Goal: Task Accomplishment & Management: Complete application form

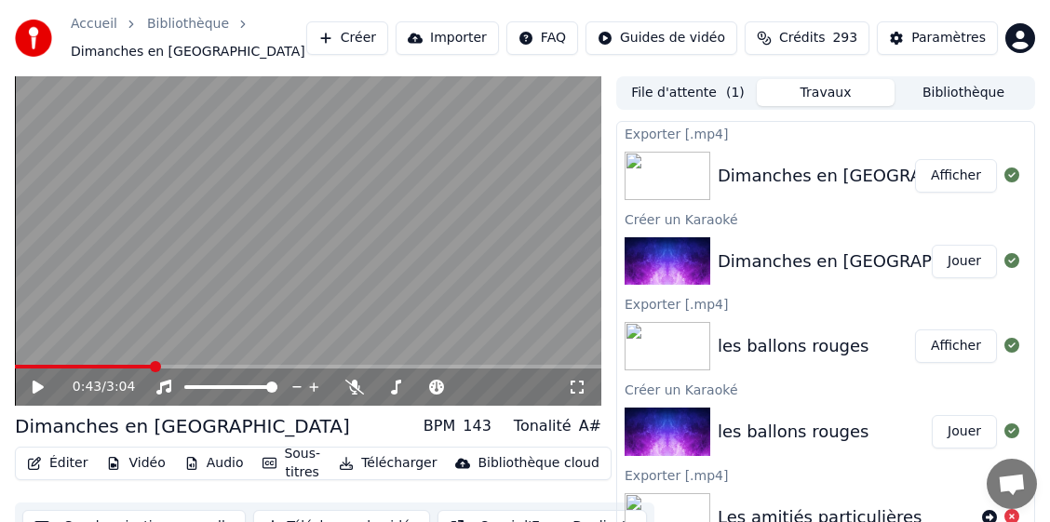
click at [978, 96] on button "Bibliothèque" at bounding box center [963, 92] width 138 height 27
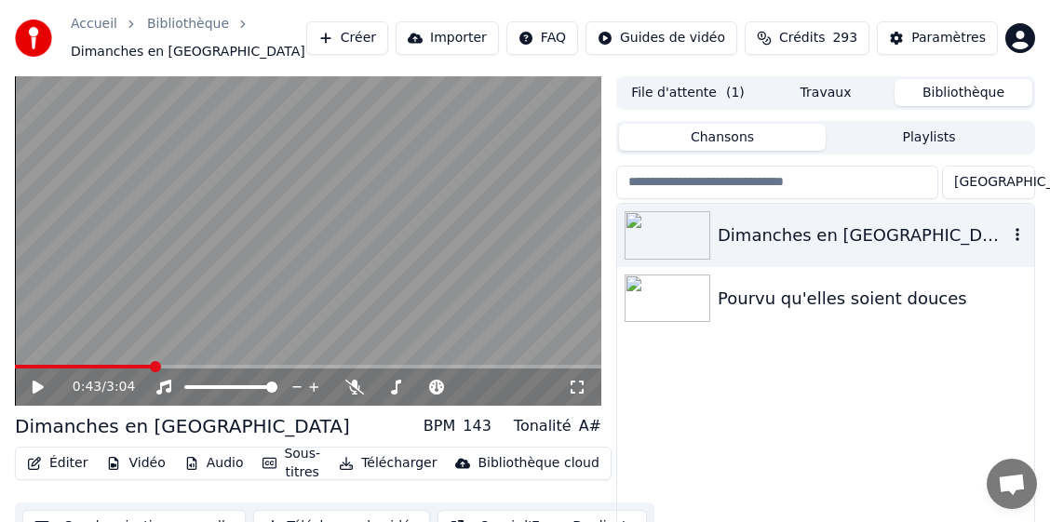
click at [1011, 231] on icon "button" at bounding box center [1017, 234] width 19 height 15
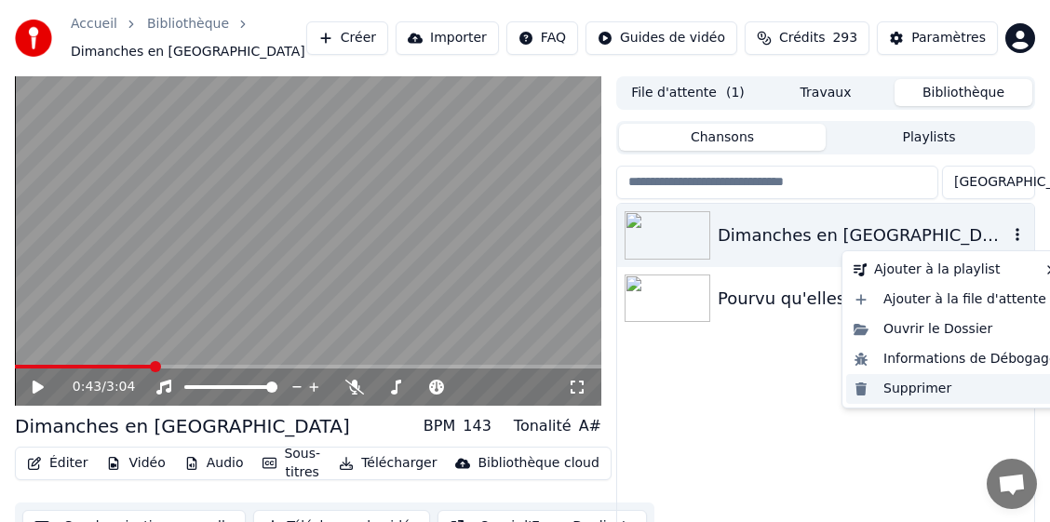
click at [905, 390] on div "Supprimer" at bounding box center [955, 389] width 219 height 30
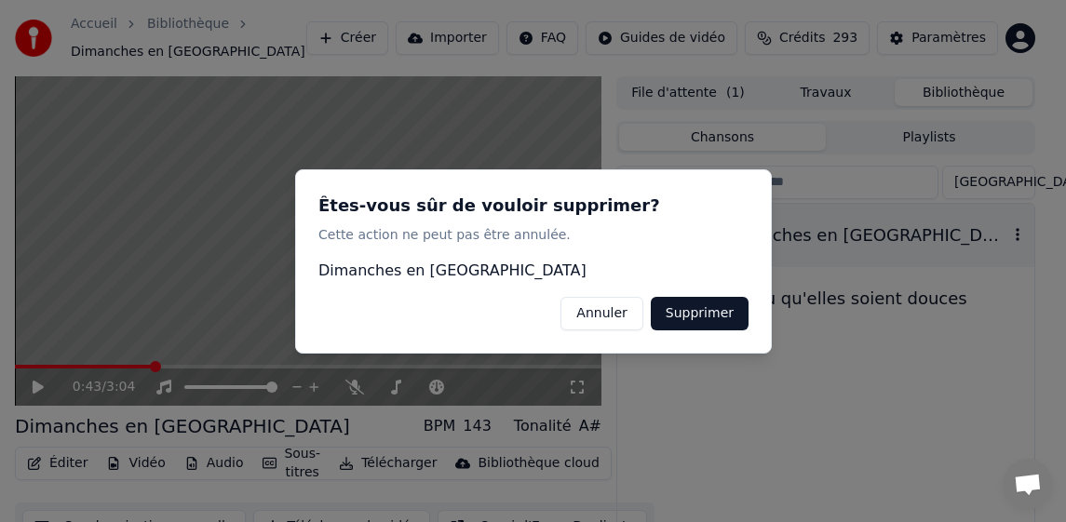
click at [706, 308] on button "Supprimer" at bounding box center [699, 313] width 98 height 34
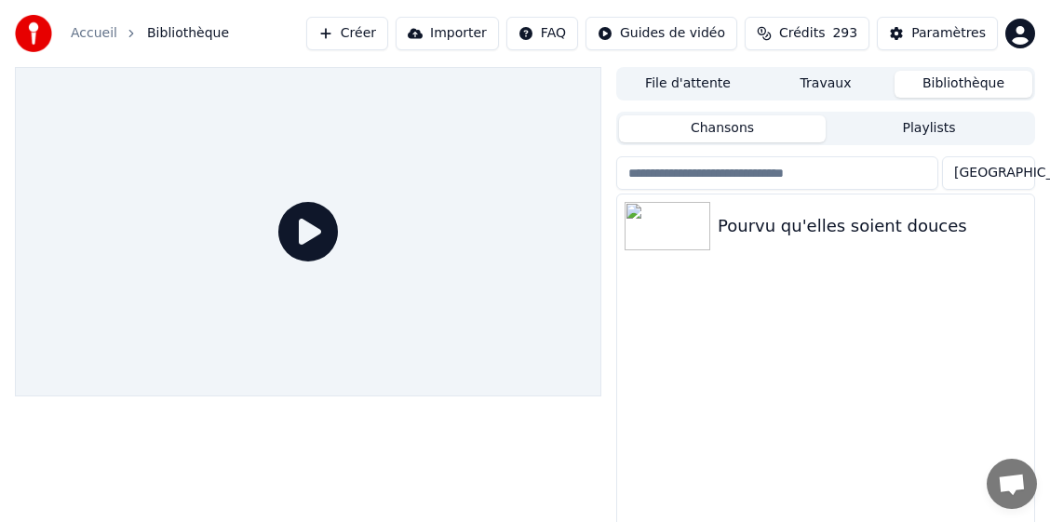
click at [388, 34] on button "Créer" at bounding box center [347, 34] width 82 height 34
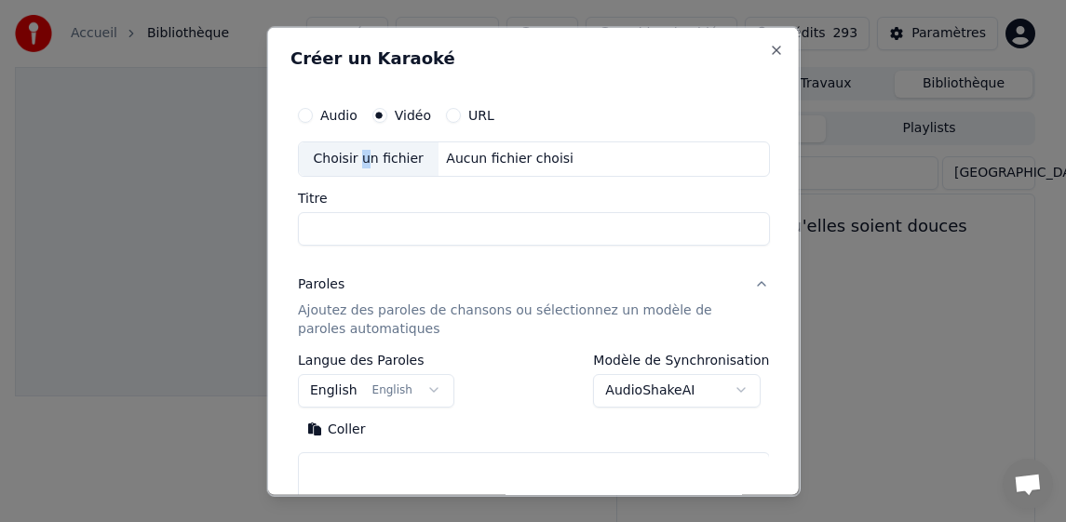
click at [360, 156] on div "Choisir un fichier" at bounding box center [368, 158] width 140 height 34
type input "**********"
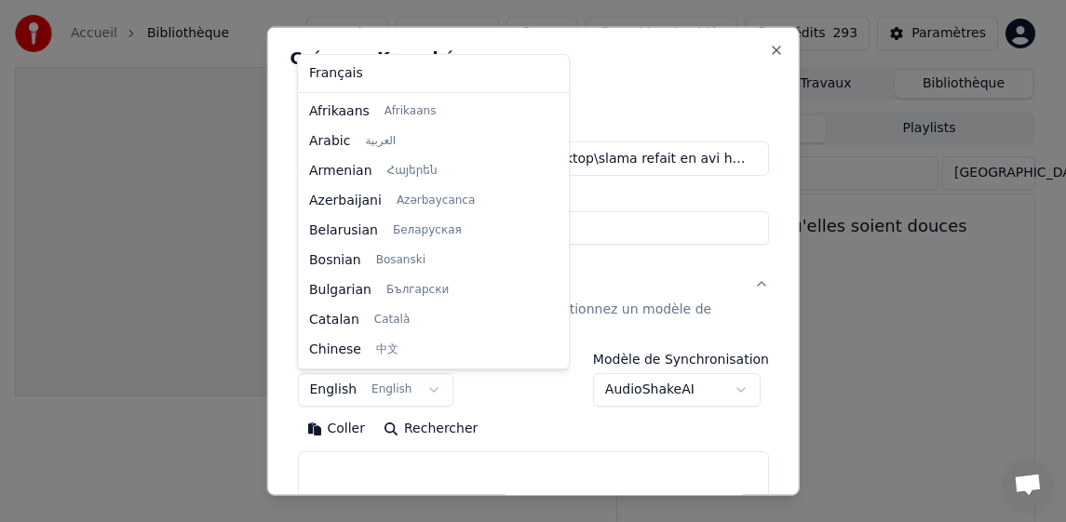
click at [321, 385] on body "**********" at bounding box center [525, 261] width 1050 height 522
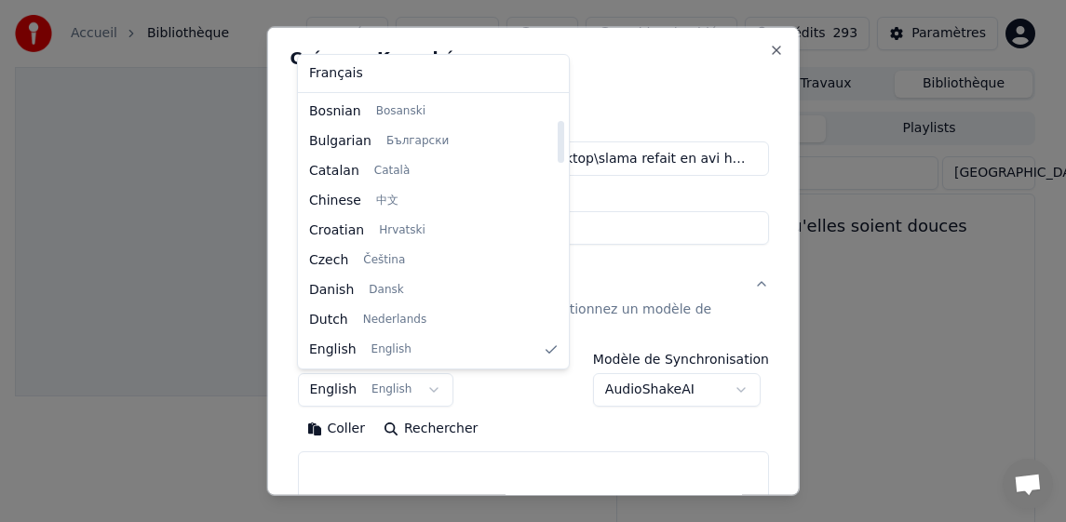
select select "**"
drag, startPoint x: 330, startPoint y: 72, endPoint x: 306, endPoint y: 257, distance: 186.8
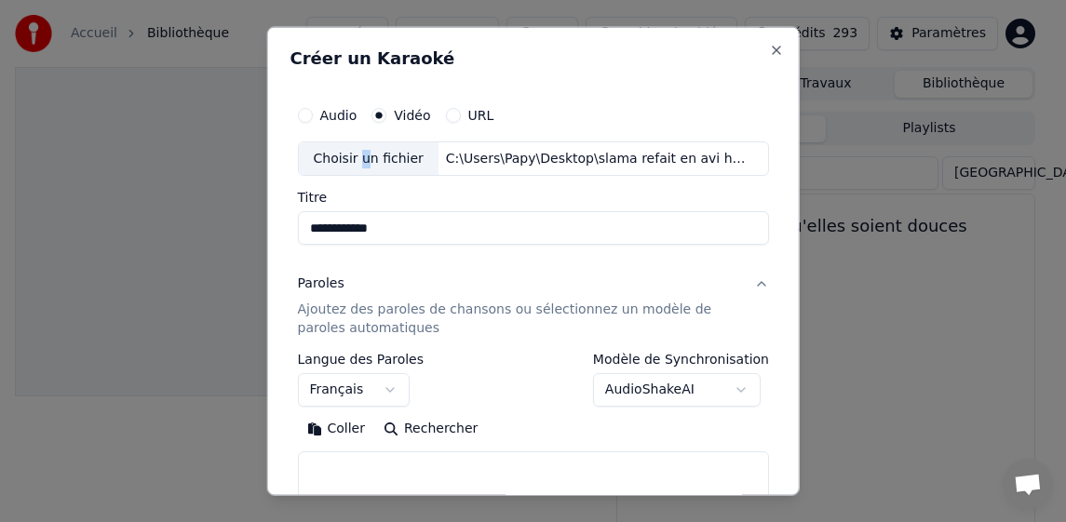
click at [331, 422] on button "Coller" at bounding box center [335, 429] width 77 height 30
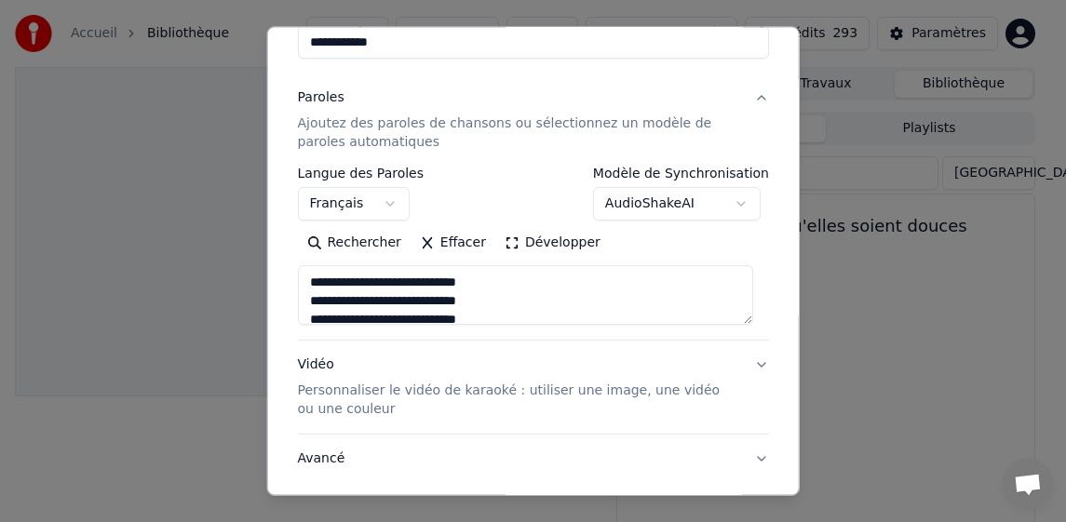
scroll to position [304, 0]
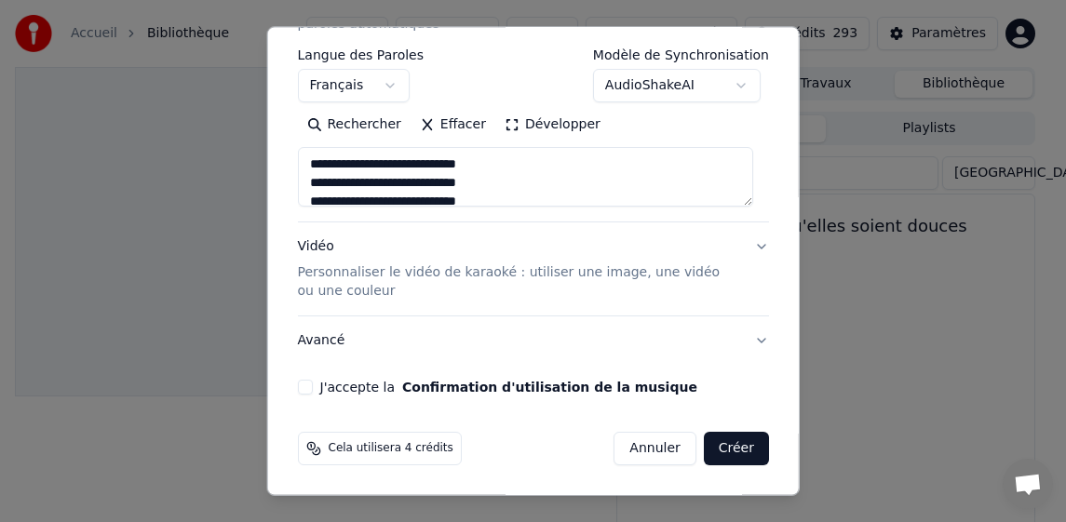
click at [314, 390] on div "J'accepte la Confirmation d'utilisation de la musique" at bounding box center [533, 387] width 472 height 15
click at [305, 390] on button "J'accepte la Confirmation d'utilisation de la musique" at bounding box center [304, 387] width 15 height 15
click at [713, 440] on button "Créer" at bounding box center [736, 449] width 65 height 34
type textarea "**********"
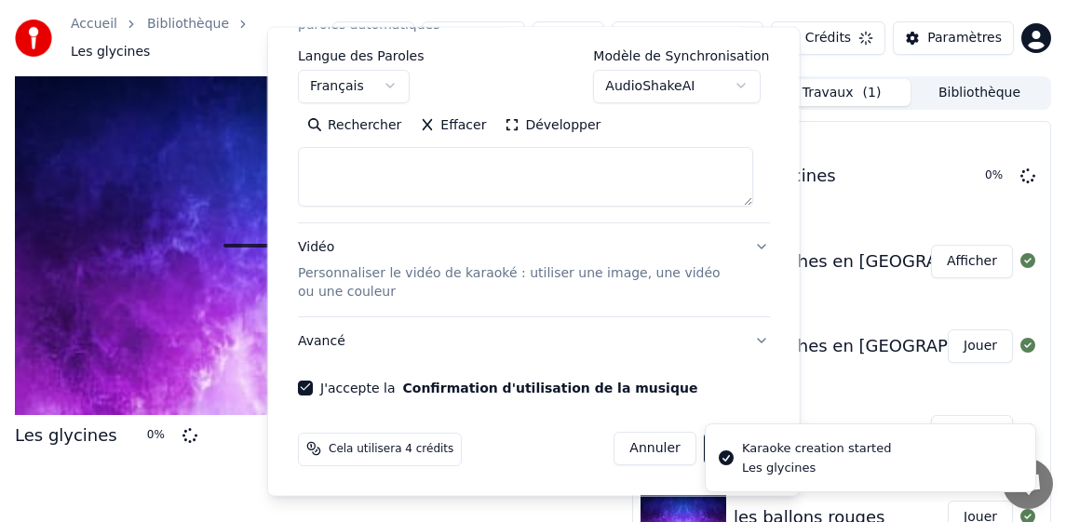
select select
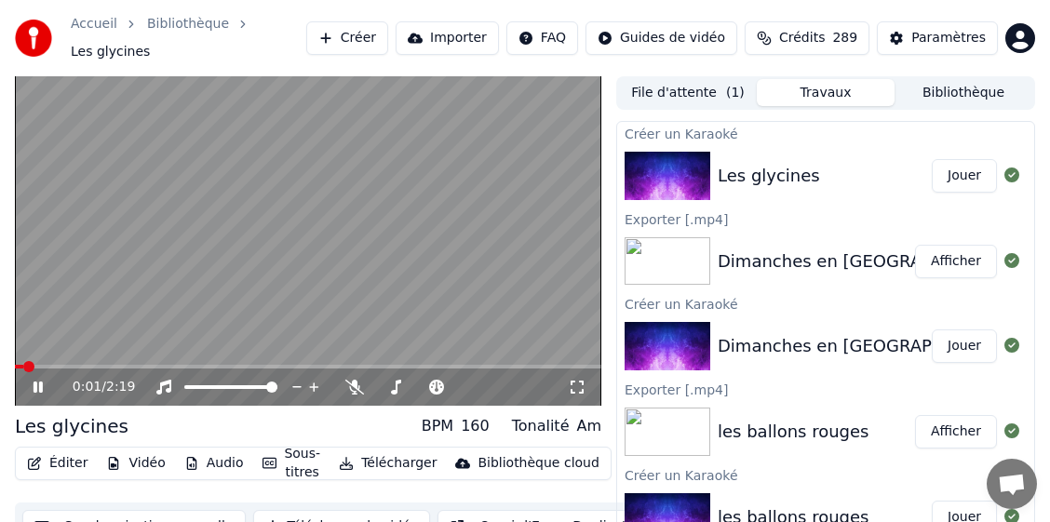
click at [35, 380] on icon at bounding box center [51, 387] width 43 height 15
click at [377, 450] on button "Télécharger" at bounding box center [387, 463] width 113 height 26
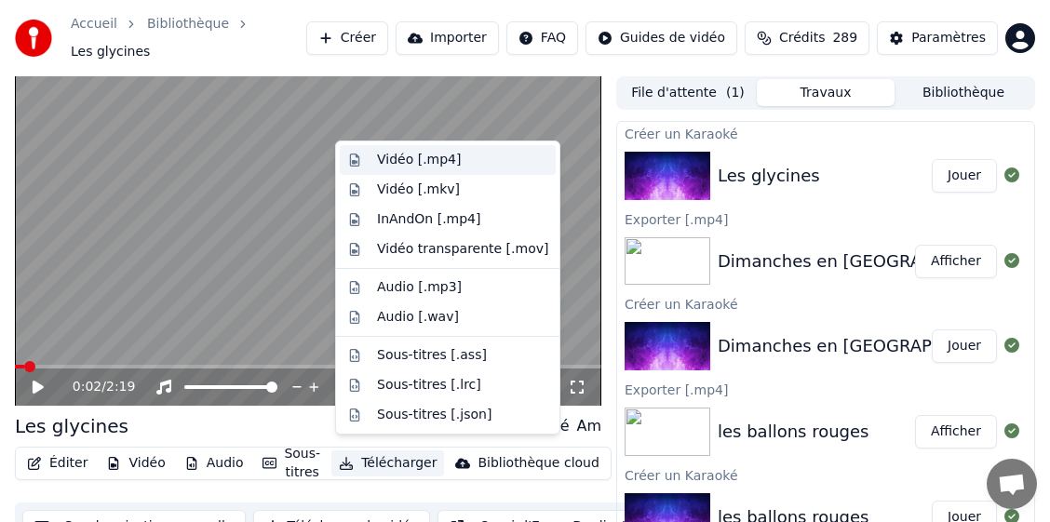
click at [434, 156] on div "Vidéo [.mp4]" at bounding box center [419, 160] width 84 height 19
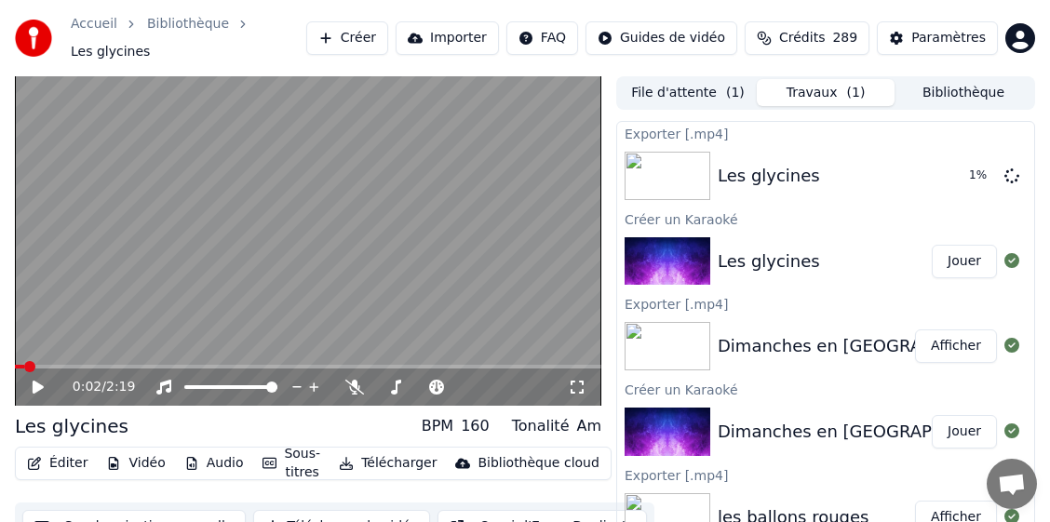
click at [36, 380] on icon at bounding box center [51, 387] width 43 height 15
click at [39, 382] on icon at bounding box center [38, 387] width 9 height 11
click at [972, 84] on button "Bibliothèque" at bounding box center [963, 92] width 138 height 27
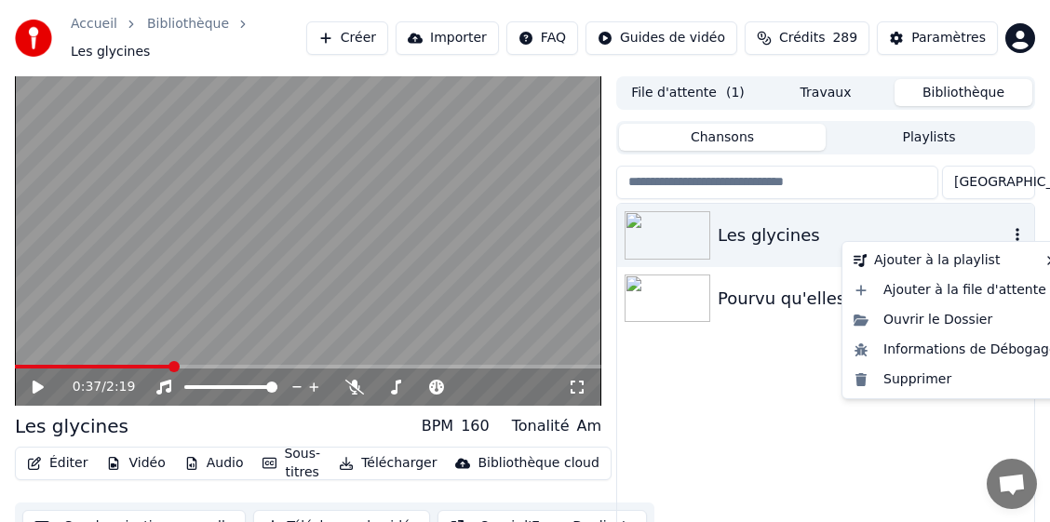
click at [1017, 227] on icon "button" at bounding box center [1017, 234] width 19 height 15
click at [928, 388] on div "Supprimer" at bounding box center [955, 380] width 219 height 30
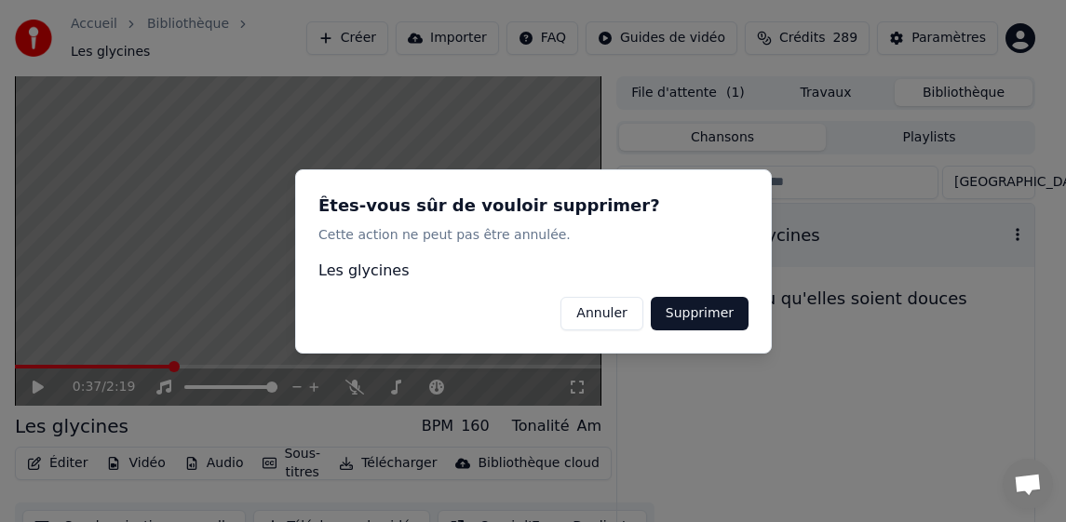
click at [725, 324] on button "Supprimer" at bounding box center [699, 313] width 98 height 34
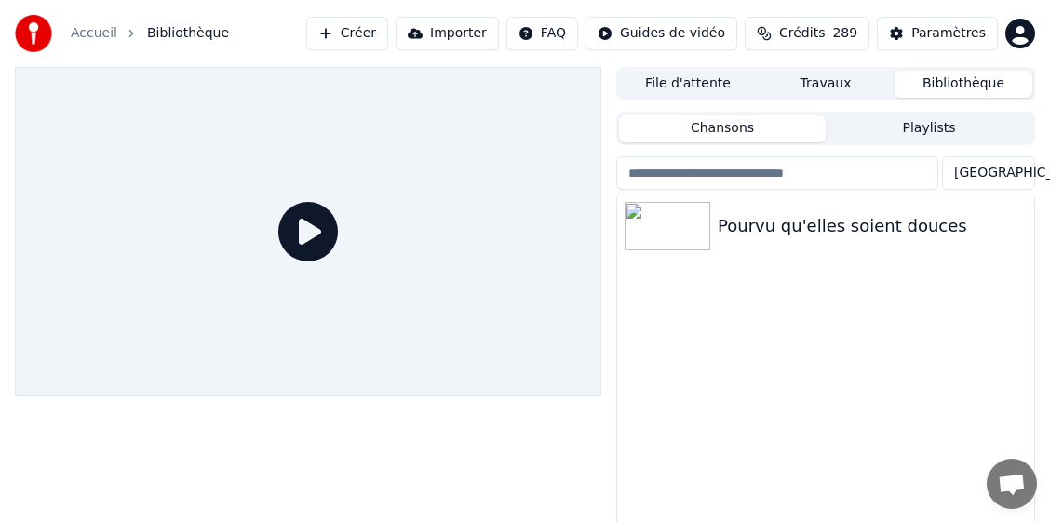
click at [378, 33] on button "Créer" at bounding box center [347, 34] width 82 height 34
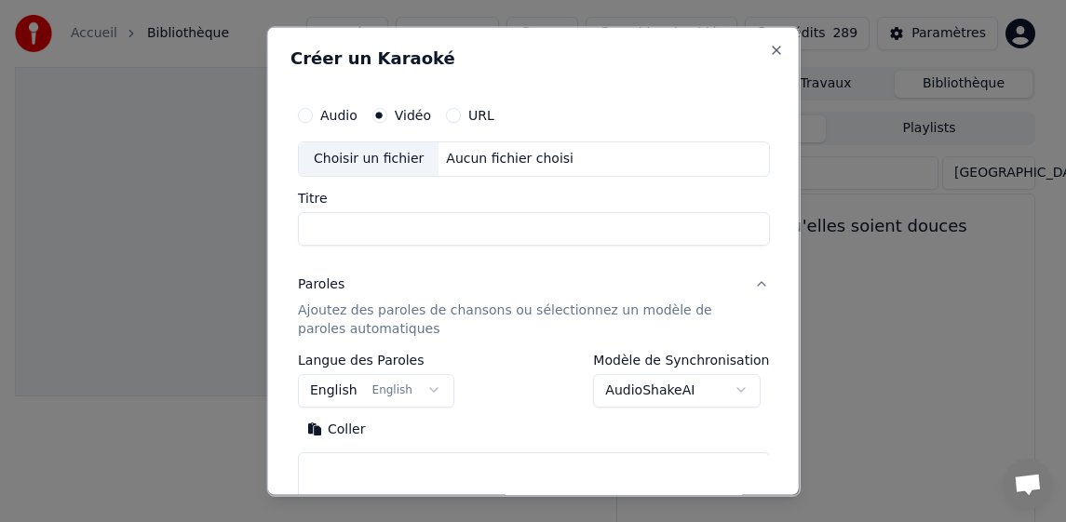
click at [370, 164] on div "Choisir un fichier" at bounding box center [368, 158] width 140 height 34
type input "**********"
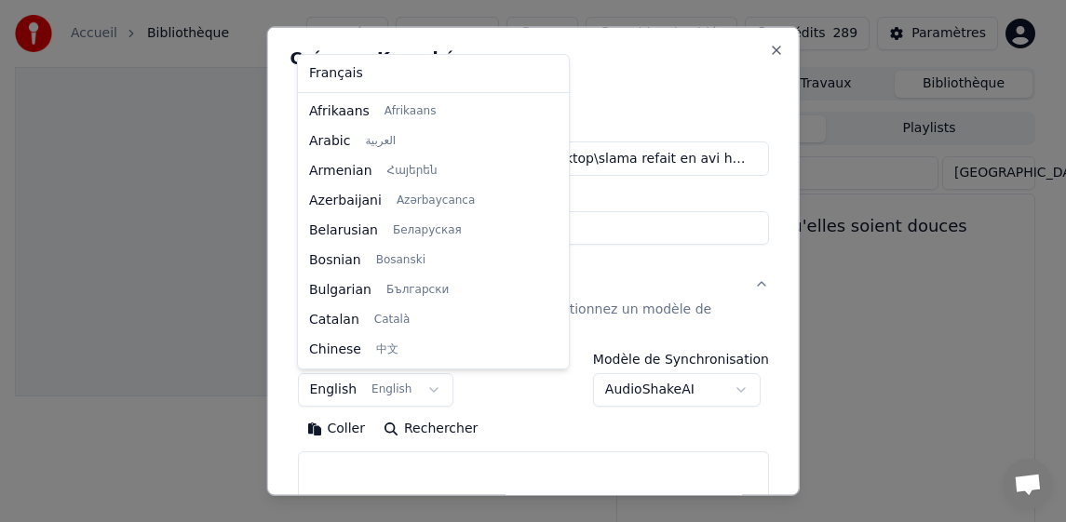
click at [334, 385] on body "**********" at bounding box center [525, 261] width 1050 height 522
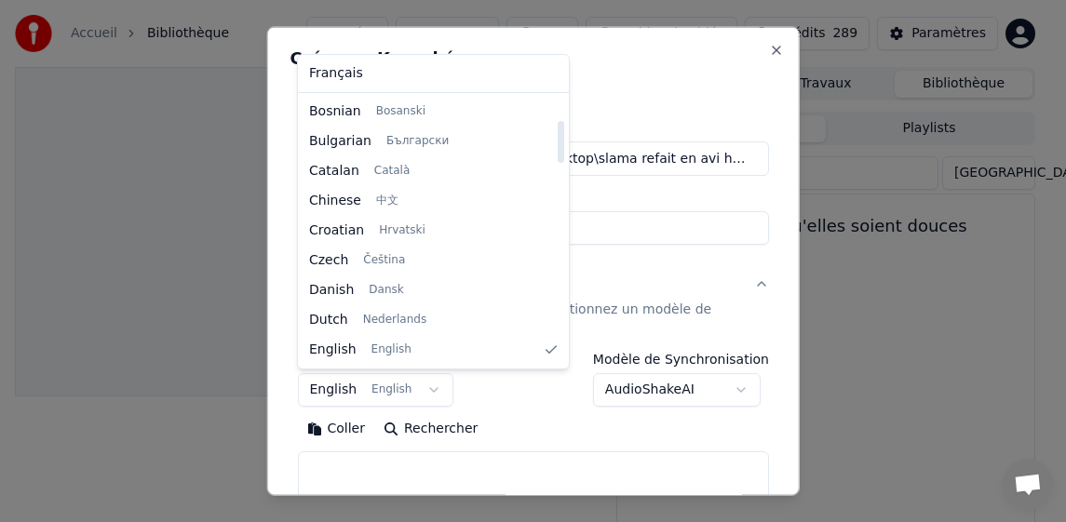
select select "**"
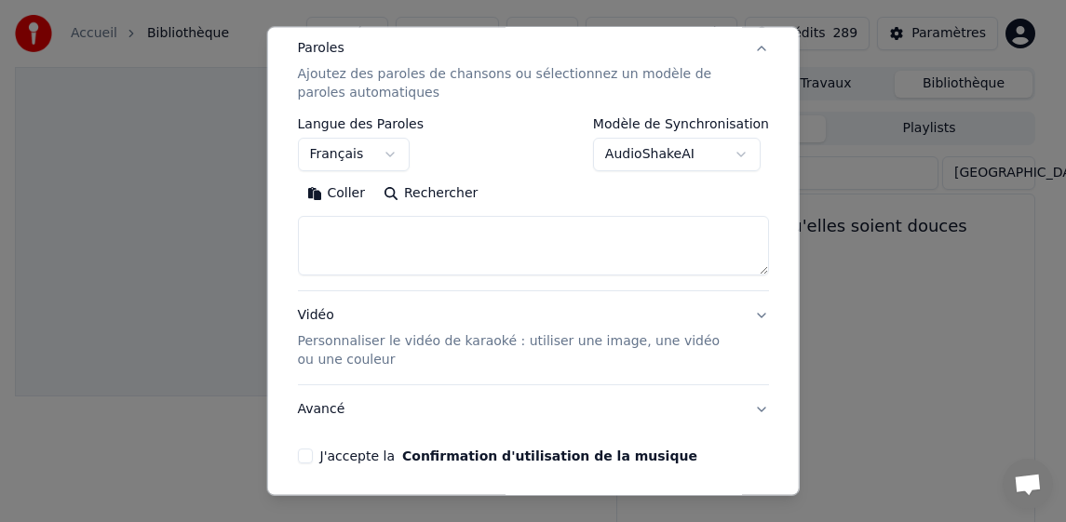
scroll to position [279, 0]
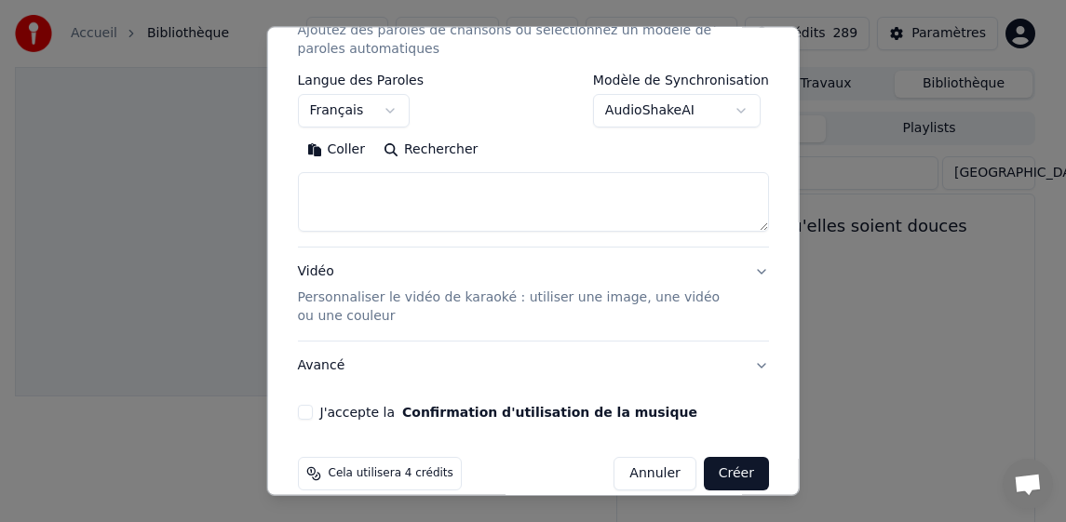
click at [332, 151] on button "Coller" at bounding box center [335, 150] width 77 height 30
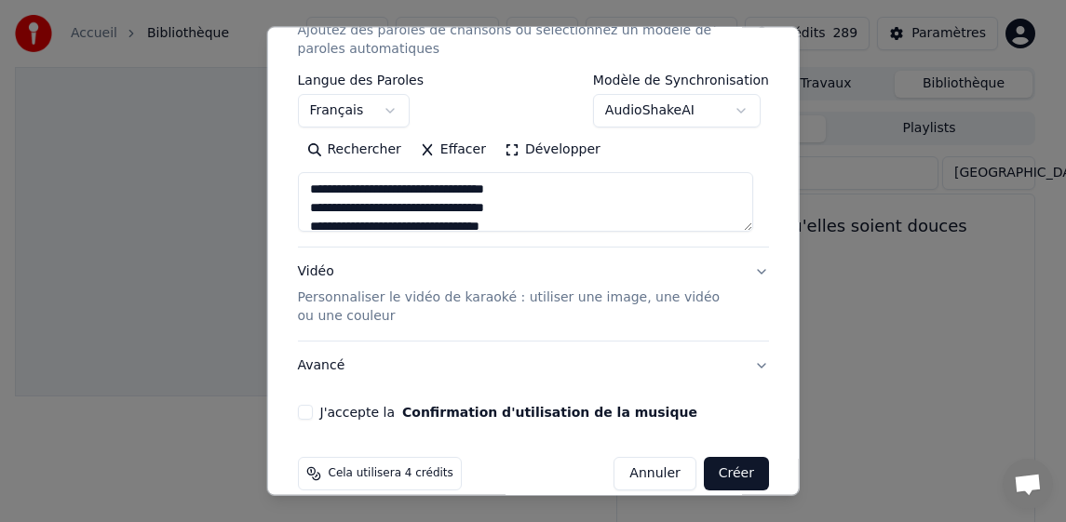
click at [298, 410] on button "J'accepte la Confirmation d'utilisation de la musique" at bounding box center [304, 412] width 15 height 15
click at [725, 476] on button "Créer" at bounding box center [736, 474] width 65 height 34
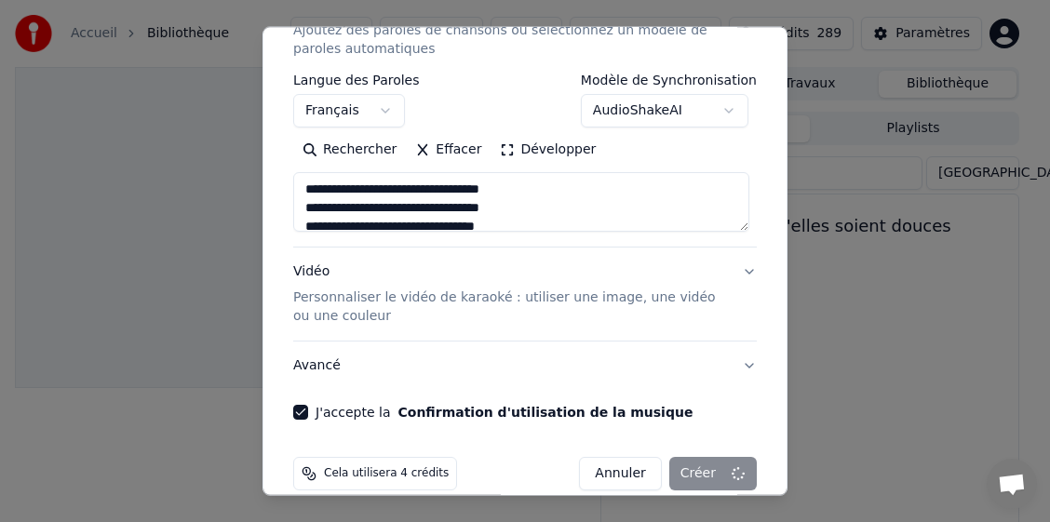
type textarea "**********"
select select
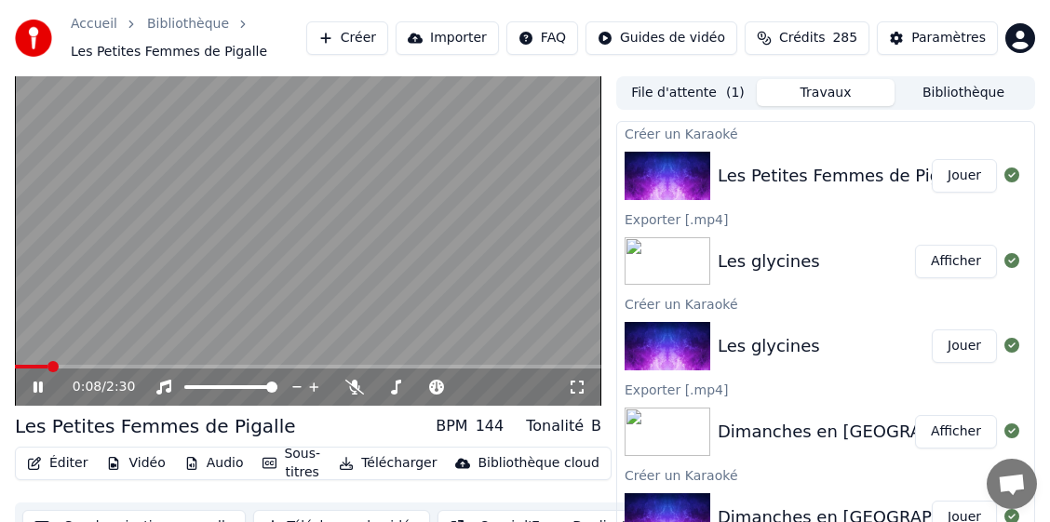
click at [400, 465] on button "Télécharger" at bounding box center [387, 463] width 113 height 26
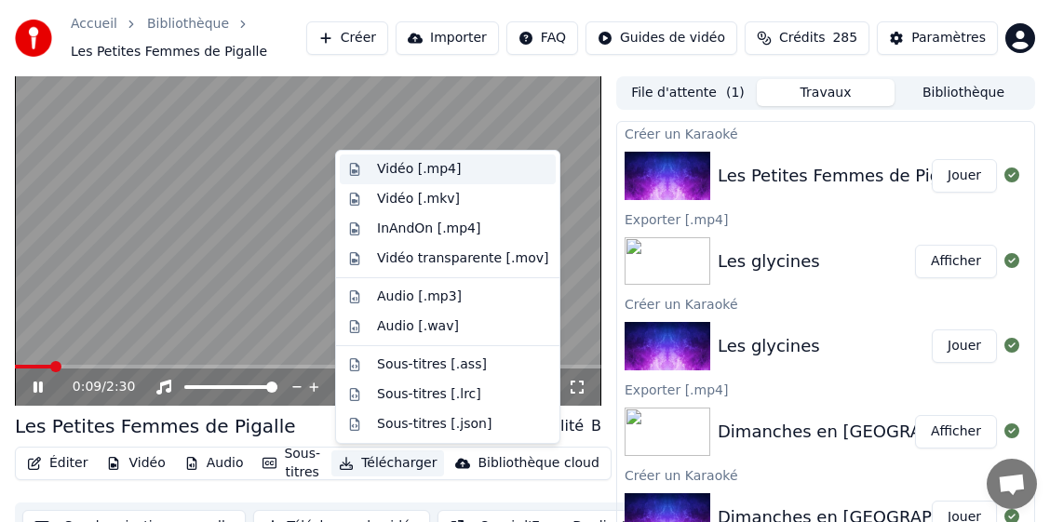
drag, startPoint x: 415, startPoint y: 168, endPoint x: 386, endPoint y: 194, distance: 38.3
click at [413, 168] on div "Vidéo [.mp4]" at bounding box center [419, 169] width 84 height 19
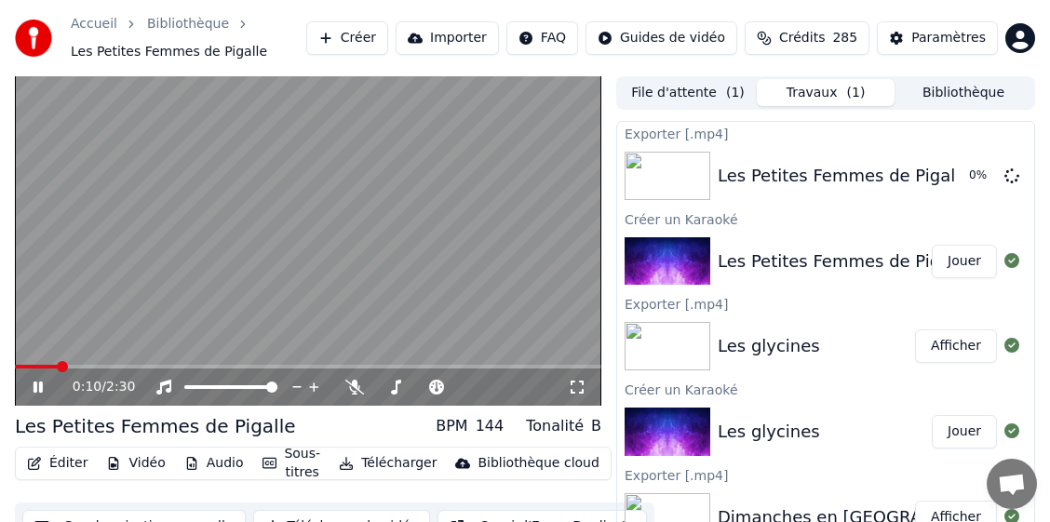
click at [35, 387] on icon at bounding box center [38, 387] width 9 height 11
click at [960, 93] on button "Bibliothèque" at bounding box center [963, 92] width 138 height 27
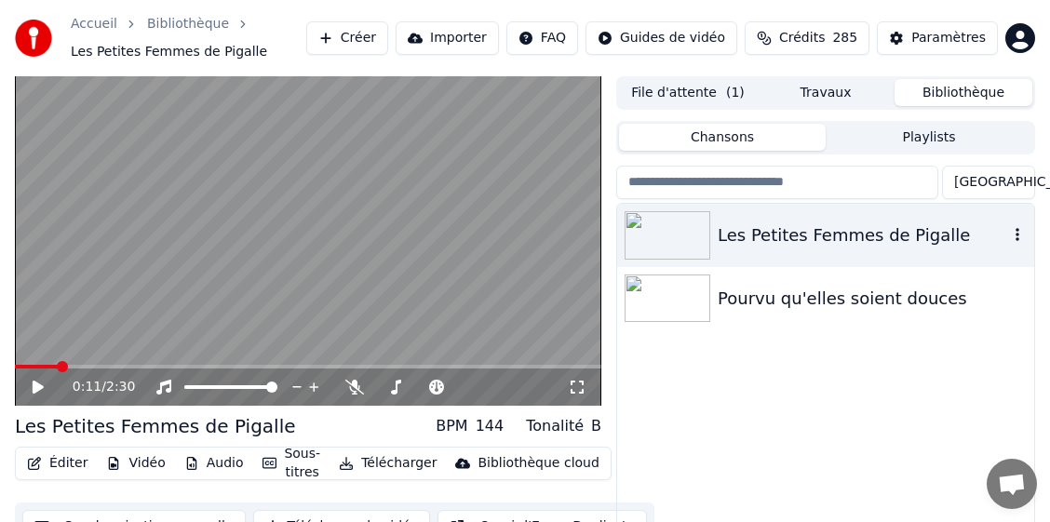
click at [1014, 236] on icon "button" at bounding box center [1017, 234] width 19 height 15
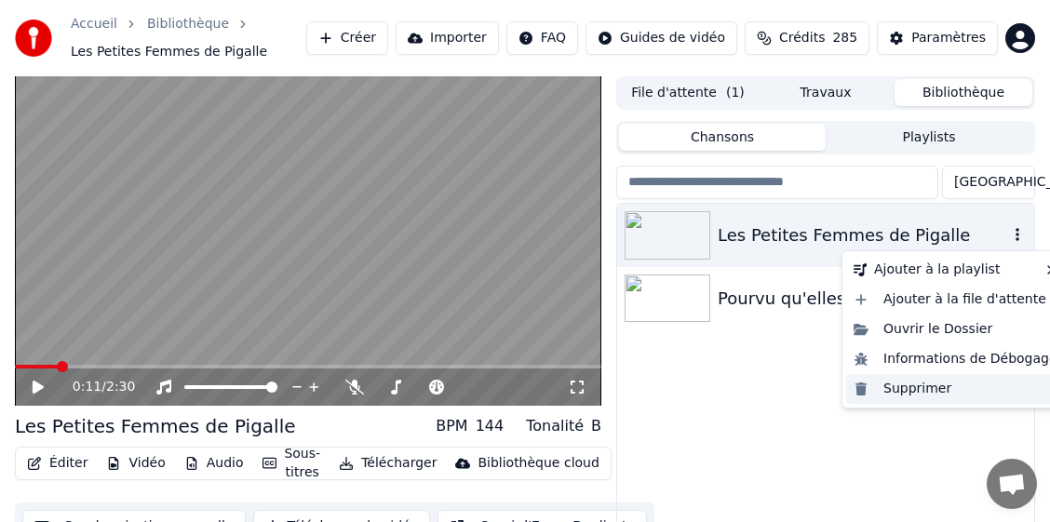
click at [904, 393] on div "Supprimer" at bounding box center [955, 389] width 219 height 30
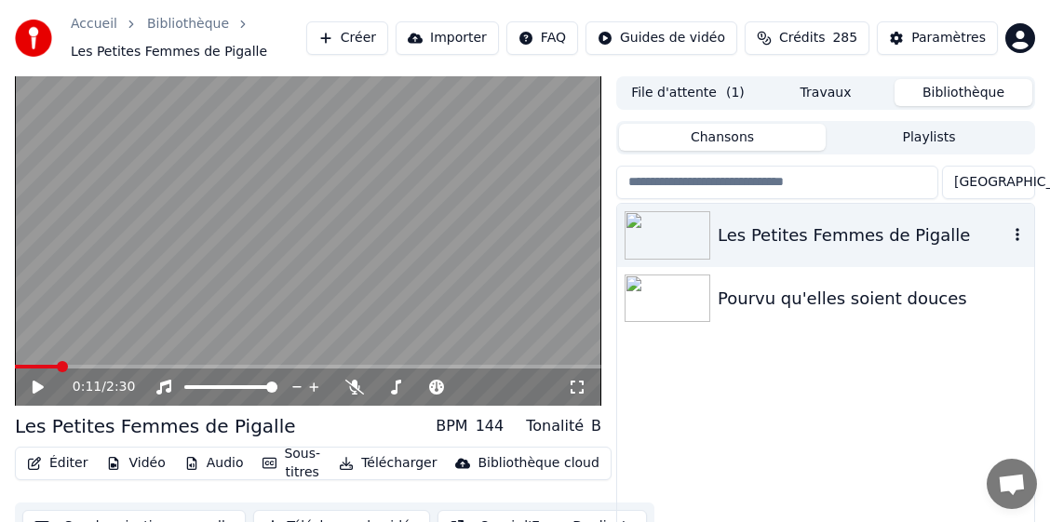
click at [1021, 238] on icon "button" at bounding box center [1017, 234] width 19 height 15
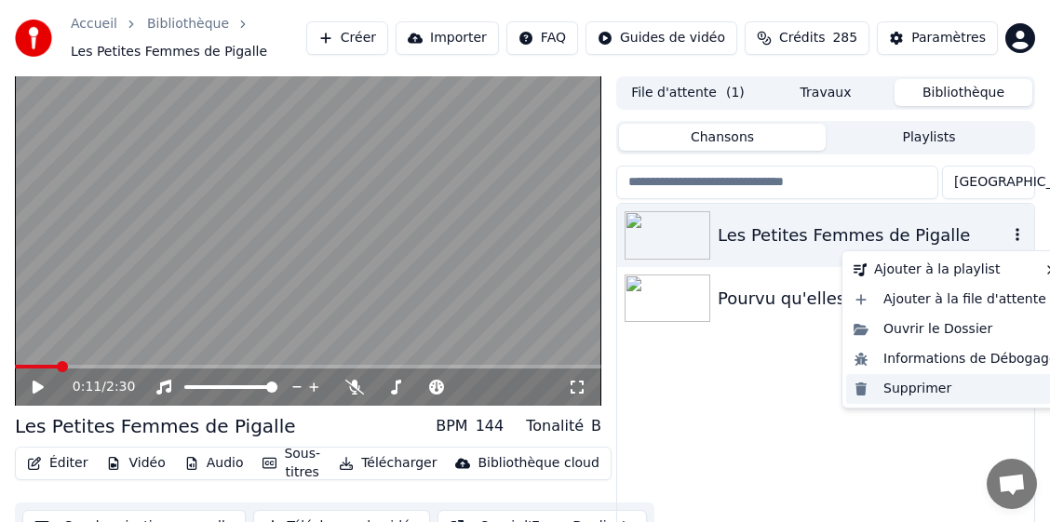
click at [901, 390] on div "Supprimer" at bounding box center [955, 389] width 219 height 30
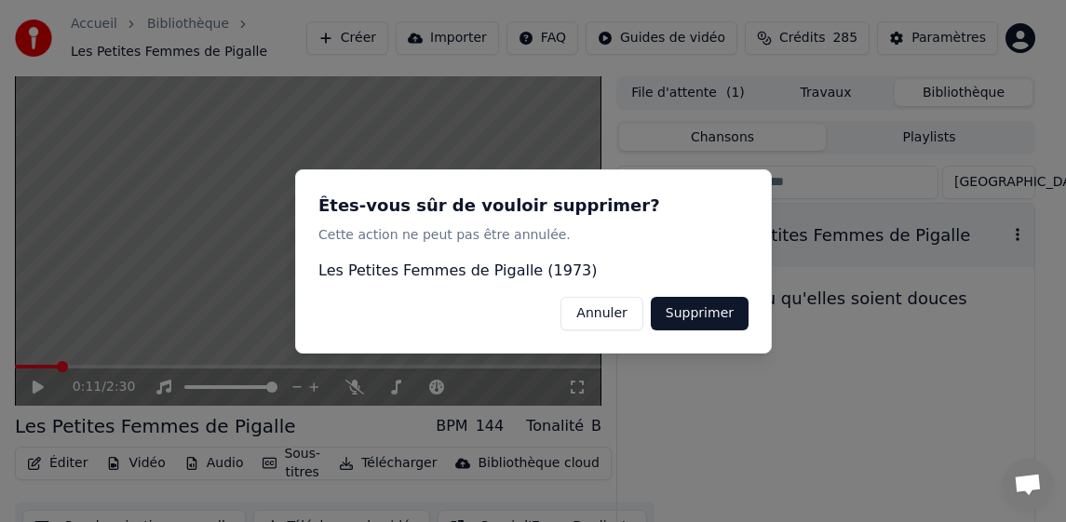
click at [689, 313] on button "Supprimer" at bounding box center [699, 313] width 98 height 34
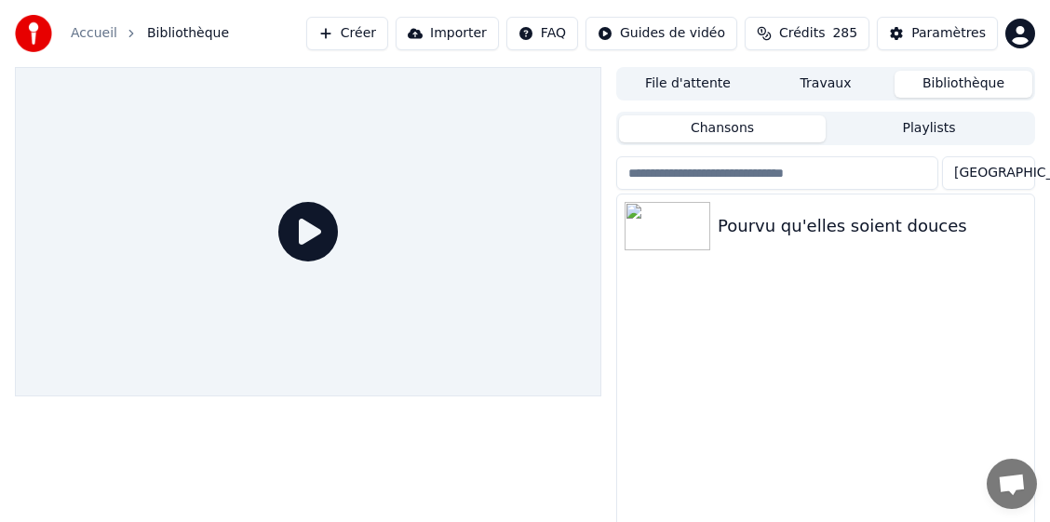
drag, startPoint x: 456, startPoint y: 272, endPoint x: 446, endPoint y: 260, distance: 15.8
click at [456, 273] on div at bounding box center [308, 231] width 586 height 329
click at [388, 40] on button "Créer" at bounding box center [347, 34] width 82 height 34
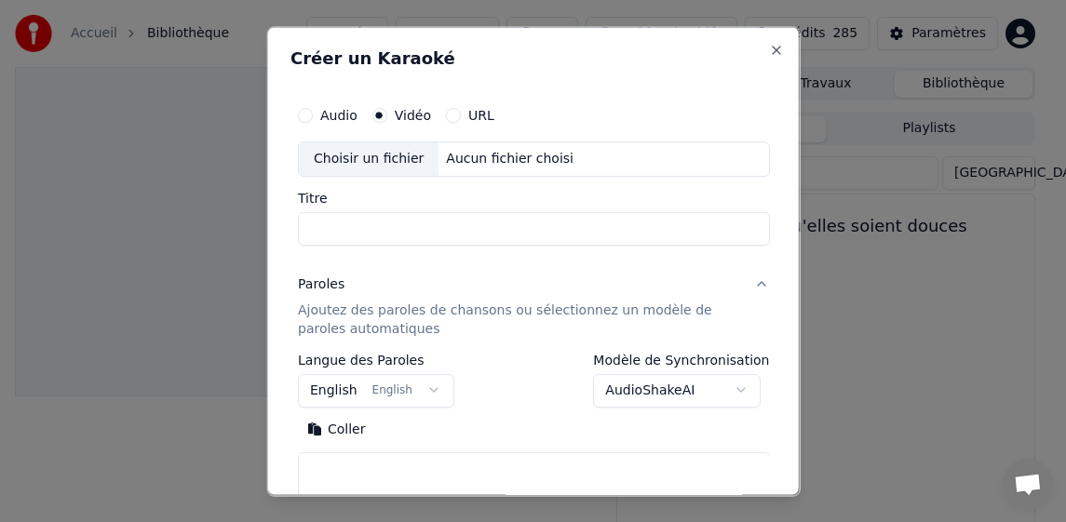
click at [363, 157] on div "Choisir un fichier" at bounding box center [368, 158] width 140 height 34
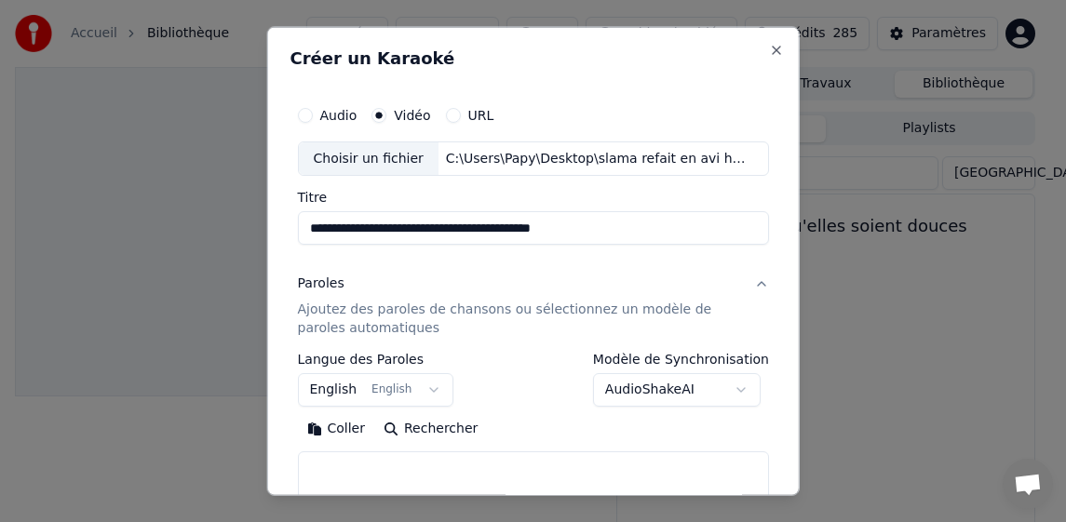
drag, startPoint x: 456, startPoint y: 227, endPoint x: 632, endPoint y: 224, distance: 175.9
click at [632, 224] on input "**********" at bounding box center [533, 228] width 472 height 34
type input "**********"
click at [316, 397] on body "**********" at bounding box center [525, 261] width 1050 height 522
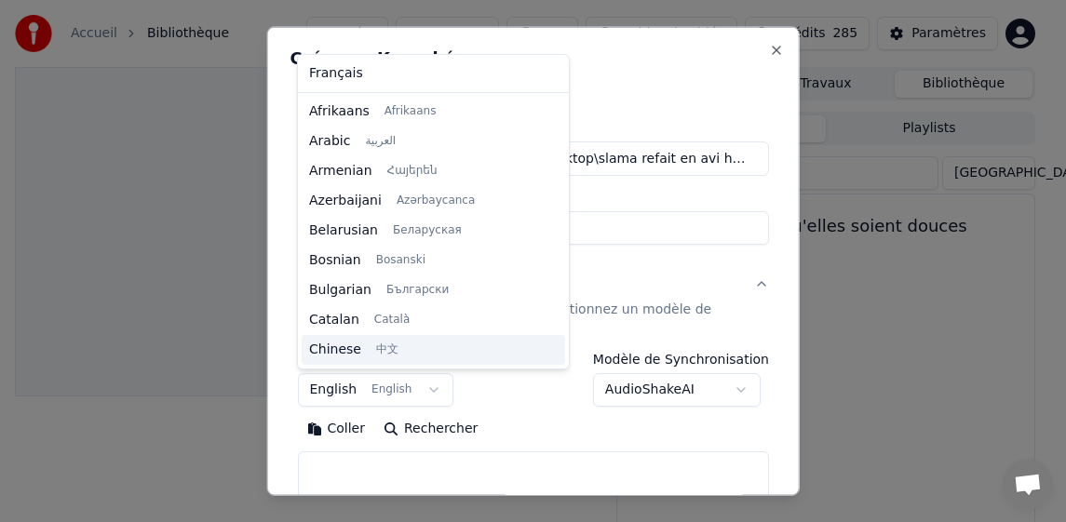
scroll to position [149, 0]
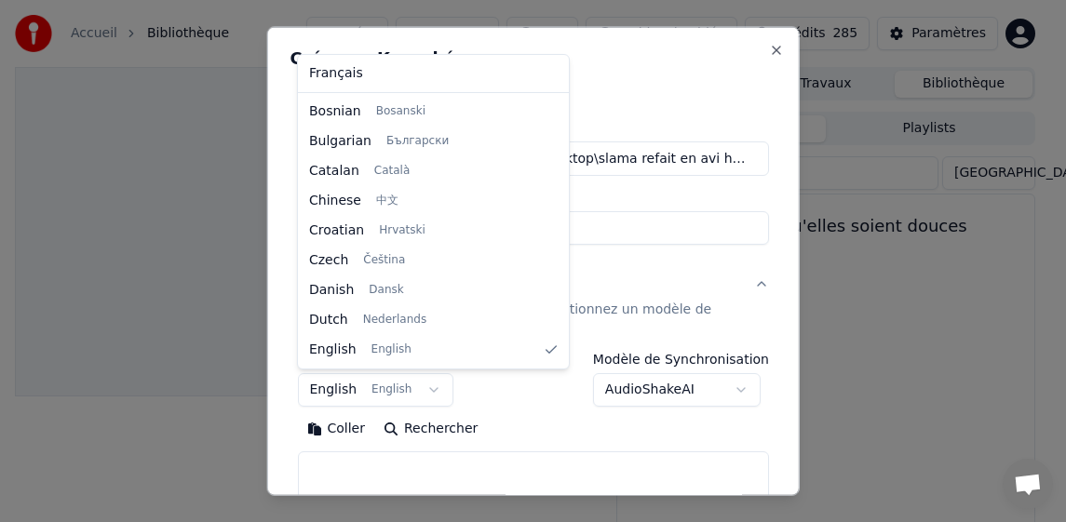
select select "**"
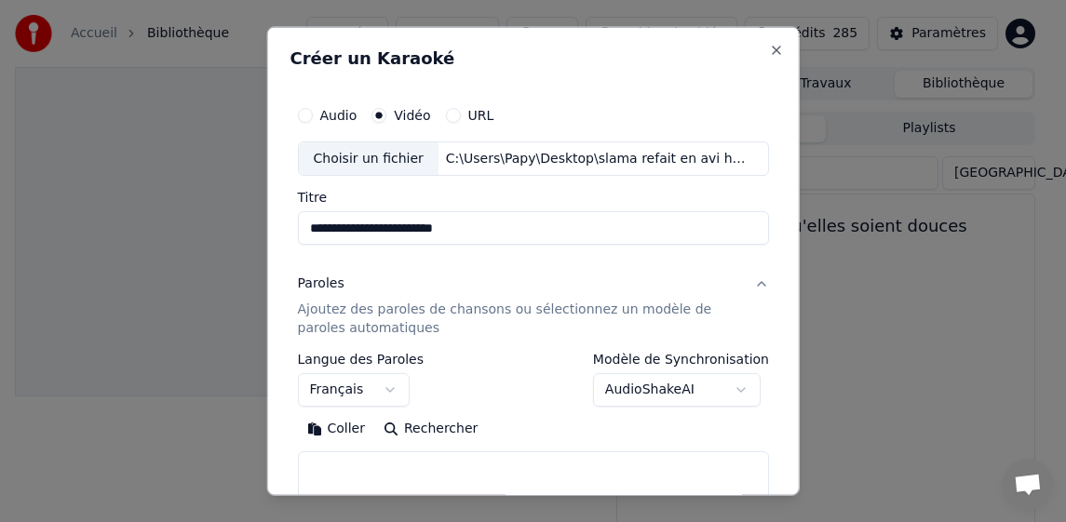
click at [331, 425] on button "Coller" at bounding box center [335, 429] width 77 height 30
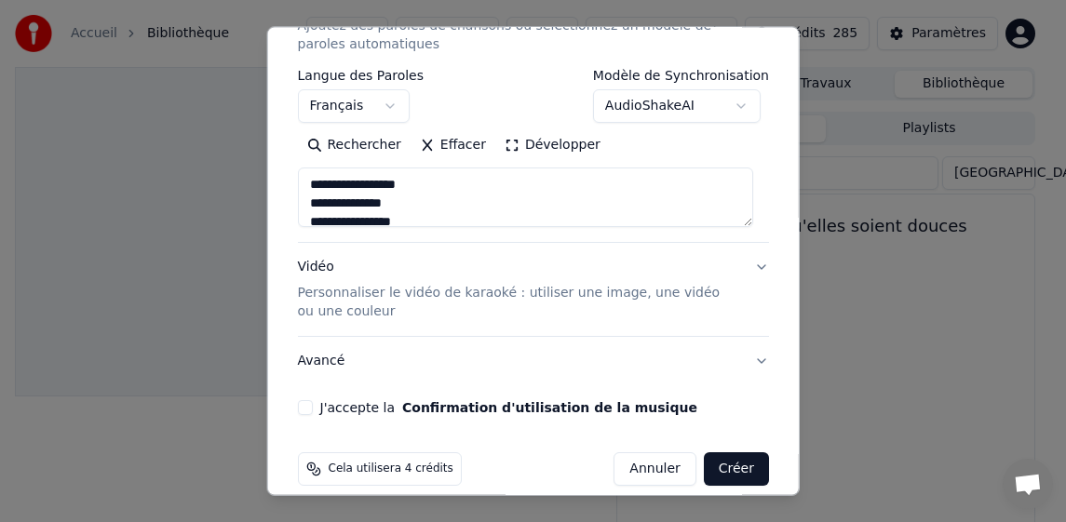
scroll to position [304, 0]
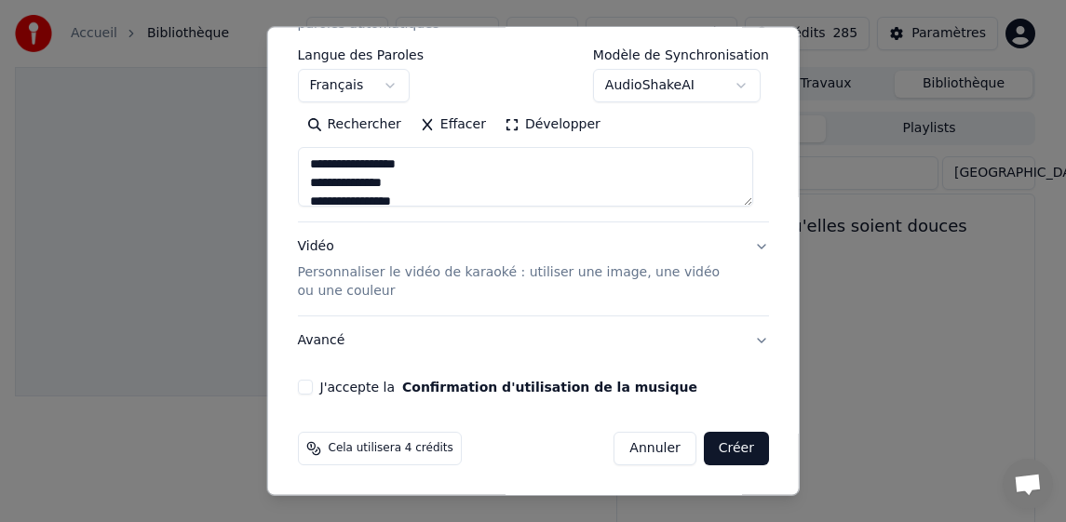
click at [304, 389] on button "J'accepte la Confirmation d'utilisation de la musique" at bounding box center [304, 387] width 15 height 15
click at [728, 442] on button "Créer" at bounding box center [736, 449] width 65 height 34
type textarea "**********"
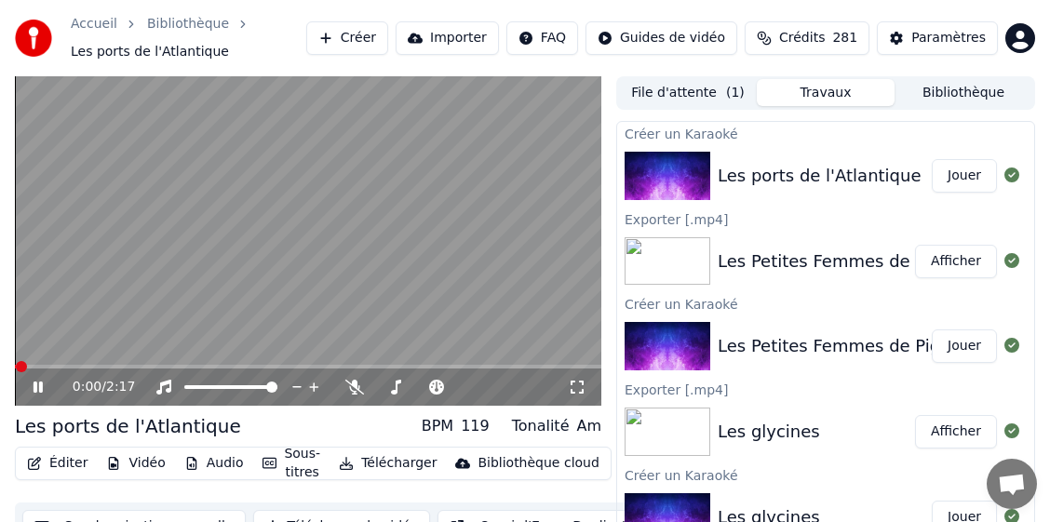
drag, startPoint x: 41, startPoint y: 384, endPoint x: 111, endPoint y: 384, distance: 69.8
click at [41, 384] on icon at bounding box center [38, 387] width 9 height 11
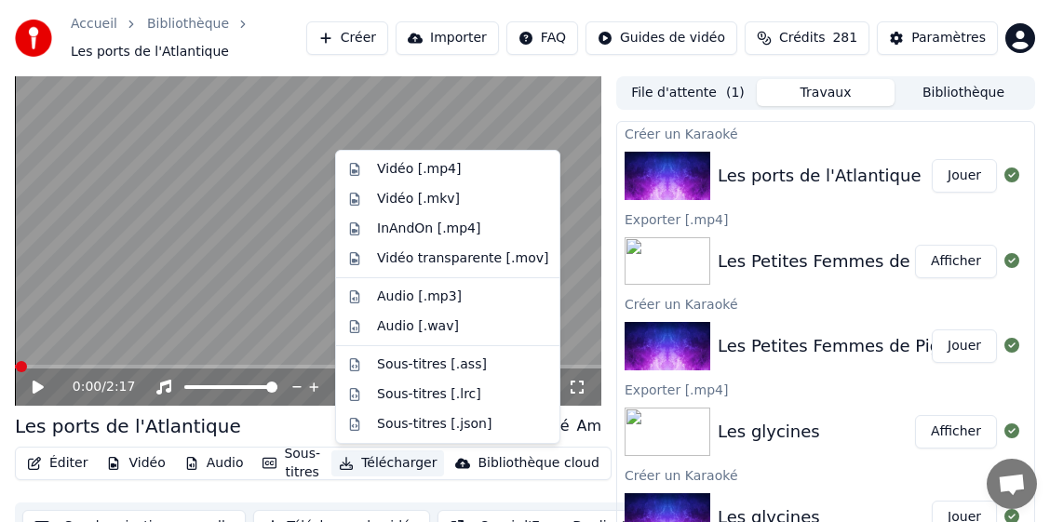
click at [374, 455] on button "Télécharger" at bounding box center [387, 463] width 113 height 26
click at [423, 159] on div "Vidéo [.mp4]" at bounding box center [448, 169] width 216 height 30
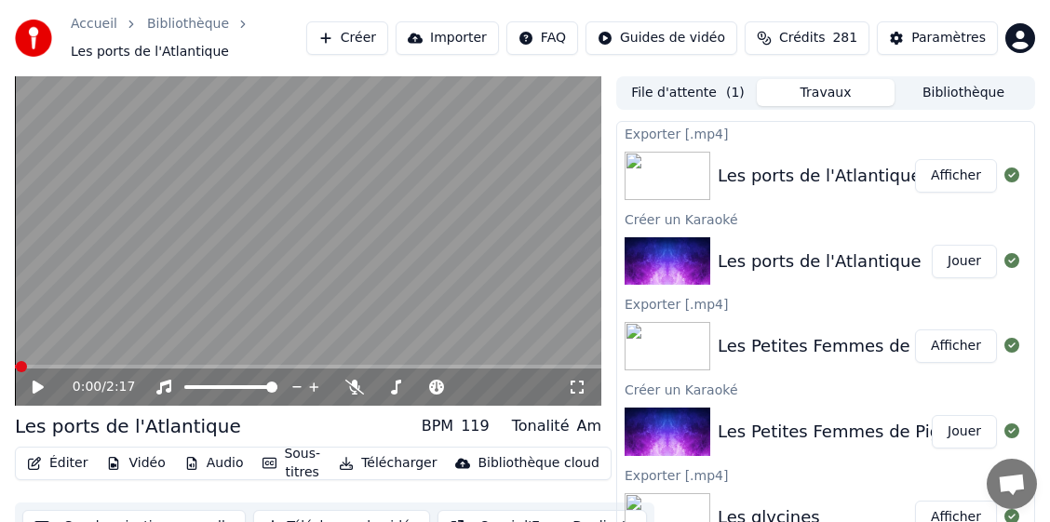
click at [979, 87] on button "Bibliothèque" at bounding box center [963, 92] width 138 height 27
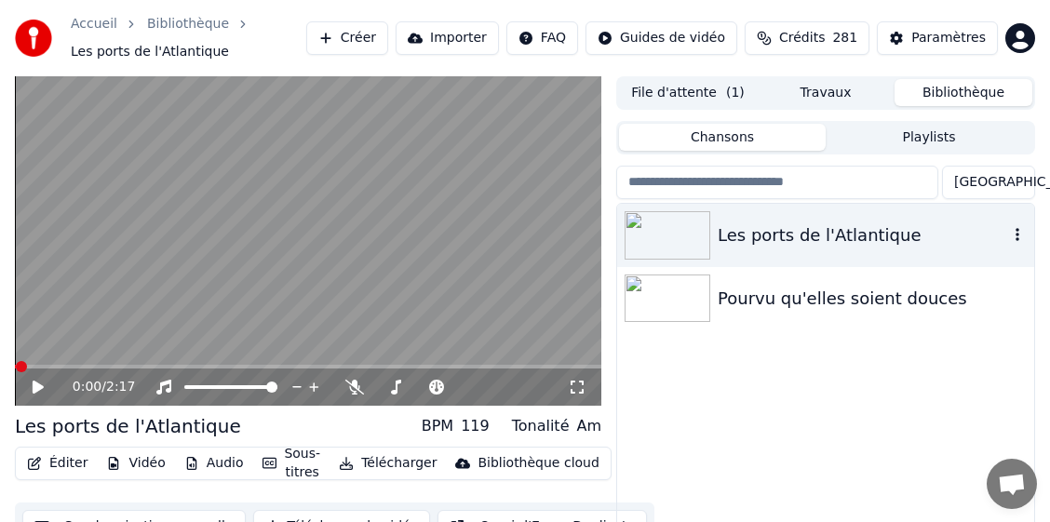
click at [1011, 234] on icon "button" at bounding box center [1017, 234] width 19 height 15
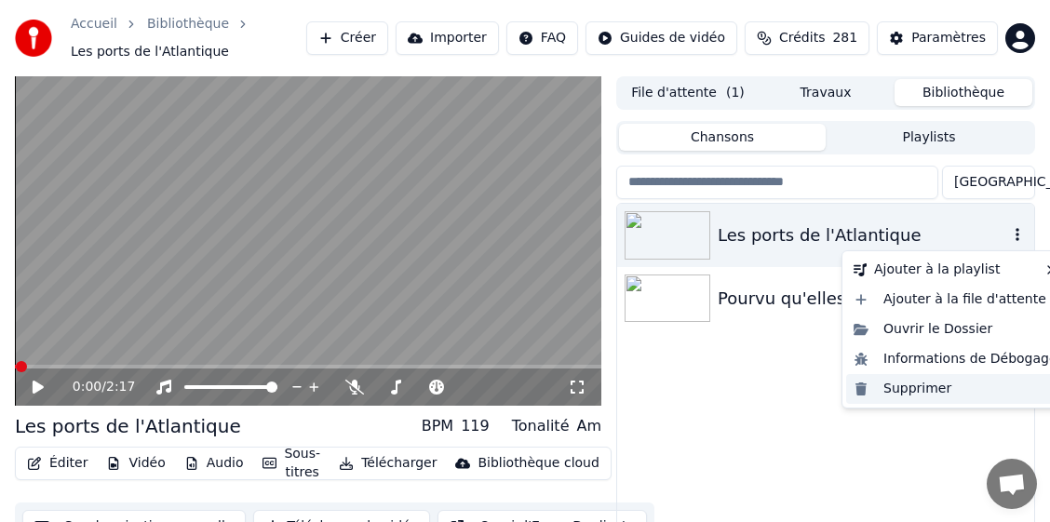
click at [911, 394] on div "Supprimer" at bounding box center [955, 389] width 219 height 30
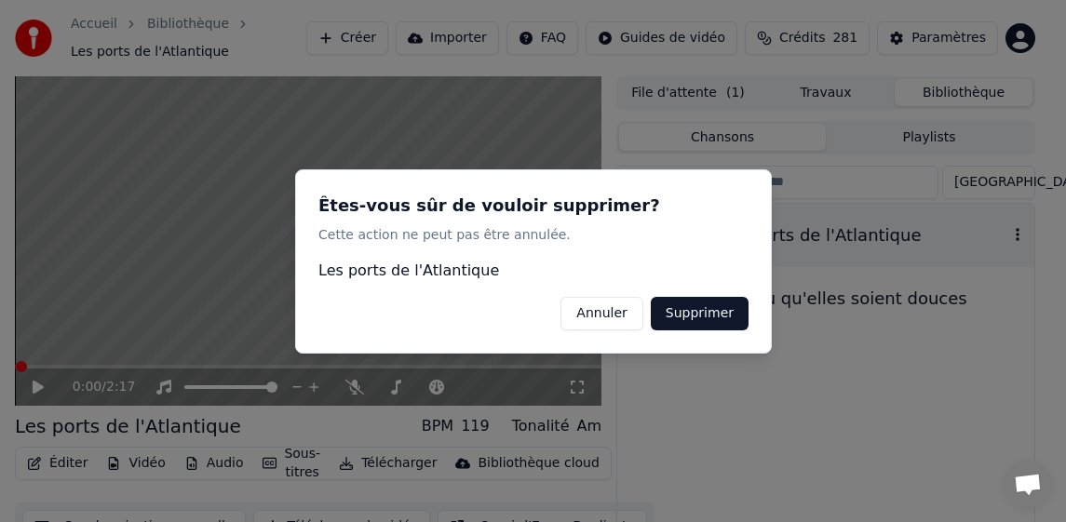
click at [720, 319] on button "Supprimer" at bounding box center [699, 313] width 98 height 34
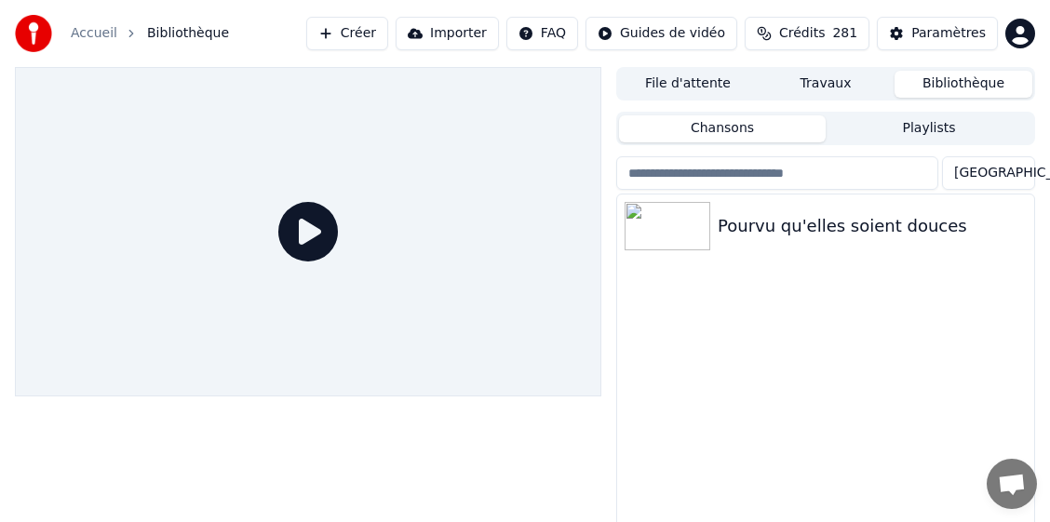
click at [382, 27] on button "Créer" at bounding box center [347, 34] width 82 height 34
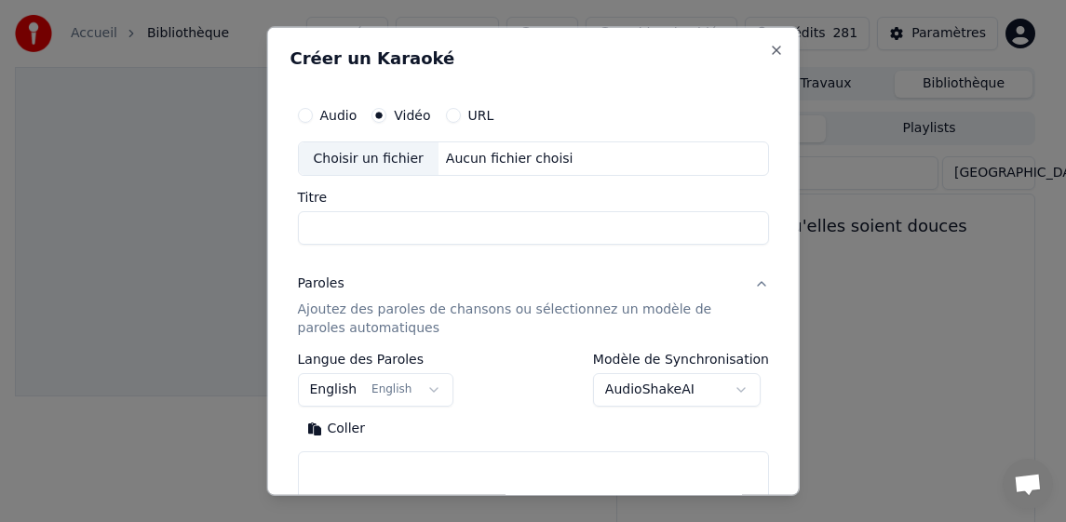
click at [341, 156] on div "Choisir un fichier" at bounding box center [368, 158] width 140 height 34
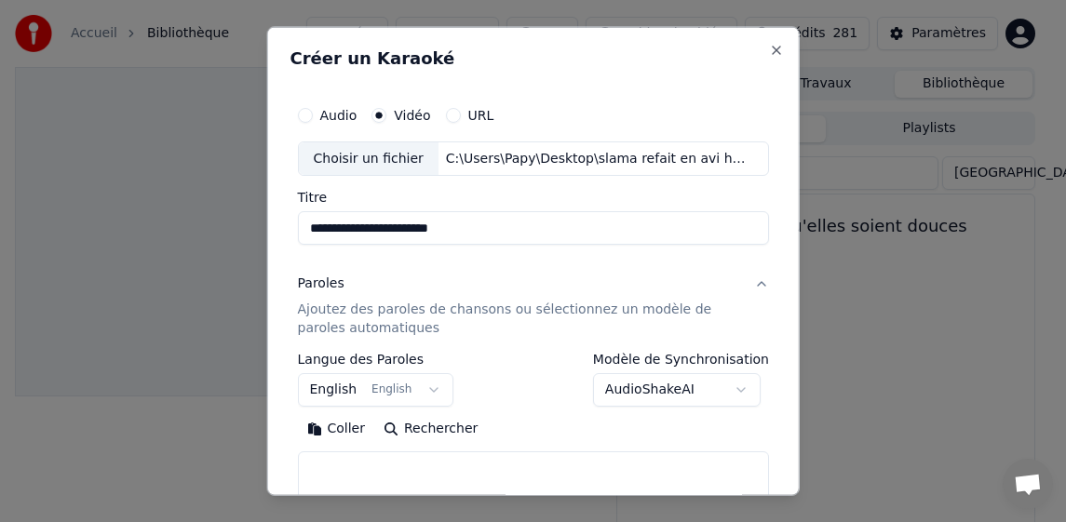
drag, startPoint x: 362, startPoint y: 230, endPoint x: 529, endPoint y: 234, distance: 166.6
click at [529, 234] on input "**********" at bounding box center [533, 228] width 472 height 34
type input "*********"
click at [323, 388] on body "**********" at bounding box center [525, 261] width 1050 height 522
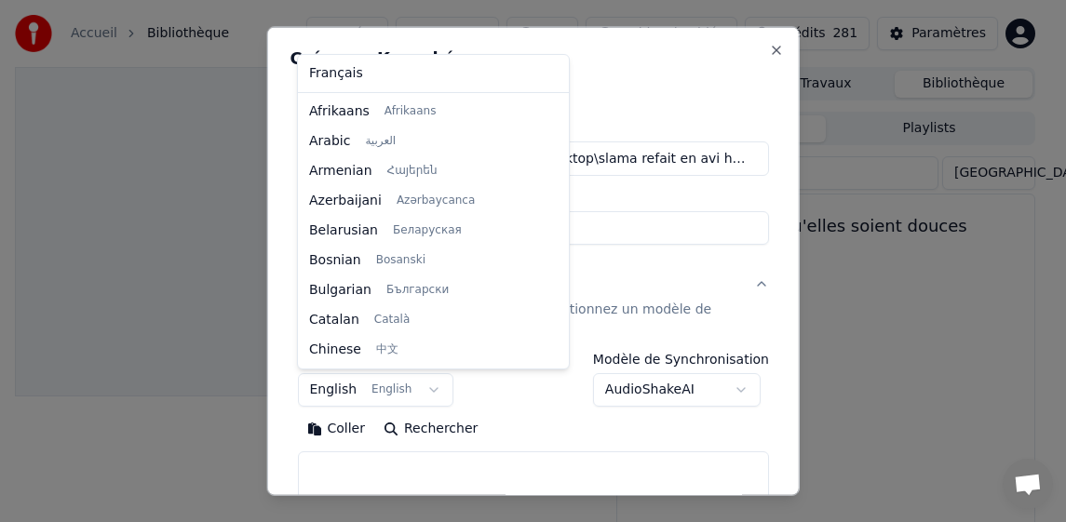
scroll to position [149, 0]
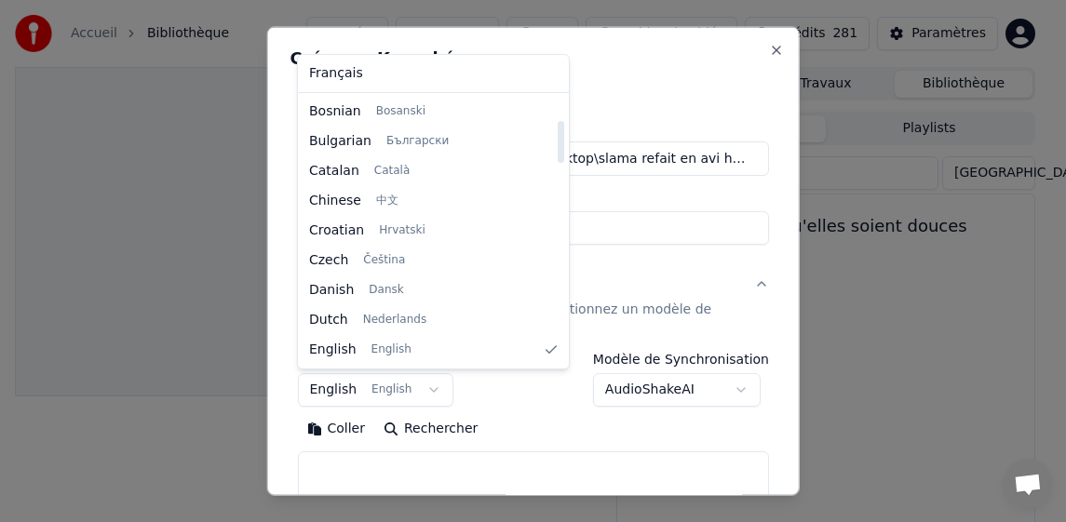
select select "**"
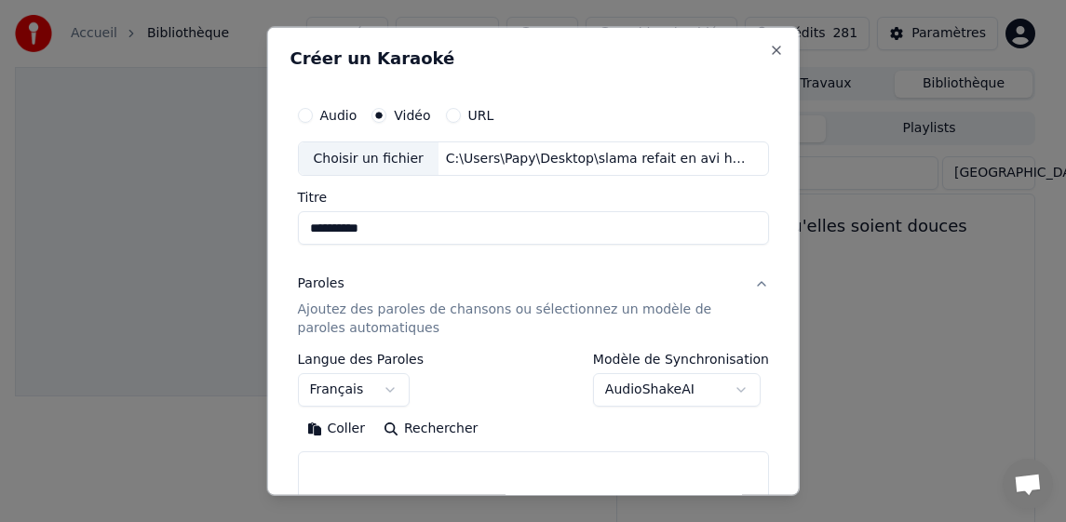
click at [323, 426] on button "Coller" at bounding box center [335, 429] width 77 height 30
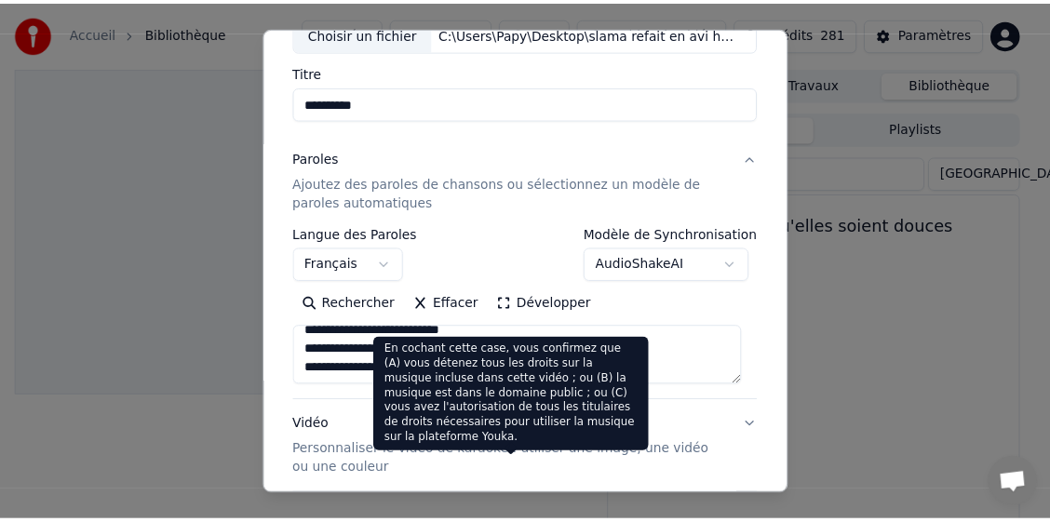
scroll to position [279, 0]
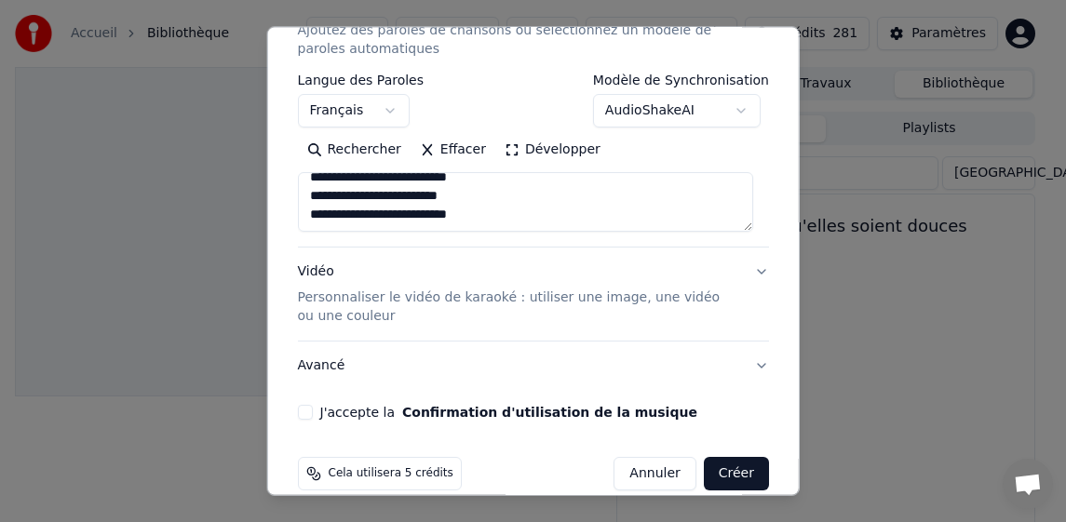
click at [302, 414] on button "J'accepte la Confirmation d'utilisation de la musique" at bounding box center [304, 412] width 15 height 15
click at [711, 472] on button "Créer" at bounding box center [736, 474] width 65 height 34
type textarea "**********"
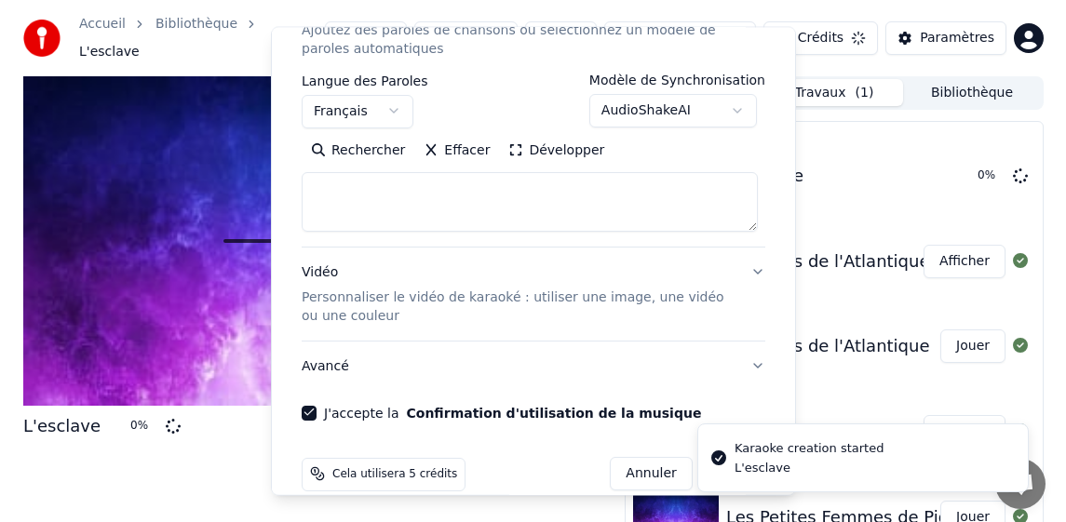
scroll to position [0, 0]
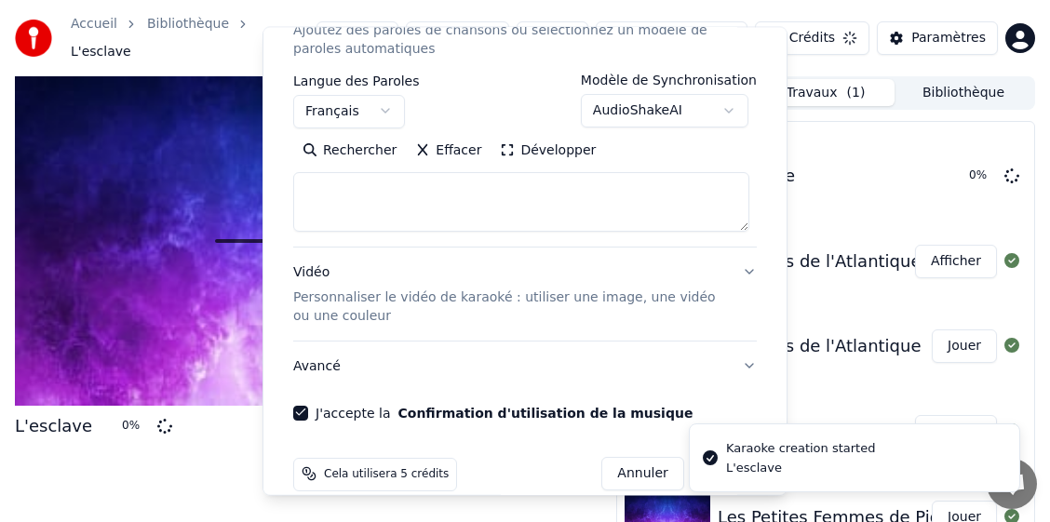
select select
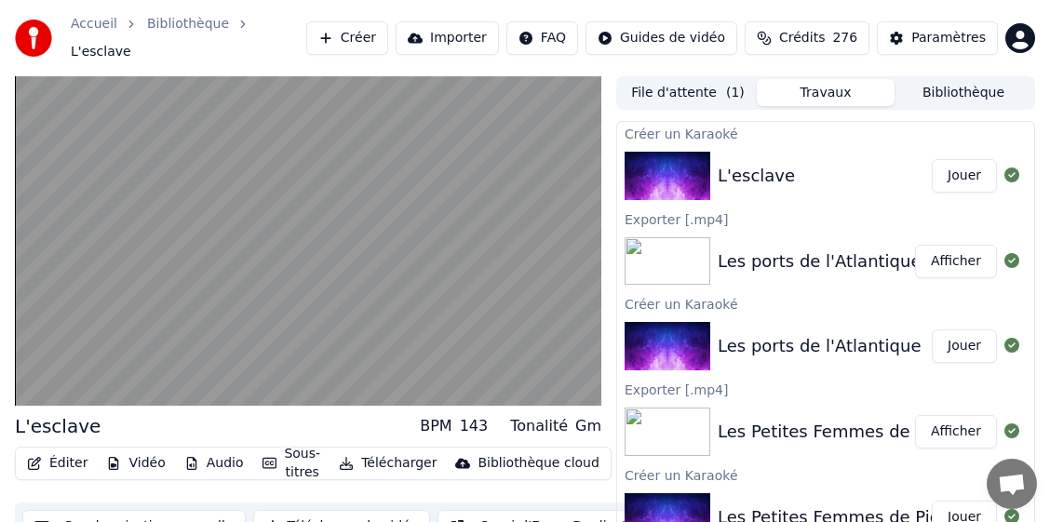
click at [429, 459] on button "Télécharger" at bounding box center [387, 463] width 113 height 26
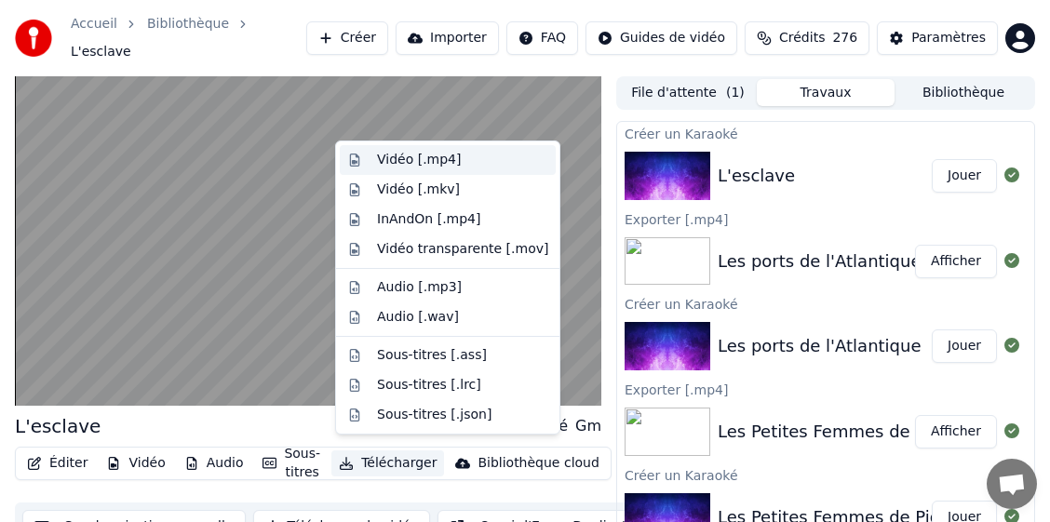
click at [436, 163] on div "Vidéo [.mp4]" at bounding box center [419, 160] width 84 height 19
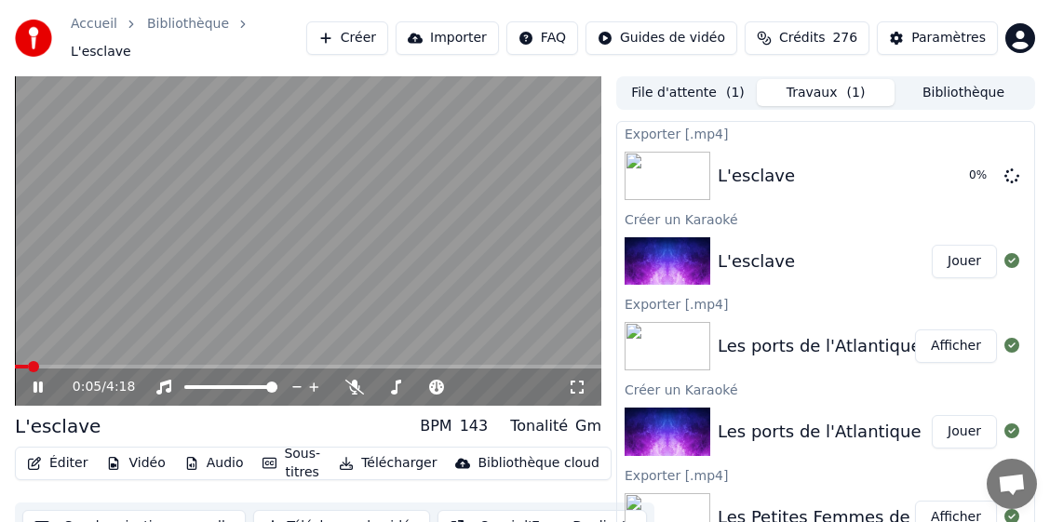
click at [38, 380] on icon at bounding box center [51, 387] width 43 height 15
click at [455, 288] on video at bounding box center [308, 240] width 586 height 329
click at [45, 380] on icon at bounding box center [51, 387] width 43 height 15
drag, startPoint x: 960, startPoint y: 69, endPoint x: 962, endPoint y: 78, distance: 9.5
click at [960, 76] on div "File d'attente ( 1 ) Travaux Bibliothèque" at bounding box center [825, 93] width 419 height 34
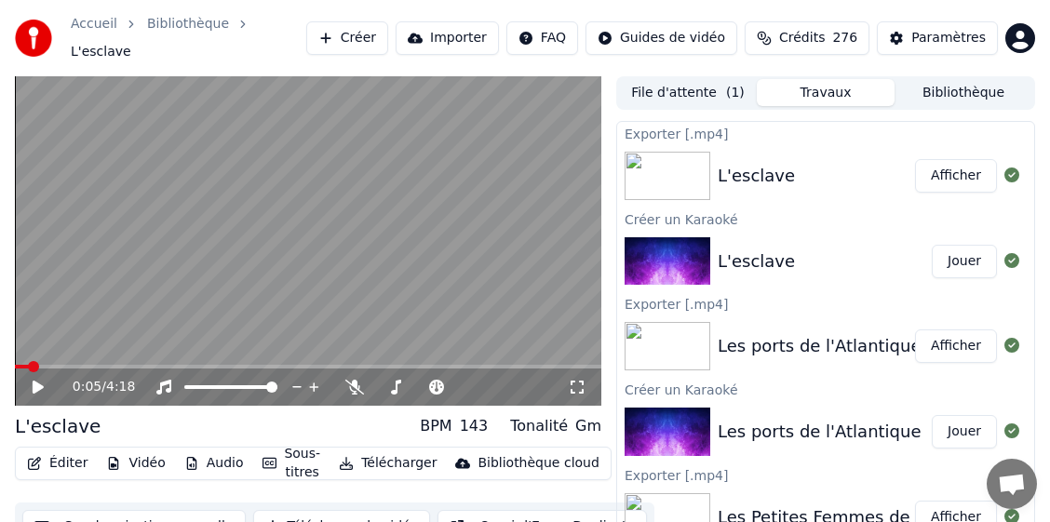
click at [966, 89] on button "Bibliothèque" at bounding box center [963, 92] width 138 height 27
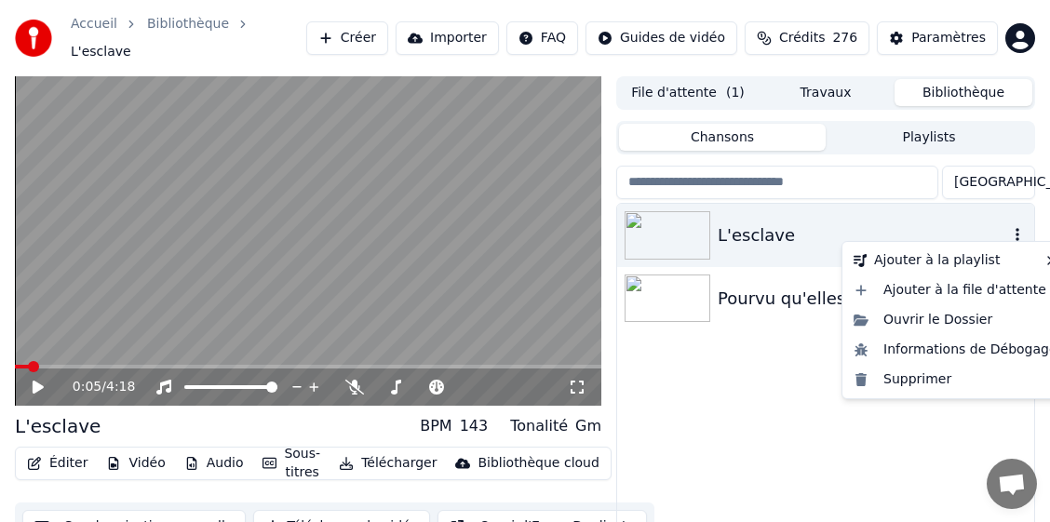
click at [1017, 228] on icon "button" at bounding box center [1017, 234] width 4 height 13
click at [902, 387] on div "Supprimer" at bounding box center [955, 380] width 219 height 30
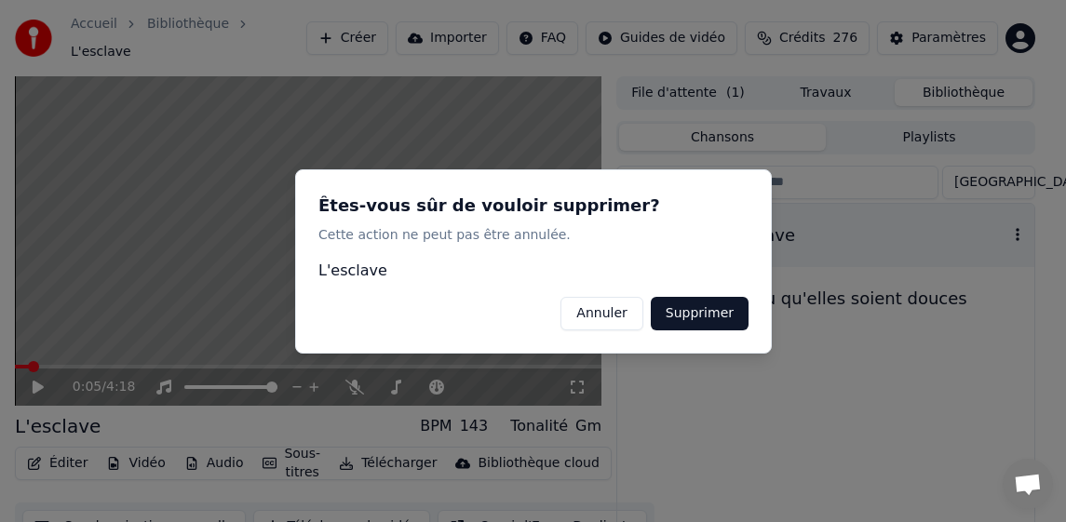
click at [727, 320] on button "Supprimer" at bounding box center [699, 313] width 98 height 34
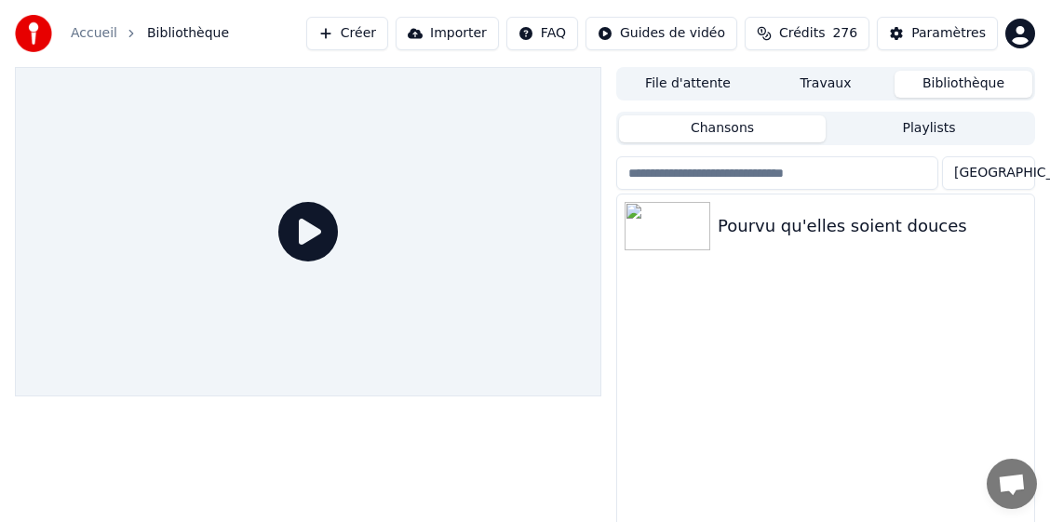
click at [150, 135] on div at bounding box center [308, 231] width 586 height 329
click at [388, 35] on button "Créer" at bounding box center [347, 34] width 82 height 34
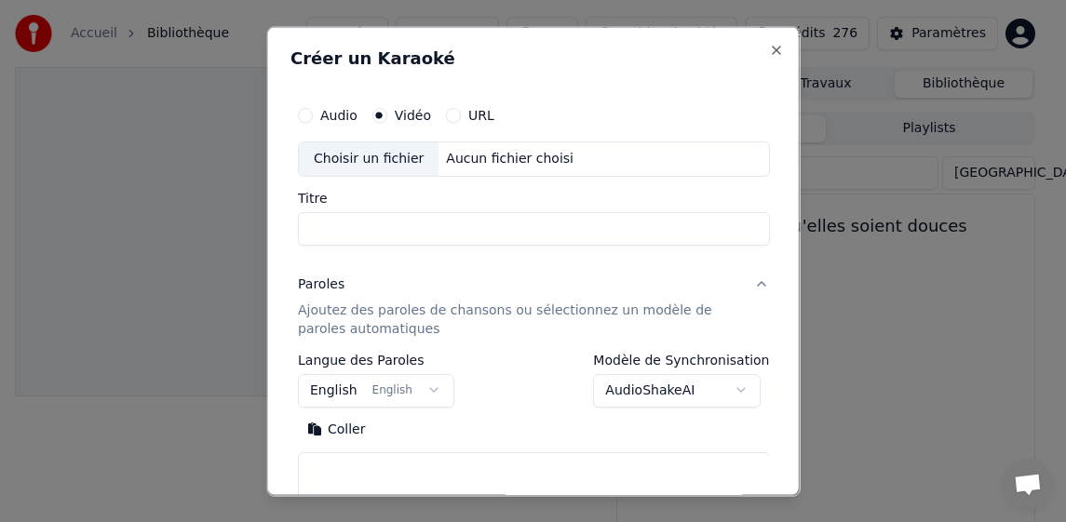
click at [348, 160] on div "Choisir un fichier" at bounding box center [368, 158] width 140 height 34
type input "*********"
click at [329, 391] on button "English English" at bounding box center [375, 390] width 156 height 34
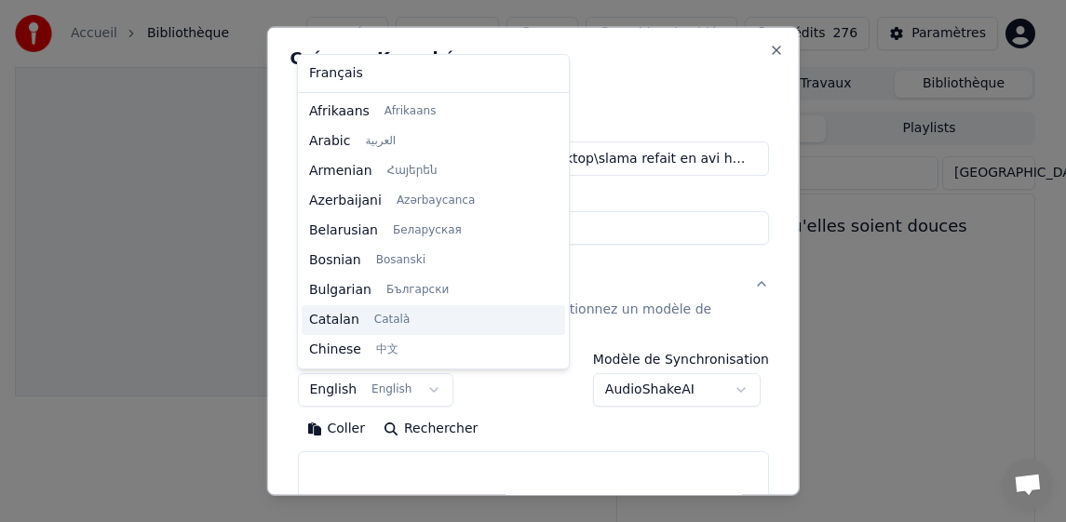
scroll to position [149, 0]
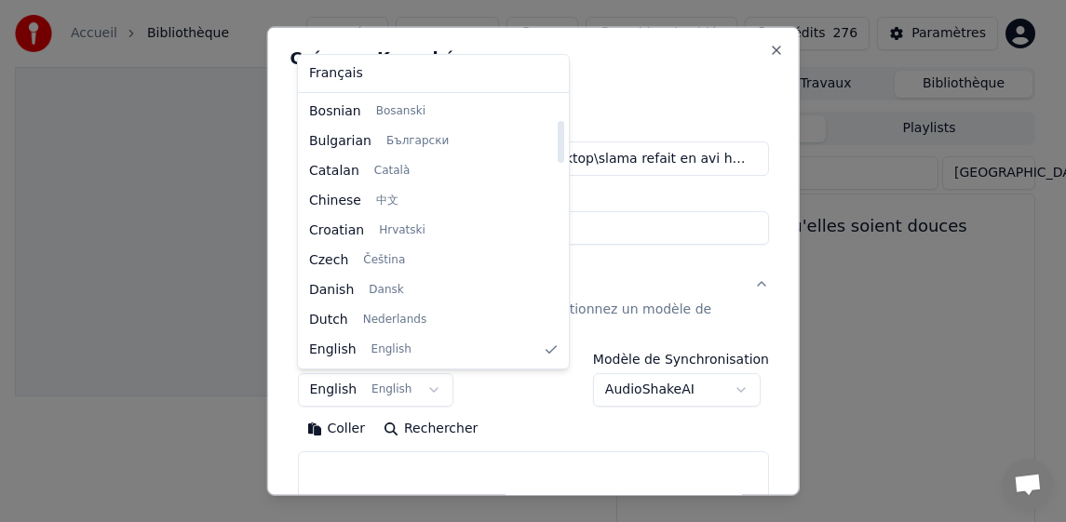
select select "**"
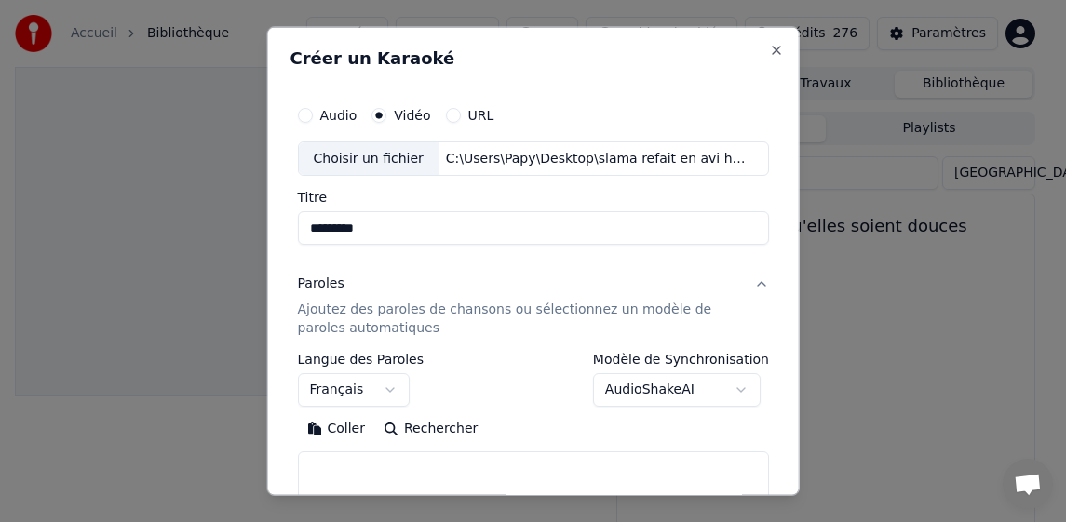
click at [346, 431] on button "Coller" at bounding box center [335, 429] width 77 height 30
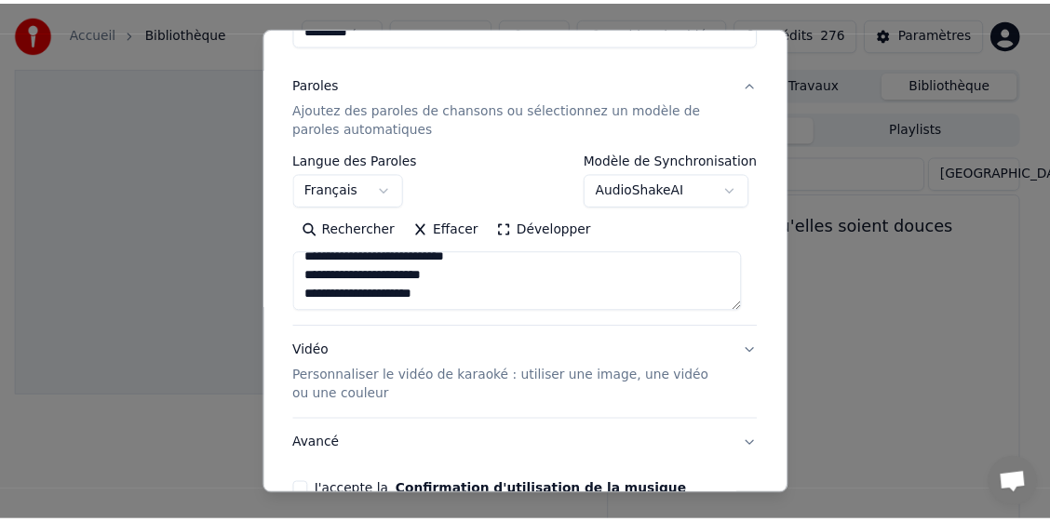
scroll to position [304, 0]
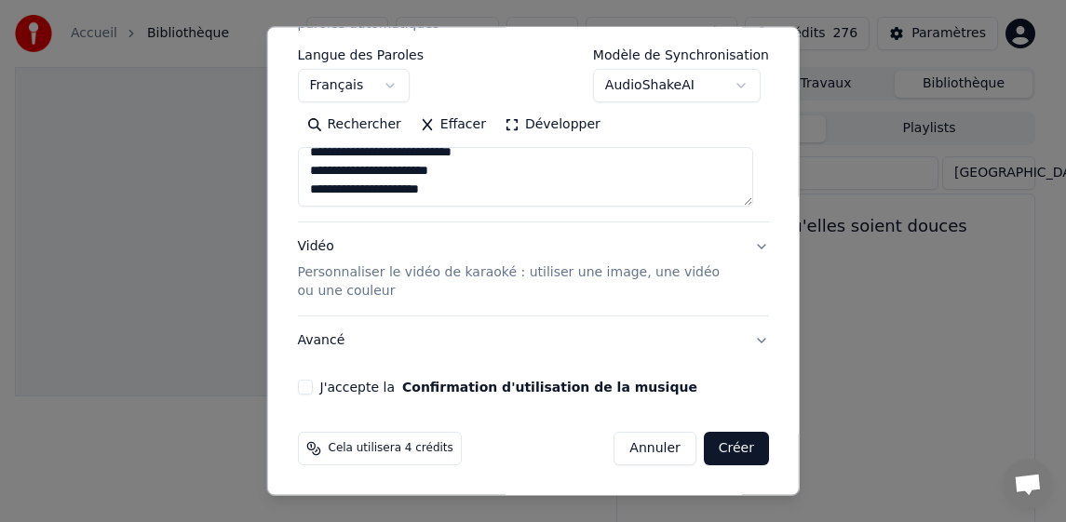
click at [308, 388] on button "J'accepte la Confirmation d'utilisation de la musique" at bounding box center [304, 387] width 15 height 15
click at [718, 443] on button "Créer" at bounding box center [736, 449] width 65 height 34
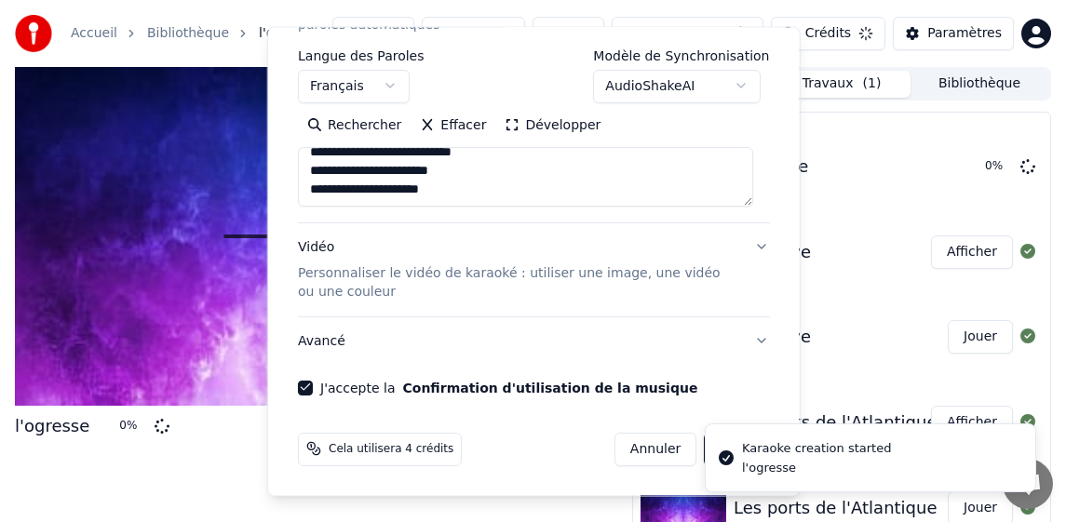
type textarea "**********"
select select
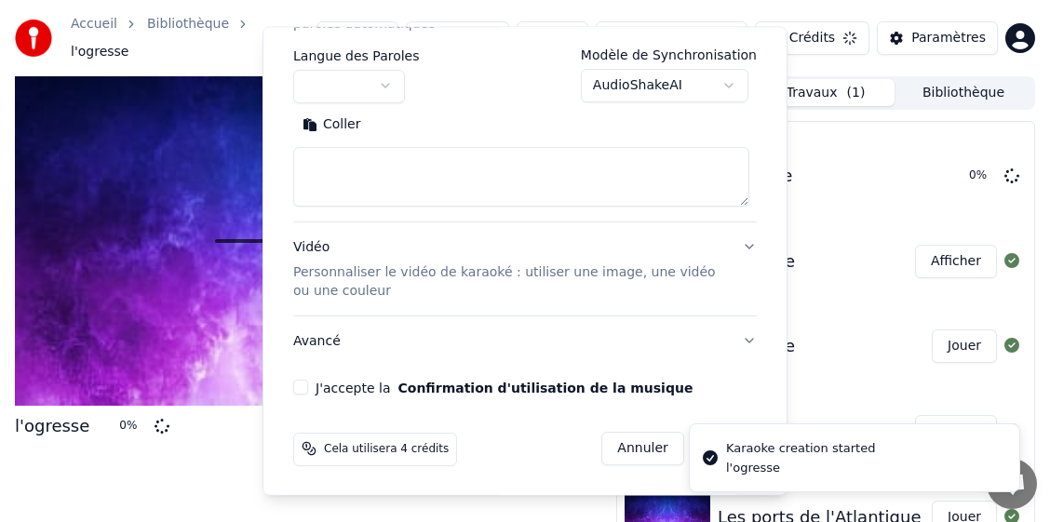
scroll to position [0, 0]
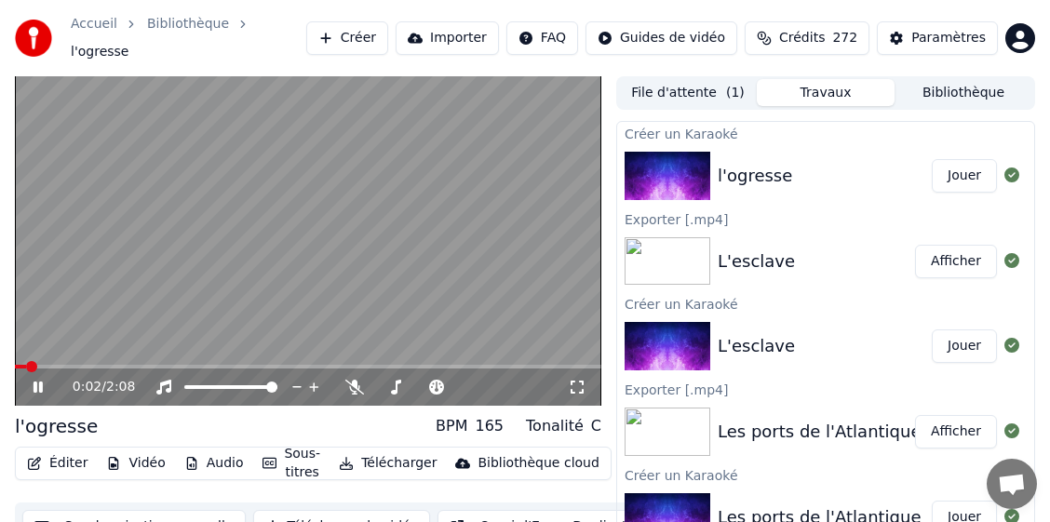
click at [33, 380] on icon at bounding box center [51, 387] width 43 height 15
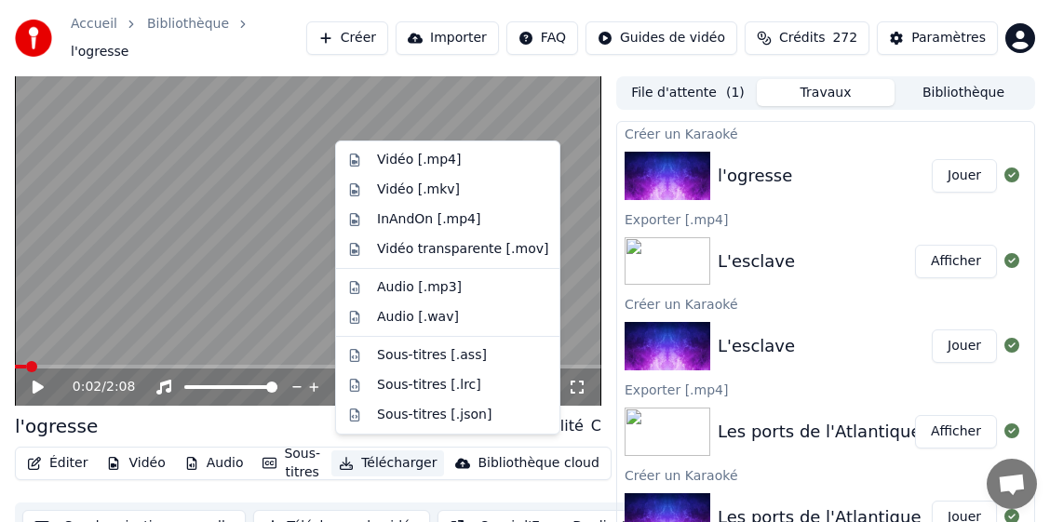
click at [385, 455] on button "Télécharger" at bounding box center [387, 463] width 113 height 26
click at [457, 156] on div "Vidéo [.mp4]" at bounding box center [462, 160] width 171 height 19
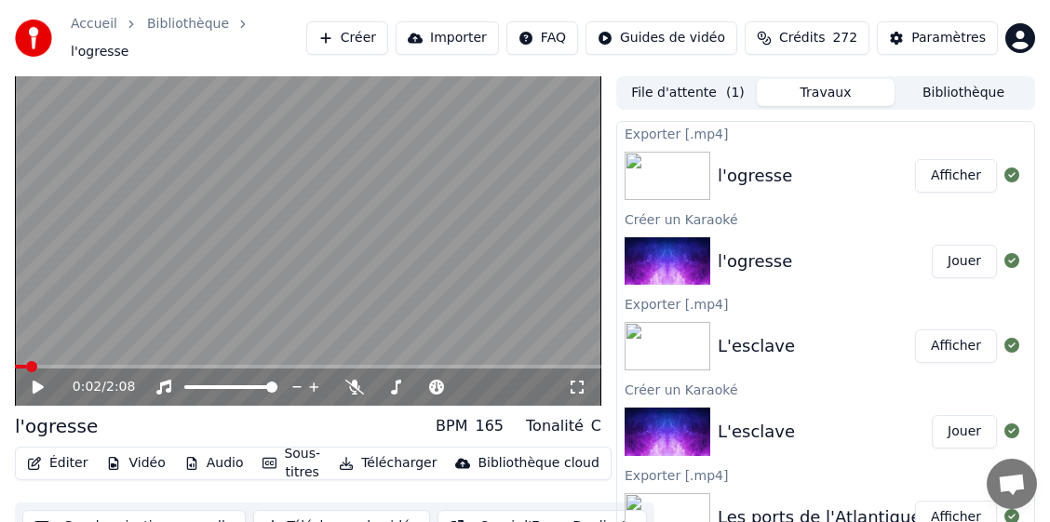
click at [807, 147] on div "l'ogresse Afficher" at bounding box center [825, 175] width 417 height 63
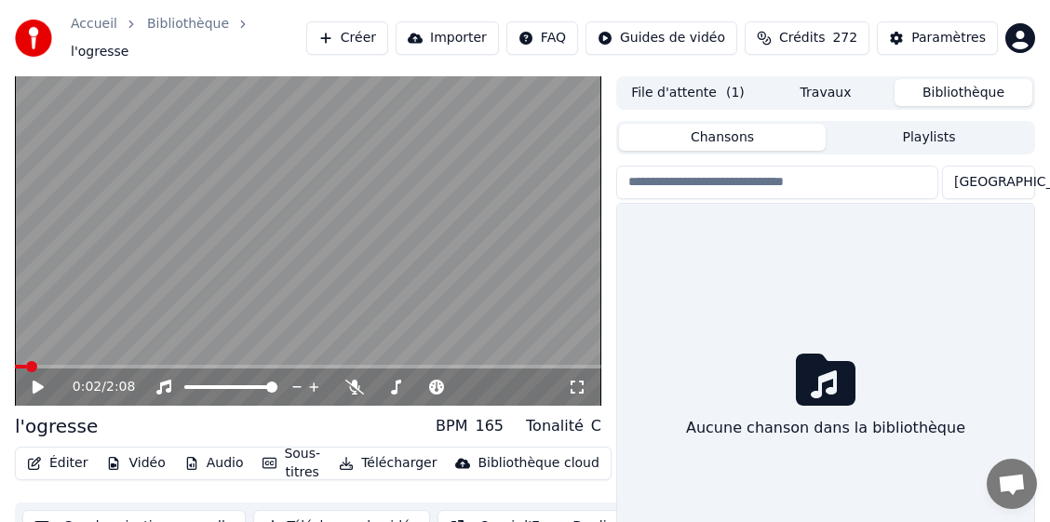
click at [954, 88] on button "Bibliothèque" at bounding box center [963, 92] width 138 height 27
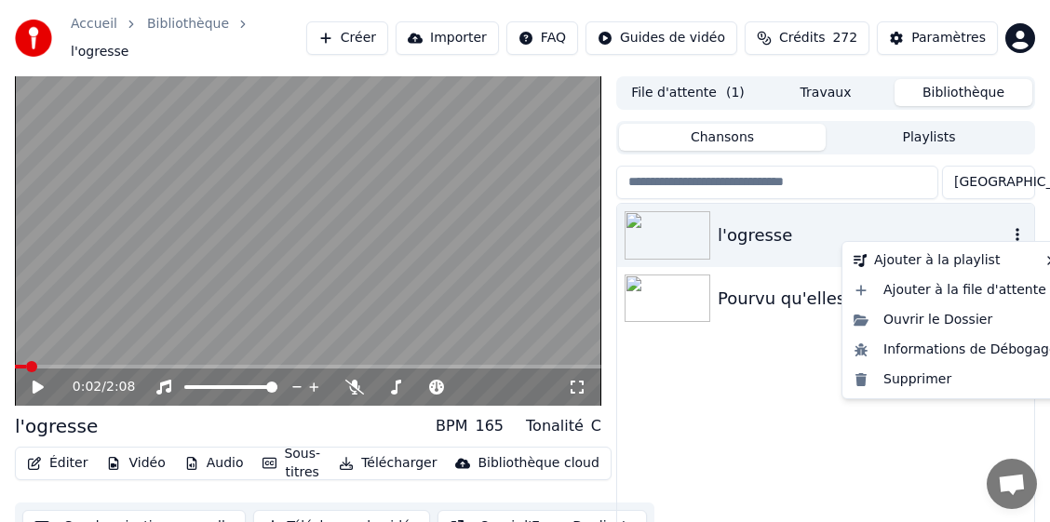
click at [1014, 230] on icon "button" at bounding box center [1017, 234] width 19 height 15
click at [915, 382] on div "Supprimer" at bounding box center [955, 380] width 219 height 30
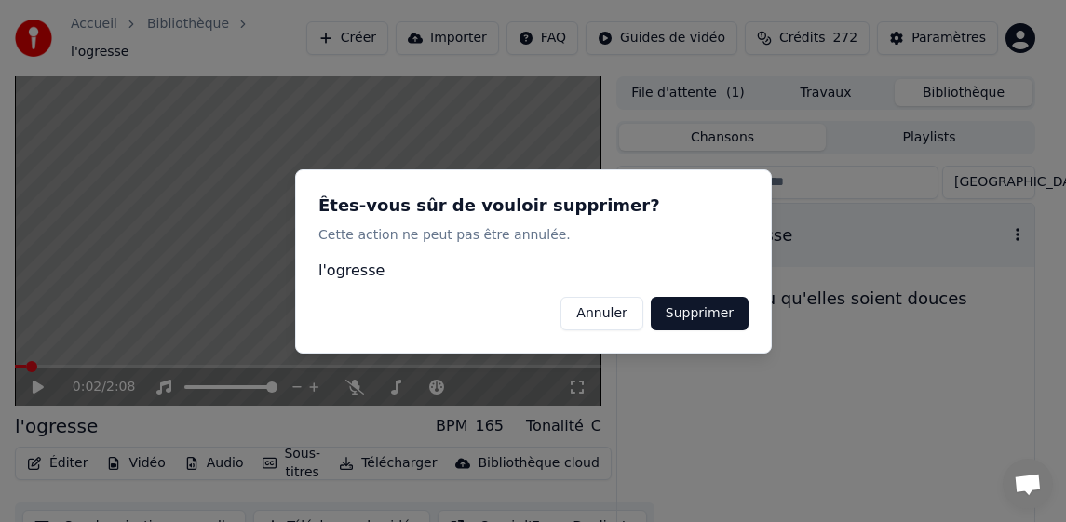
click at [691, 312] on button "Supprimer" at bounding box center [699, 313] width 98 height 34
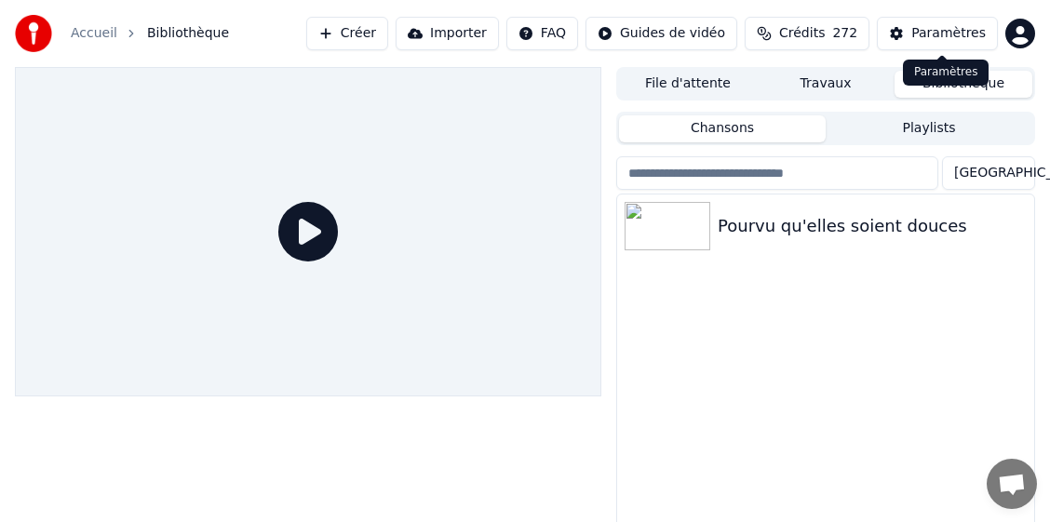
click at [920, 34] on div "Paramètres" at bounding box center [948, 33] width 74 height 19
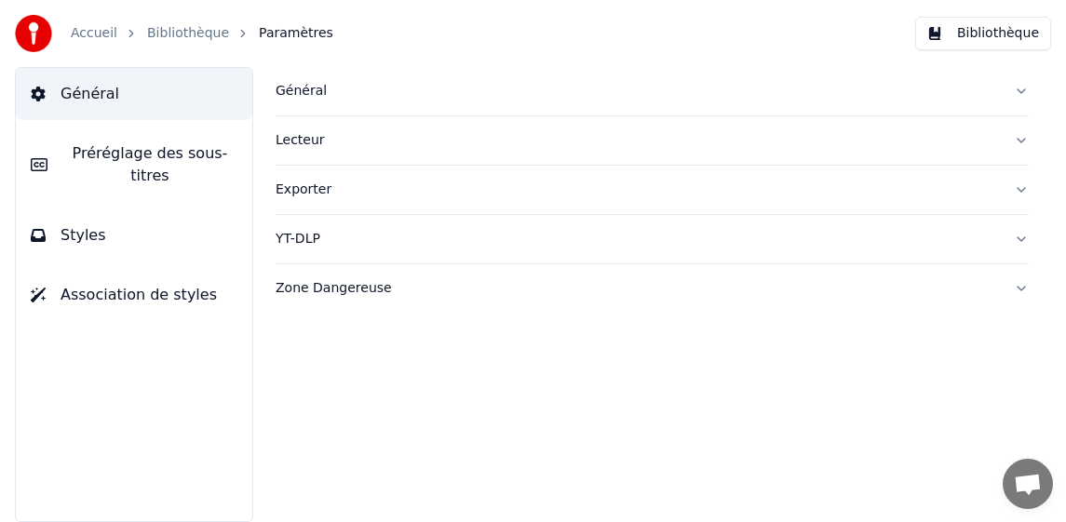
click at [299, 92] on div "Général" at bounding box center [636, 91] width 723 height 19
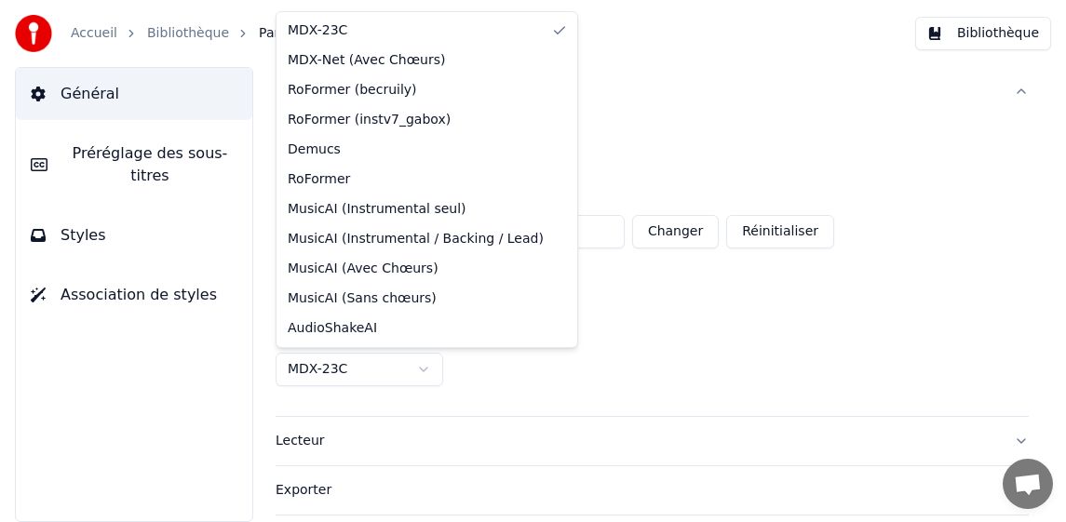
click at [308, 371] on html "**********" at bounding box center [533, 261] width 1066 height 522
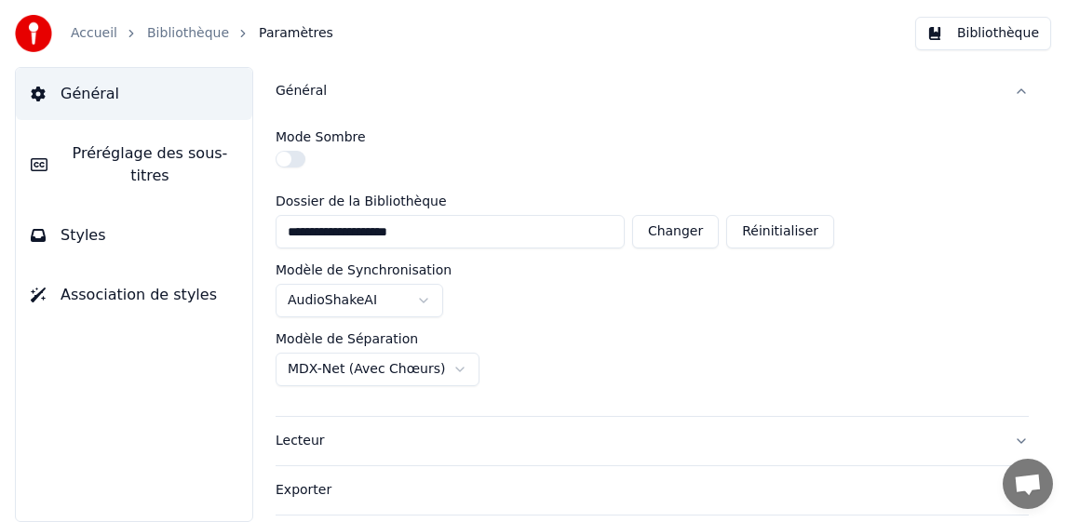
click at [101, 36] on link "Accueil" at bounding box center [94, 33] width 47 height 19
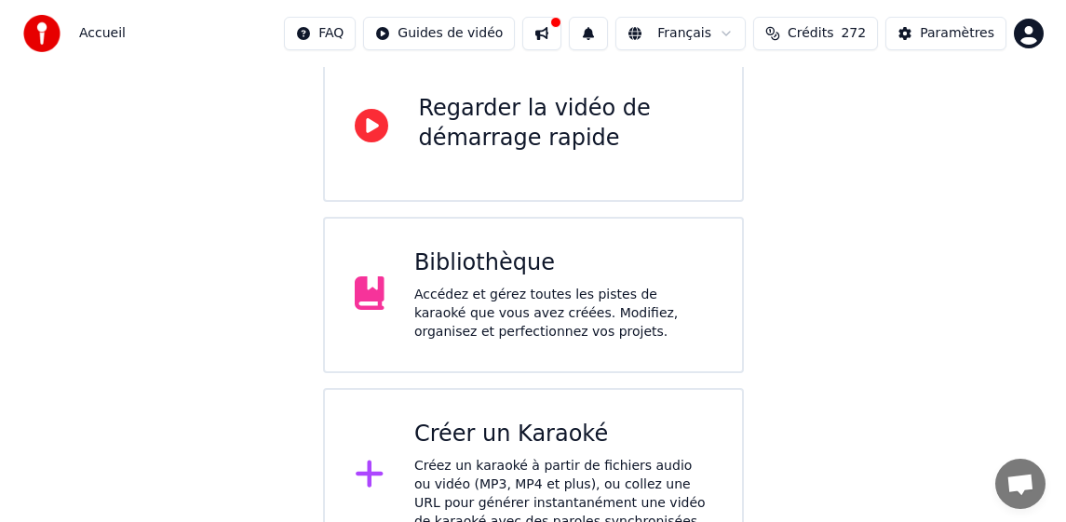
scroll to position [226, 0]
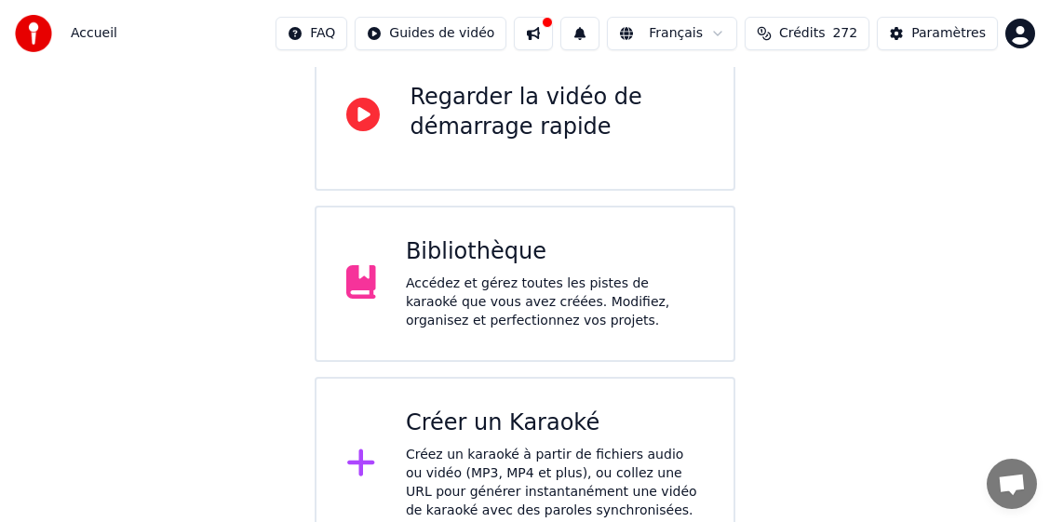
click at [486, 446] on div "Créez un karaoké à partir de fichiers audio ou vidéo (MP3, MP4 et plus), ou col…" at bounding box center [555, 483] width 298 height 74
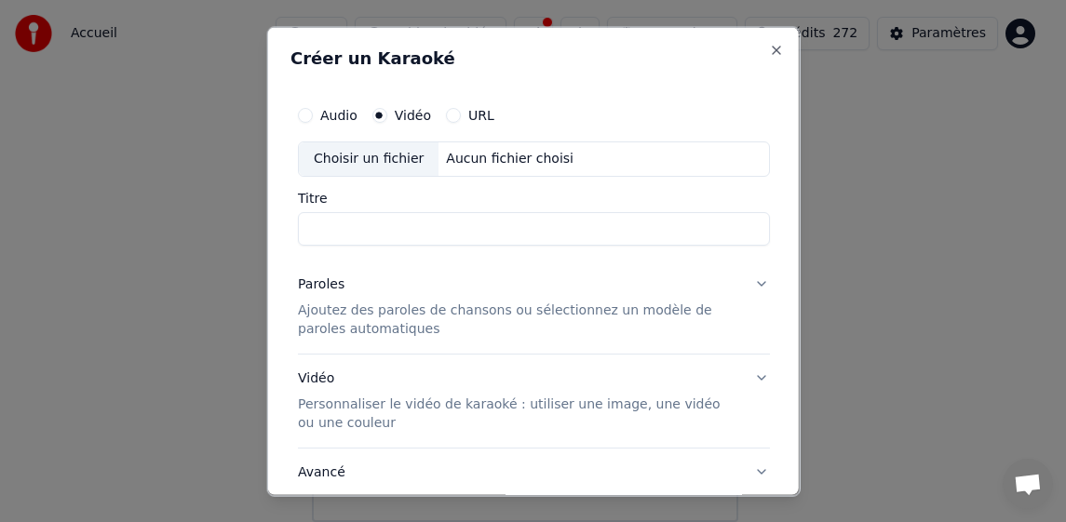
click at [387, 168] on div "Choisir un fichier" at bounding box center [368, 158] width 140 height 34
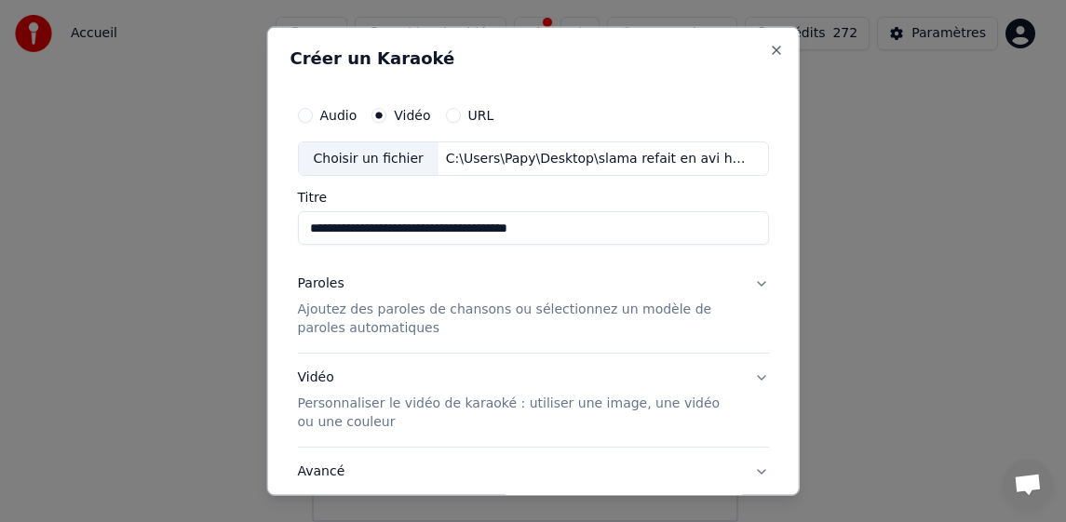
drag, startPoint x: 422, startPoint y: 229, endPoint x: 671, endPoint y: 231, distance: 249.4
click at [671, 231] on input "**********" at bounding box center [533, 228] width 472 height 34
type input "**********"
click at [376, 304] on p "Ajoutez des paroles de chansons ou sélectionnez un modèle de paroles automatiqu…" at bounding box center [518, 319] width 442 height 37
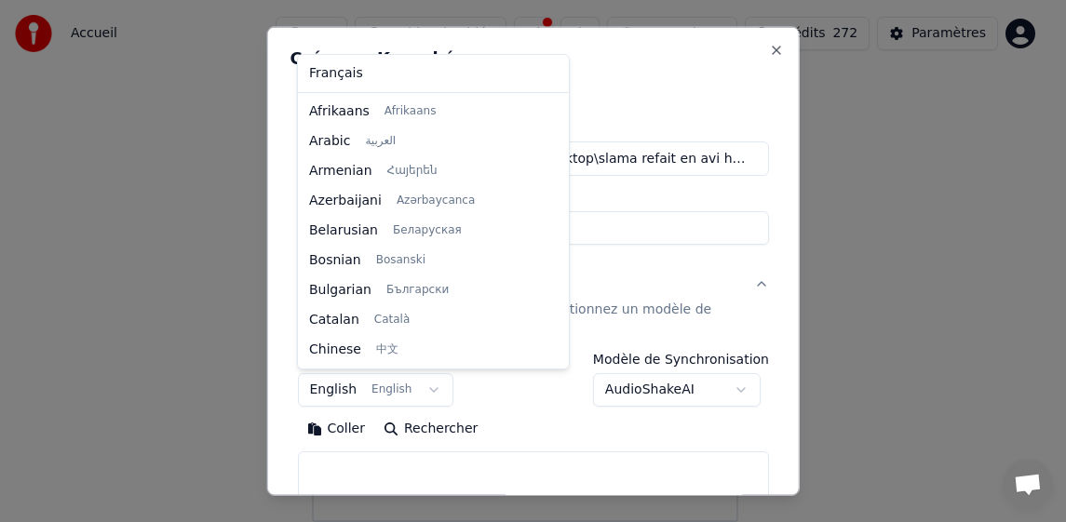
click at [334, 387] on body "**********" at bounding box center [525, 148] width 1050 height 748
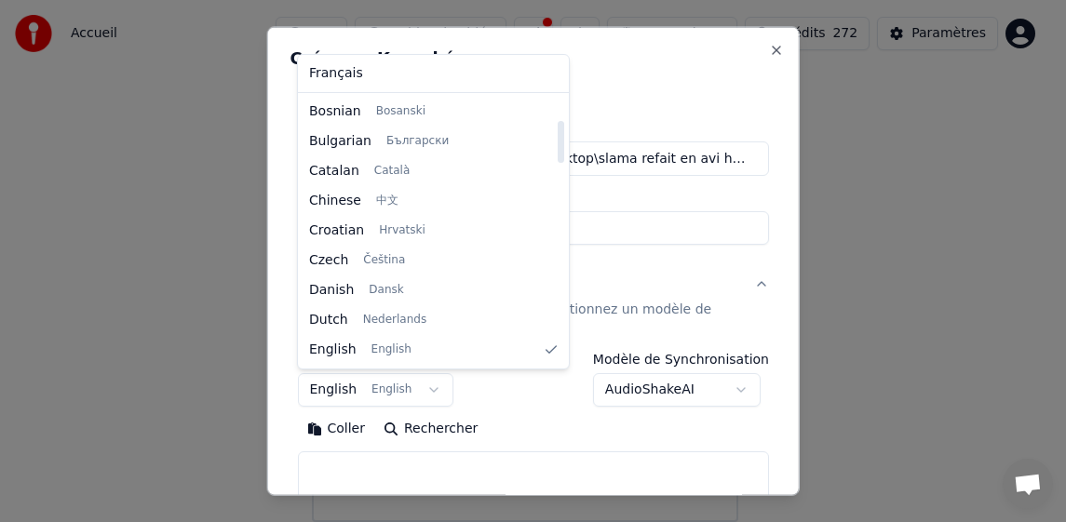
select select "**"
drag, startPoint x: 347, startPoint y: 74, endPoint x: 342, endPoint y: 136, distance: 61.6
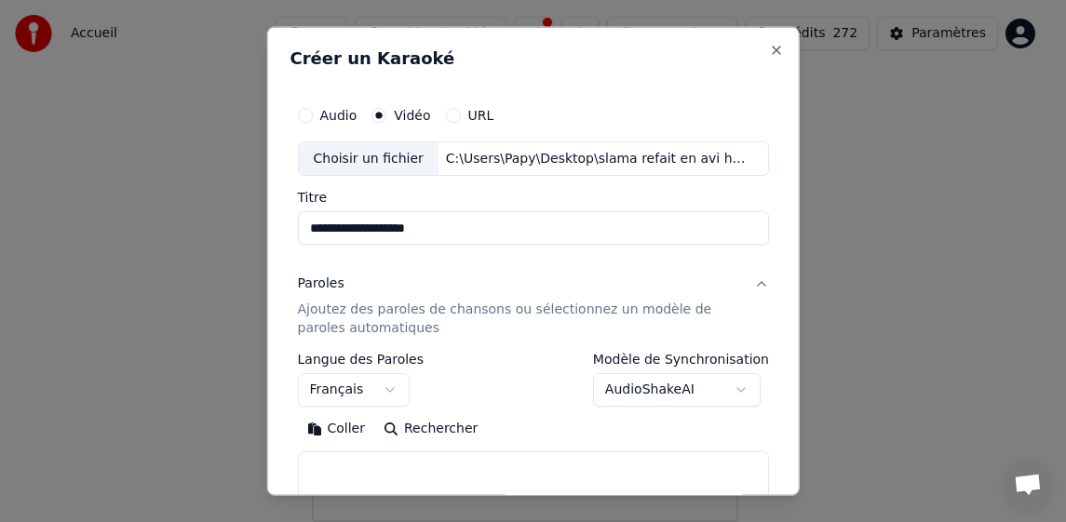
drag, startPoint x: 348, startPoint y: 424, endPoint x: 364, endPoint y: 436, distance: 19.4
click at [348, 429] on button "Coller" at bounding box center [335, 429] width 77 height 30
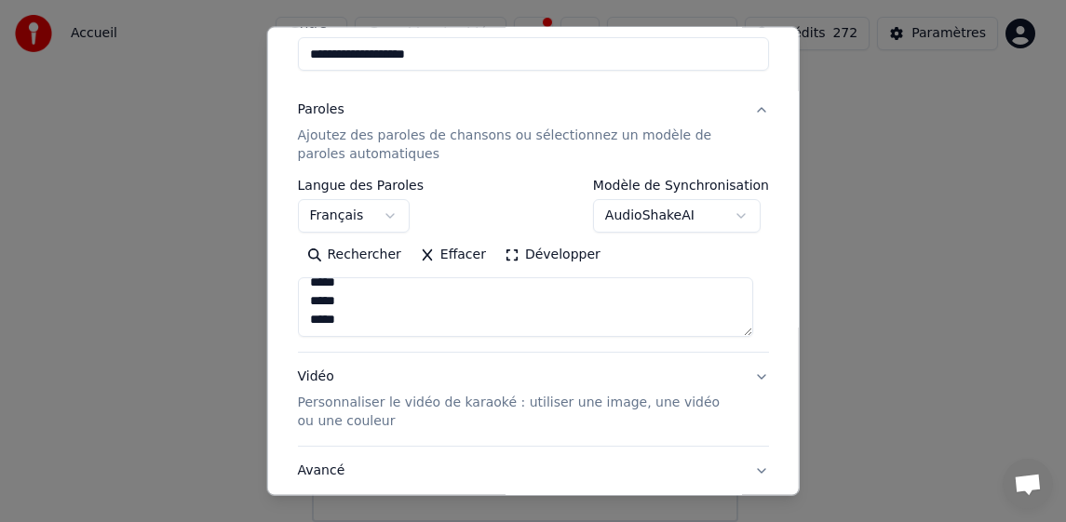
scroll to position [279, 0]
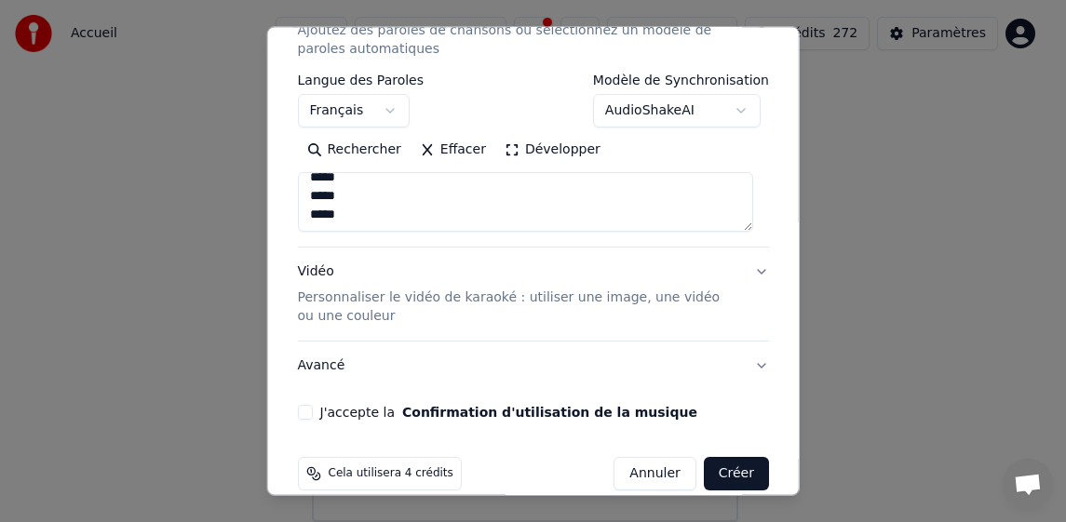
click at [302, 413] on button "J'accepte la Confirmation d'utilisation de la musique" at bounding box center [304, 412] width 15 height 15
click at [713, 473] on button "Créer" at bounding box center [736, 474] width 65 height 34
type textarea "**********"
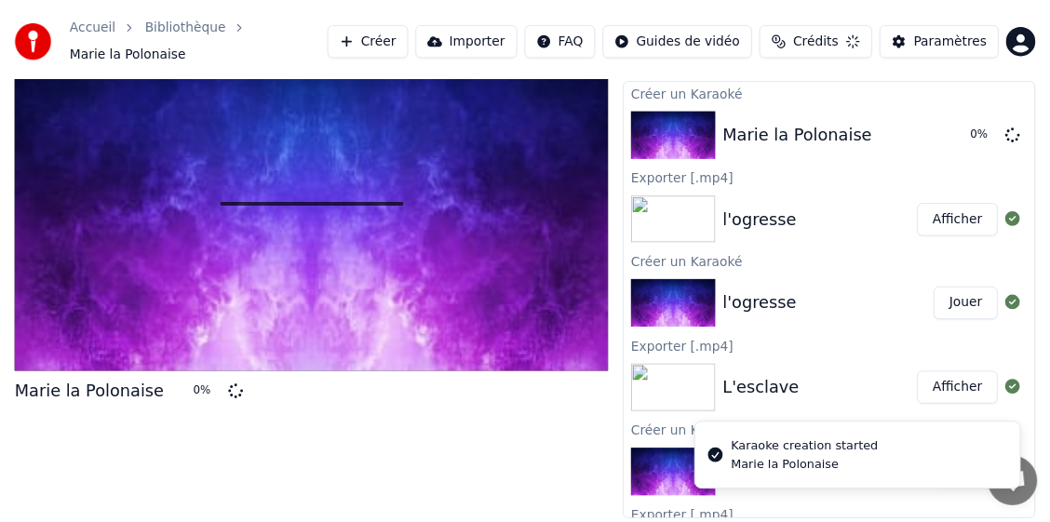
scroll to position [43, 0]
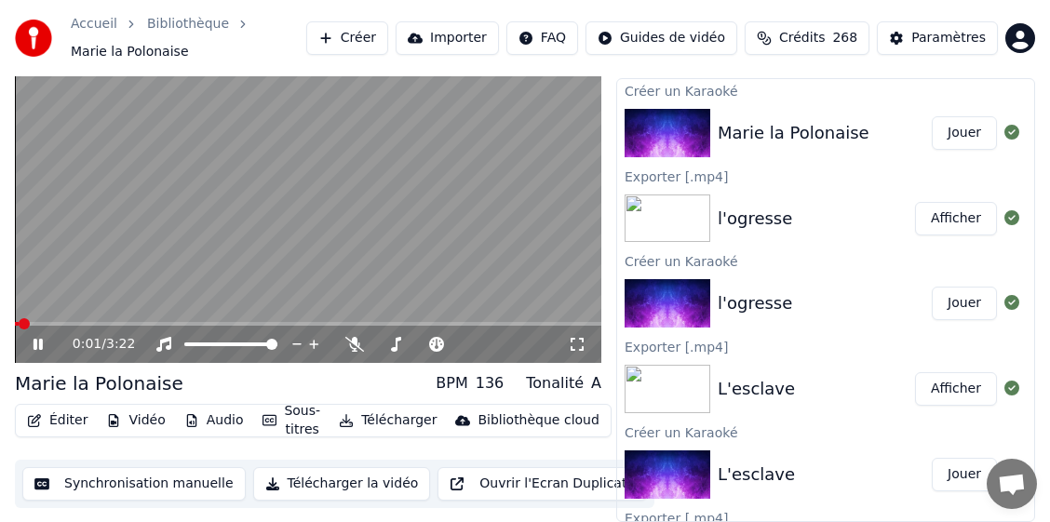
click at [196, 512] on div "0:01 / 3:22 Marie la Polonaise BPM 136 Tonalité A Éditer Vidéo Audio Sous-titre…" at bounding box center [308, 278] width 586 height 489
click at [381, 421] on button "Télécharger" at bounding box center [387, 421] width 113 height 26
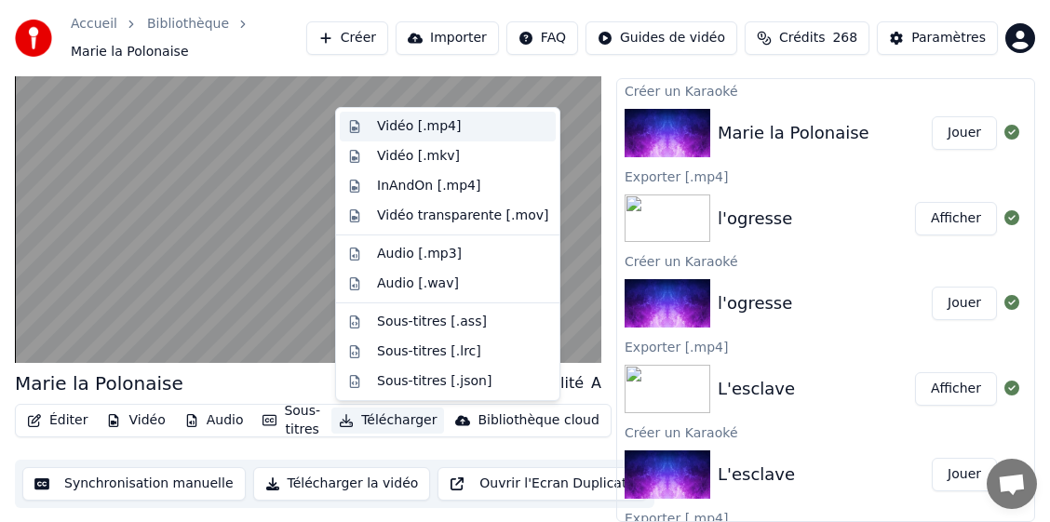
click at [413, 130] on div "Vidéo [.mp4]" at bounding box center [419, 126] width 84 height 19
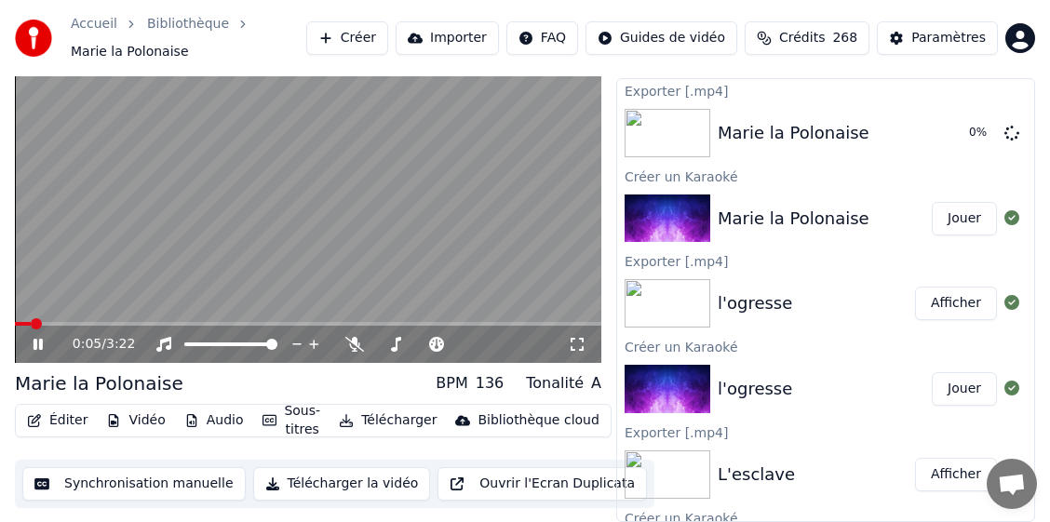
click at [24, 342] on div "0:05 / 3:22" at bounding box center [307, 344] width 571 height 19
click at [37, 343] on icon at bounding box center [51, 344] width 43 height 15
click at [835, 132] on div "Marie la Polonaise" at bounding box center [794, 133] width 152 height 26
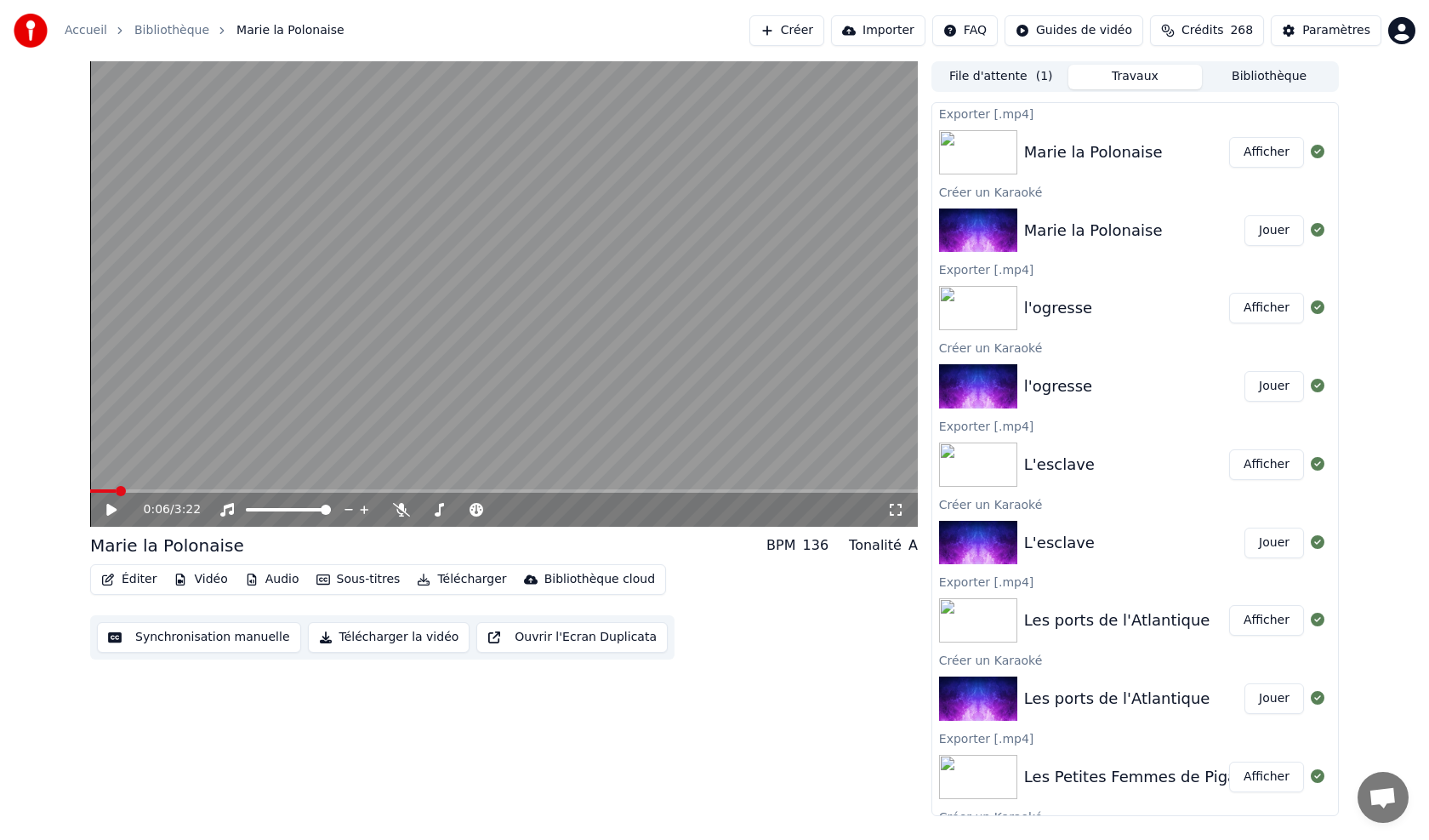
click at [959, 79] on button "Bibliothèque" at bounding box center [1269, 77] width 134 height 25
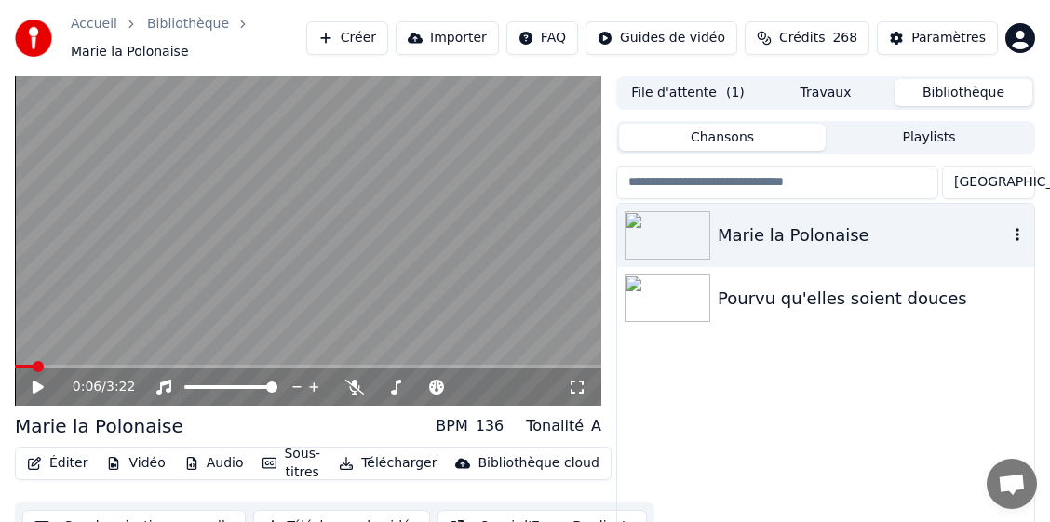
click at [1013, 231] on icon "button" at bounding box center [1017, 234] width 19 height 15
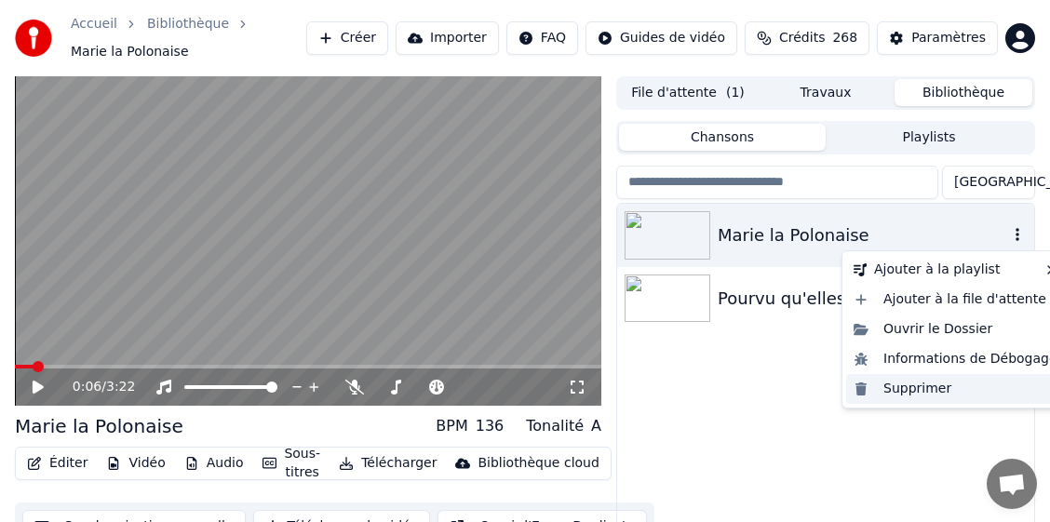
click at [911, 389] on div "Supprimer" at bounding box center [955, 389] width 219 height 30
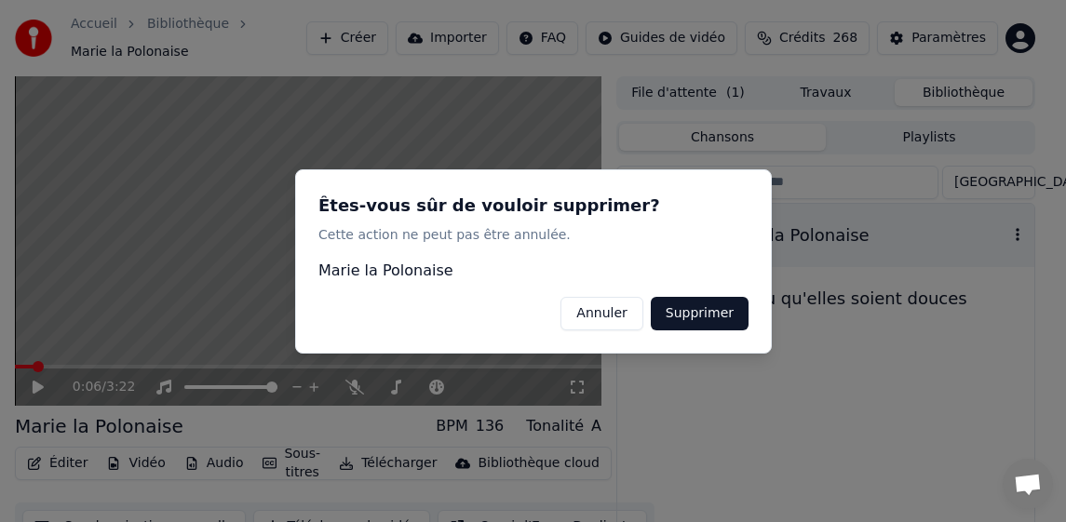
click at [736, 301] on button "Supprimer" at bounding box center [699, 313] width 98 height 34
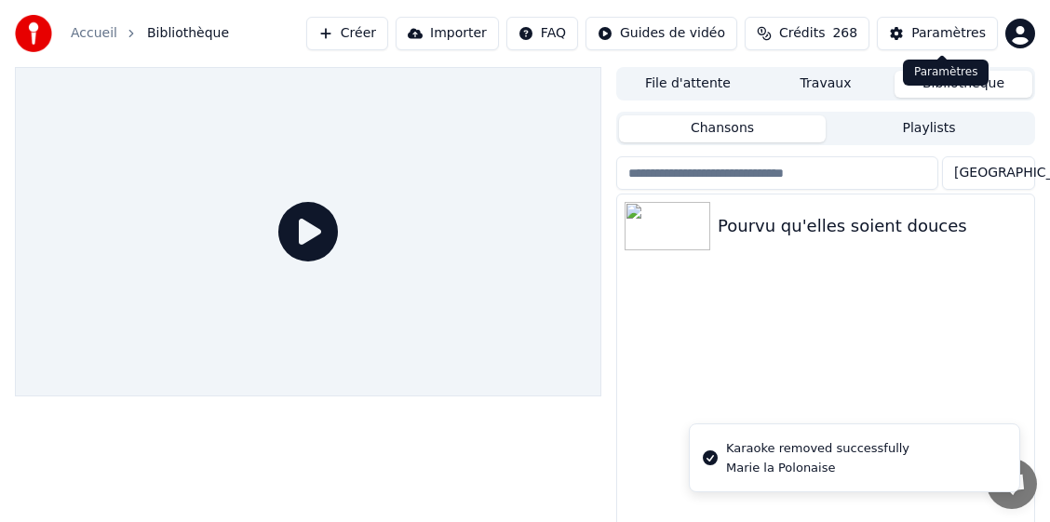
click at [946, 34] on div "Paramètres" at bounding box center [948, 33] width 74 height 19
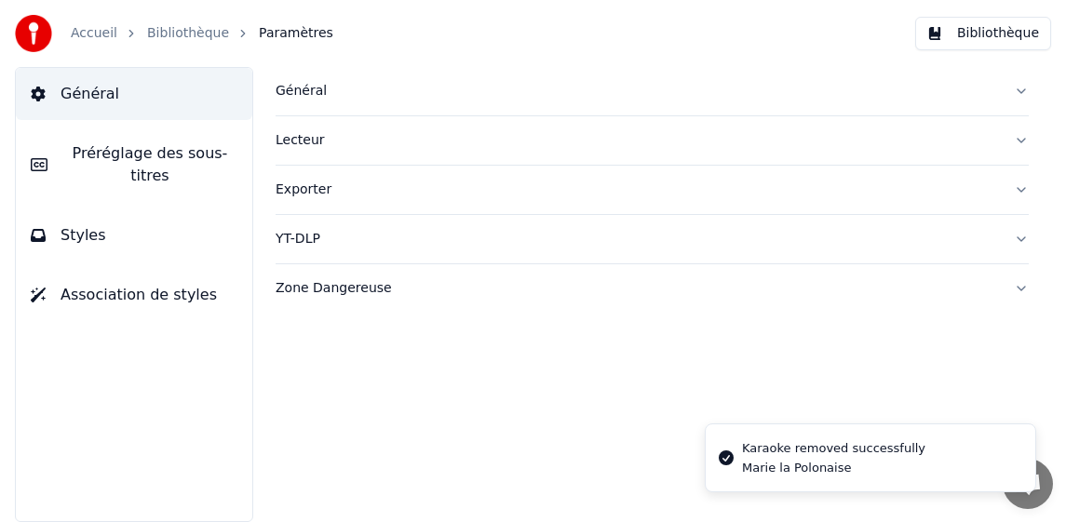
click at [300, 94] on div "Général" at bounding box center [636, 91] width 723 height 19
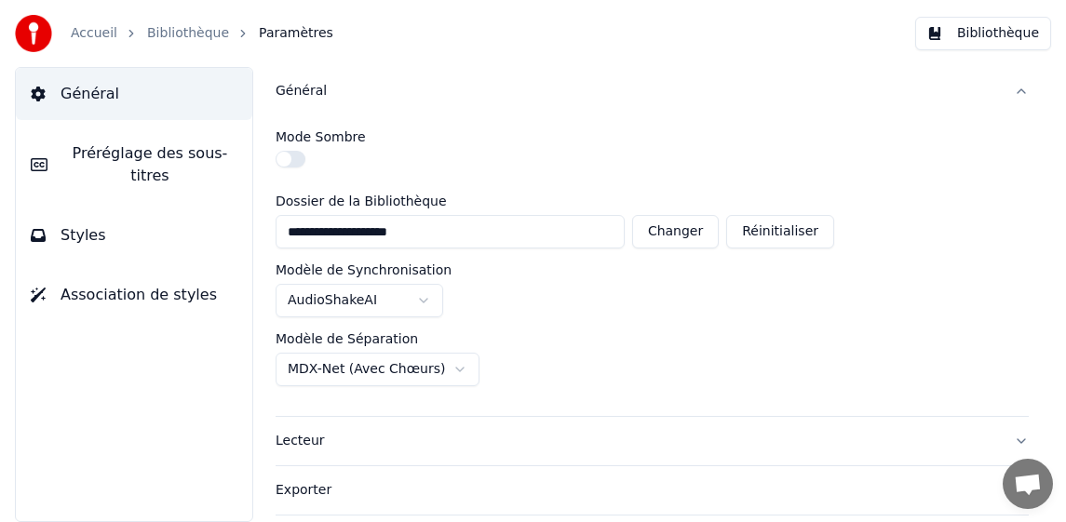
click at [329, 367] on html "**********" at bounding box center [533, 261] width 1066 height 522
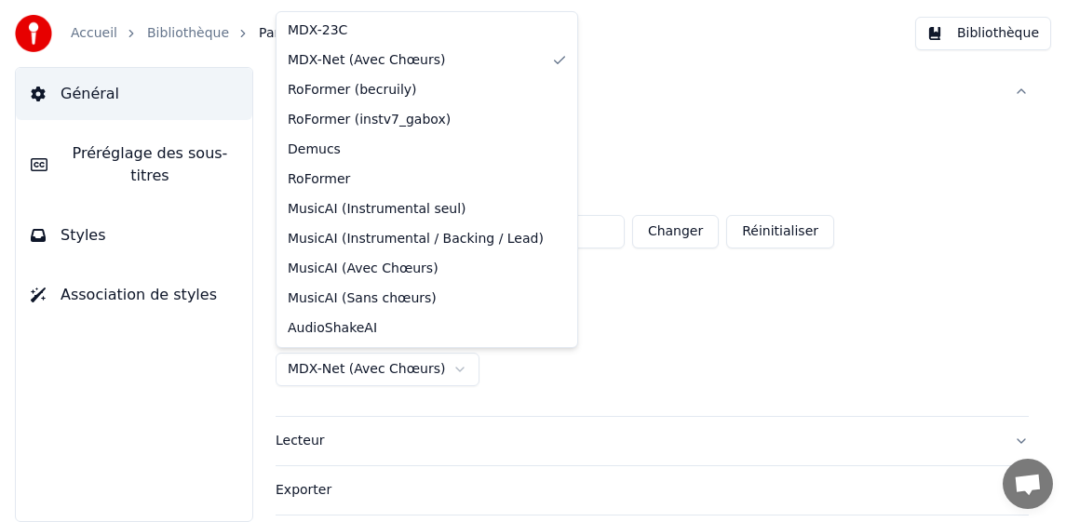
click at [313, 366] on html "**********" at bounding box center [533, 261] width 1066 height 522
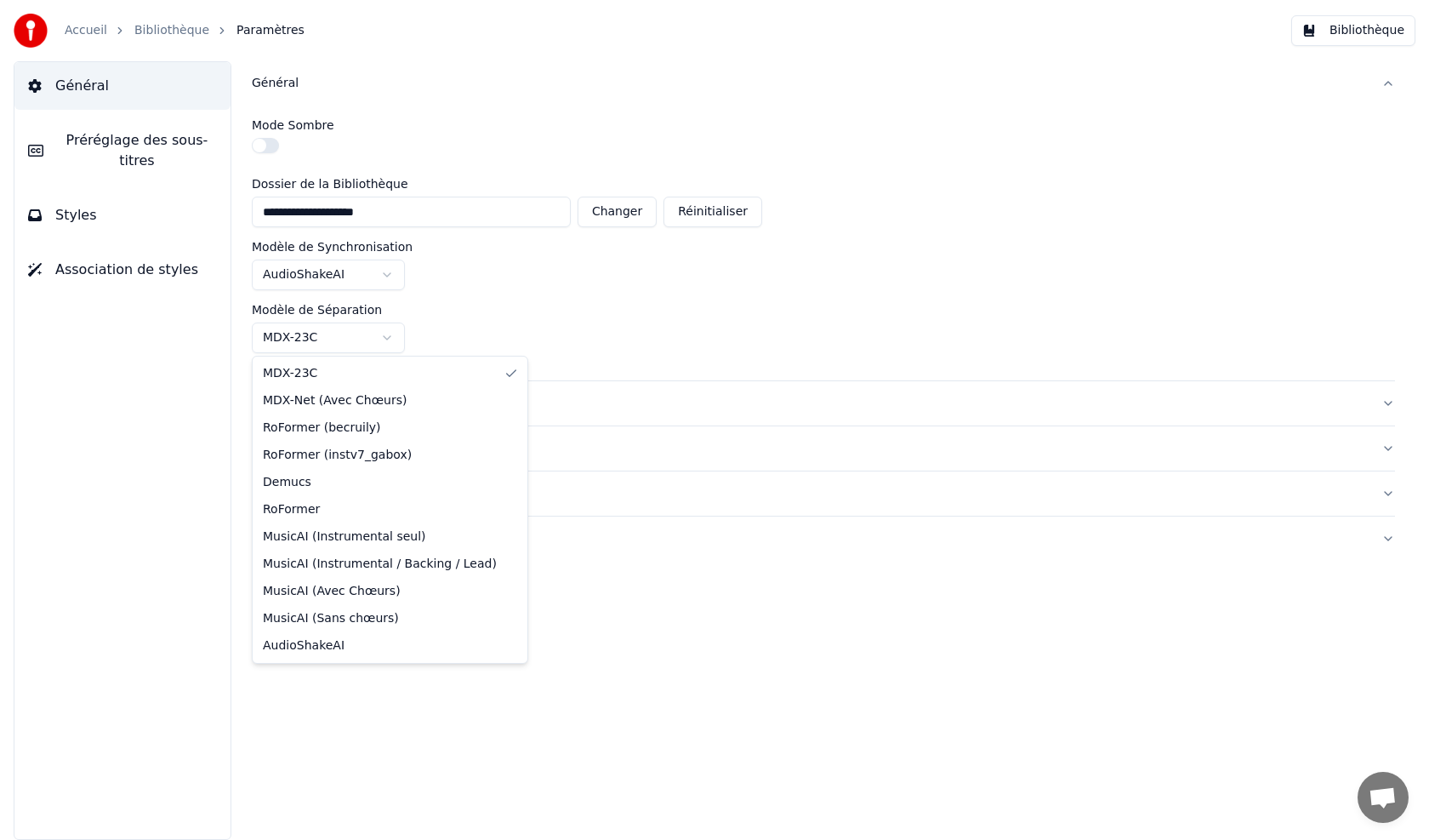
click at [309, 332] on html "**********" at bounding box center [714, 420] width 1429 height 840
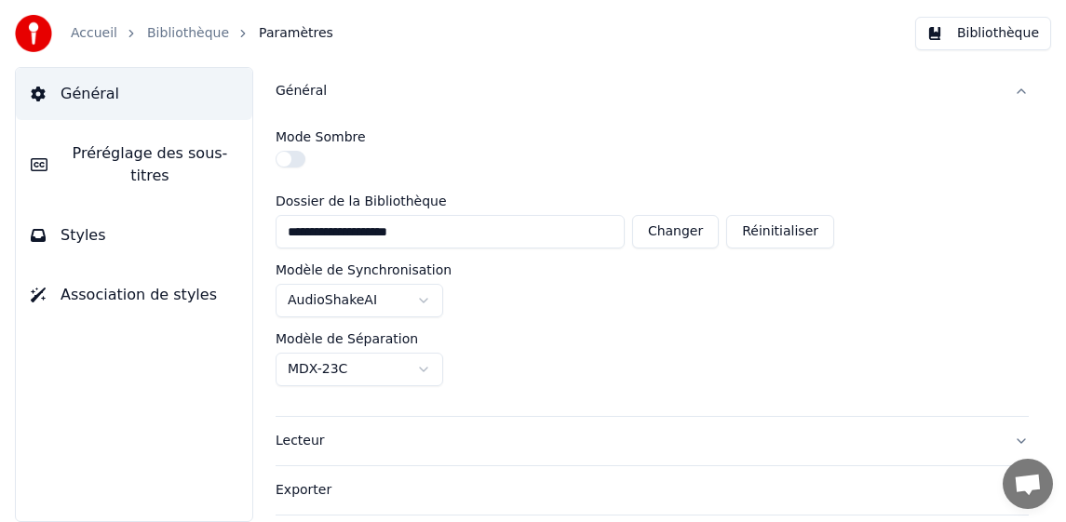
click at [595, 392] on div "**********" at bounding box center [651, 265] width 753 height 301
click at [102, 32] on link "Accueil" at bounding box center [94, 33] width 47 height 19
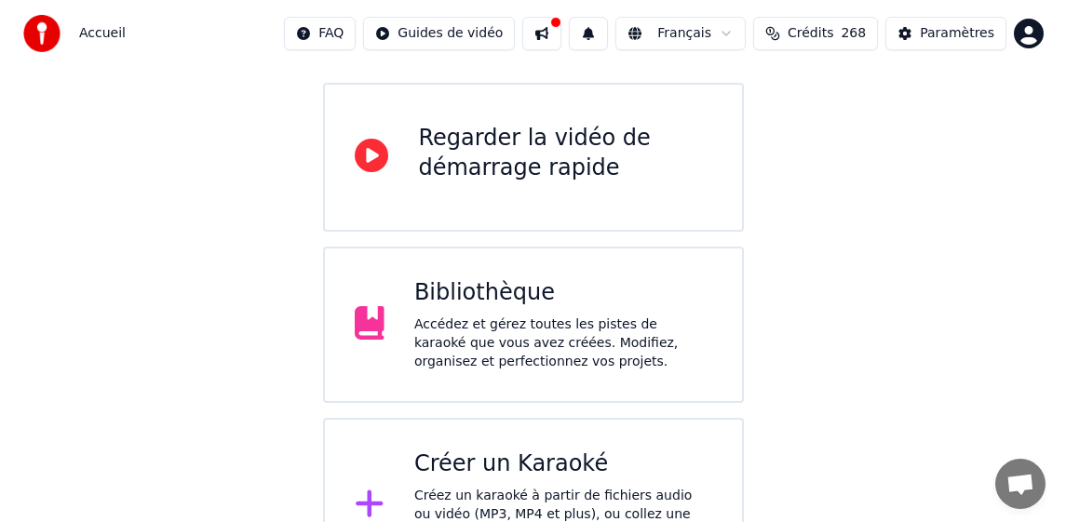
scroll to position [186, 0]
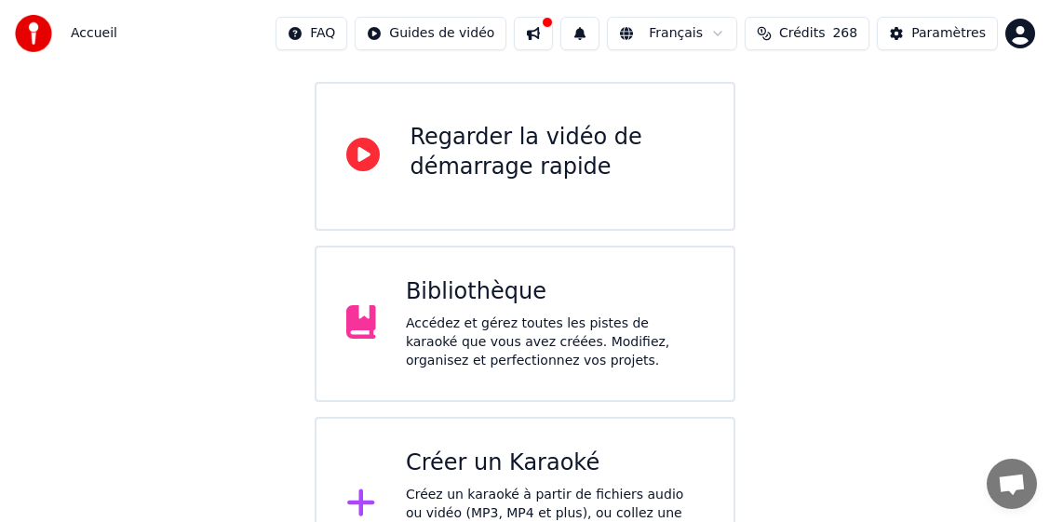
click at [474, 451] on div "Créer un Karaoké Créez un karaoké à partir de fichiers audio ou vidéo (MP3, MP4…" at bounding box center [555, 505] width 298 height 112
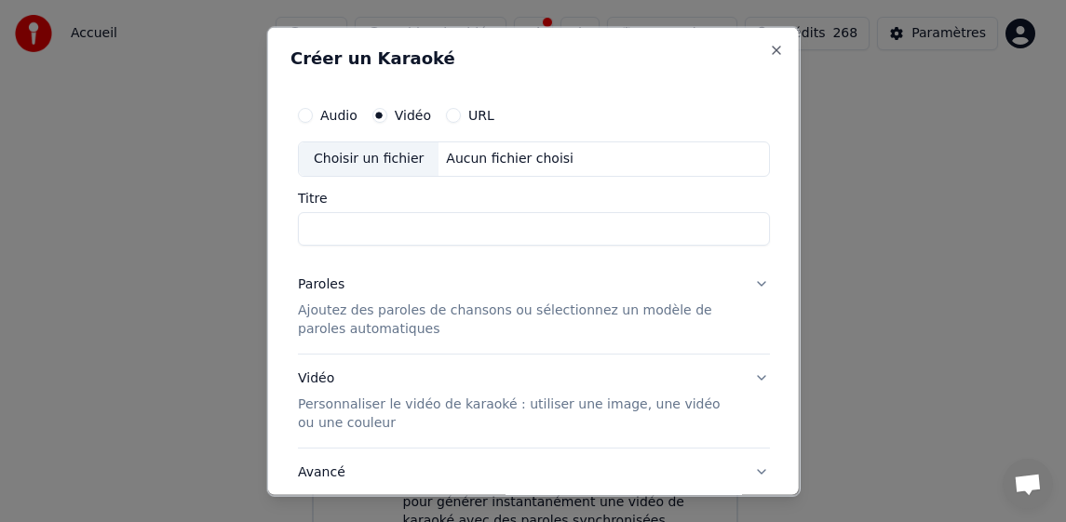
click at [382, 154] on div "Choisir un fichier" at bounding box center [368, 158] width 140 height 34
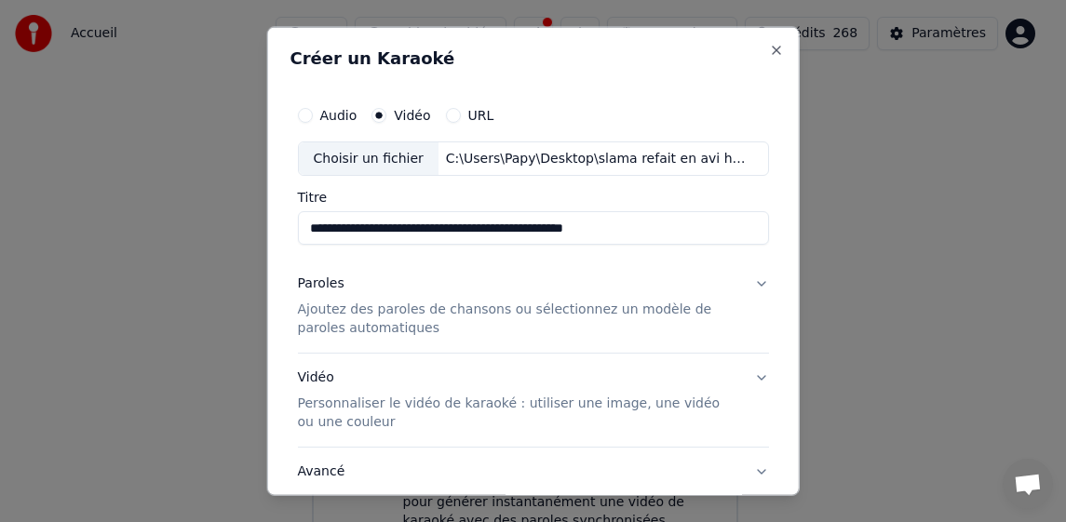
click at [499, 236] on input "**********" at bounding box center [533, 228] width 472 height 34
drag, startPoint x: 497, startPoint y: 232, endPoint x: 678, endPoint y: 233, distance: 181.5
click at [678, 233] on input "**********" at bounding box center [533, 228] width 472 height 34
type input "**********"
click at [344, 329] on p "Ajoutez des paroles de chansons ou sélectionnez un modèle de paroles automatiqu…" at bounding box center [518, 319] width 442 height 37
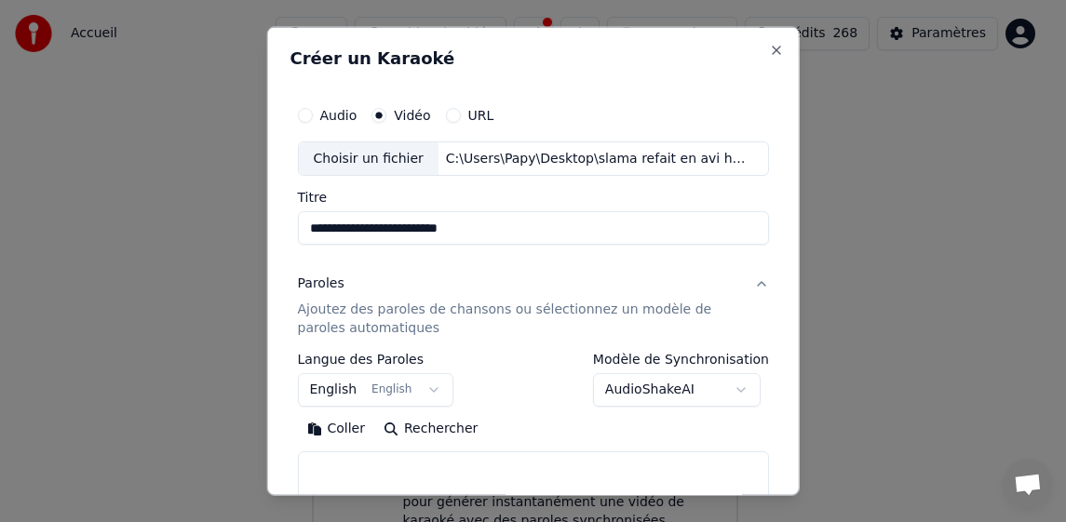
click at [329, 394] on body "**********" at bounding box center [525, 188] width 1050 height 748
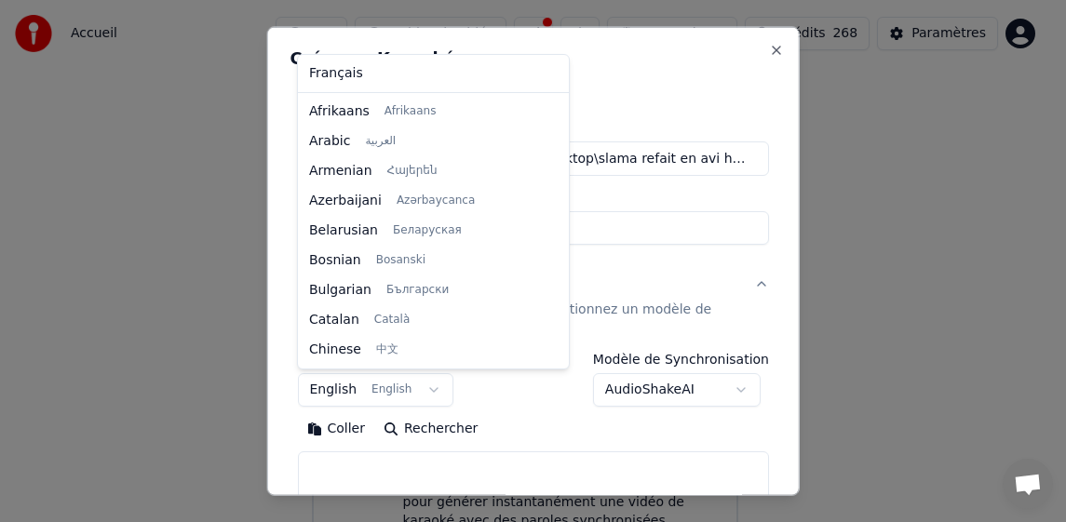
scroll to position [149, 0]
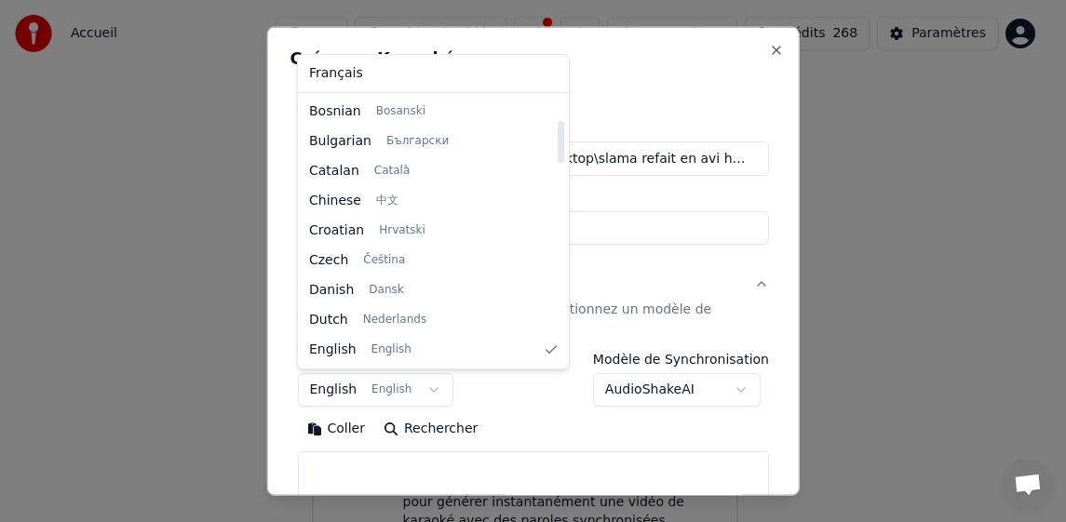
select select "**"
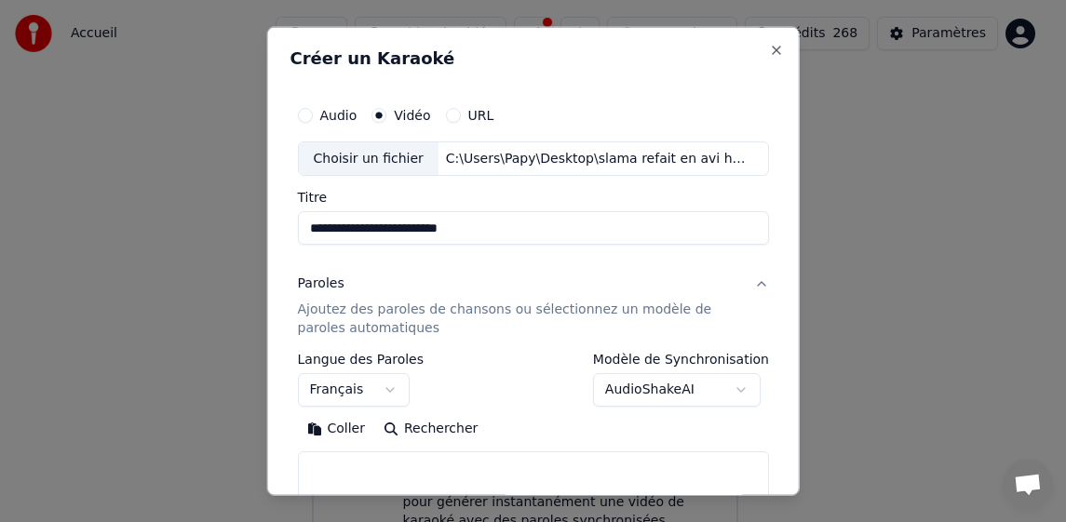
click at [332, 435] on button "Coller" at bounding box center [335, 429] width 77 height 30
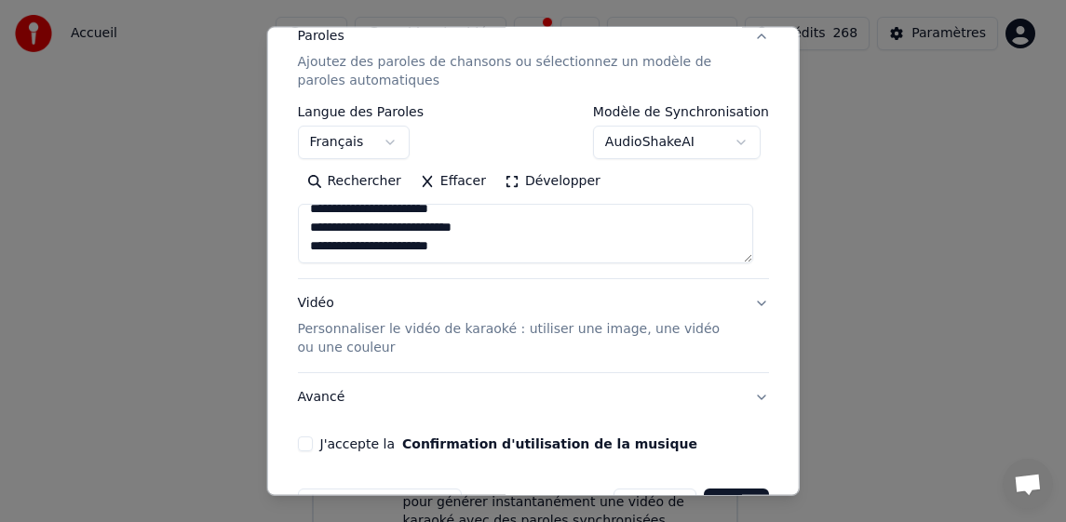
scroll to position [304, 0]
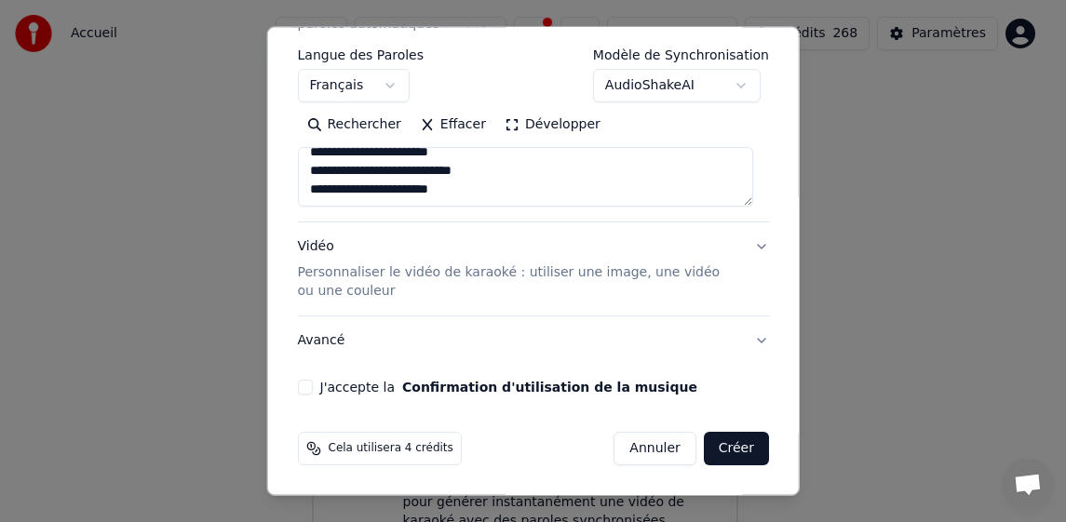
click at [302, 385] on button "J'accepte la Confirmation d'utilisation de la musique" at bounding box center [304, 387] width 15 height 15
click at [724, 443] on button "Créer" at bounding box center [736, 449] width 65 height 34
type textarea "**********"
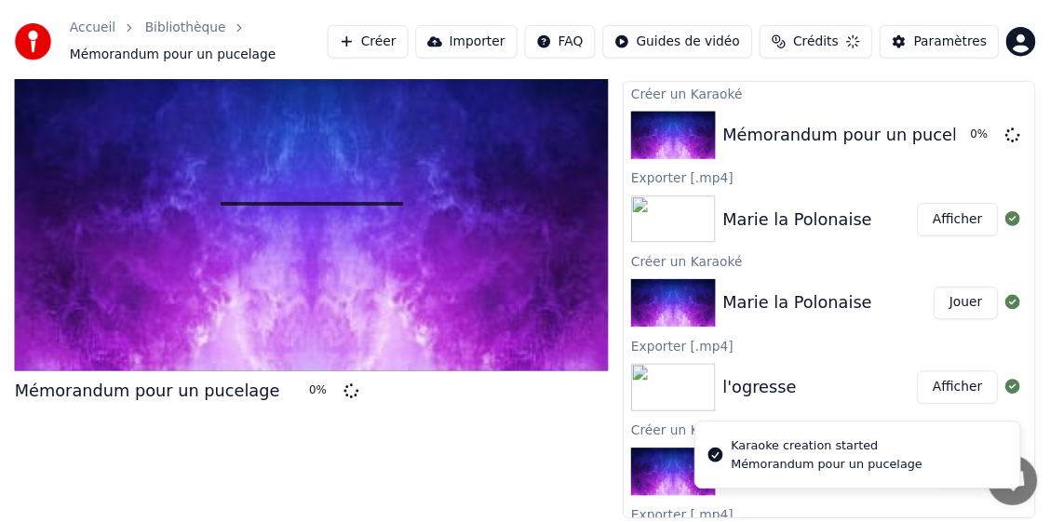
scroll to position [43, 0]
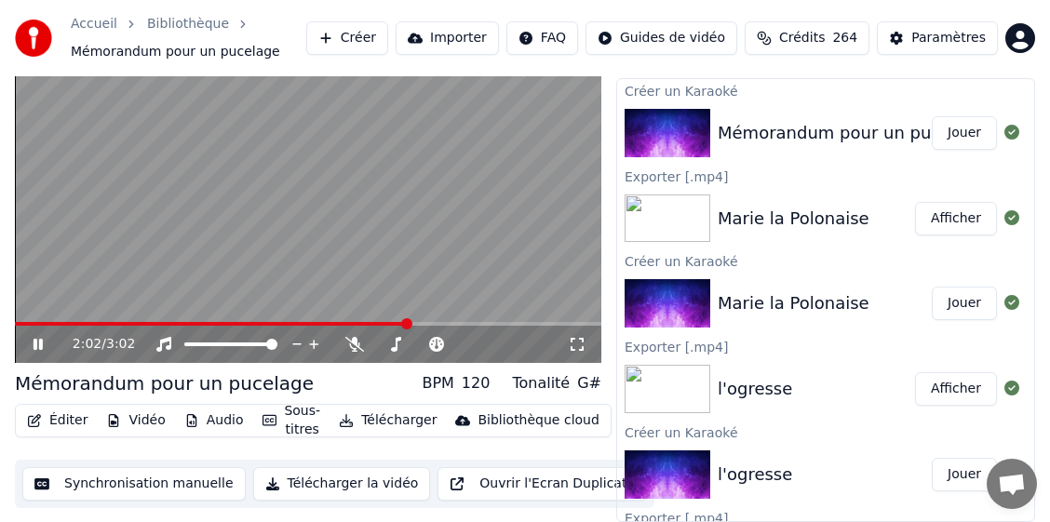
click at [385, 409] on button "Télécharger" at bounding box center [387, 421] width 113 height 26
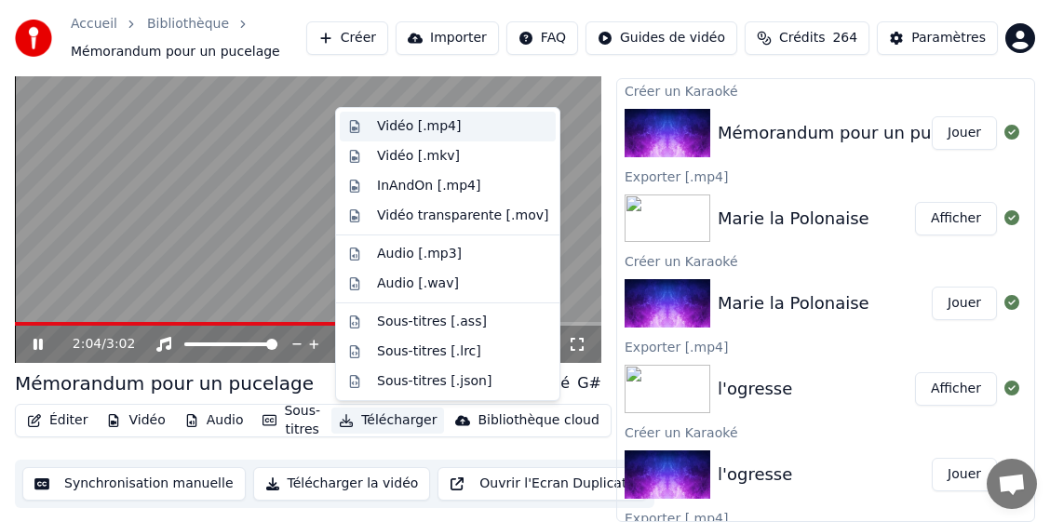
click at [437, 126] on div "Vidéo [.mp4]" at bounding box center [419, 126] width 84 height 19
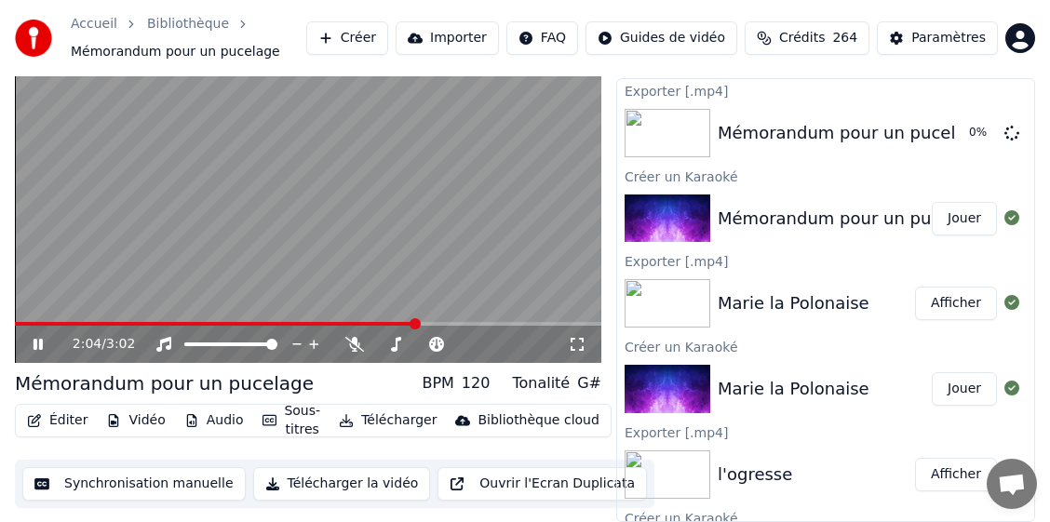
drag, startPoint x: 34, startPoint y: 344, endPoint x: 44, endPoint y: 349, distance: 10.4
click at [37, 346] on icon at bounding box center [51, 344] width 43 height 15
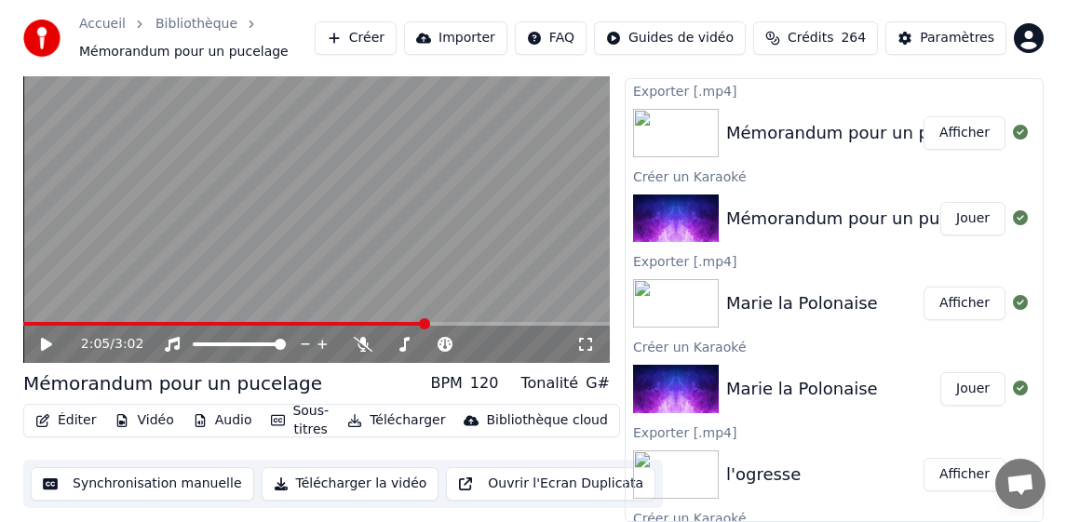
scroll to position [0, 0]
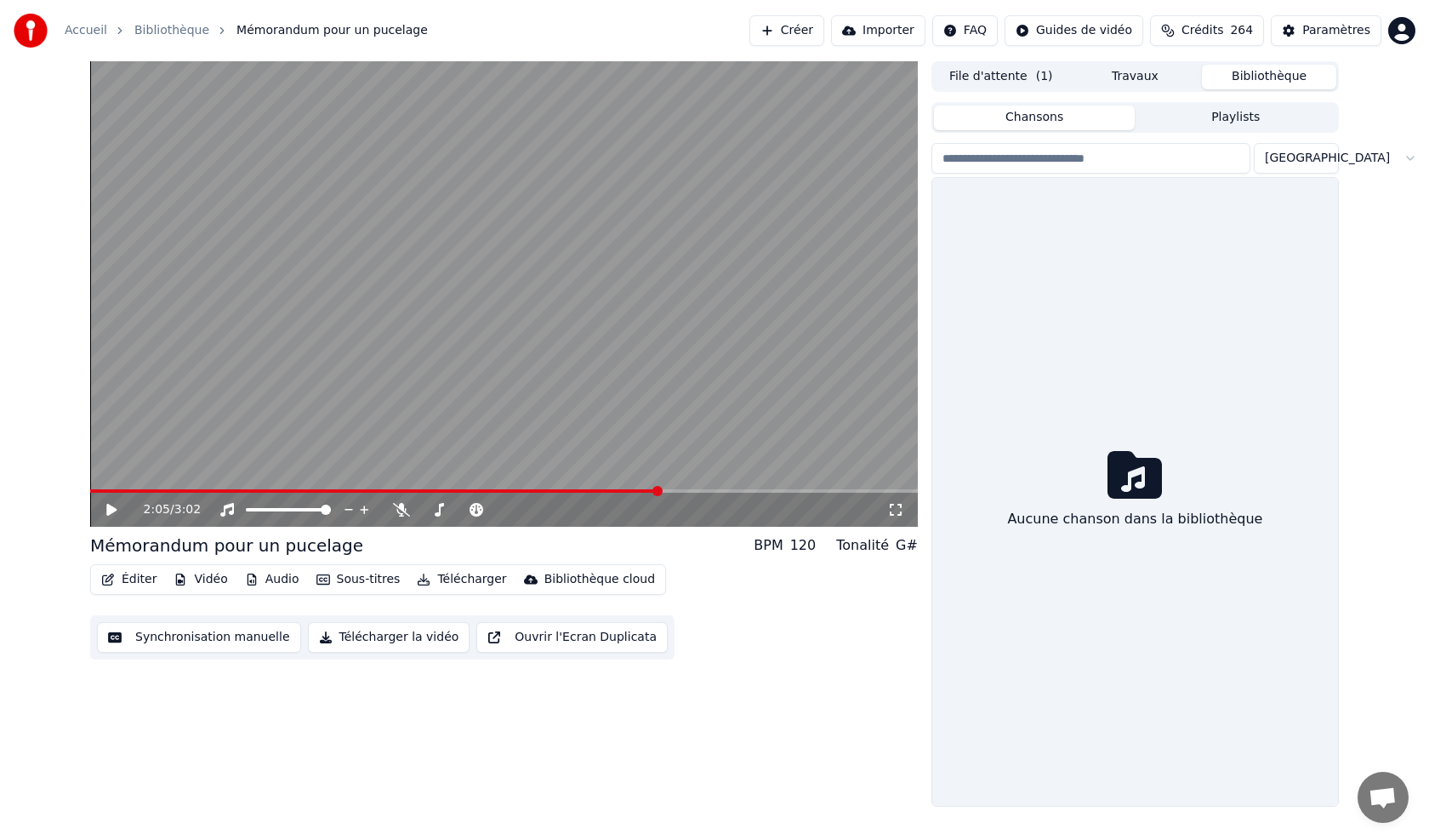
click at [959, 68] on button "Bibliothèque" at bounding box center [1269, 77] width 134 height 25
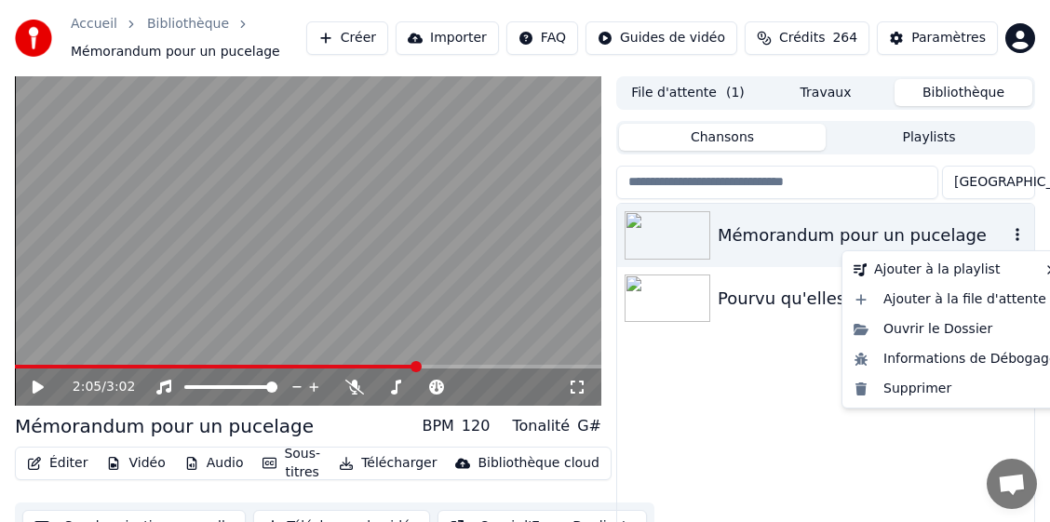
click at [1012, 235] on icon "button" at bounding box center [1017, 234] width 19 height 15
click at [934, 387] on div "Supprimer" at bounding box center [955, 389] width 219 height 30
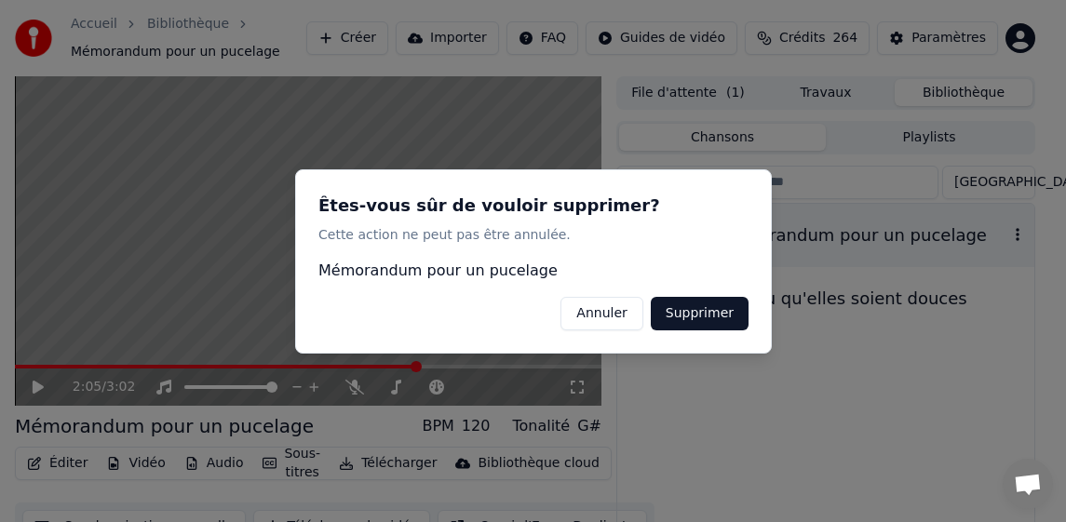
drag, startPoint x: 724, startPoint y: 321, endPoint x: 707, endPoint y: 335, distance: 21.8
click at [720, 324] on button "Supprimer" at bounding box center [699, 313] width 98 height 34
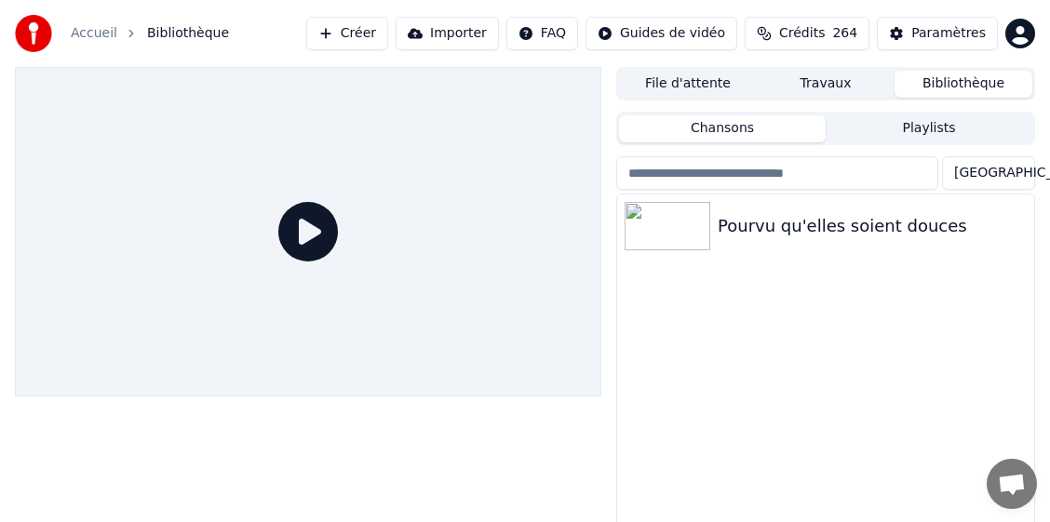
click at [174, 130] on div at bounding box center [308, 231] width 586 height 329
click at [388, 34] on button "Créer" at bounding box center [347, 34] width 82 height 34
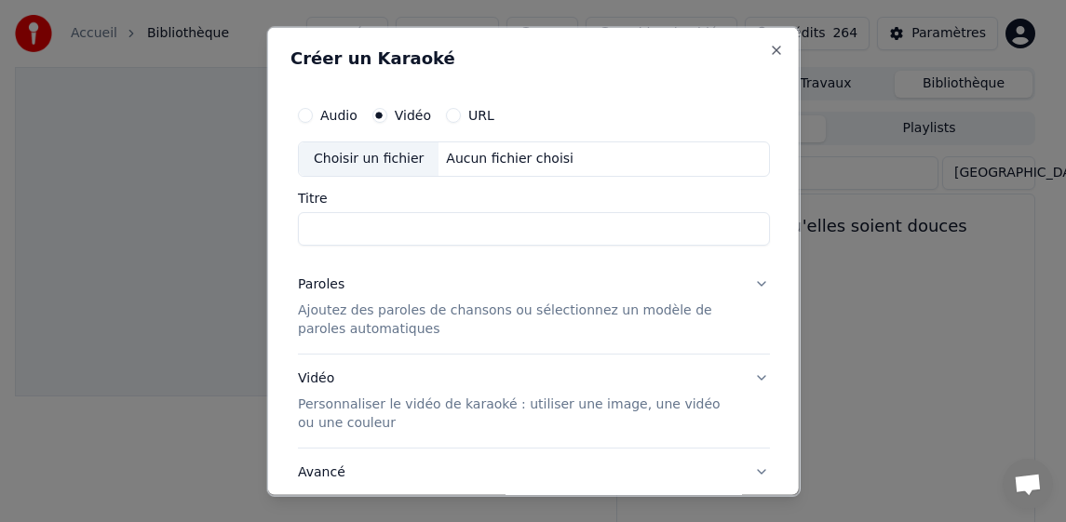
click at [366, 156] on div "Choisir un fichier" at bounding box center [368, 158] width 140 height 34
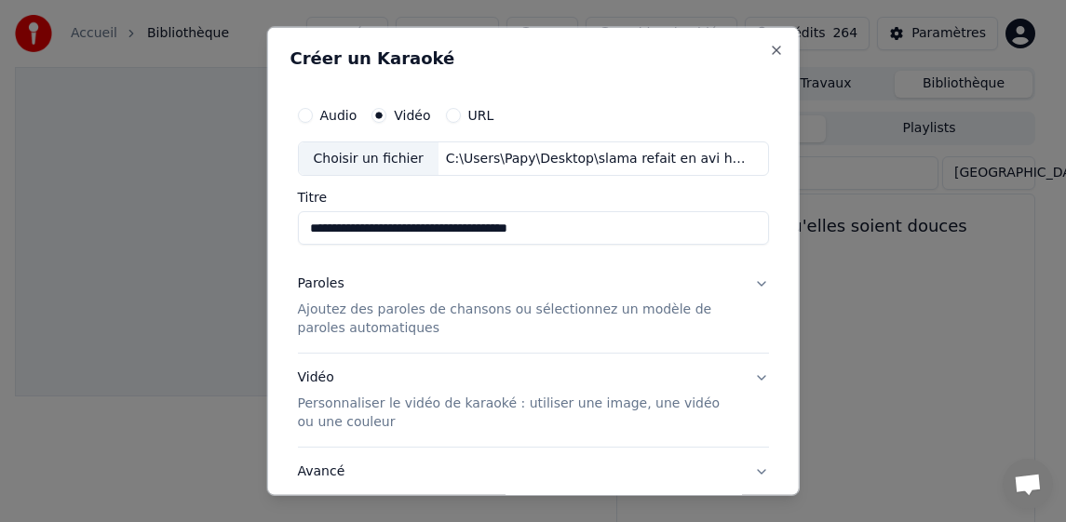
drag, startPoint x: 369, startPoint y: 232, endPoint x: 665, endPoint y: 233, distance: 295.9
click at [667, 233] on input "**********" at bounding box center [533, 228] width 472 height 34
type input "*********"
click at [355, 308] on p "Ajoutez des paroles de chansons ou sélectionnez un modèle de paroles automatiqu…" at bounding box center [518, 319] width 442 height 37
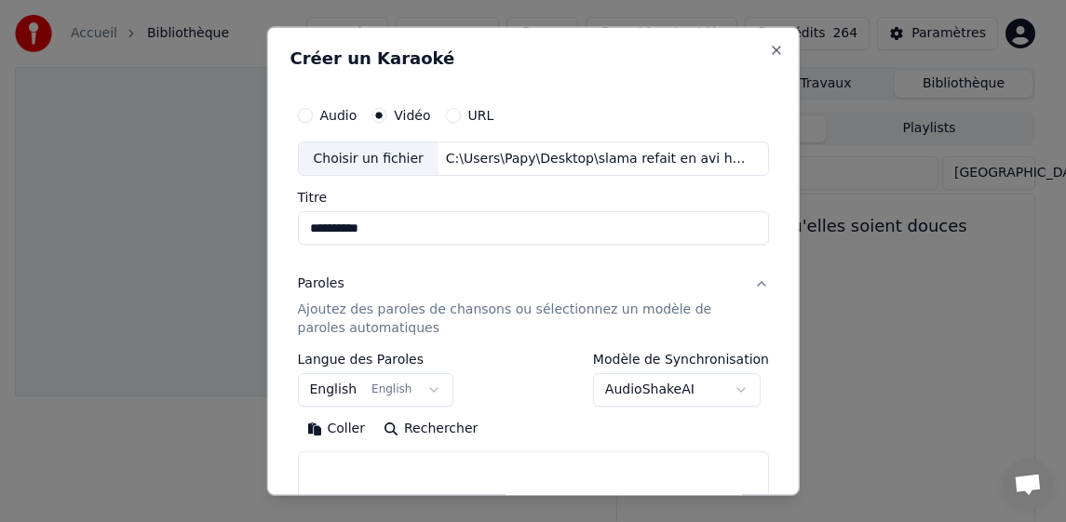
click at [333, 395] on body "**********" at bounding box center [525, 261] width 1050 height 522
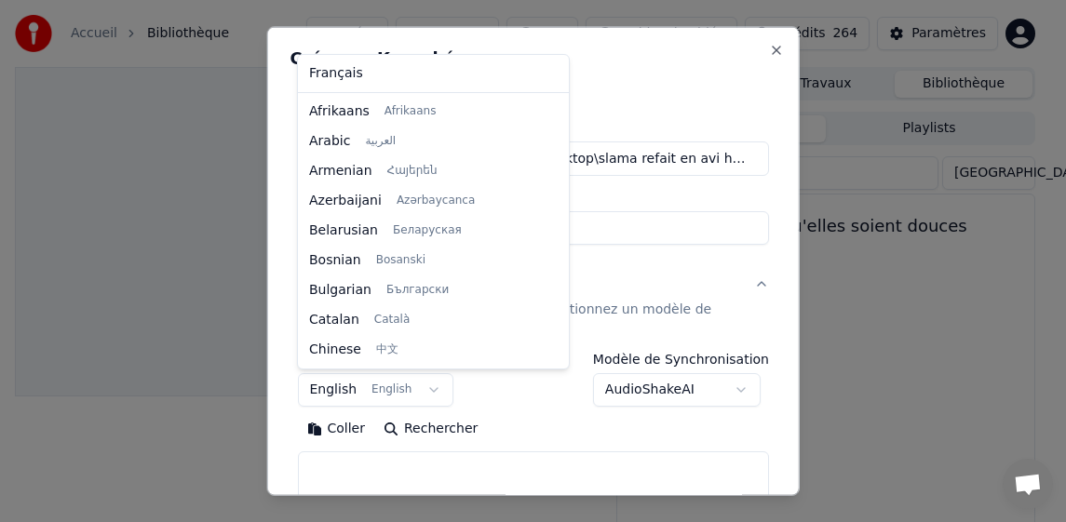
scroll to position [149, 0]
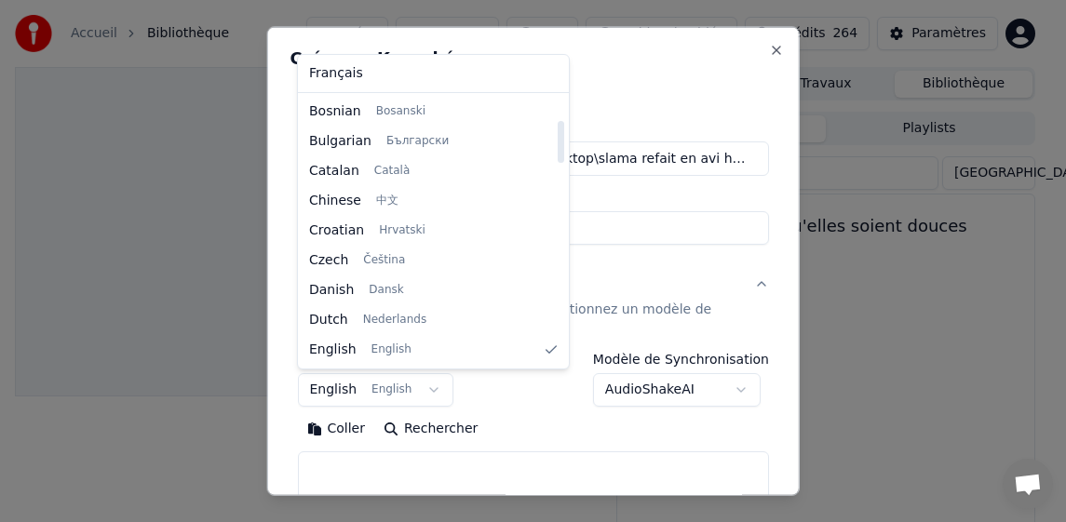
select select "**"
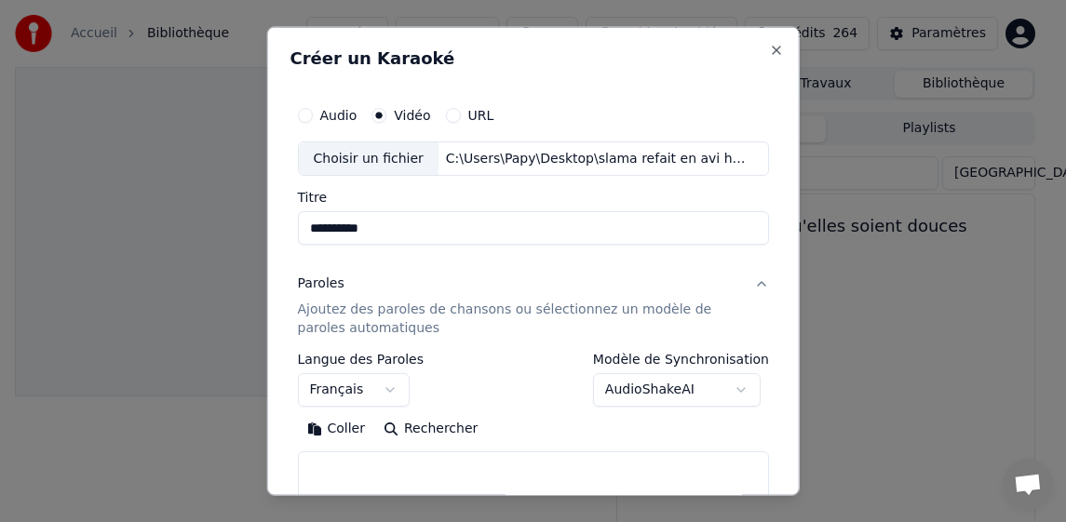
click at [346, 433] on button "Coller" at bounding box center [335, 429] width 77 height 30
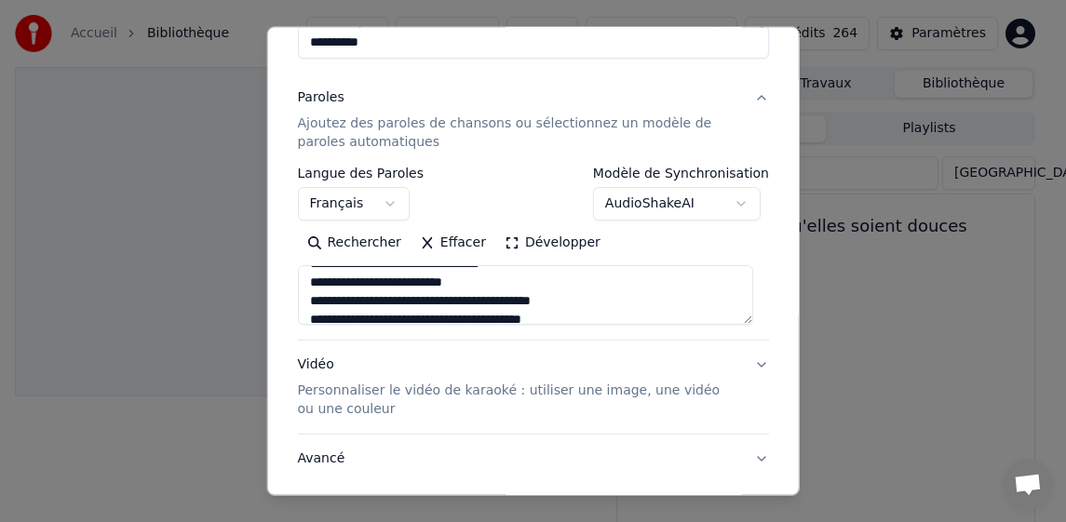
scroll to position [905, 0]
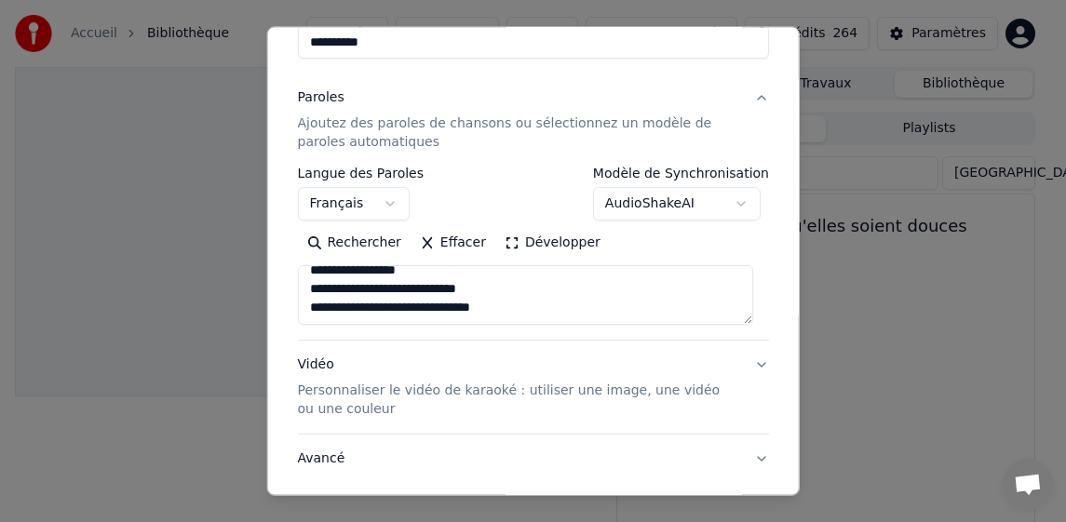
click at [329, 398] on p "Personnaliser le vidéo de karaoké : utiliser une image, une vidéo ou une couleur" at bounding box center [518, 400] width 442 height 37
type textarea "**********"
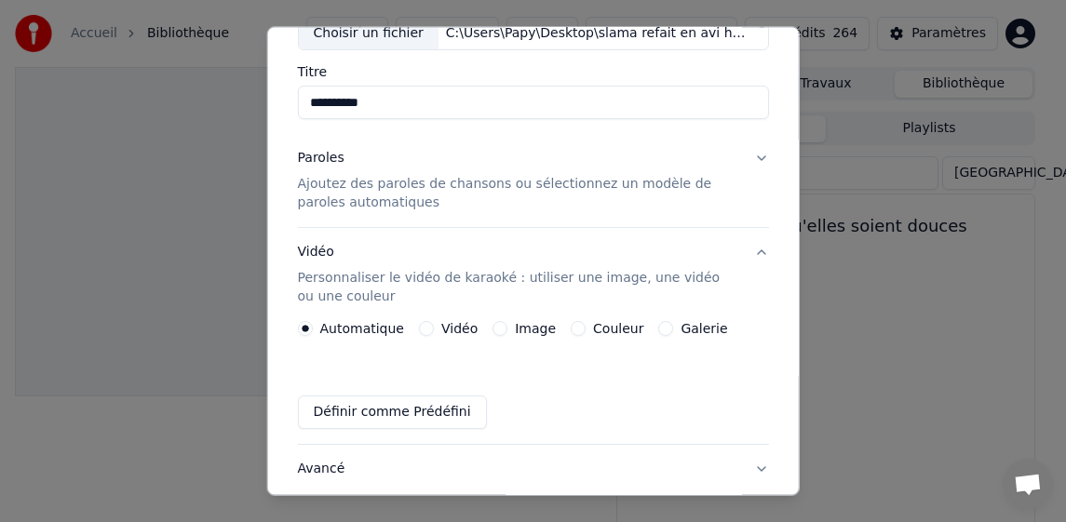
scroll to position [93, 0]
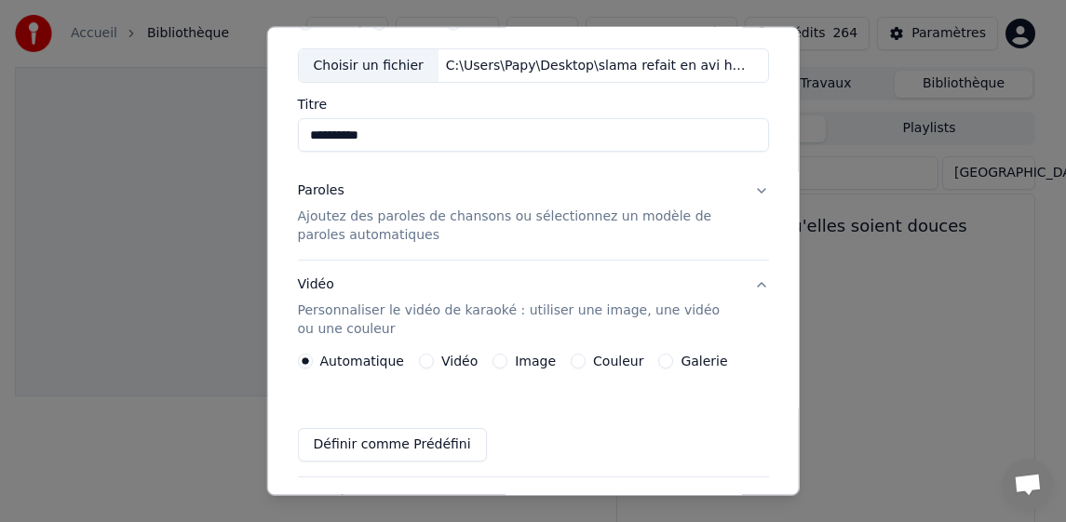
click at [327, 241] on p "Ajoutez des paroles de chansons ou sélectionnez un modèle de paroles automatiqu…" at bounding box center [518, 226] width 442 height 37
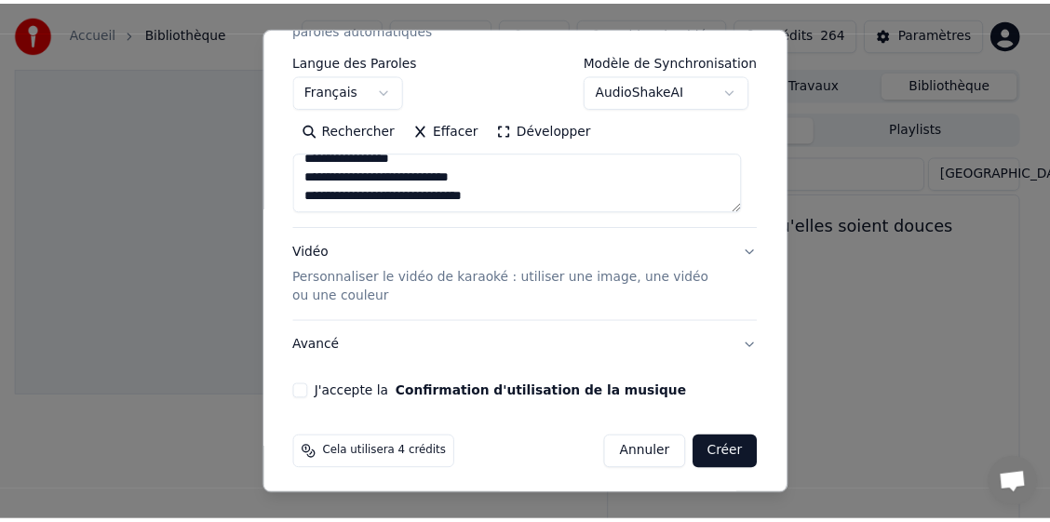
scroll to position [304, 0]
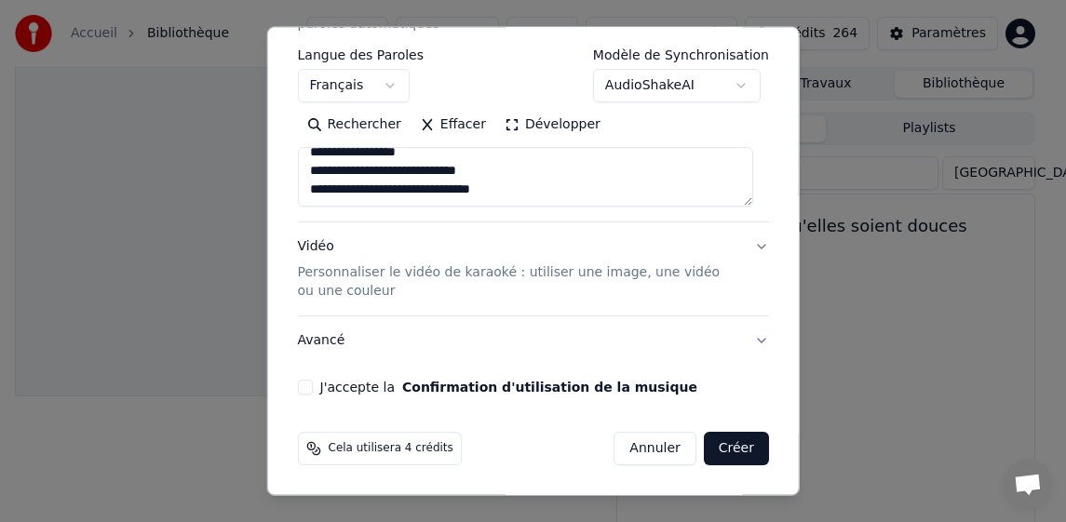
click at [310, 386] on button "J'accepte la Confirmation d'utilisation de la musique" at bounding box center [304, 387] width 15 height 15
click at [736, 453] on button "Créer" at bounding box center [736, 449] width 65 height 34
type textarea "**********"
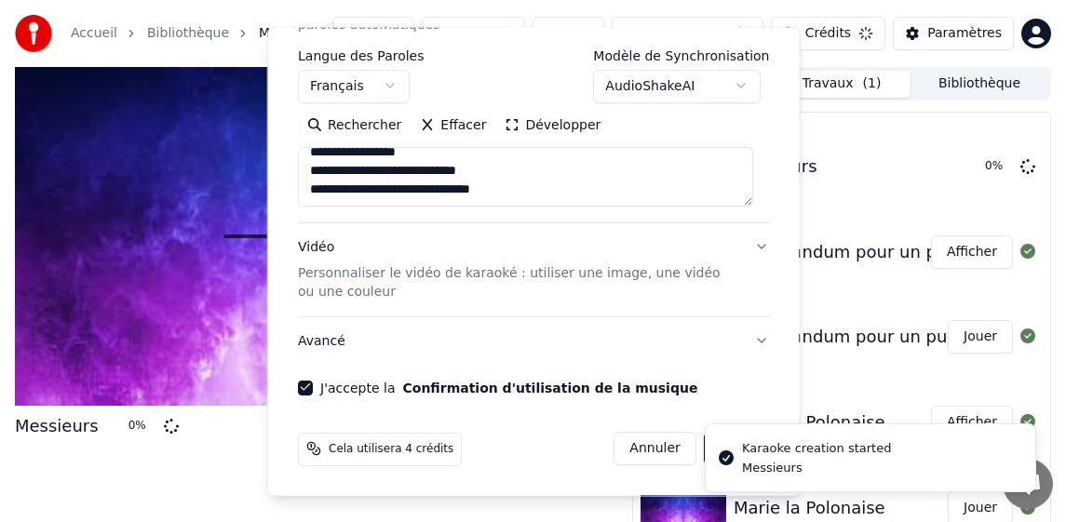
select select
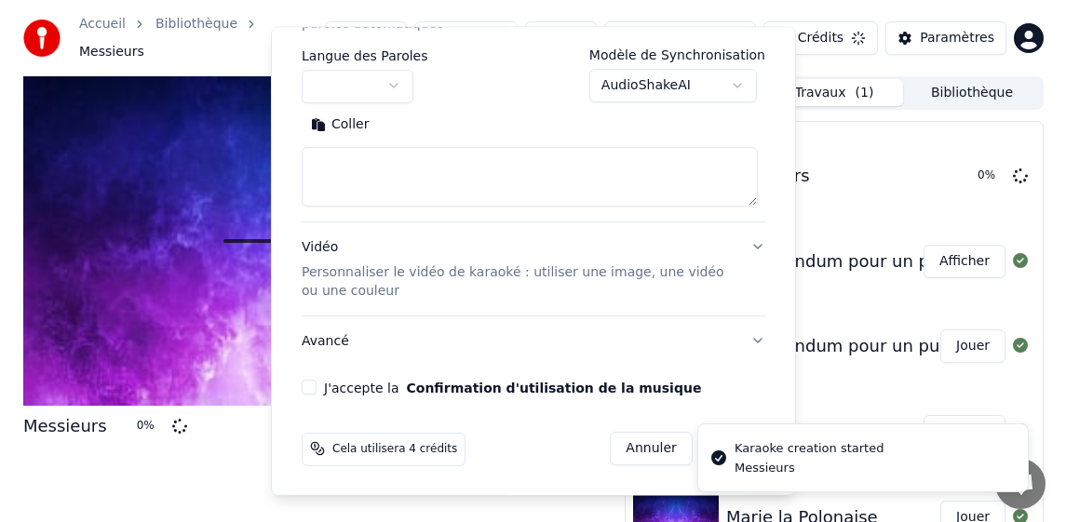
scroll to position [0, 0]
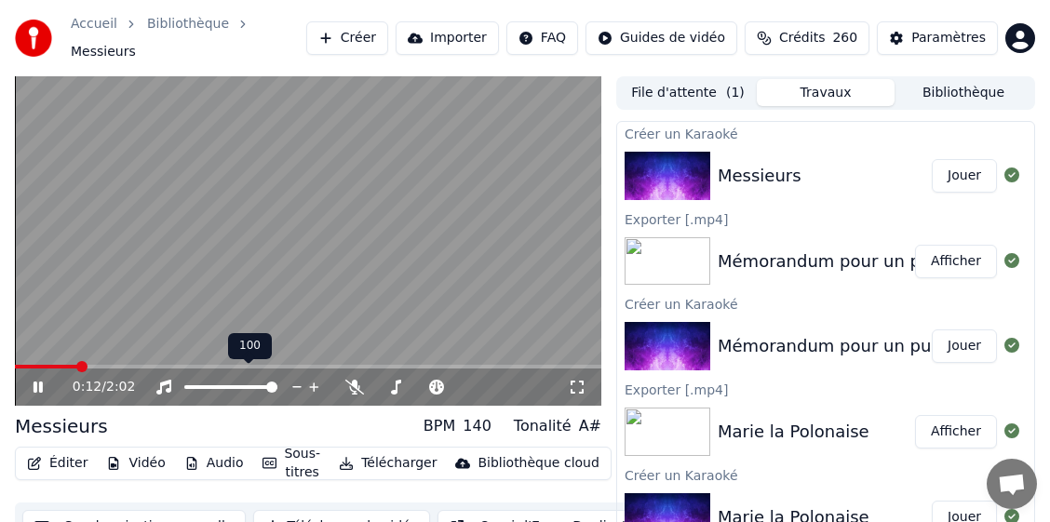
click at [169, 365] on span at bounding box center [308, 367] width 586 height 4
click at [391, 454] on button "Télécharger" at bounding box center [387, 463] width 113 height 26
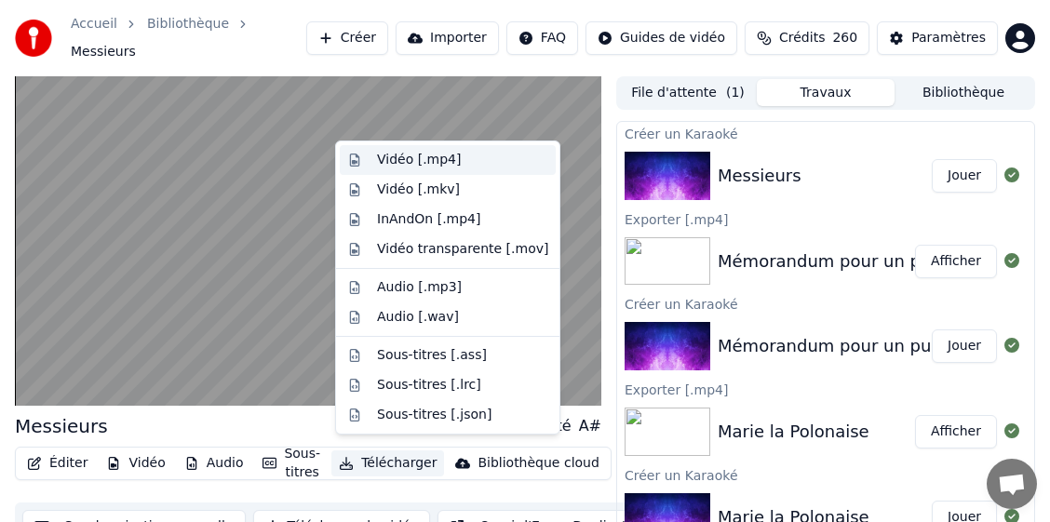
click at [428, 156] on div "Vidéo [.mp4]" at bounding box center [419, 160] width 84 height 19
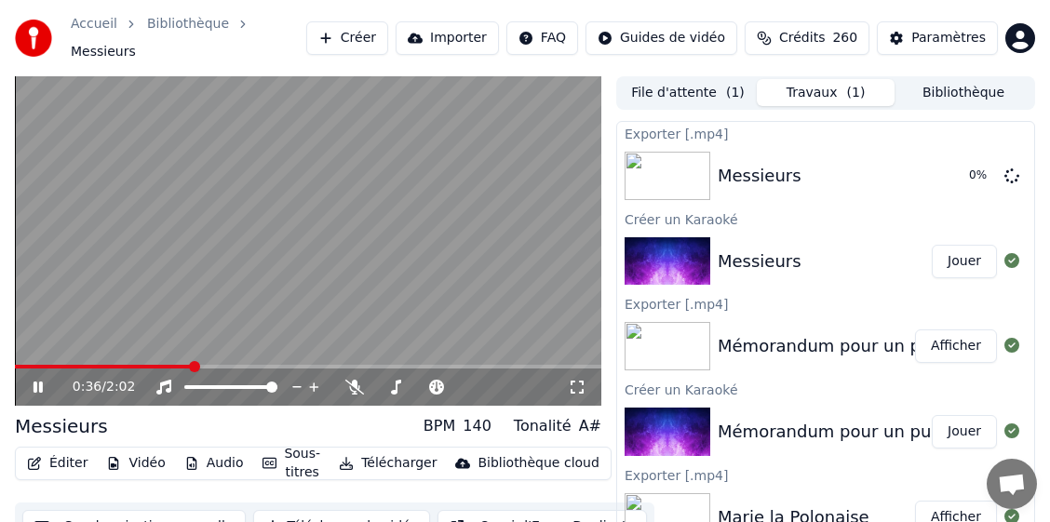
click at [37, 380] on icon at bounding box center [51, 387] width 43 height 15
click at [962, 87] on button "Bibliothèque" at bounding box center [963, 92] width 138 height 27
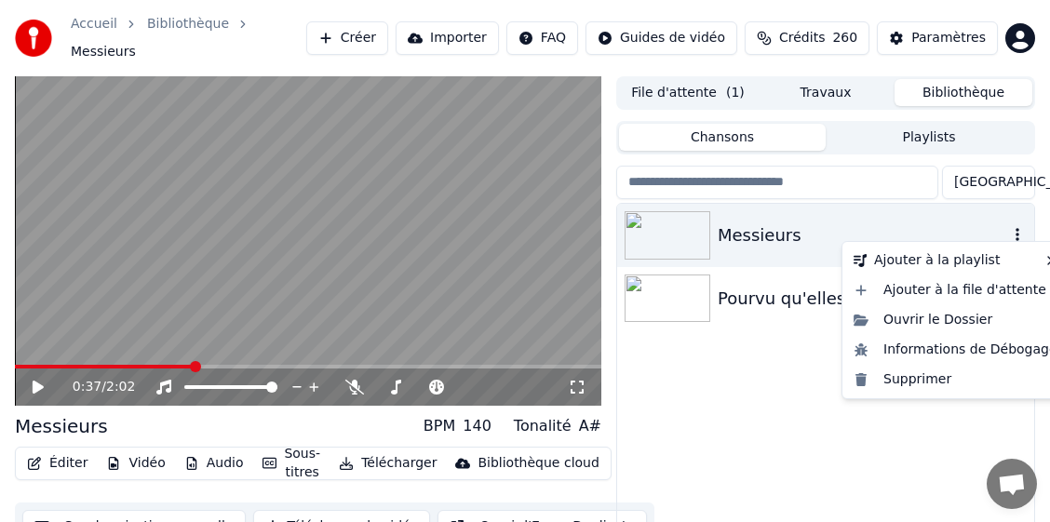
click at [1013, 228] on icon "button" at bounding box center [1017, 234] width 19 height 15
click at [908, 382] on div "Supprimer" at bounding box center [955, 380] width 219 height 30
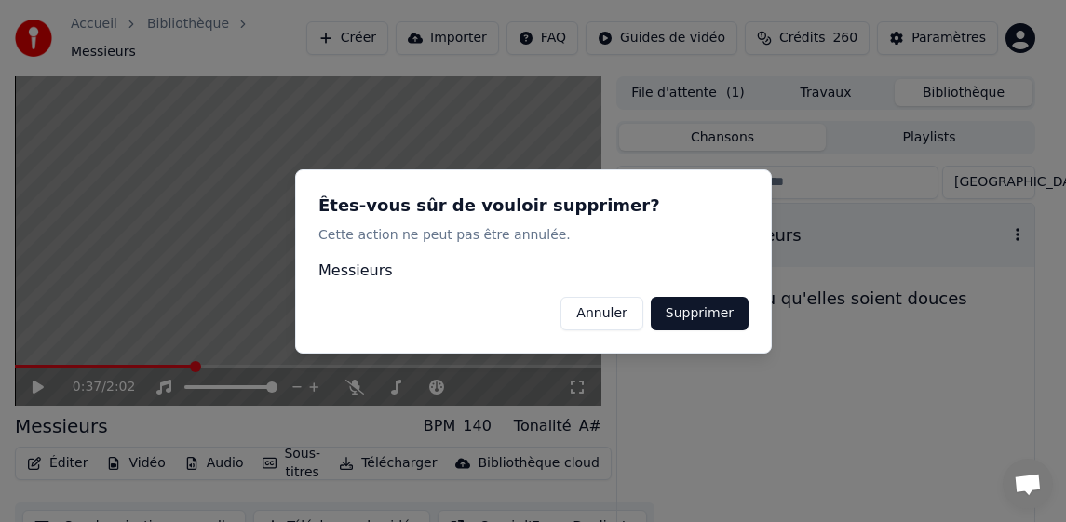
click at [691, 317] on button "Supprimer" at bounding box center [699, 313] width 98 height 34
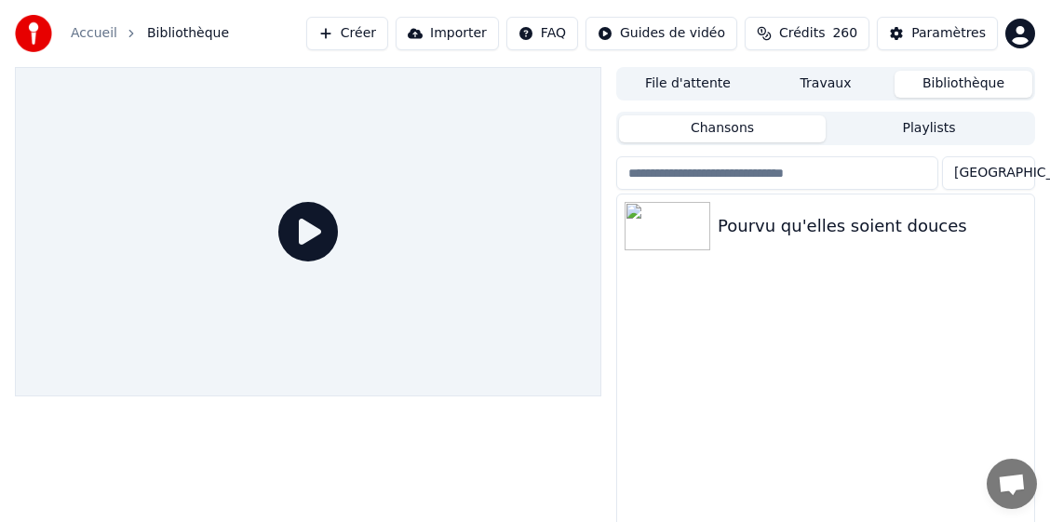
drag, startPoint x: 499, startPoint y: 269, endPoint x: 393, endPoint y: 61, distance: 233.1
click at [499, 269] on div at bounding box center [308, 231] width 586 height 329
click at [383, 35] on button "Créer" at bounding box center [347, 34] width 82 height 34
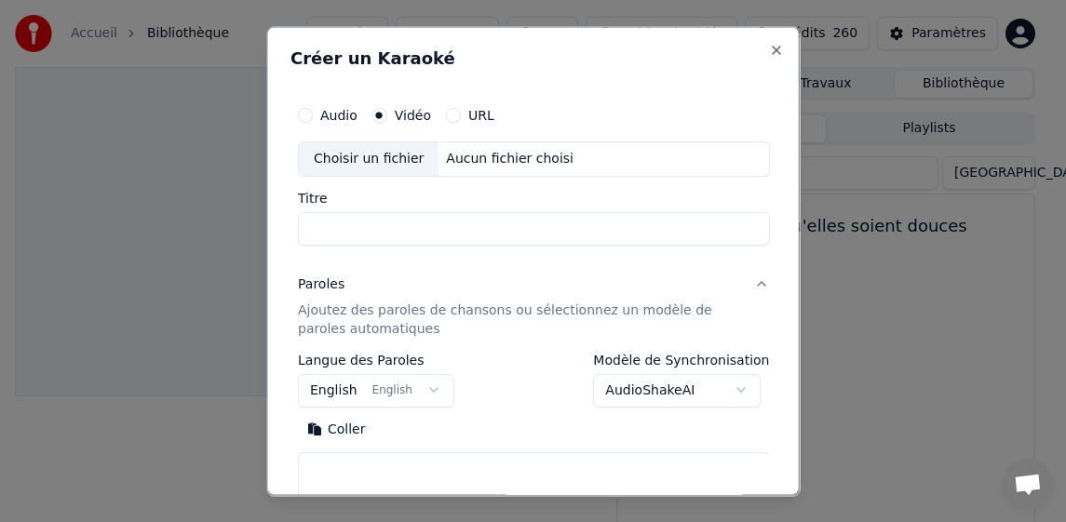
click at [373, 162] on div "Choisir un fichier" at bounding box center [368, 158] width 140 height 34
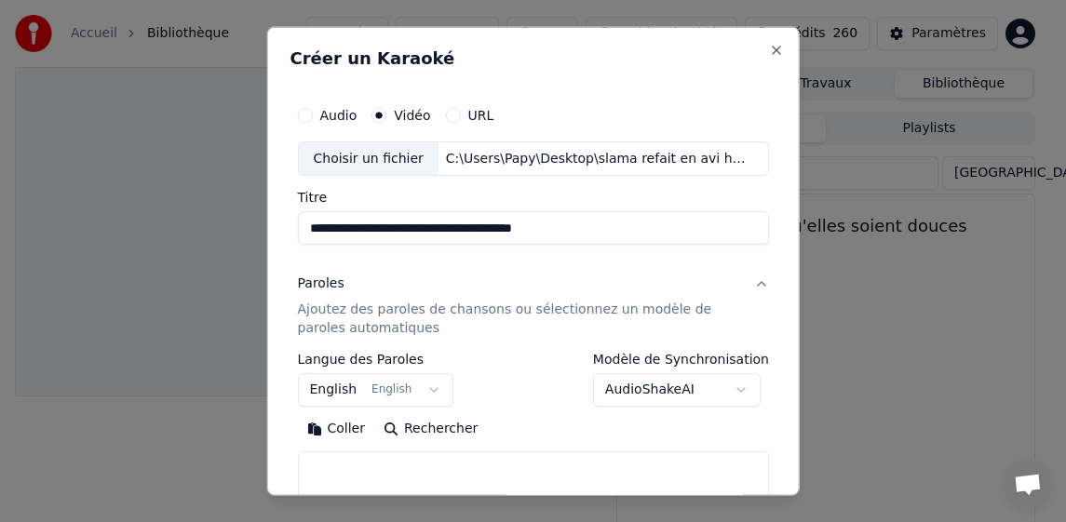
drag, startPoint x: 505, startPoint y: 226, endPoint x: 644, endPoint y: 226, distance: 138.7
click at [644, 226] on input "**********" at bounding box center [533, 228] width 472 height 34
type input "**********"
click at [325, 386] on body "**********" at bounding box center [525, 261] width 1050 height 522
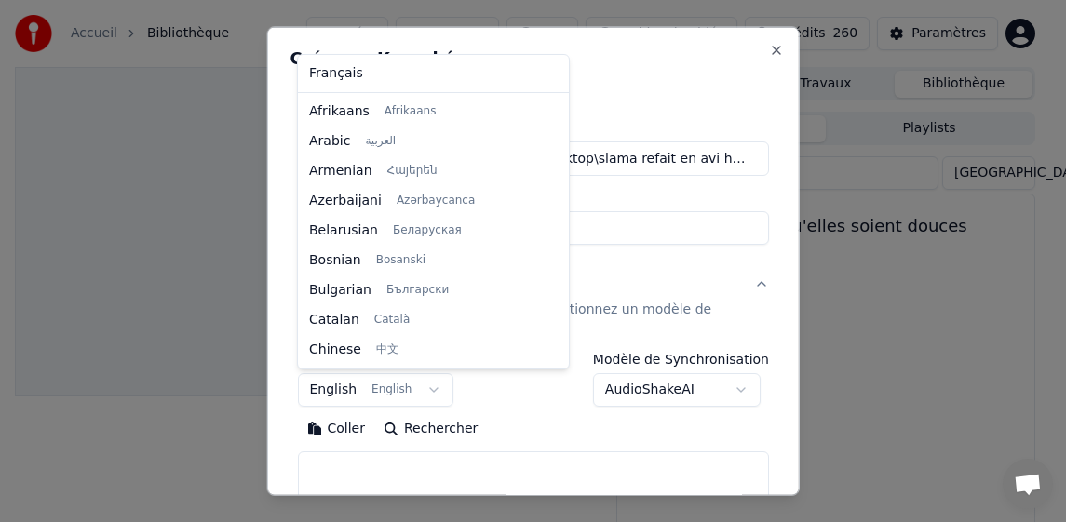
scroll to position [149, 0]
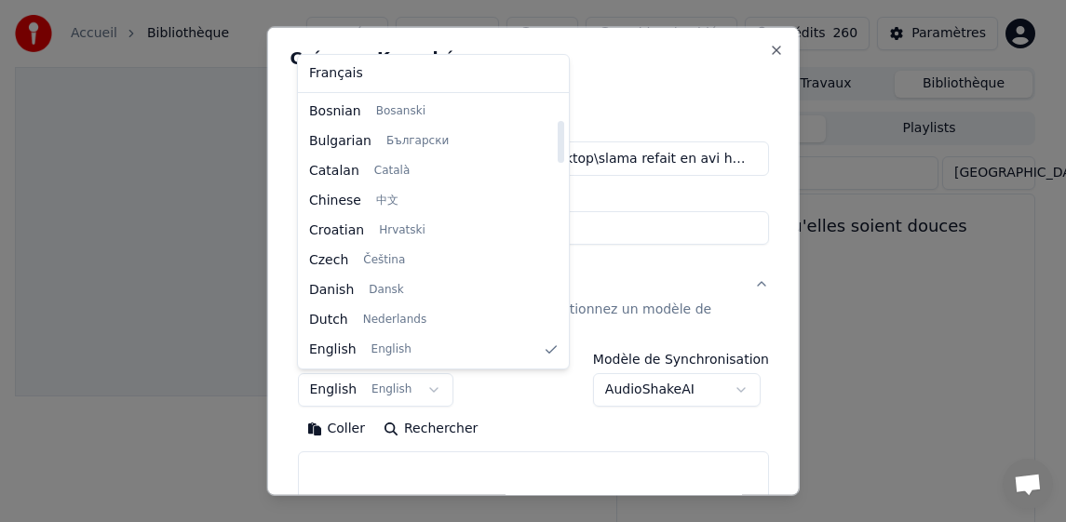
select select "**"
drag, startPoint x: 356, startPoint y: 69, endPoint x: 369, endPoint y: 228, distance: 159.7
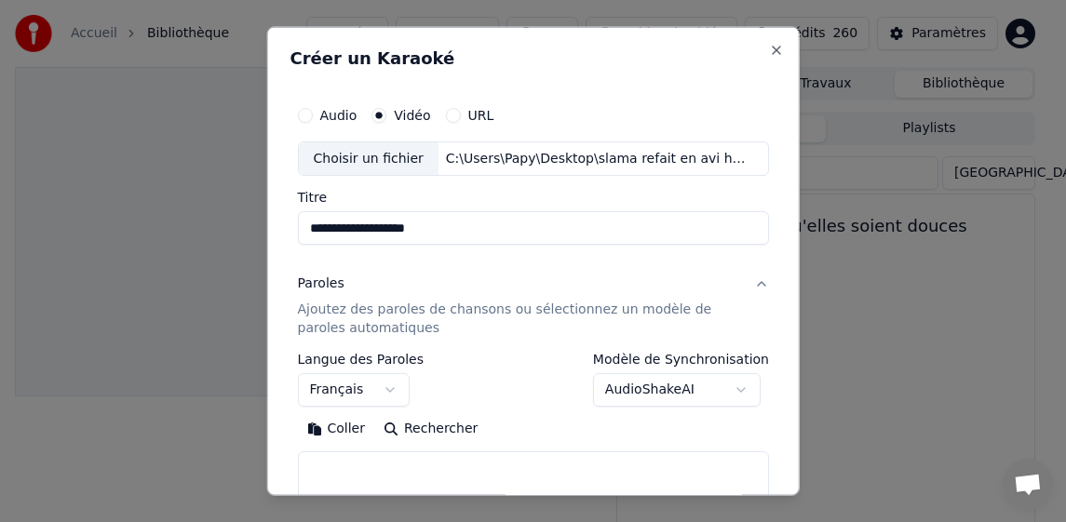
click at [353, 425] on button "Coller" at bounding box center [335, 429] width 77 height 30
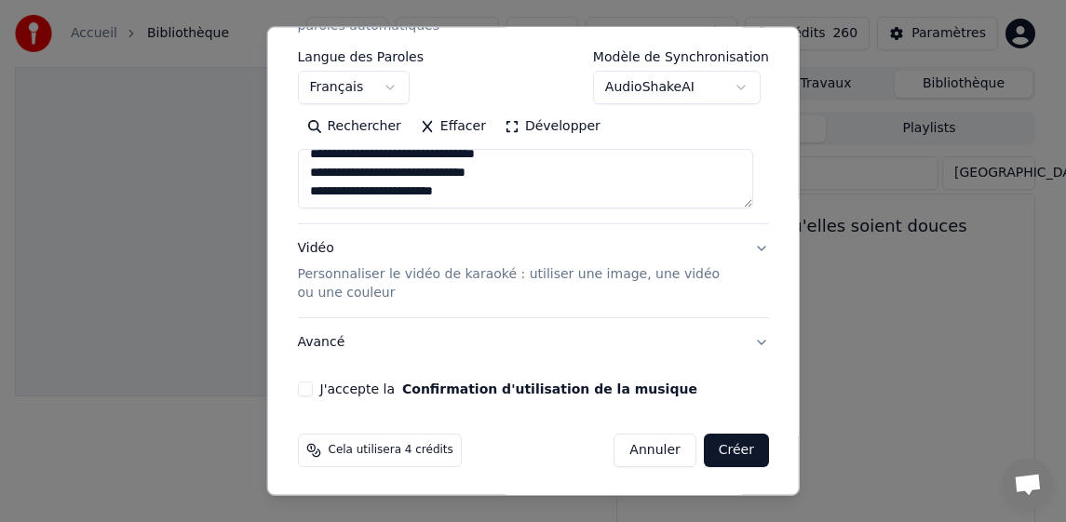
scroll to position [304, 0]
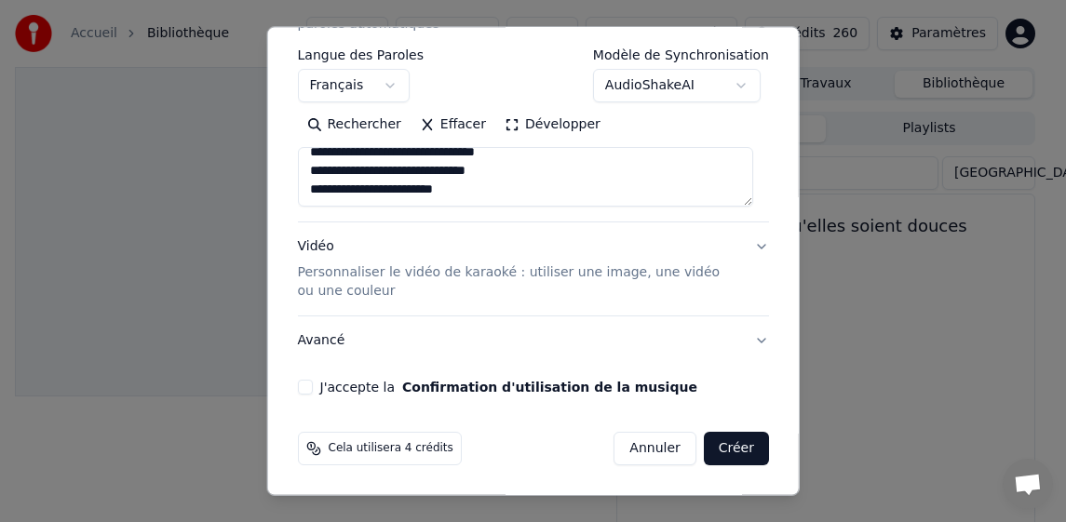
click at [303, 388] on button "J'accepte la Confirmation d'utilisation de la musique" at bounding box center [304, 387] width 15 height 15
click at [722, 447] on button "Créer" at bounding box center [736, 449] width 65 height 34
type textarea "**********"
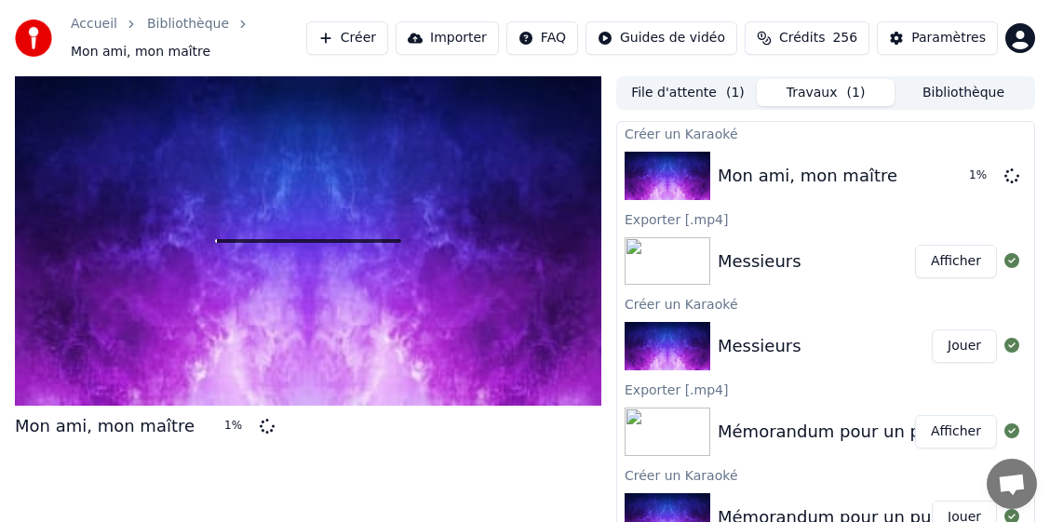
click at [386, 461] on div "Mon ami, mon maître 1 %" at bounding box center [308, 320] width 586 height 489
click at [411, 365] on div at bounding box center [308, 240] width 586 height 329
click at [181, 330] on div at bounding box center [308, 240] width 586 height 329
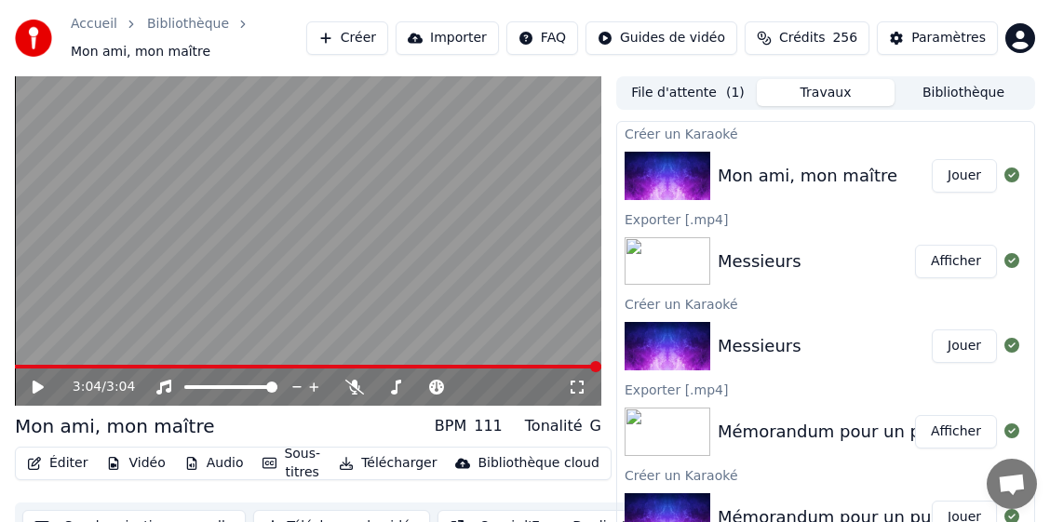
click at [392, 459] on button "Télécharger" at bounding box center [387, 463] width 113 height 26
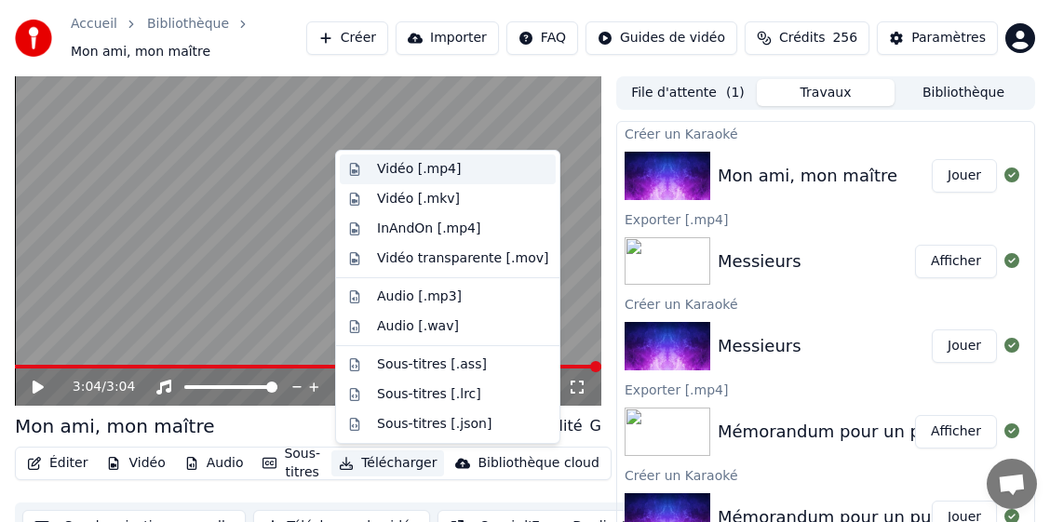
click at [401, 172] on div "Vidéo [.mp4]" at bounding box center [419, 169] width 84 height 19
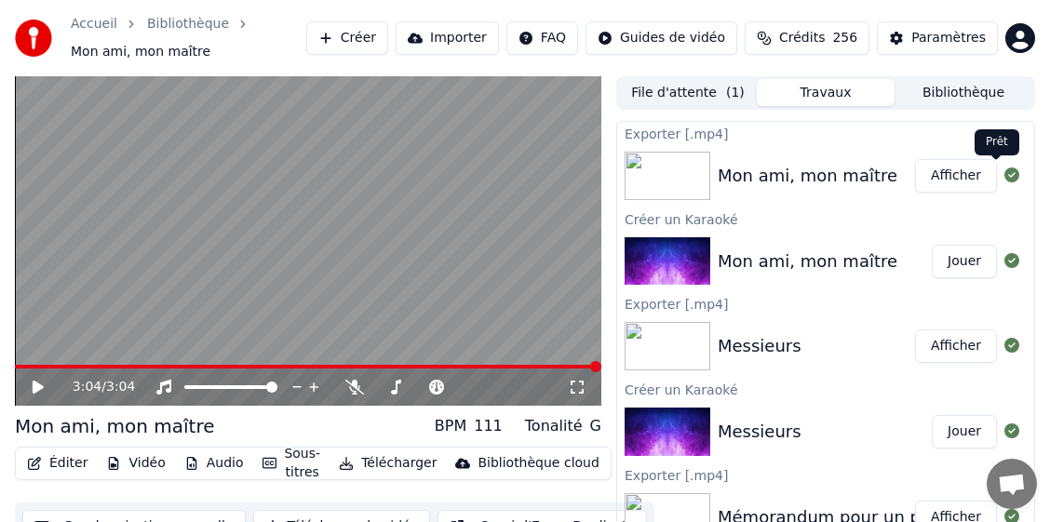
click at [985, 96] on button "Bibliothèque" at bounding box center [963, 92] width 138 height 27
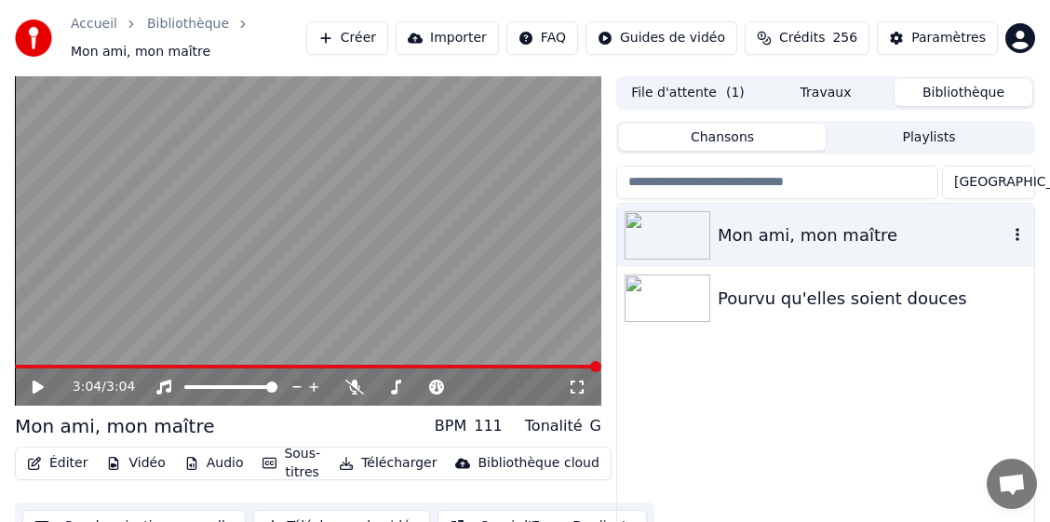
click at [1021, 235] on icon "button" at bounding box center [1017, 234] width 19 height 15
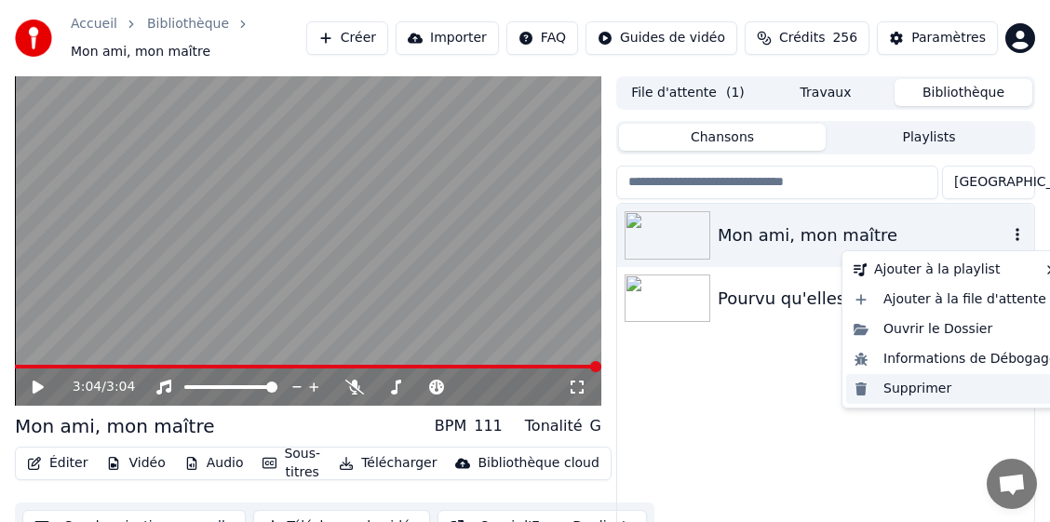
click at [898, 388] on div "Supprimer" at bounding box center [955, 389] width 219 height 30
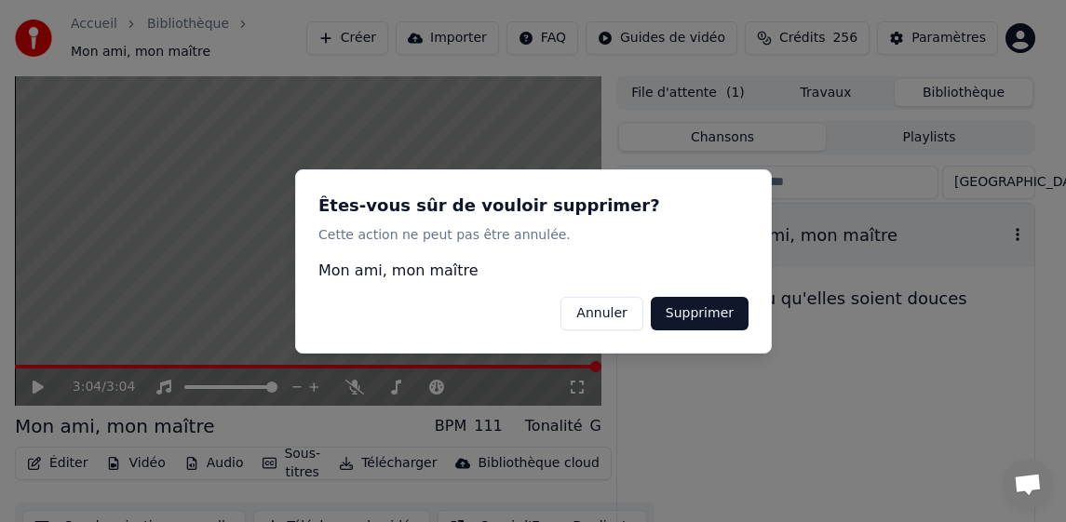
click at [708, 308] on button "Supprimer" at bounding box center [699, 313] width 98 height 34
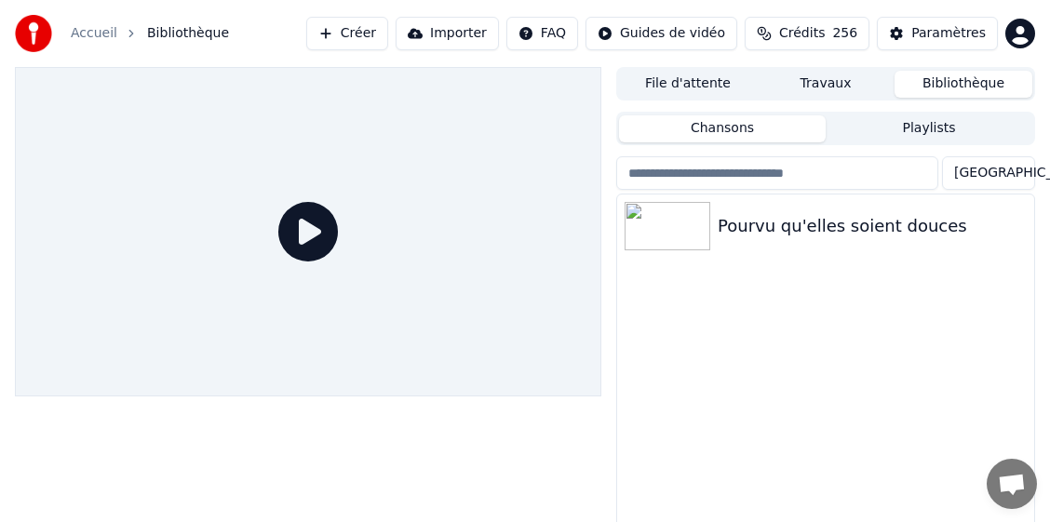
click at [384, 34] on button "Créer" at bounding box center [347, 34] width 82 height 34
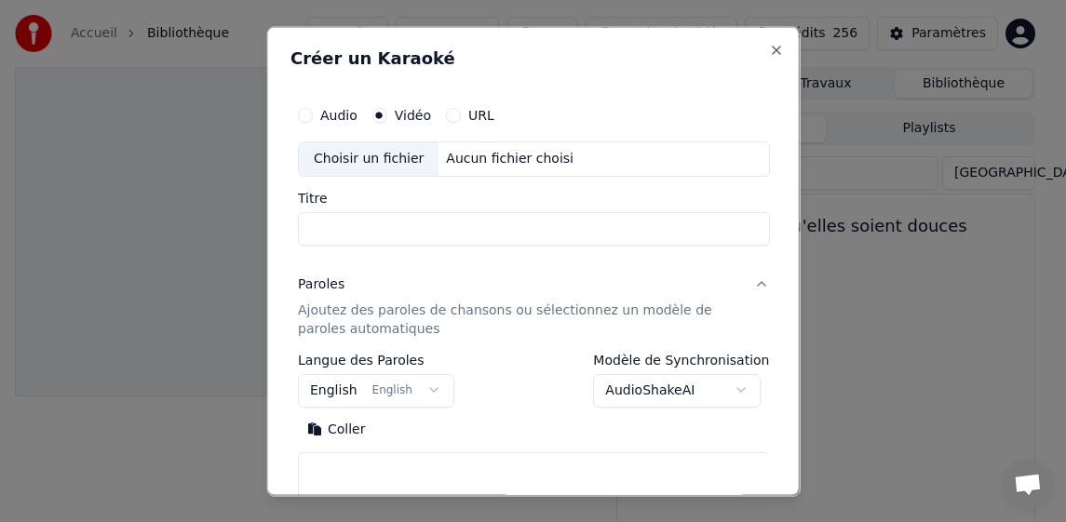
click at [362, 161] on div "Choisir un fichier" at bounding box center [368, 158] width 140 height 34
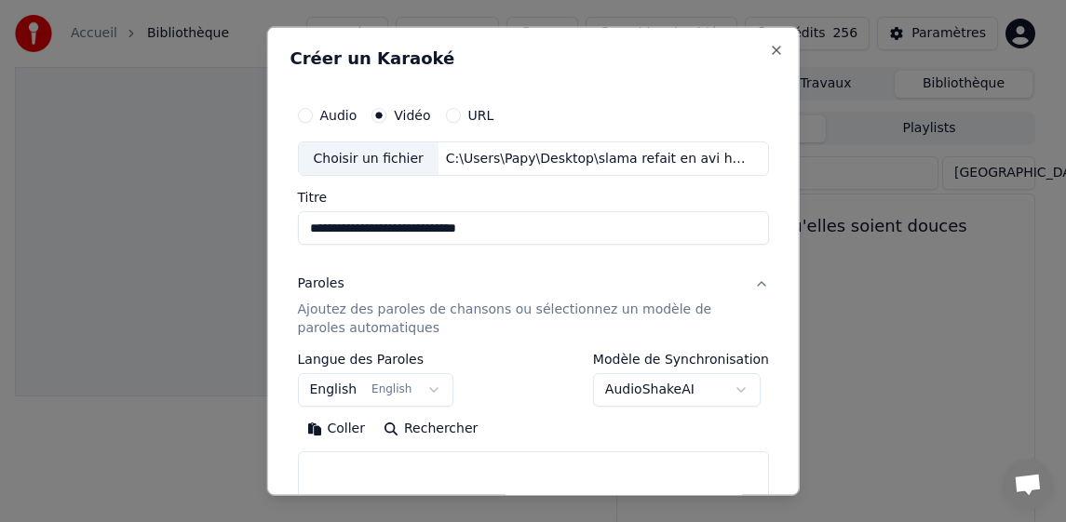
drag, startPoint x: 445, startPoint y: 229, endPoint x: 569, endPoint y: 226, distance: 123.8
click at [569, 226] on input "**********" at bounding box center [533, 228] width 472 height 34
type input "**********"
click at [352, 303] on p "Ajoutez des paroles de chansons ou sélectionnez un modèle de paroles automatiqu…" at bounding box center [518, 319] width 442 height 37
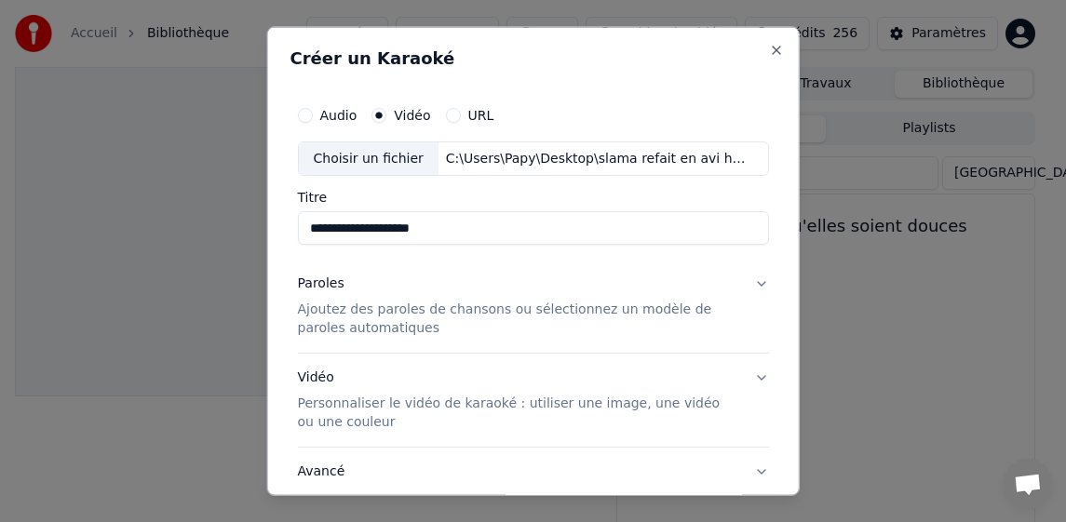
click at [352, 303] on p "Ajoutez des paroles de chansons ou sélectionnez un modèle de paroles automatiqu…" at bounding box center [518, 319] width 442 height 37
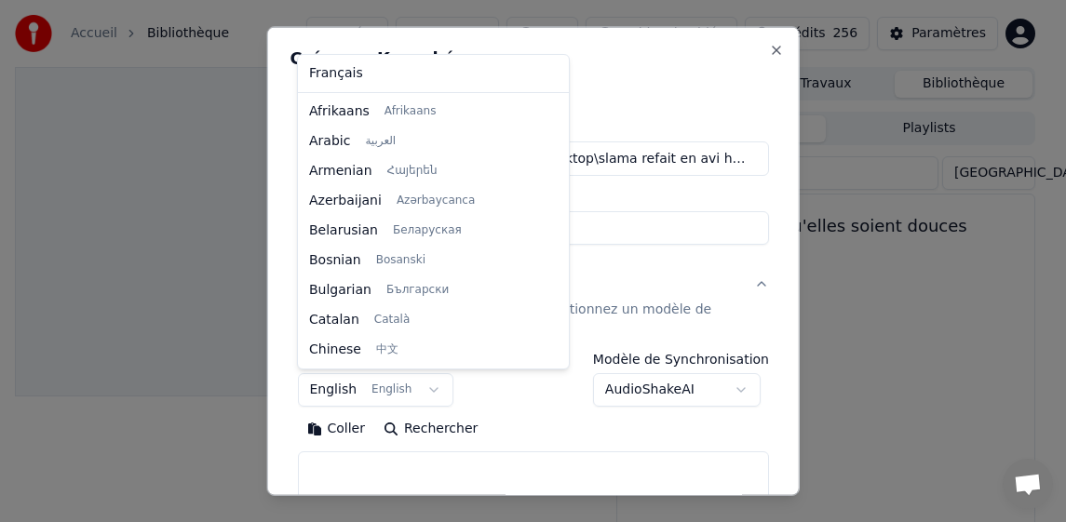
click at [331, 391] on body "**********" at bounding box center [525, 261] width 1050 height 522
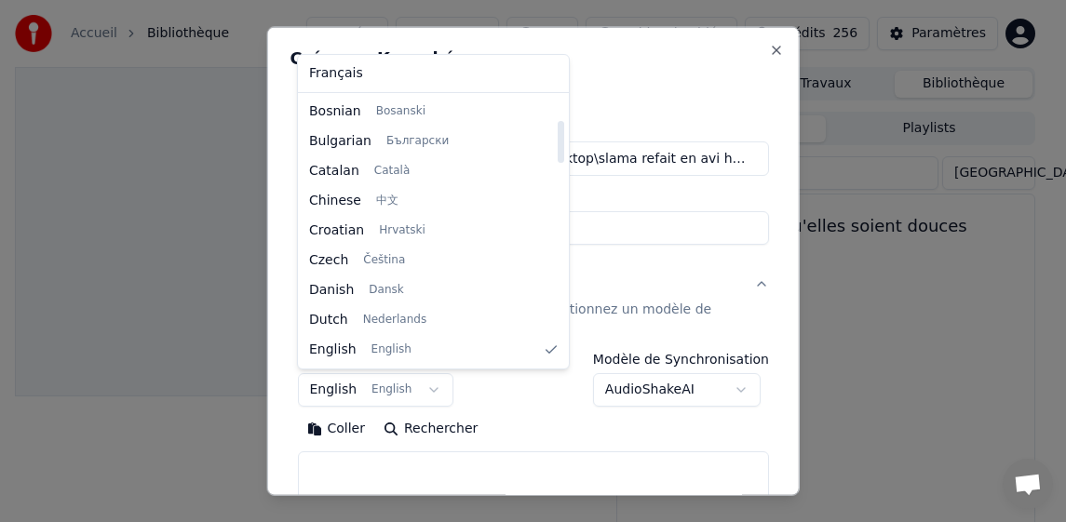
select select "**"
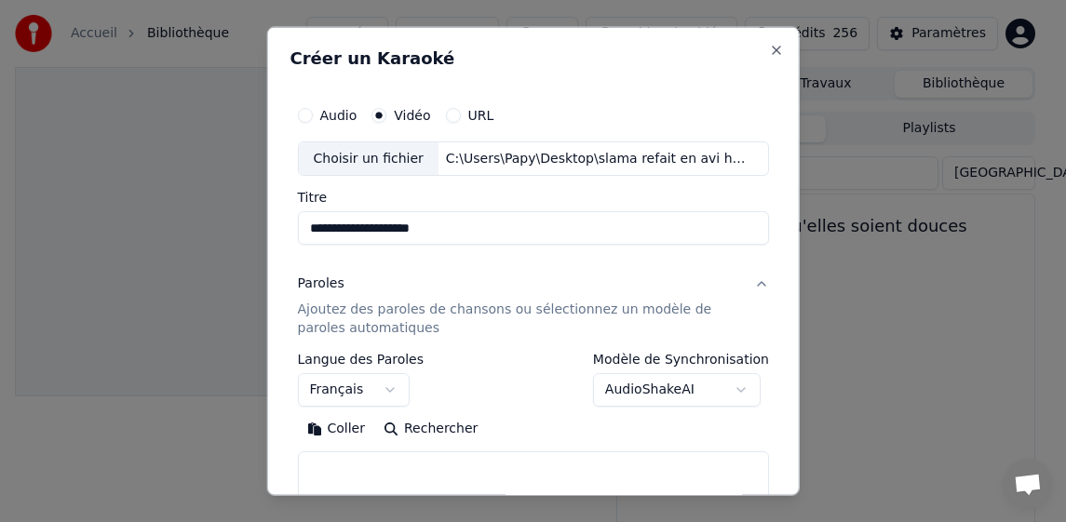
click at [342, 430] on button "Coller" at bounding box center [335, 429] width 77 height 30
type textarea "**********"
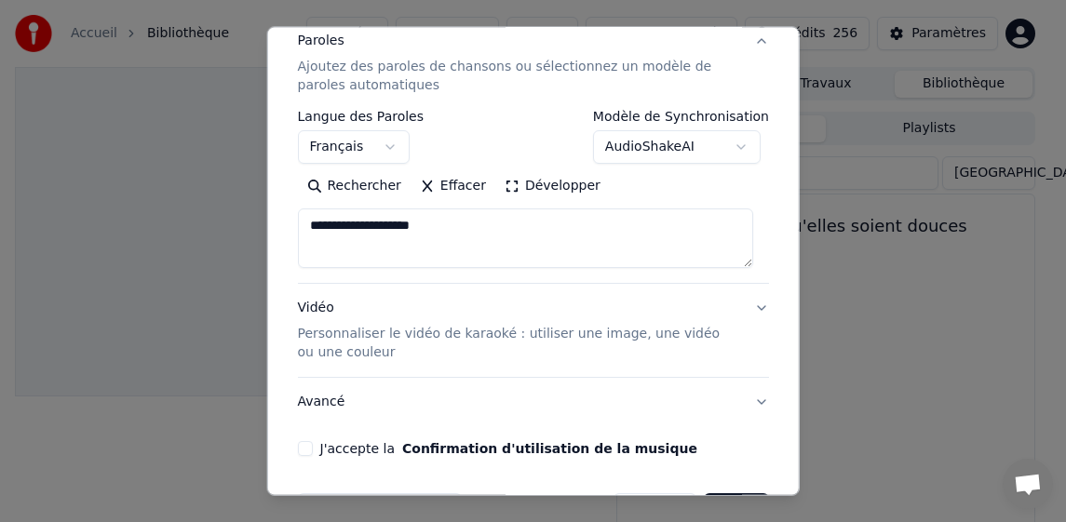
scroll to position [211, 0]
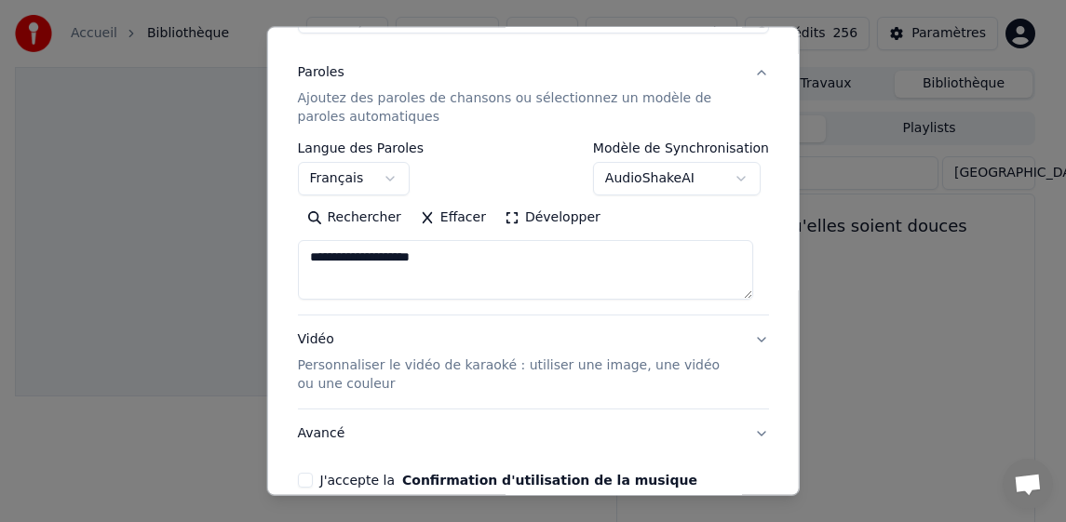
drag, startPoint x: 439, startPoint y: 255, endPoint x: 281, endPoint y: 250, distance: 158.3
click at [282, 248] on div "**********" at bounding box center [532, 261] width 533 height 470
drag, startPoint x: 342, startPoint y: 221, endPoint x: 387, endPoint y: 282, distance: 75.2
click at [342, 221] on button "Coller" at bounding box center [335, 218] width 77 height 30
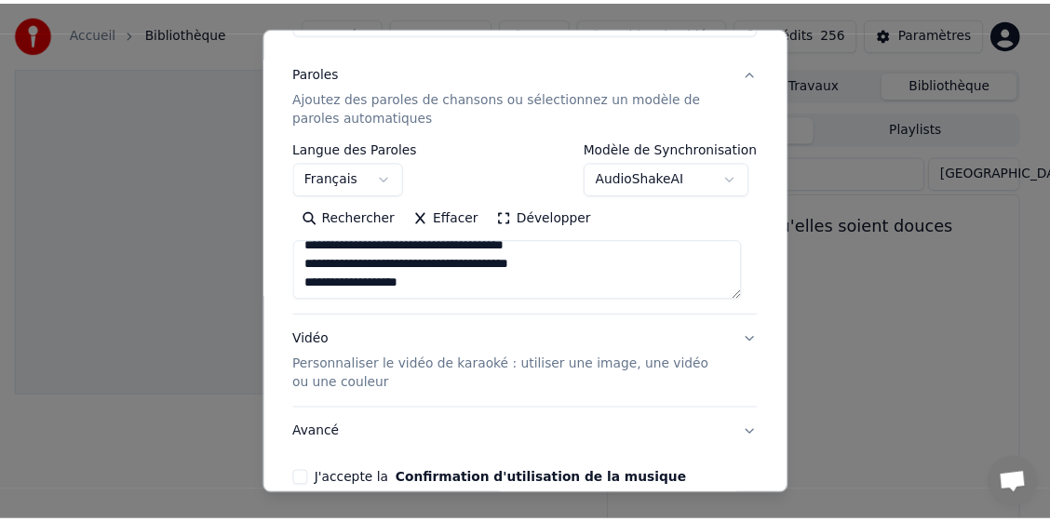
scroll to position [304, 0]
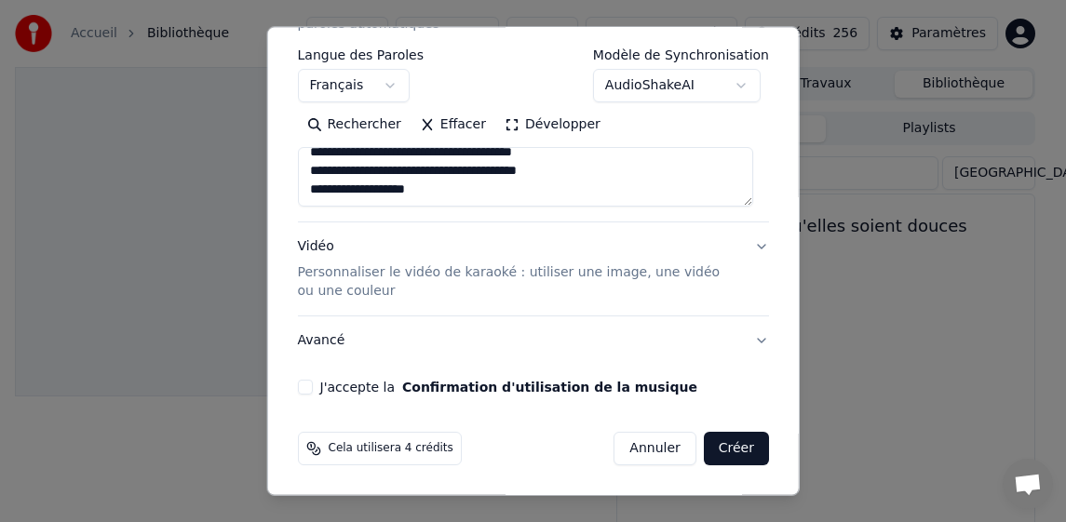
click at [305, 387] on button "J'accepte la Confirmation d'utilisation de la musique" at bounding box center [304, 387] width 15 height 15
click at [724, 453] on button "Créer" at bounding box center [736, 449] width 65 height 34
type textarea "**********"
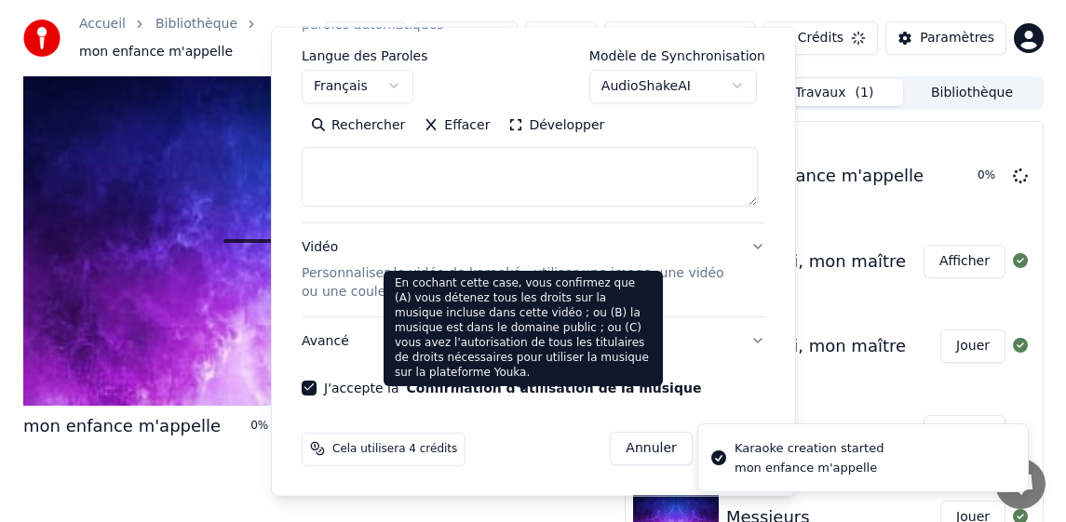
scroll to position [0, 0]
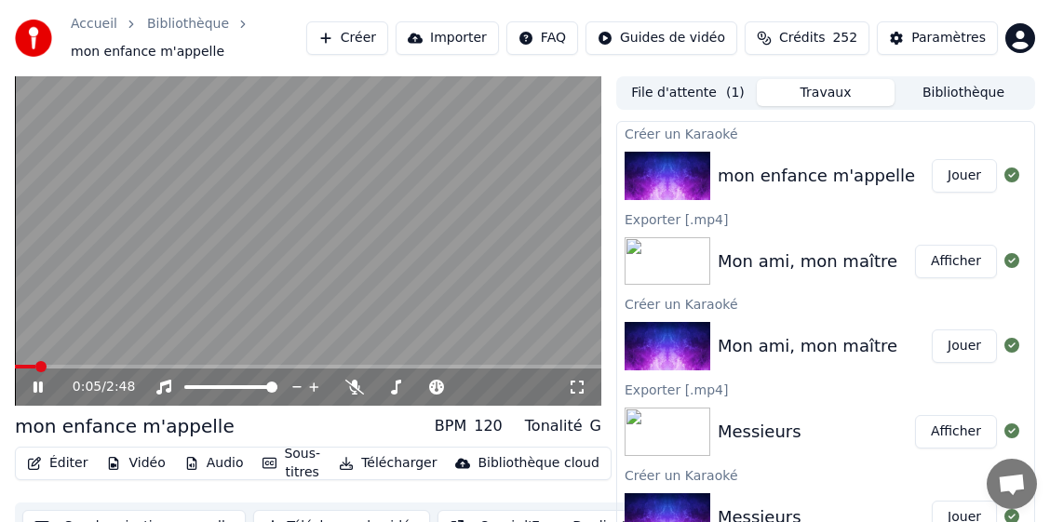
click at [390, 463] on button "Télécharger" at bounding box center [387, 463] width 113 height 26
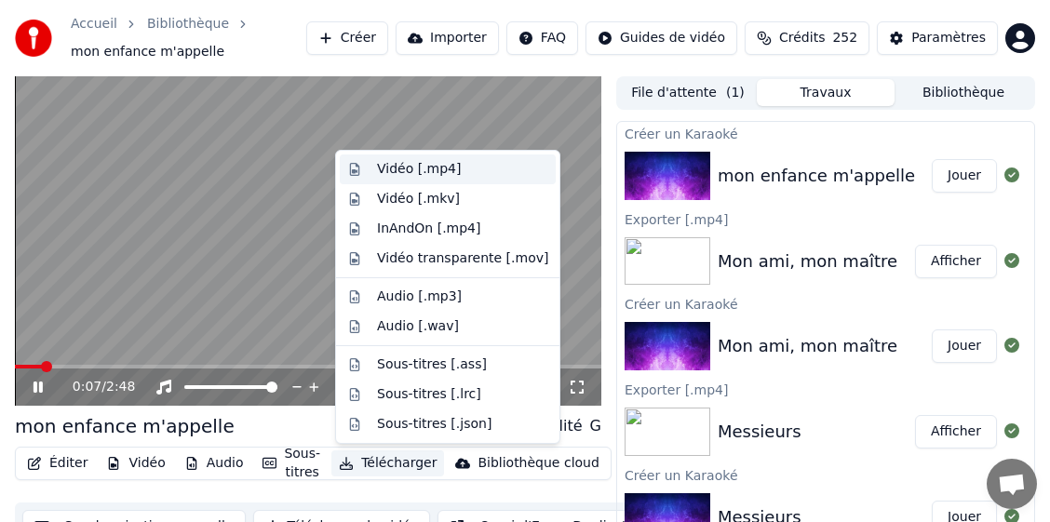
click at [409, 170] on div "Vidéo [.mp4]" at bounding box center [419, 169] width 84 height 19
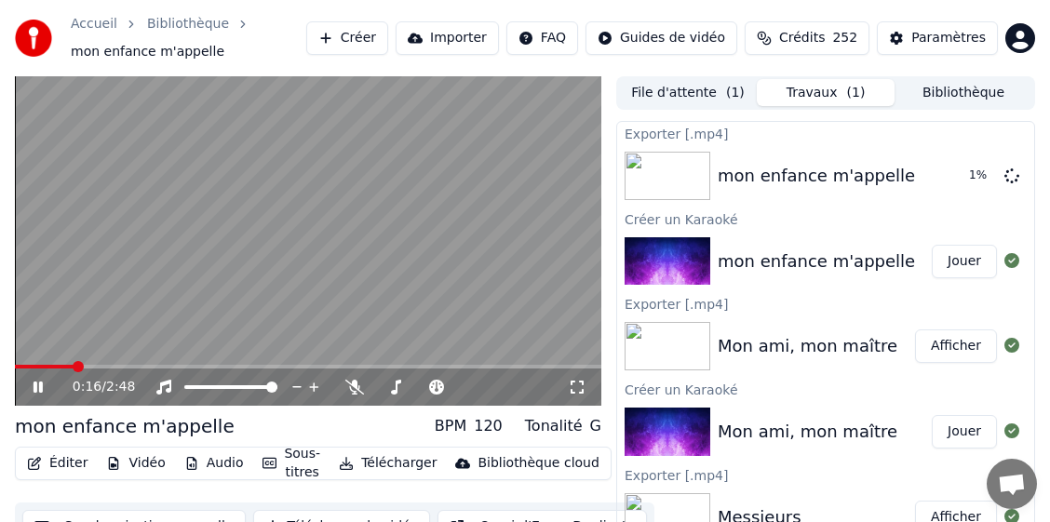
click at [38, 387] on icon at bounding box center [51, 387] width 43 height 15
click at [963, 91] on button "Bibliothèque" at bounding box center [963, 92] width 138 height 27
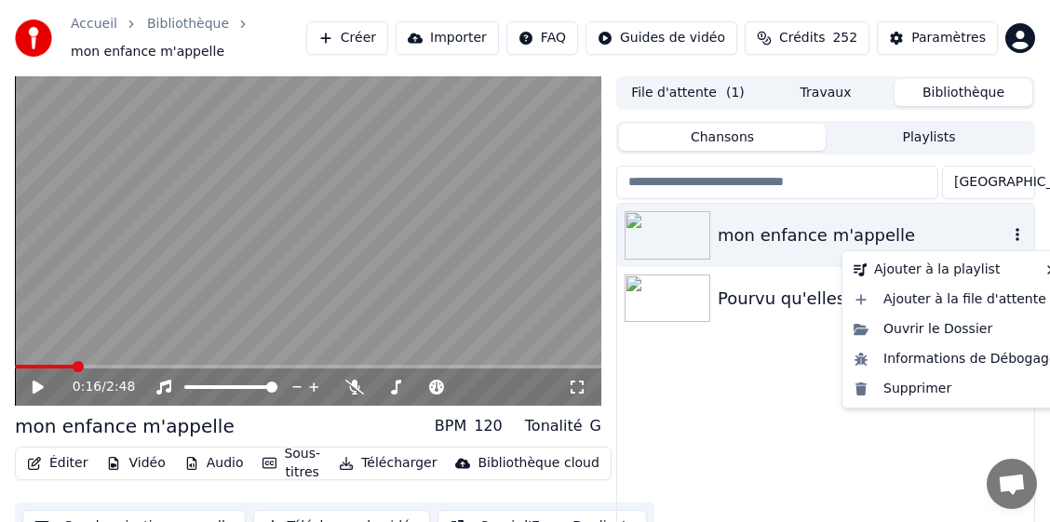
click at [1012, 240] on icon "button" at bounding box center [1017, 234] width 19 height 15
click at [896, 390] on div "Supprimer" at bounding box center [955, 389] width 219 height 30
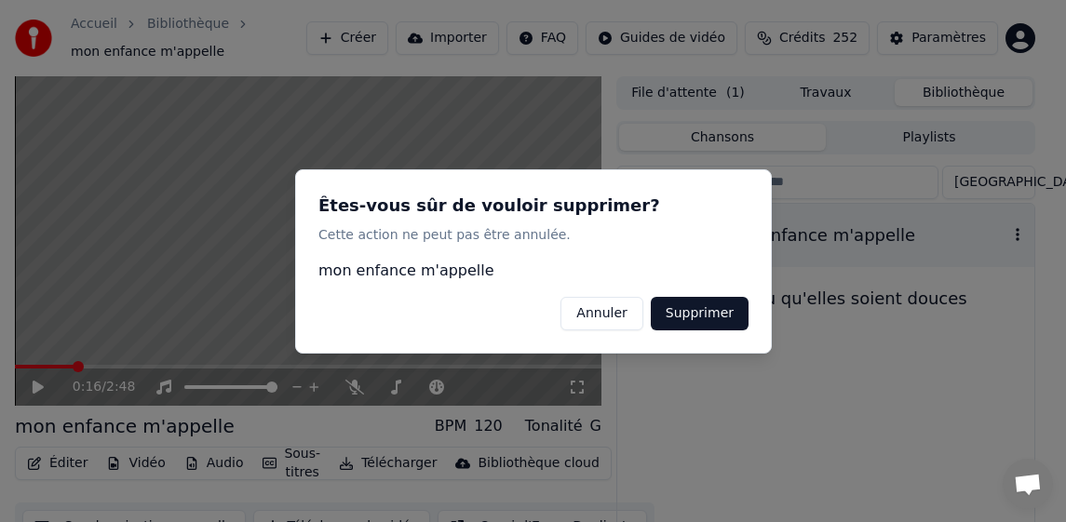
click at [730, 310] on button "Supprimer" at bounding box center [699, 313] width 98 height 34
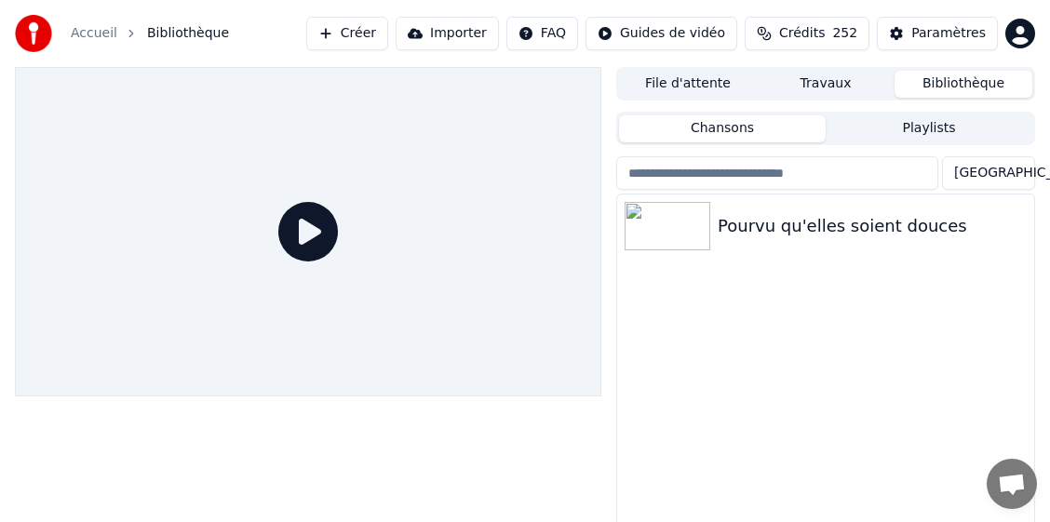
click at [521, 520] on div at bounding box center [308, 326] width 586 height 518
drag, startPoint x: 514, startPoint y: 273, endPoint x: 513, endPoint y: 248, distance: 25.1
click at [514, 273] on div at bounding box center [308, 231] width 586 height 329
click at [388, 31] on button "Créer" at bounding box center [347, 34] width 82 height 34
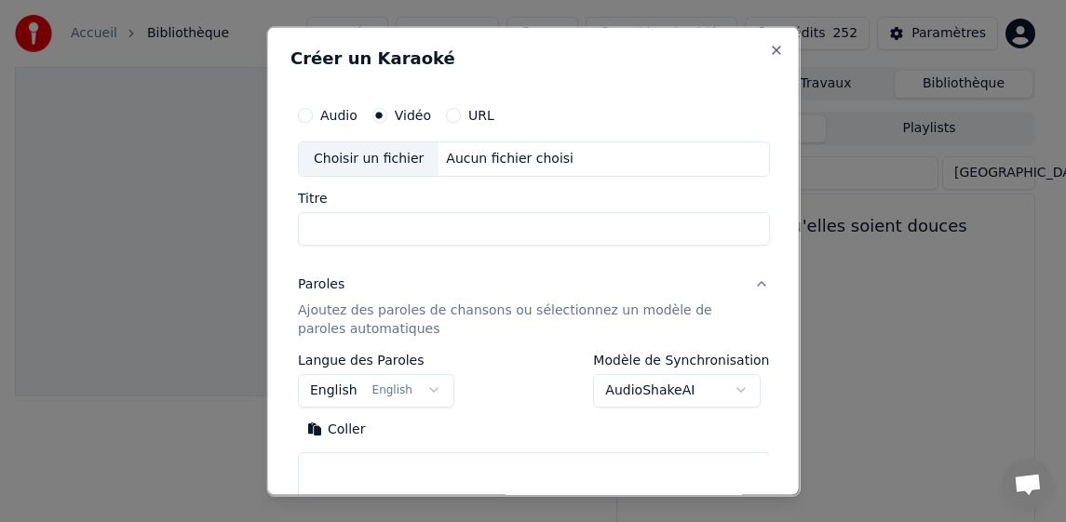
click at [354, 157] on div "Choisir un fichier" at bounding box center [368, 158] width 140 height 34
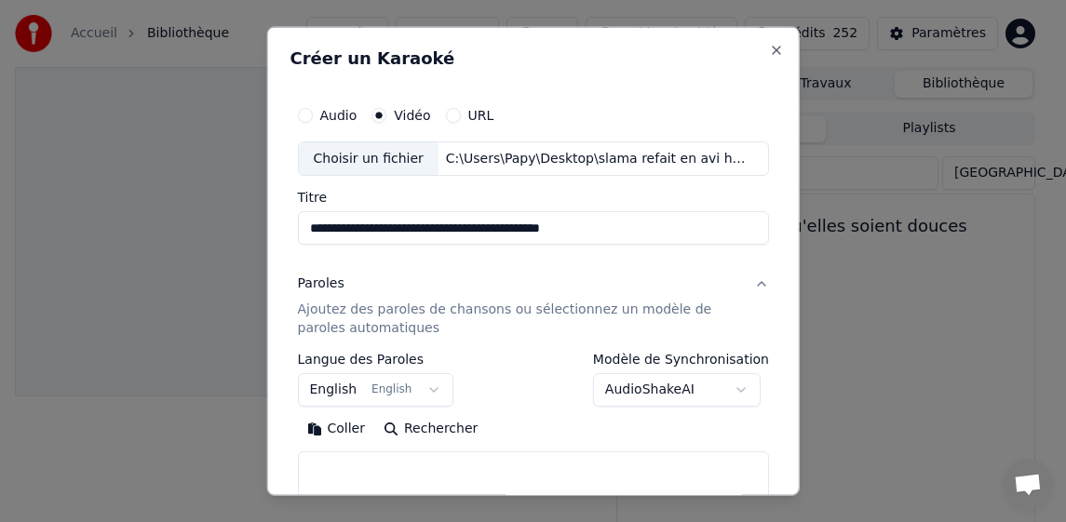
drag, startPoint x: 381, startPoint y: 227, endPoint x: 649, endPoint y: 225, distance: 268.0
click at [649, 225] on input "**********" at bounding box center [533, 228] width 472 height 34
click at [485, 227] on input "**********" at bounding box center [533, 228] width 472 height 34
drag, startPoint x: 563, startPoint y: 229, endPoint x: 388, endPoint y: 227, distance: 175.0
click at [389, 227] on input "**********" at bounding box center [533, 228] width 472 height 34
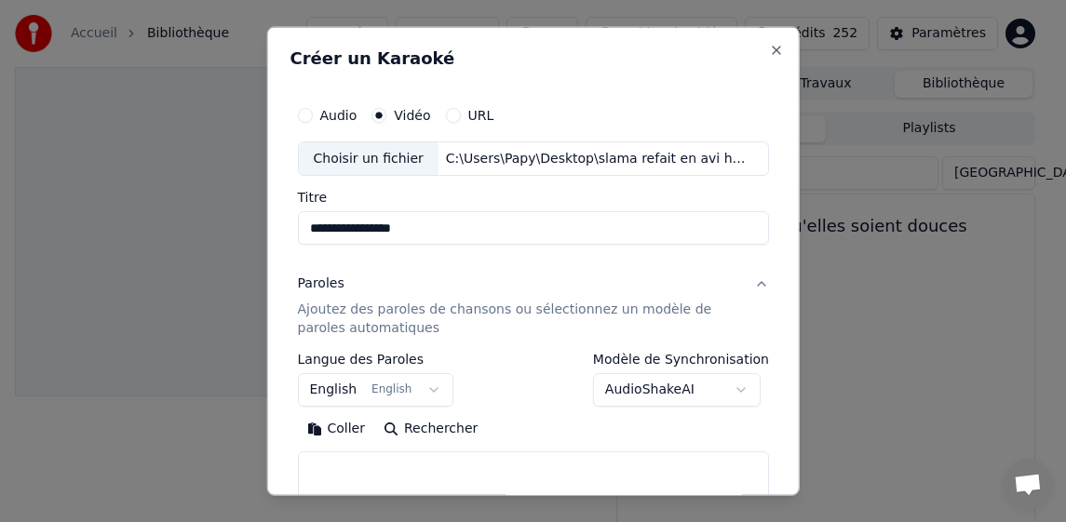
click at [382, 230] on input "**********" at bounding box center [533, 228] width 472 height 34
type input "**********"
click at [328, 390] on button "English English" at bounding box center [375, 390] width 156 height 34
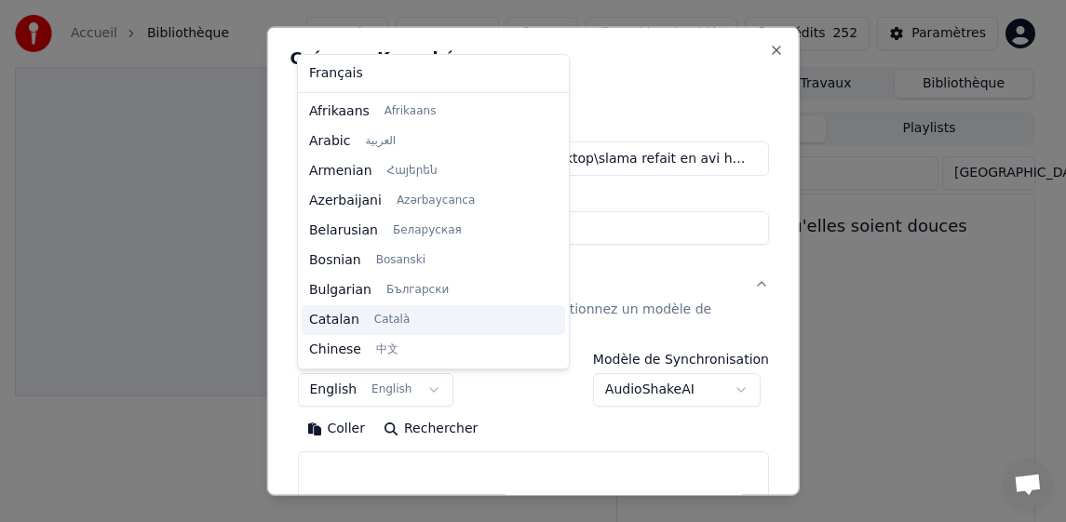
scroll to position [149, 0]
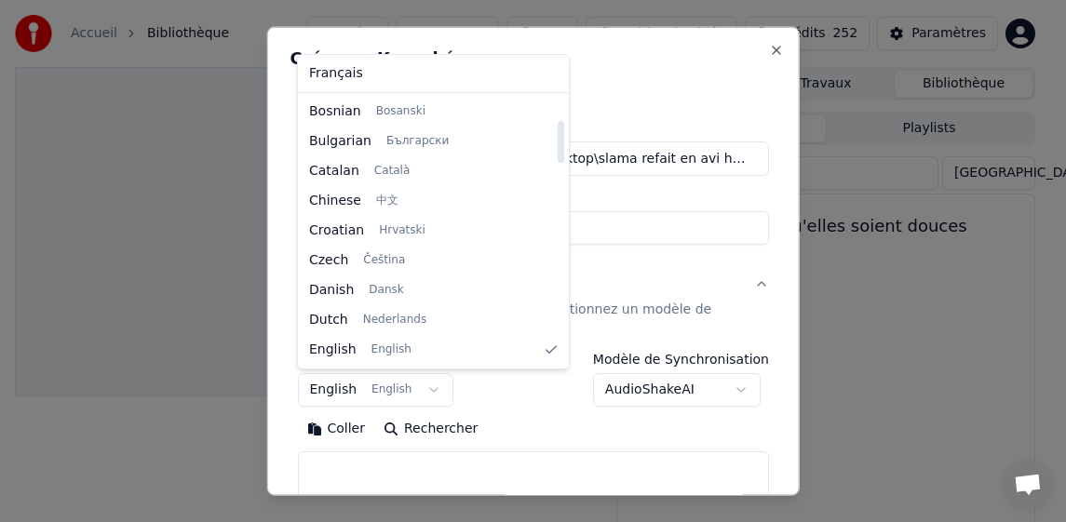
select select "**"
drag, startPoint x: 336, startPoint y: 77, endPoint x: 337, endPoint y: 87, distance: 9.4
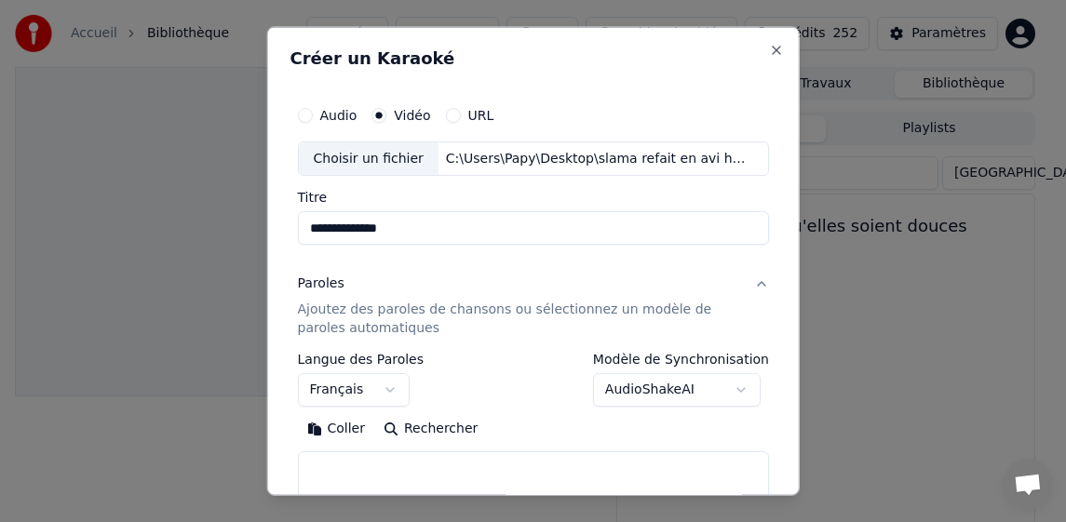
click at [345, 430] on button "Coller" at bounding box center [335, 429] width 77 height 30
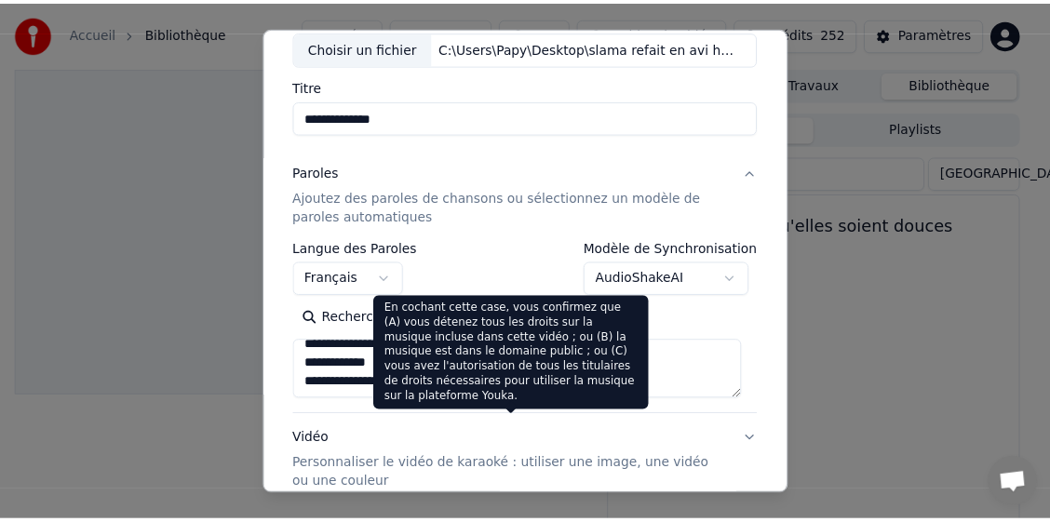
scroll to position [279, 0]
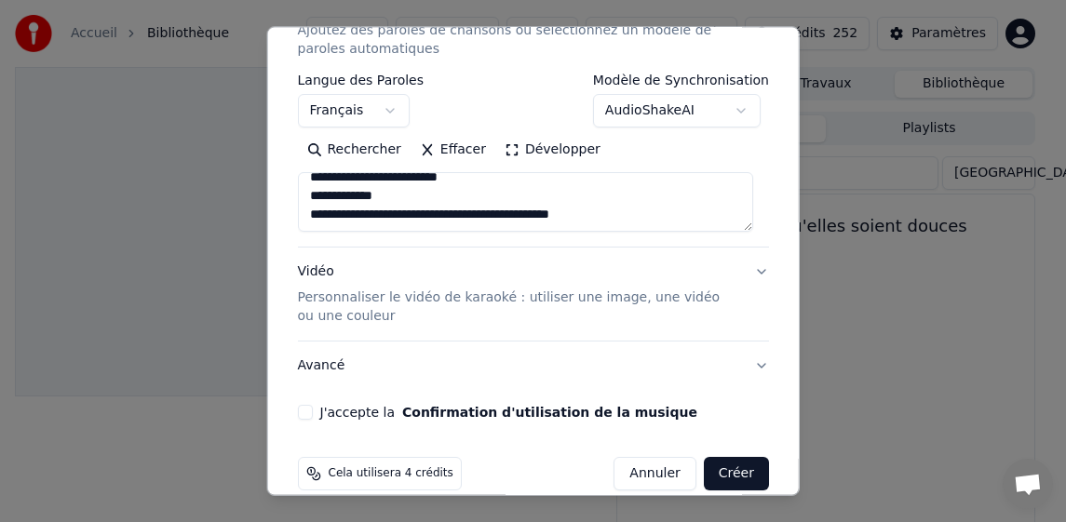
click at [307, 414] on button "J'accepte la Confirmation d'utilisation de la musique" at bounding box center [304, 412] width 15 height 15
click at [720, 480] on button "Créer" at bounding box center [736, 474] width 65 height 34
type textarea "**********"
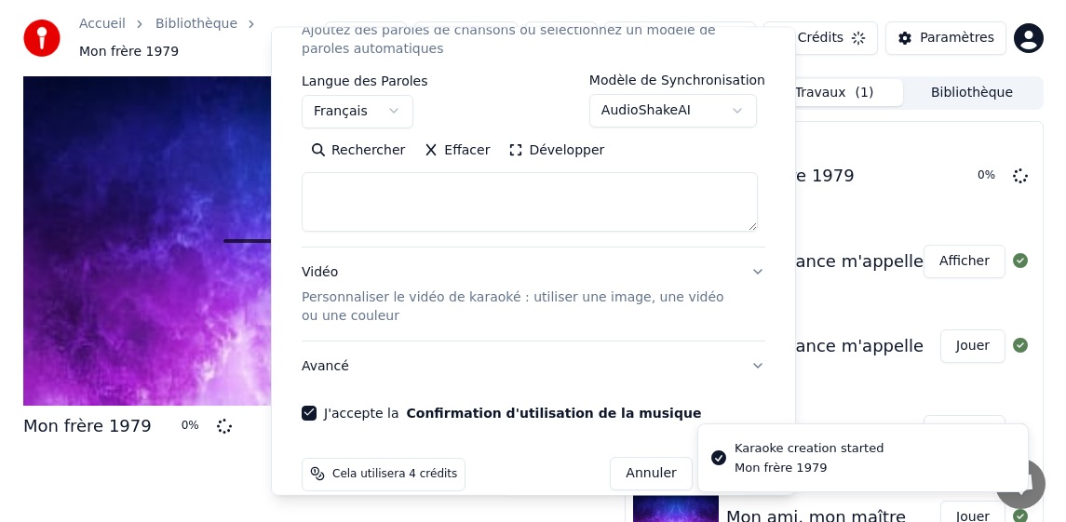
scroll to position [0, 0]
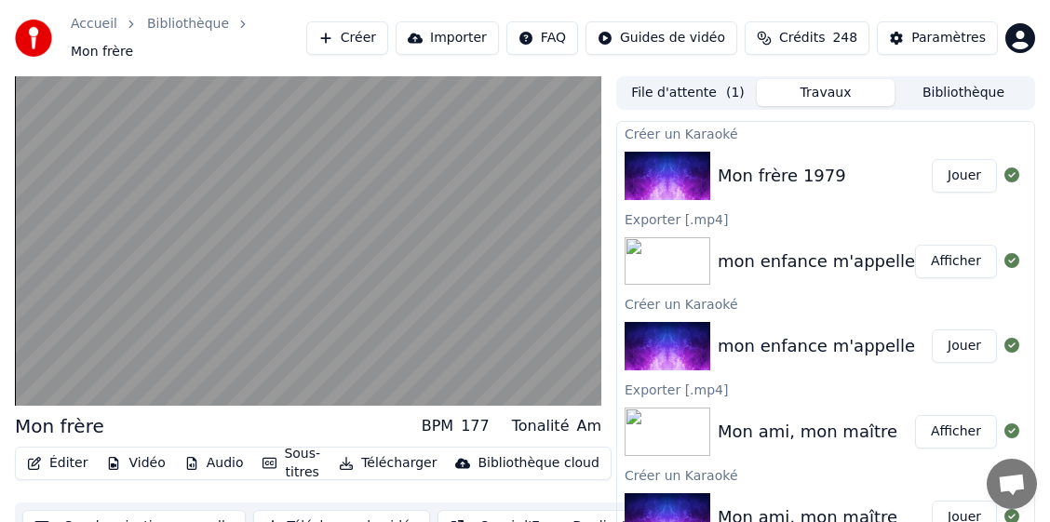
click at [406, 453] on button "Télécharger" at bounding box center [387, 463] width 113 height 26
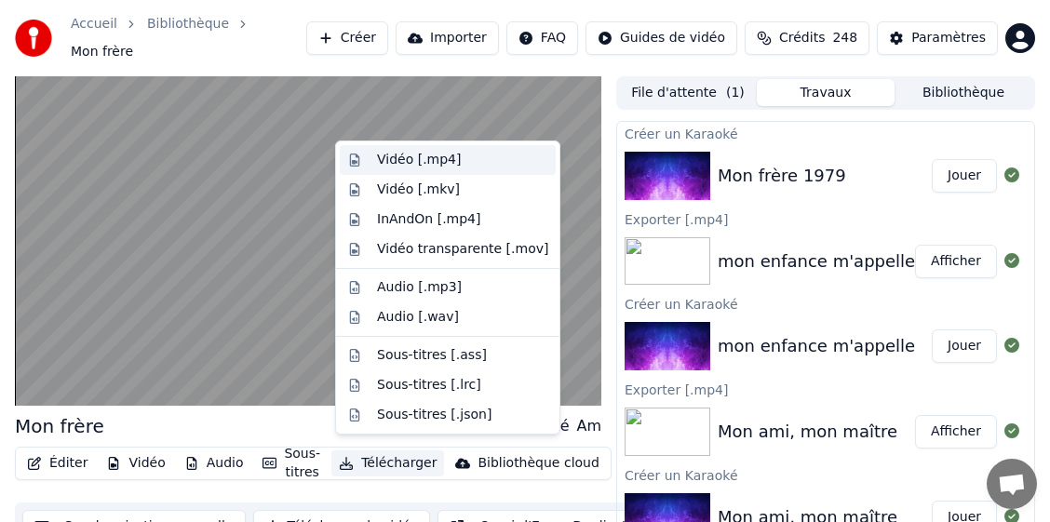
click at [448, 162] on div "Vidéo [.mp4]" at bounding box center [419, 160] width 84 height 19
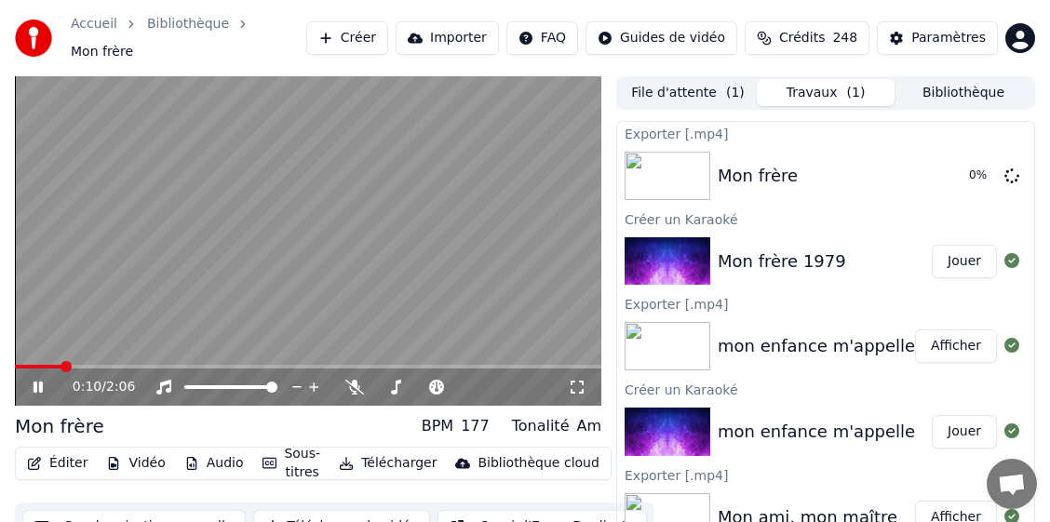
click at [34, 382] on icon at bounding box center [38, 387] width 9 height 11
drag, startPoint x: 318, startPoint y: 417, endPoint x: 394, endPoint y: 512, distance: 121.2
click at [318, 417] on div "Mon frère BPM 177 Tonalité Am" at bounding box center [308, 426] width 586 height 26
click at [956, 79] on button "Bibliothèque" at bounding box center [963, 92] width 138 height 27
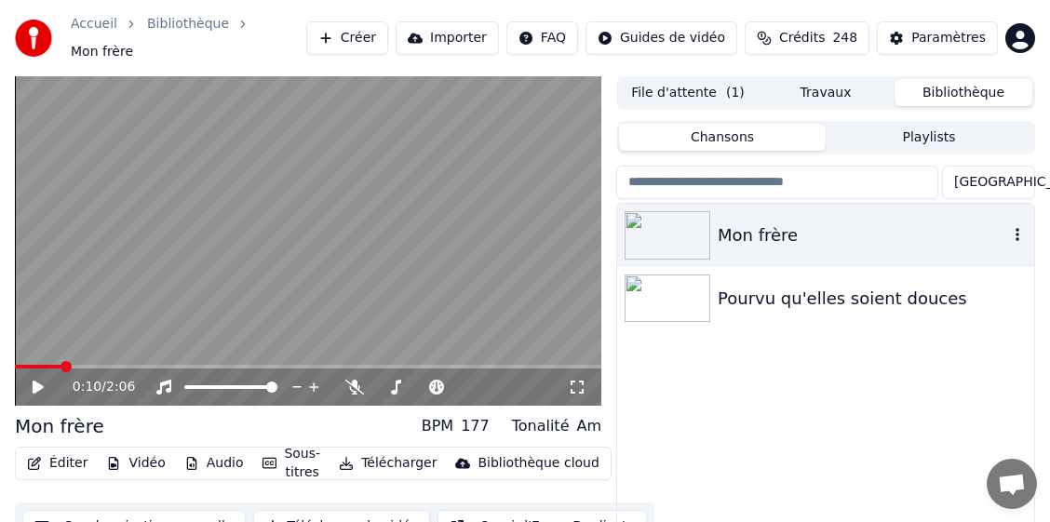
click at [1017, 228] on icon "button" at bounding box center [1017, 234] width 4 height 13
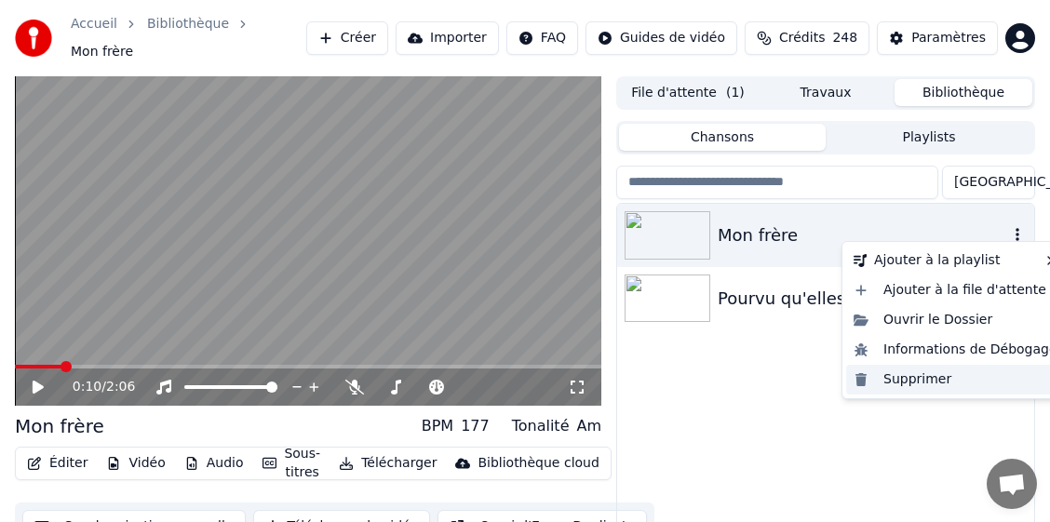
click at [893, 380] on div "Supprimer" at bounding box center [955, 380] width 219 height 30
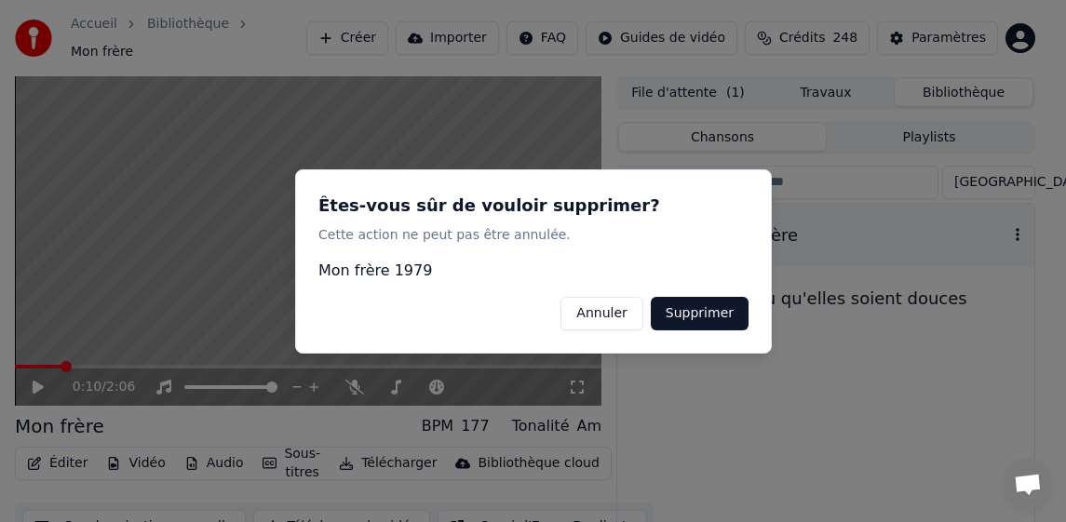
click at [710, 313] on button "Supprimer" at bounding box center [699, 313] width 98 height 34
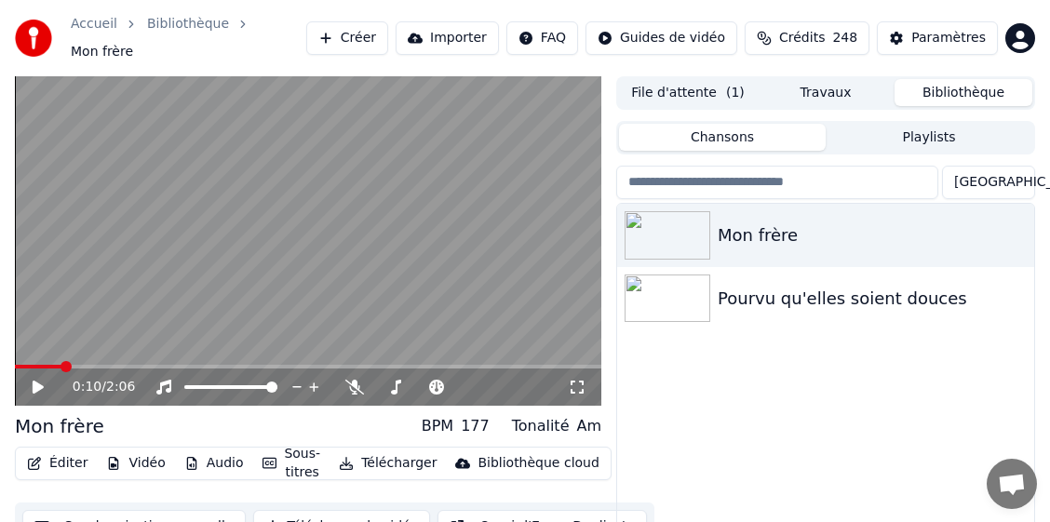
click at [388, 35] on button "Créer" at bounding box center [347, 38] width 82 height 34
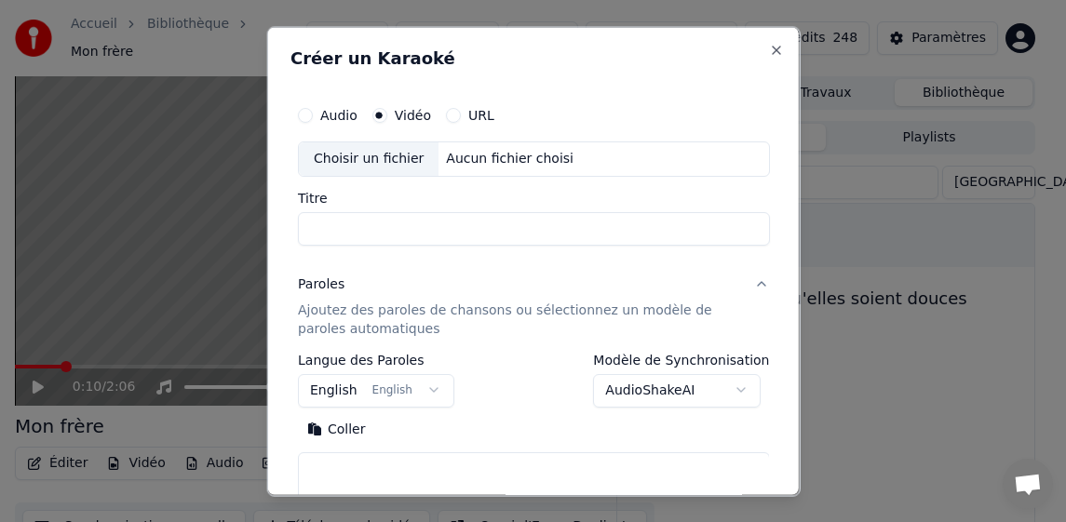
click at [357, 156] on div "Choisir un fichier" at bounding box center [368, 158] width 140 height 34
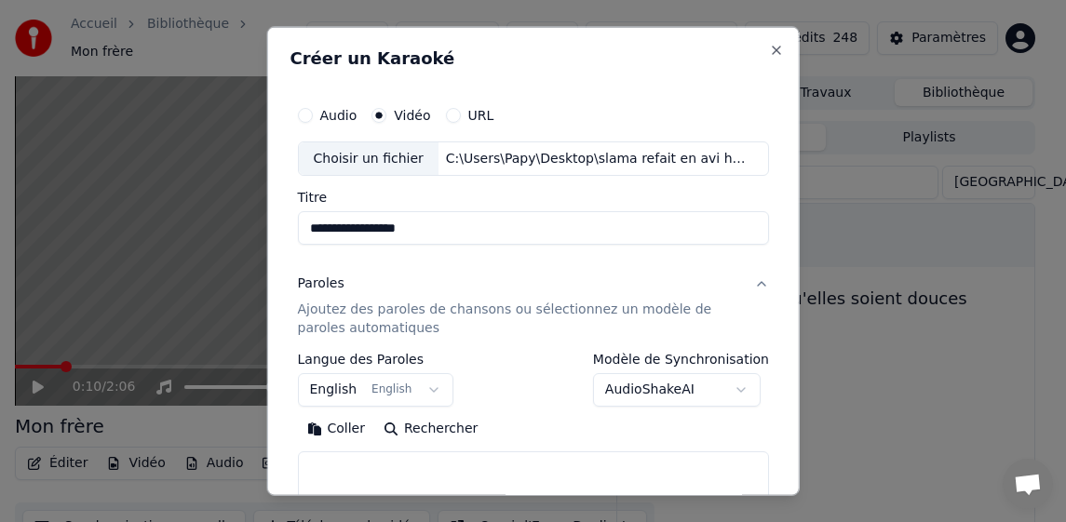
click at [456, 234] on input "**********" at bounding box center [533, 228] width 472 height 34
type input "**********"
click at [338, 383] on body "**********" at bounding box center [525, 261] width 1050 height 522
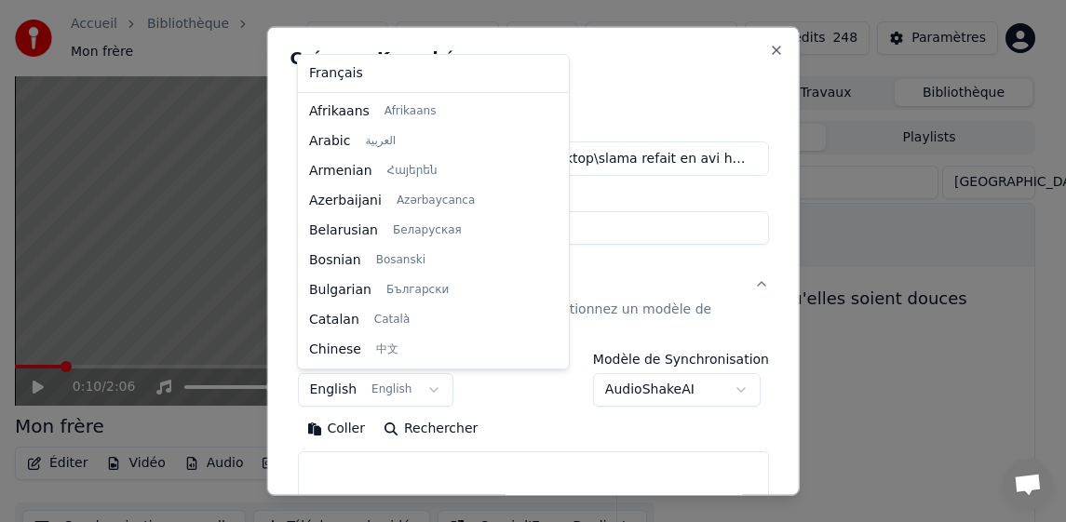
scroll to position [149, 0]
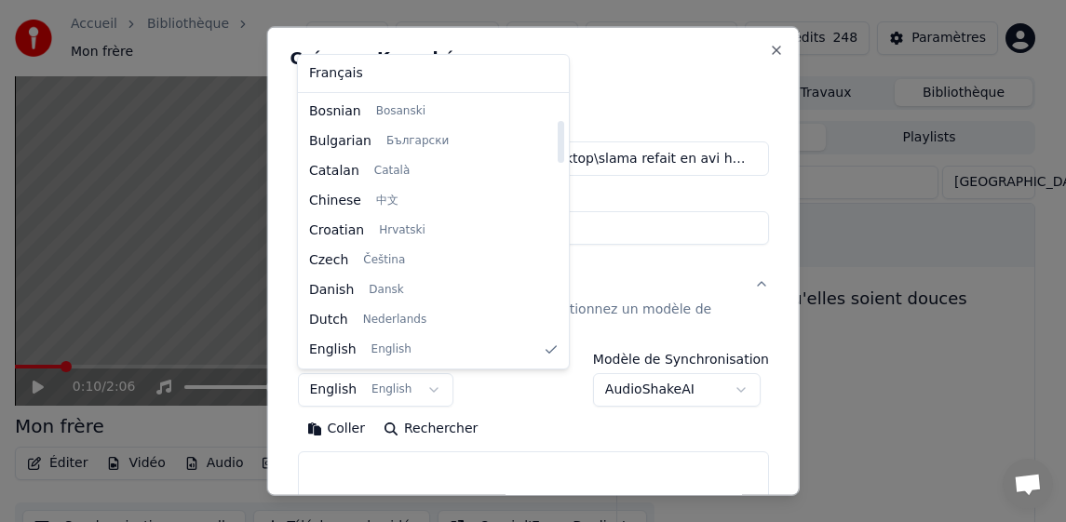
select select "**"
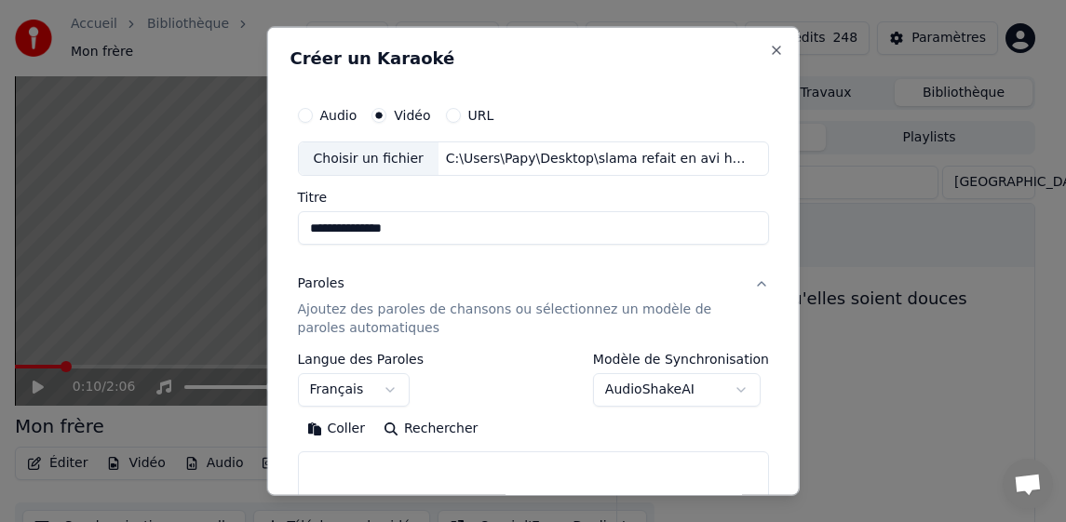
click at [353, 426] on button "Coller" at bounding box center [335, 429] width 77 height 30
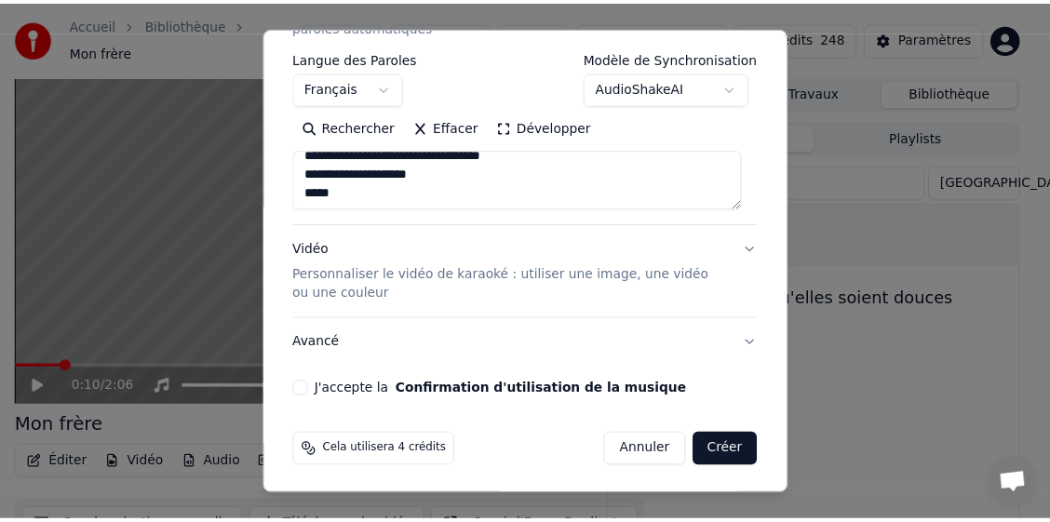
scroll to position [304, 0]
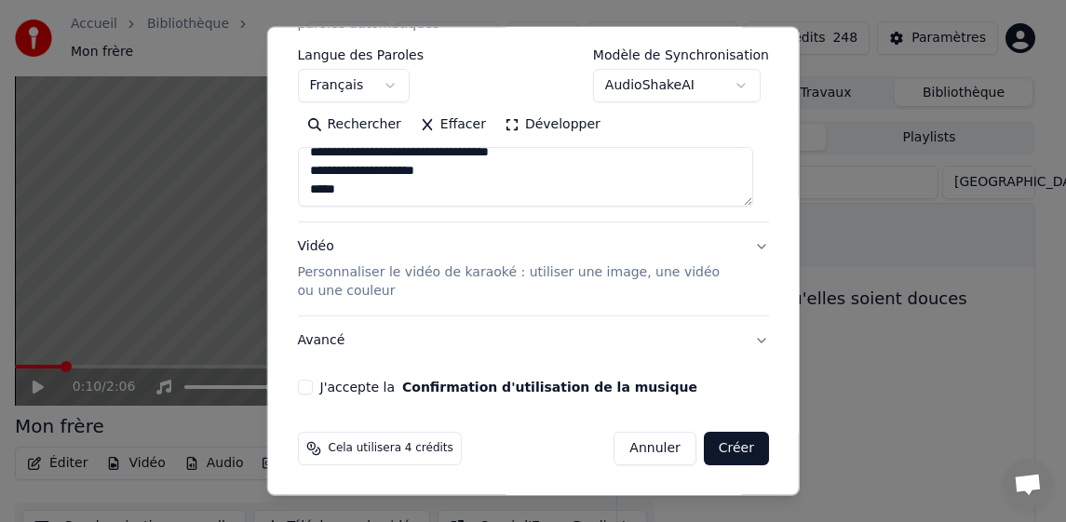
click at [302, 385] on button "J'accepte la Confirmation d'utilisation de la musique" at bounding box center [304, 387] width 15 height 15
click at [719, 446] on button "Créer" at bounding box center [736, 449] width 65 height 34
type textarea "**********"
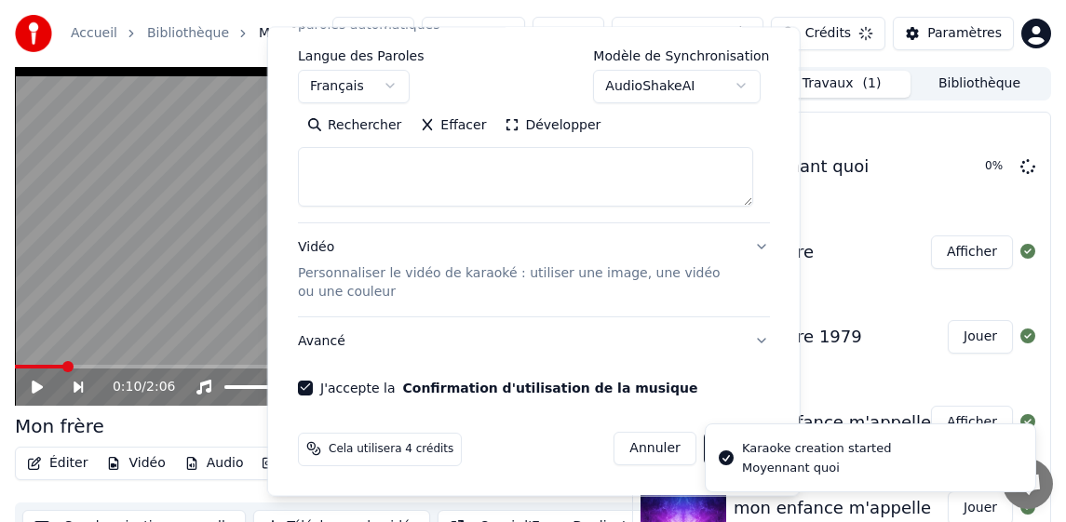
select select
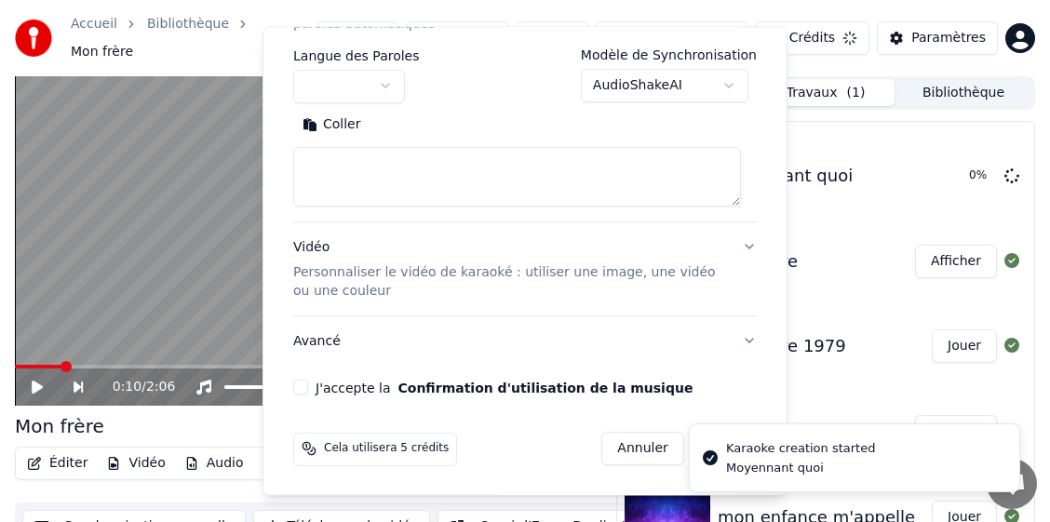
scroll to position [0, 0]
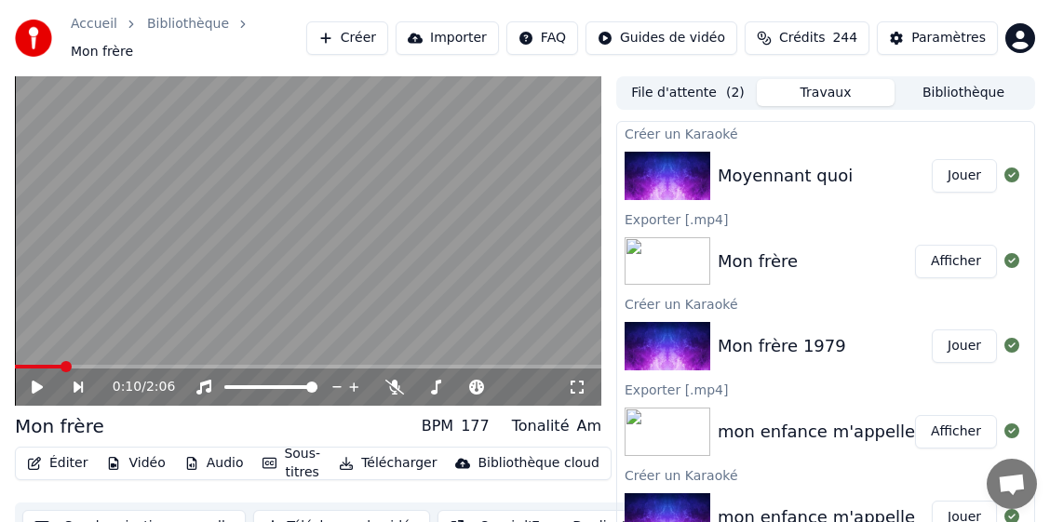
click at [420, 451] on button "Télécharger" at bounding box center [387, 463] width 113 height 26
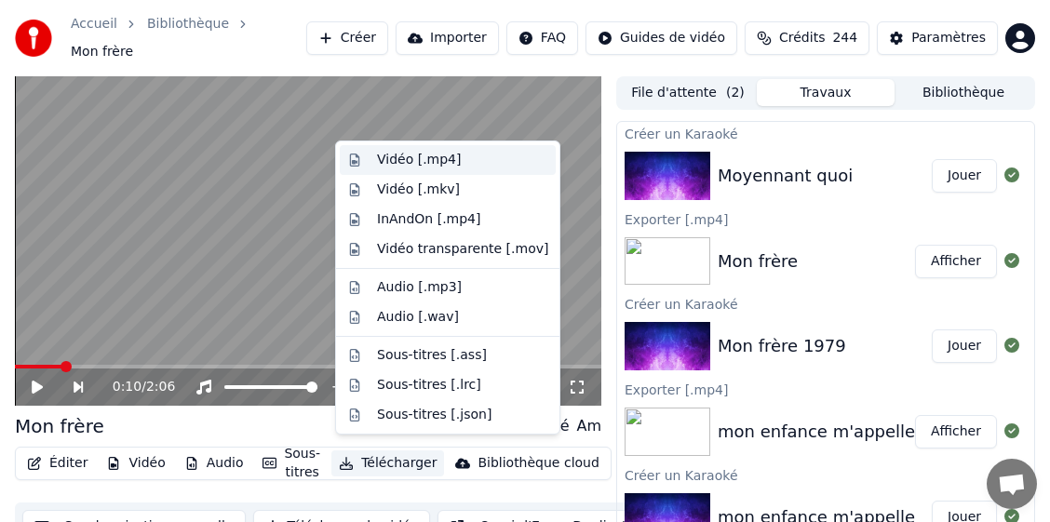
click at [422, 161] on div "Vidéo [.mp4]" at bounding box center [419, 160] width 84 height 19
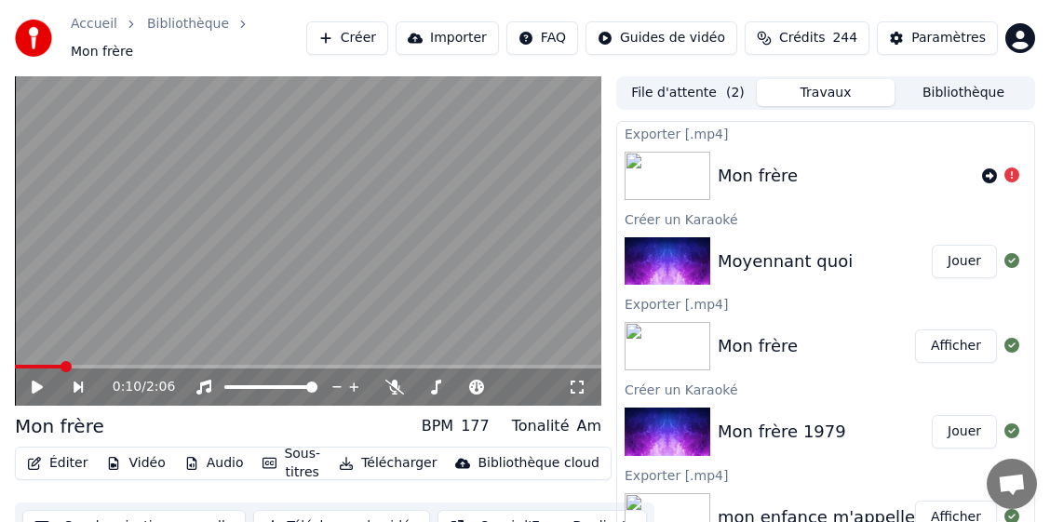
click at [951, 85] on button "Bibliothèque" at bounding box center [963, 92] width 138 height 27
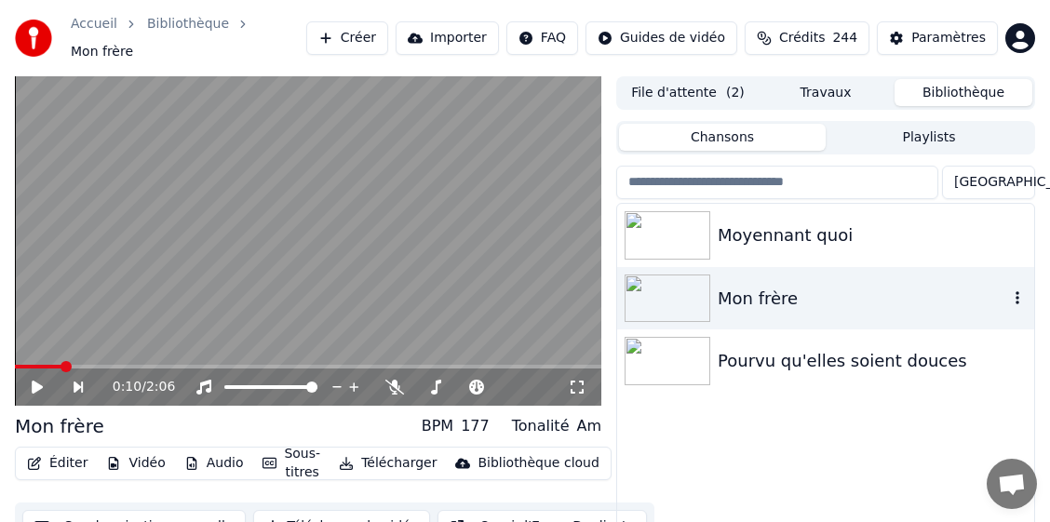
click at [1017, 291] on icon "button" at bounding box center [1017, 297] width 4 height 13
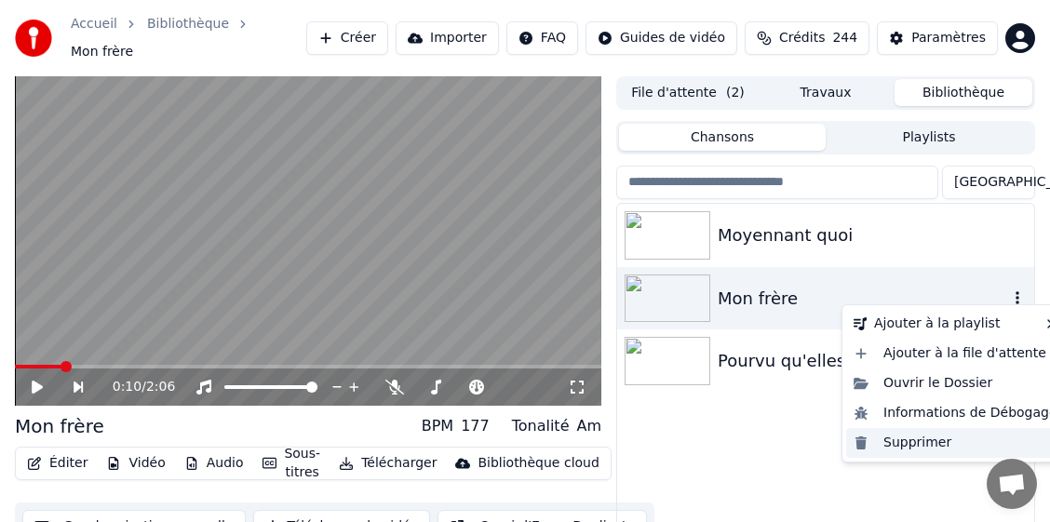
click at [923, 444] on div "Supprimer" at bounding box center [955, 443] width 219 height 30
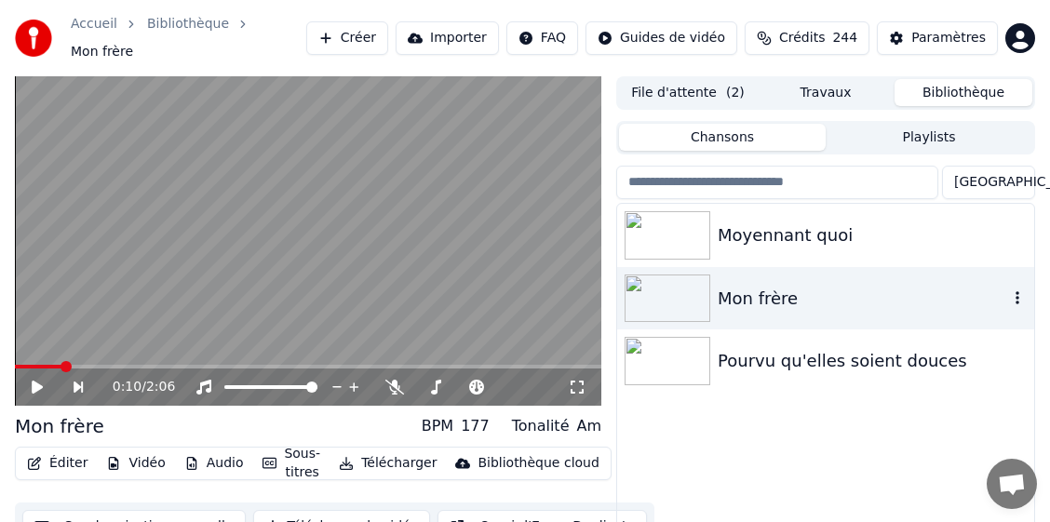
click at [1017, 295] on icon "button" at bounding box center [1017, 297] width 4 height 13
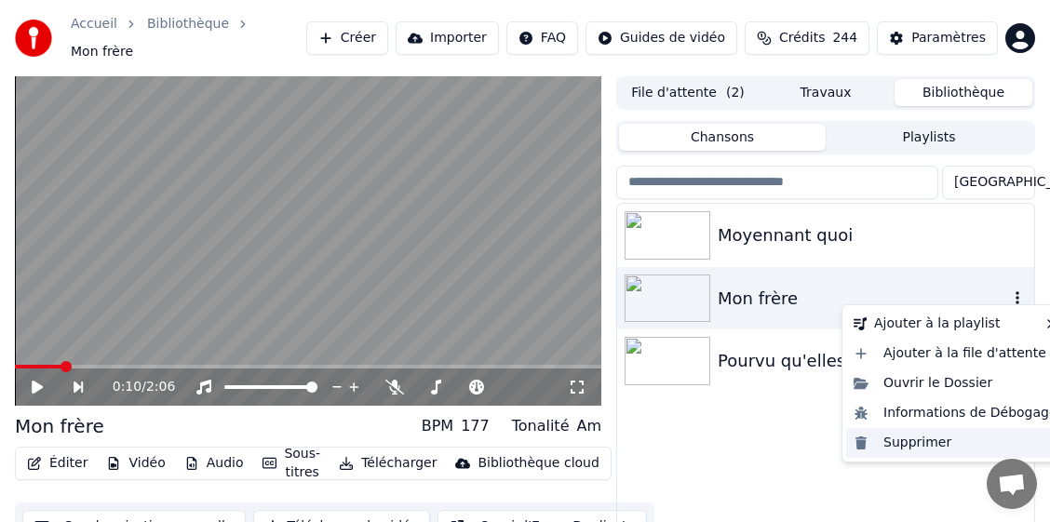
click at [921, 440] on div "Supprimer" at bounding box center [955, 443] width 219 height 30
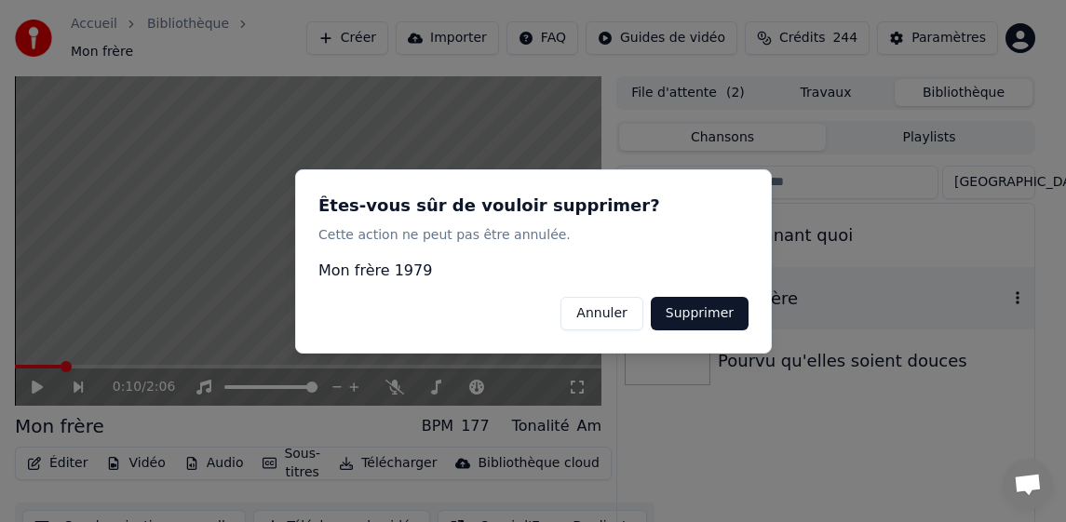
click at [715, 310] on button "Supprimer" at bounding box center [699, 313] width 98 height 34
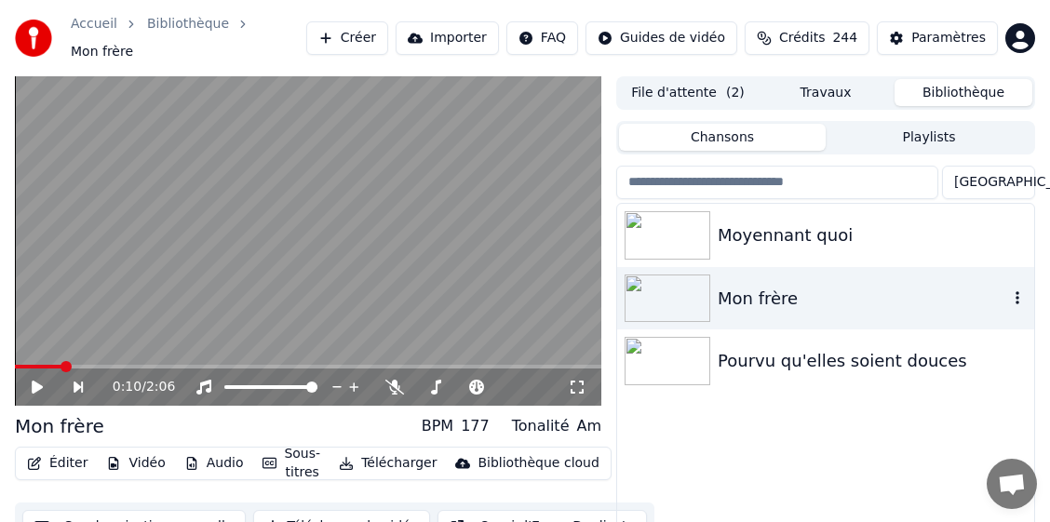
click at [1014, 290] on icon "button" at bounding box center [1017, 297] width 19 height 15
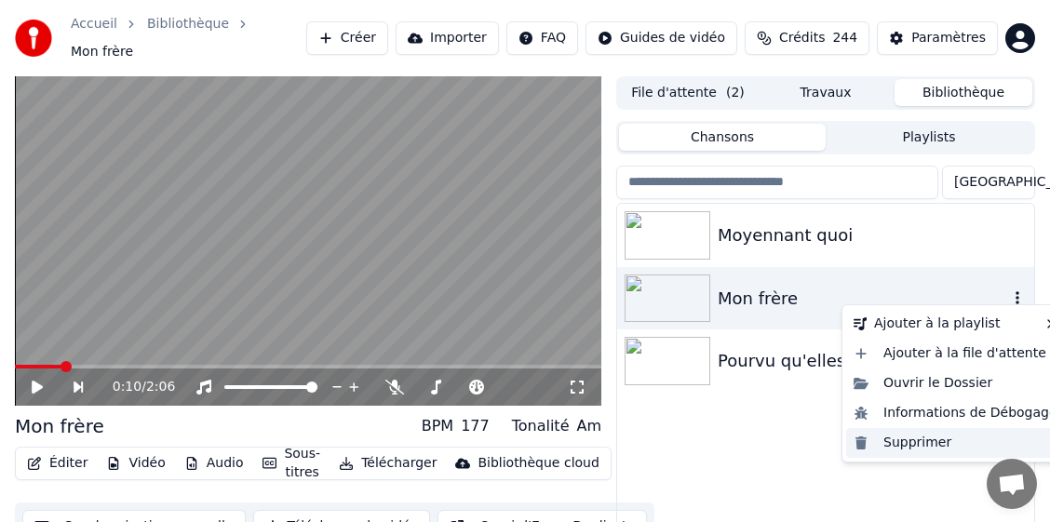
click at [901, 441] on div "Supprimer" at bounding box center [955, 443] width 219 height 30
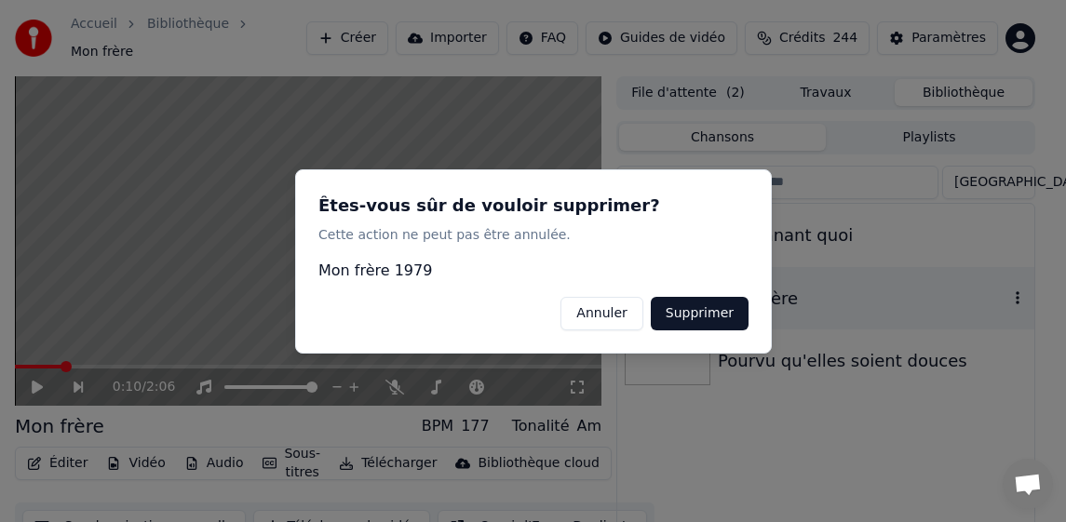
click at [668, 315] on button "Supprimer" at bounding box center [699, 313] width 98 height 34
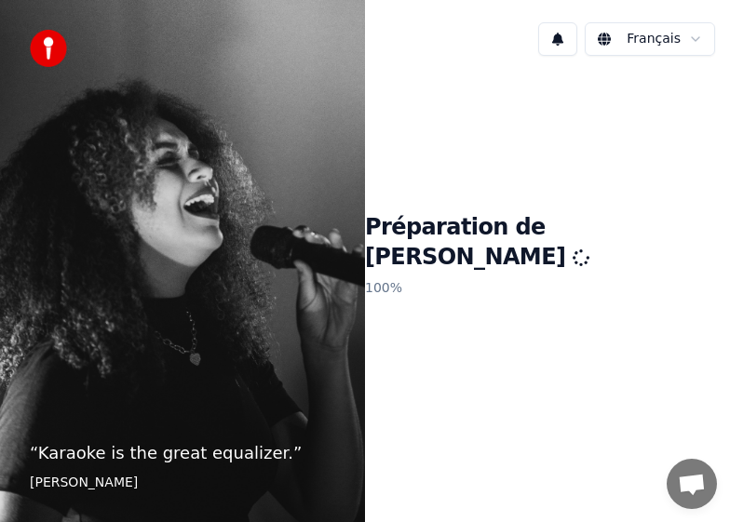
click at [729, 123] on div "Préparation de Youka 100 %" at bounding box center [547, 259] width 365 height 377
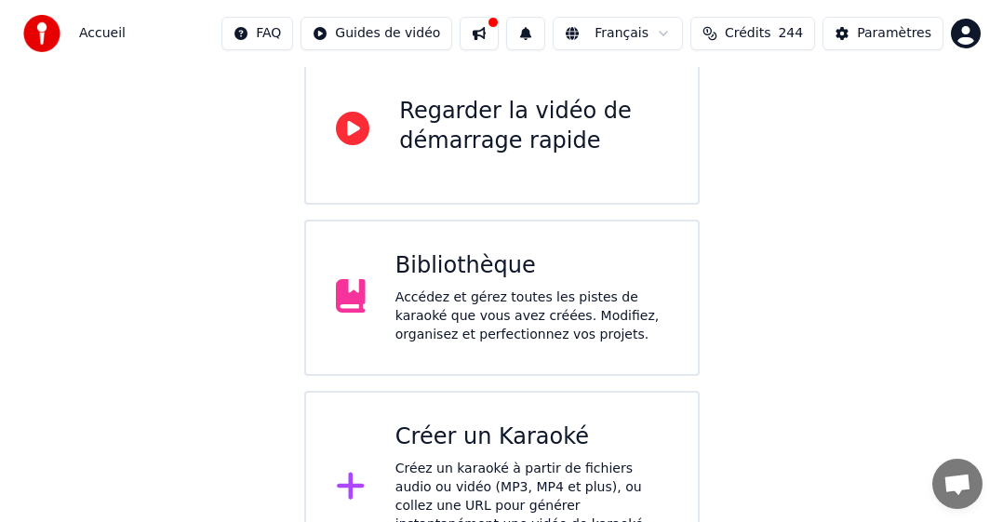
scroll to position [226, 0]
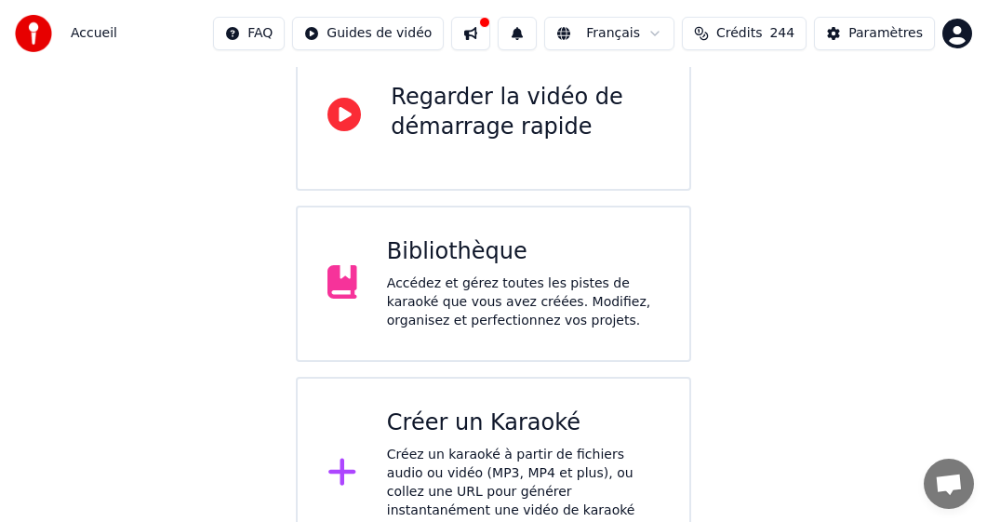
click at [467, 446] on div "Créez un karaoké à partir de fichiers audio ou vidéo (MP3, MP4 et plus), ou col…" at bounding box center [523, 492] width 273 height 93
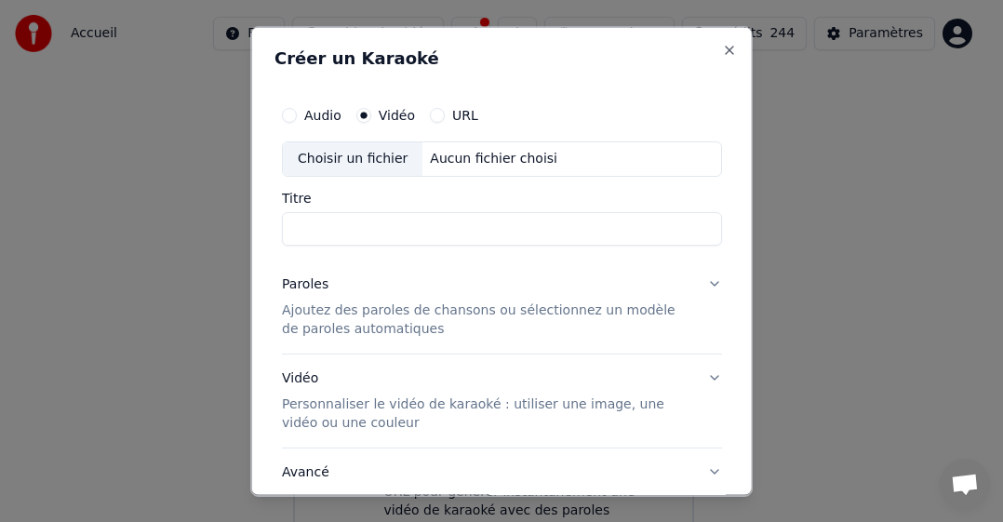
click at [352, 155] on div "Choisir un fichier" at bounding box center [353, 158] width 140 height 34
type input "**********"
click at [329, 309] on p "Ajoutez des paroles de chansons ou sélectionnez un modèle de paroles automatiqu…" at bounding box center [487, 319] width 410 height 37
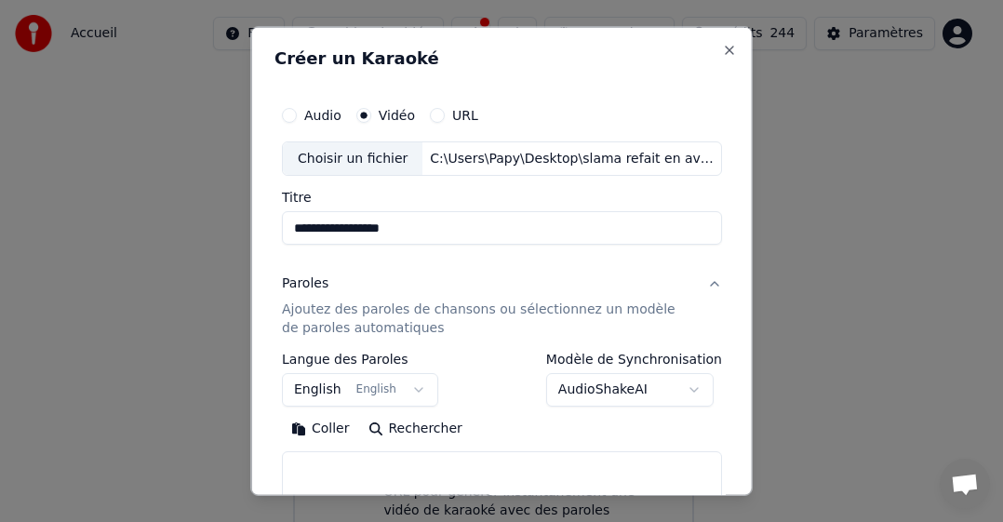
click at [313, 385] on button "English English" at bounding box center [360, 390] width 156 height 34
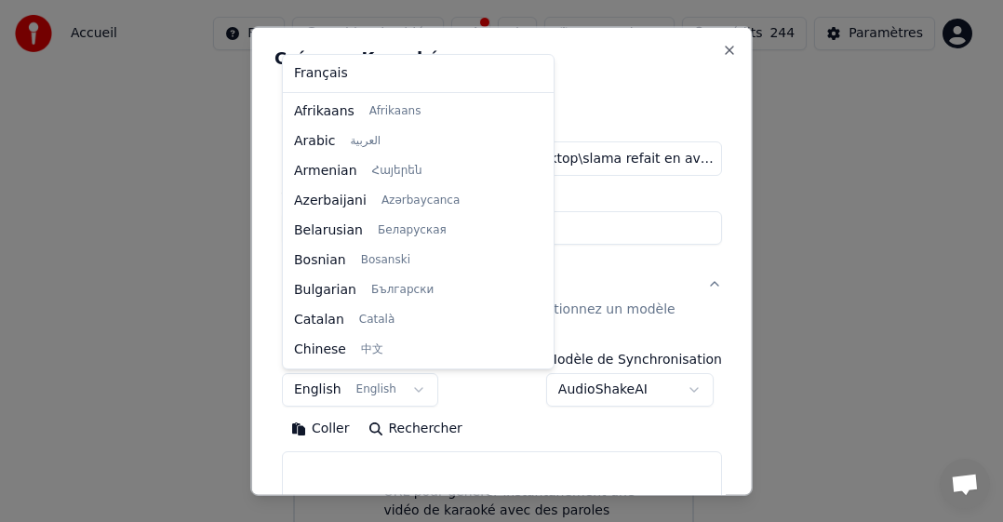
scroll to position [149, 0]
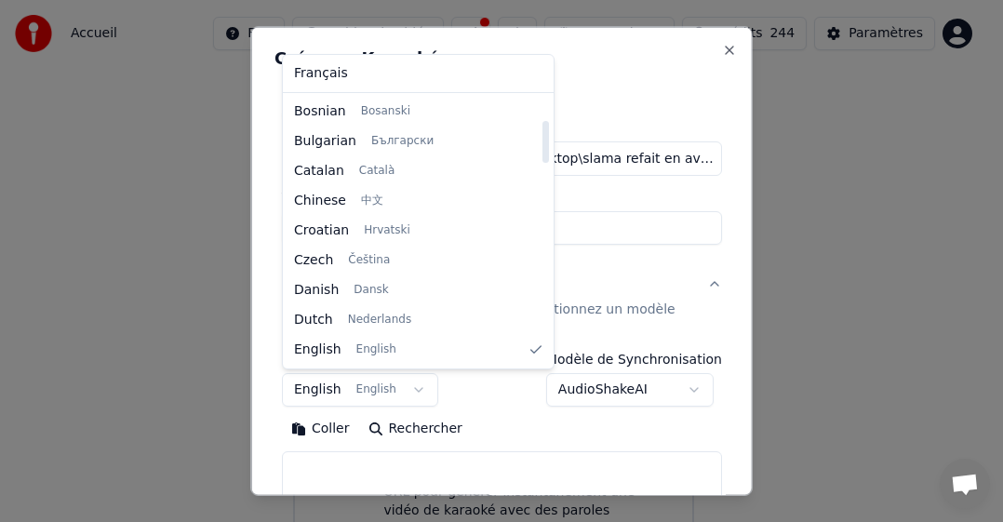
select select "**"
drag, startPoint x: 342, startPoint y: 70, endPoint x: 312, endPoint y: 254, distance: 186.7
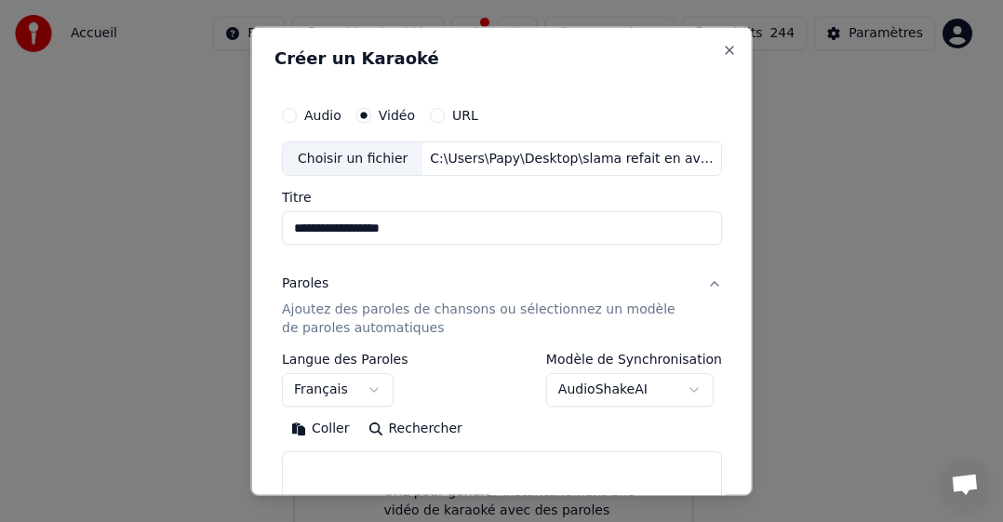
click at [324, 422] on button "Coller" at bounding box center [320, 429] width 77 height 30
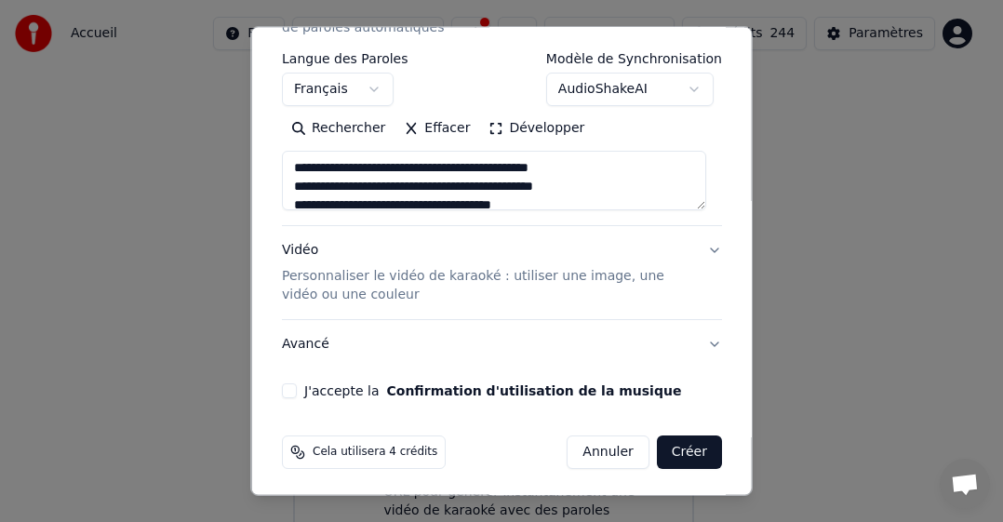
scroll to position [304, 0]
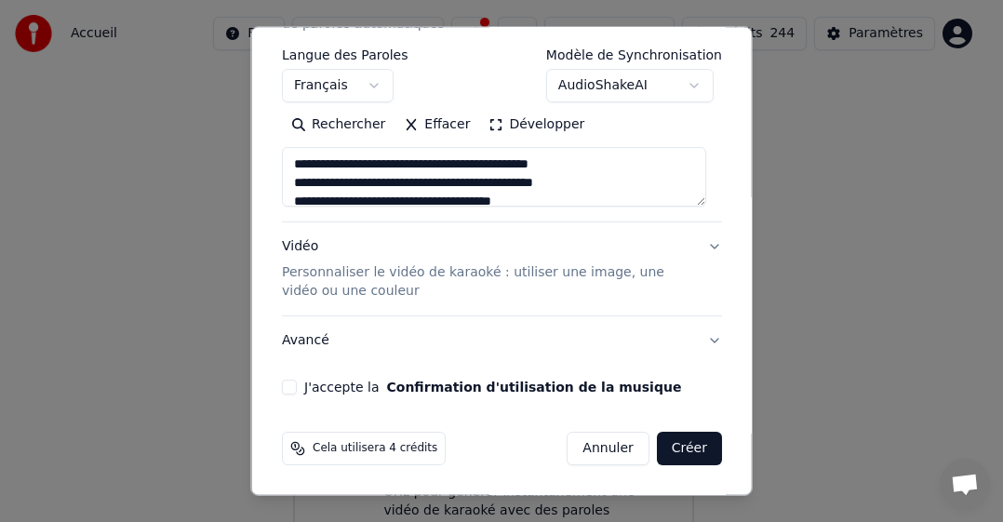
click at [289, 385] on button "J'accepte la Confirmation d'utilisation de la musique" at bounding box center [289, 387] width 15 height 15
click at [656, 449] on button "Créer" at bounding box center [688, 449] width 65 height 34
type textarea "**********"
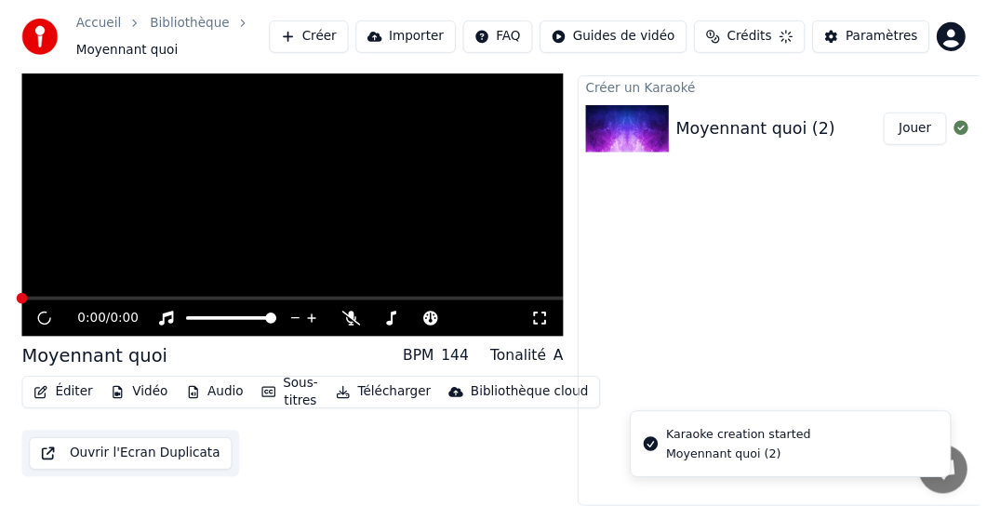
scroll to position [43, 0]
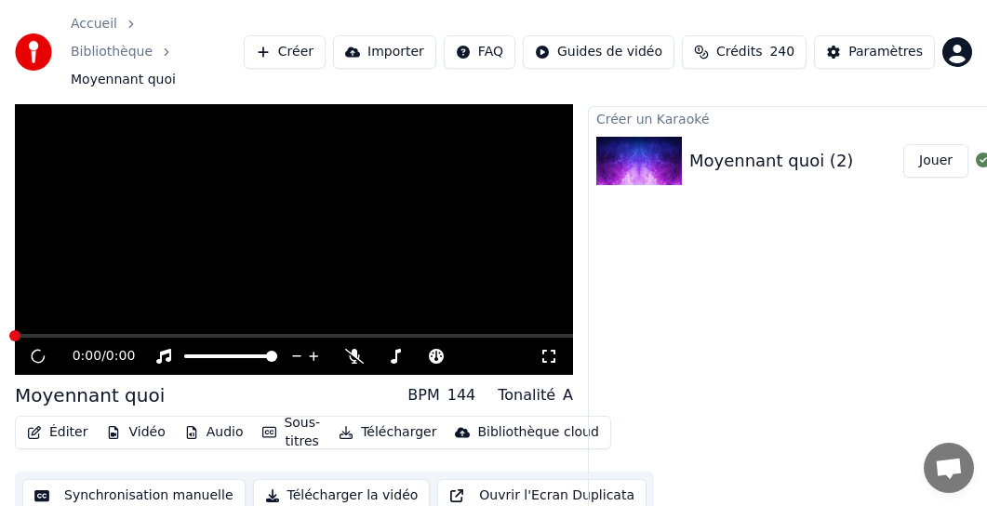
click at [388, 420] on button "Télécharger" at bounding box center [387, 433] width 113 height 26
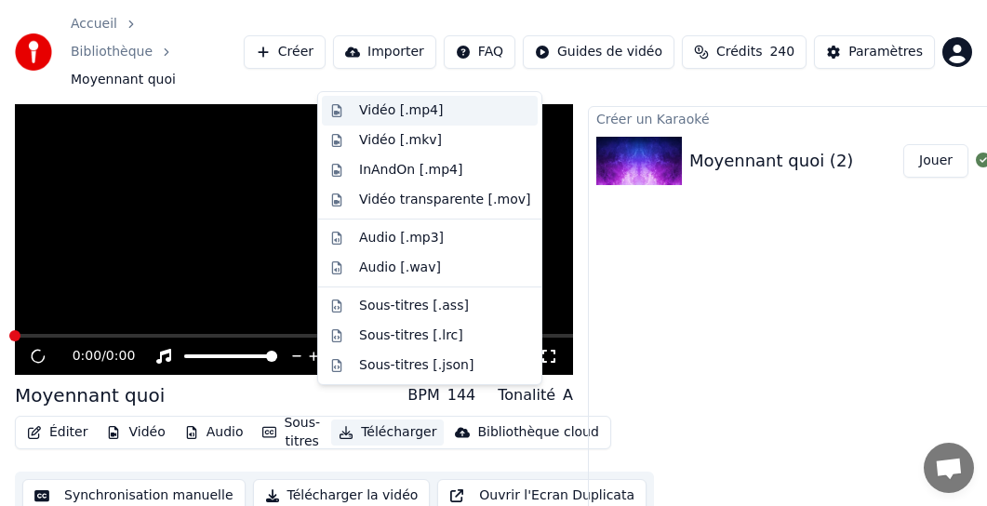
click at [404, 112] on div "Vidéo [.mp4]" at bounding box center [401, 110] width 84 height 19
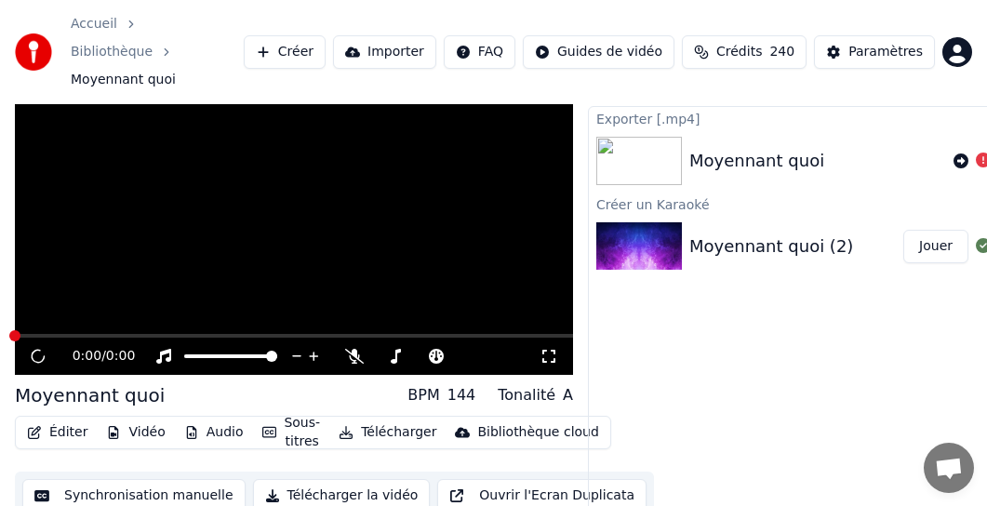
click at [729, 349] on div "Exporter [.mp4] Moyennant quoi Créer un Karaoké Moyennant quoi (2) Jouer" at bounding box center [797, 321] width 419 height 430
click at [188, 262] on video at bounding box center [294, 218] width 558 height 315
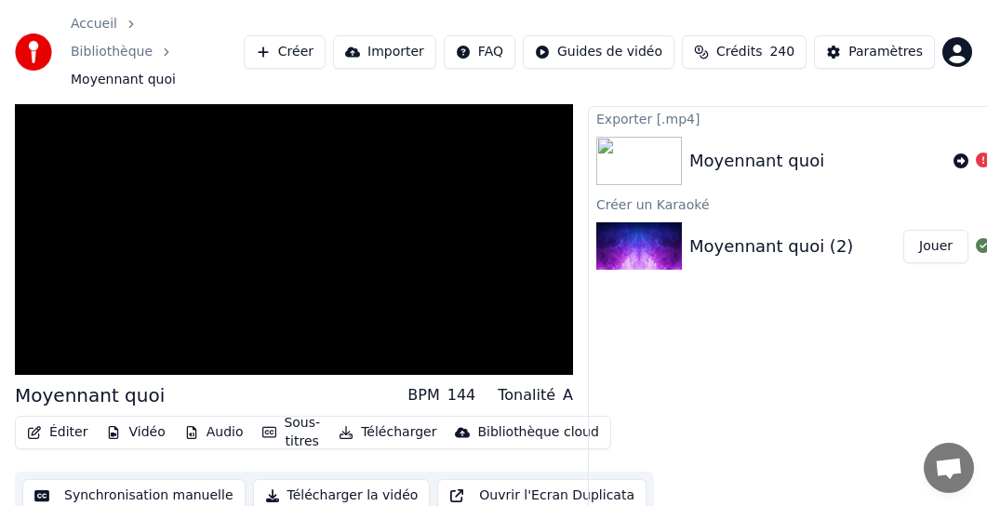
click at [729, 148] on div "Moyennant quoi" at bounding box center [757, 161] width 135 height 26
click at [372, 420] on button "Télécharger" at bounding box center [387, 433] width 113 height 26
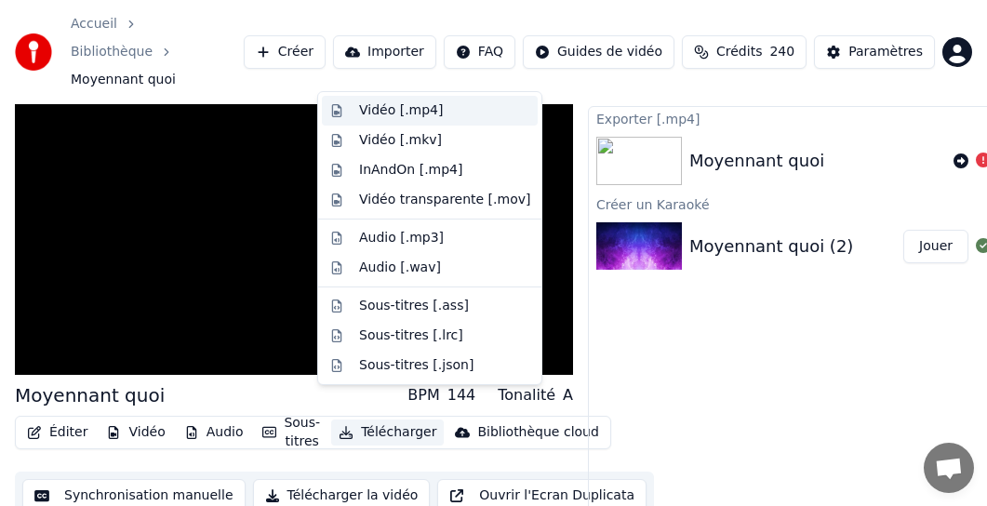
click at [382, 113] on div "Vidéo [.mp4]" at bounding box center [401, 110] width 84 height 19
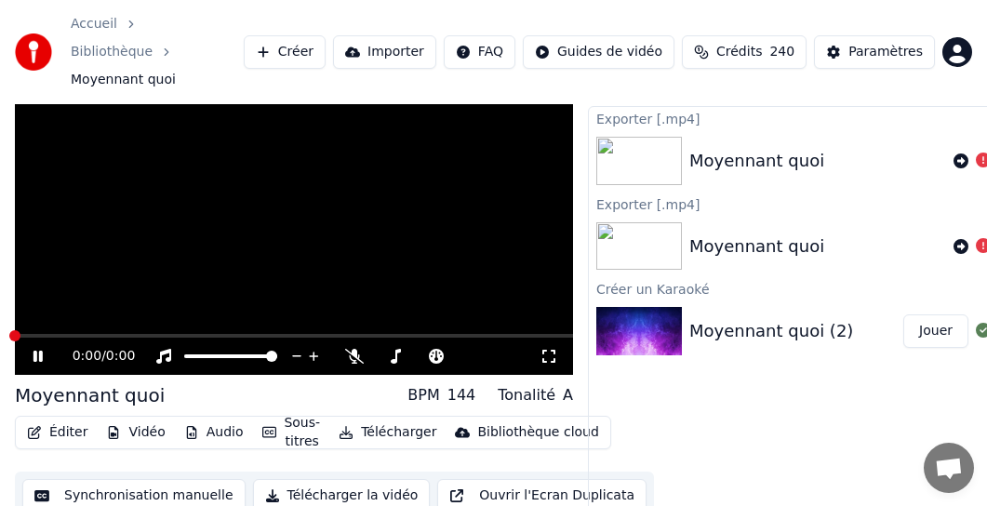
click at [631, 307] on img at bounding box center [640, 331] width 86 height 48
click at [729, 318] on div "Moyennant quoi (2)" at bounding box center [772, 331] width 164 height 26
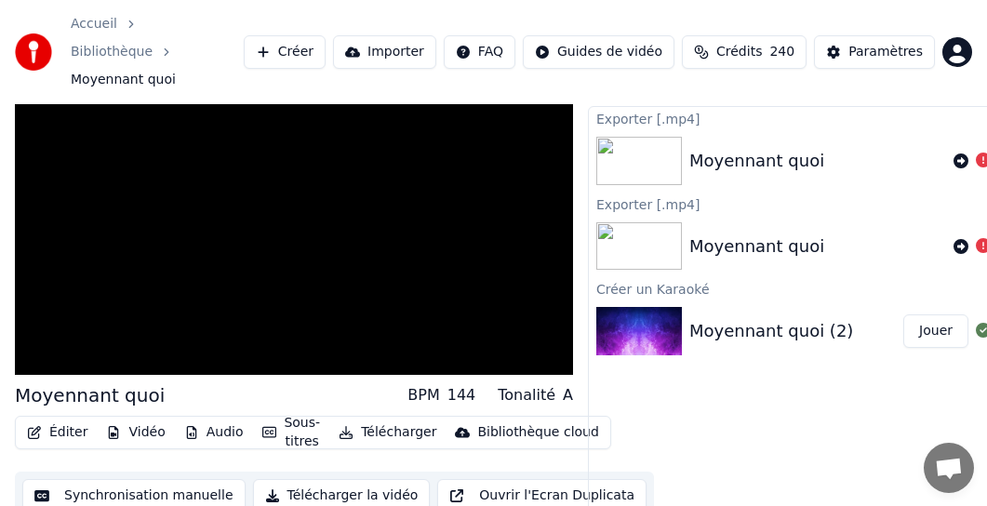
click at [729, 315] on button "Jouer" at bounding box center [936, 332] width 65 height 34
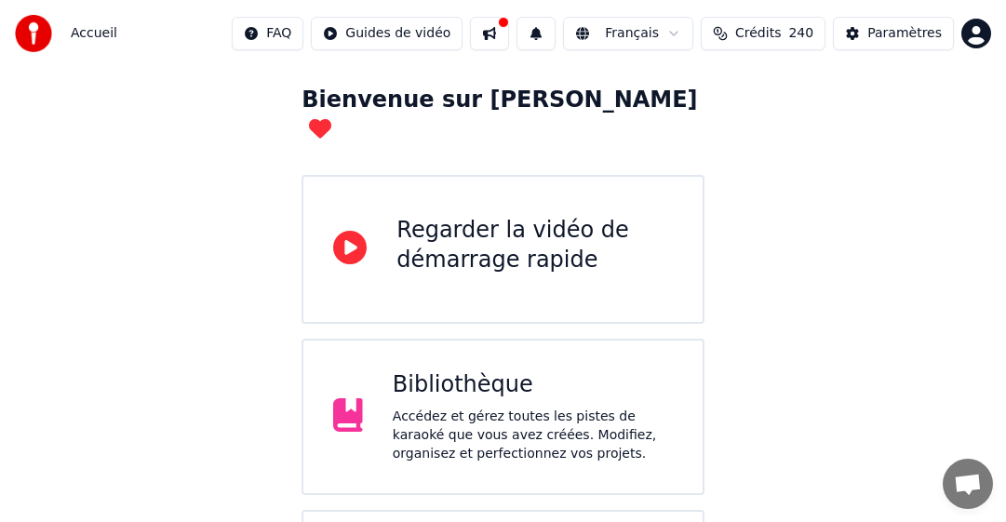
drag, startPoint x: 542, startPoint y: 325, endPoint x: 540, endPoint y: 335, distance: 10.4
click at [540, 339] on div "Bibliothèque Accédez et gérez toutes les pistes de karaoké que vous avez créées…" at bounding box center [503, 417] width 402 height 156
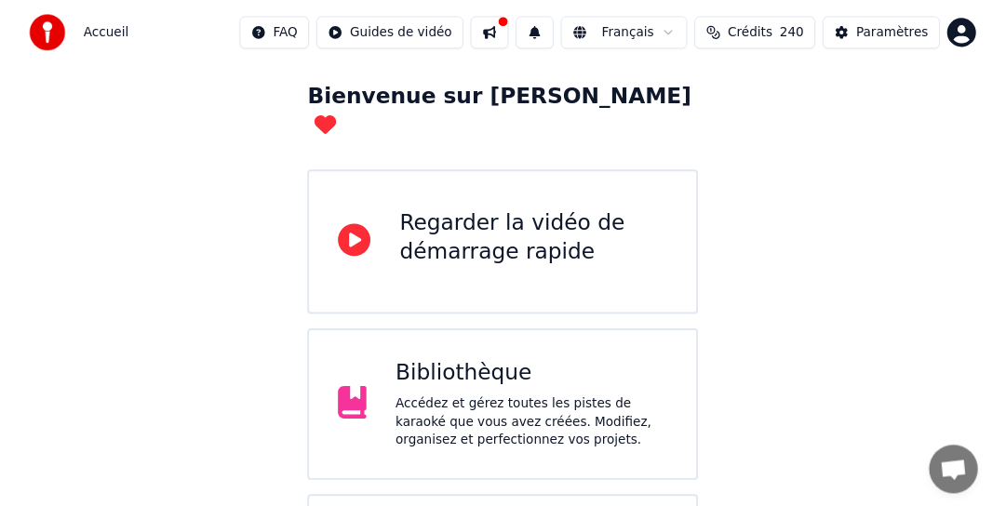
scroll to position [79, 0]
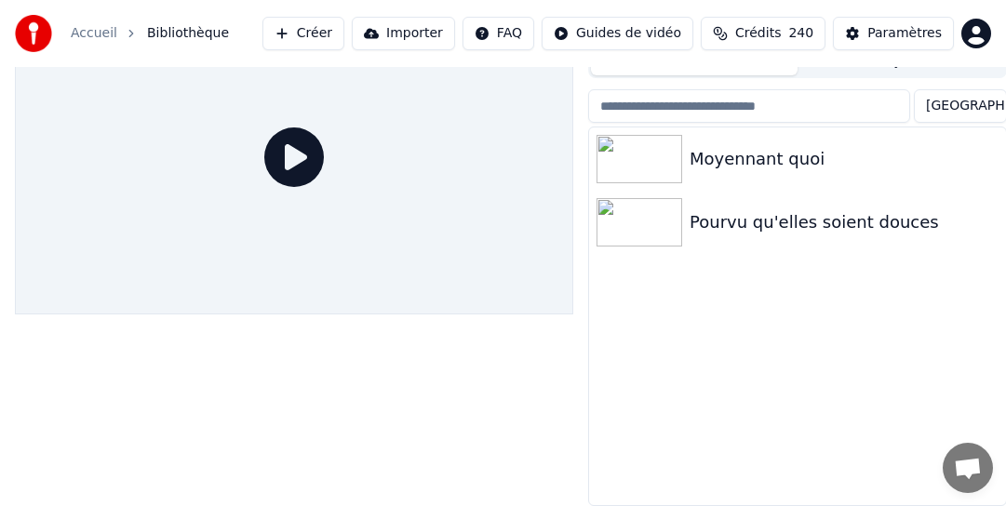
click at [527, 355] on div at bounding box center [294, 253] width 558 height 506
click at [853, 373] on div "Moyennant quoi Pourvu qu'elles soient douces" at bounding box center [797, 316] width 417 height 378
click at [884, 34] on div "Paramètres" at bounding box center [904, 33] width 74 height 19
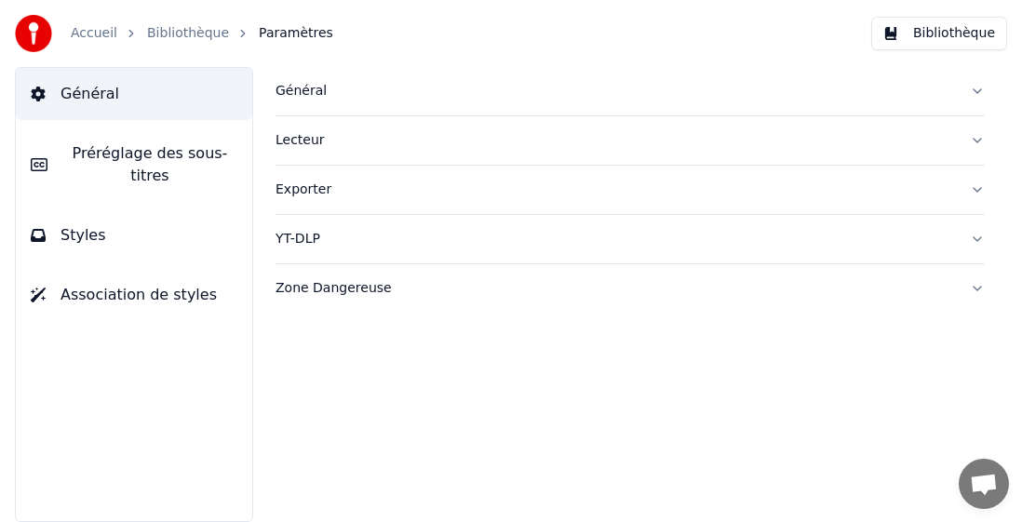
click at [117, 92] on button "Général" at bounding box center [134, 94] width 236 height 52
click at [333, 85] on div "Général" at bounding box center [614, 91] width 679 height 19
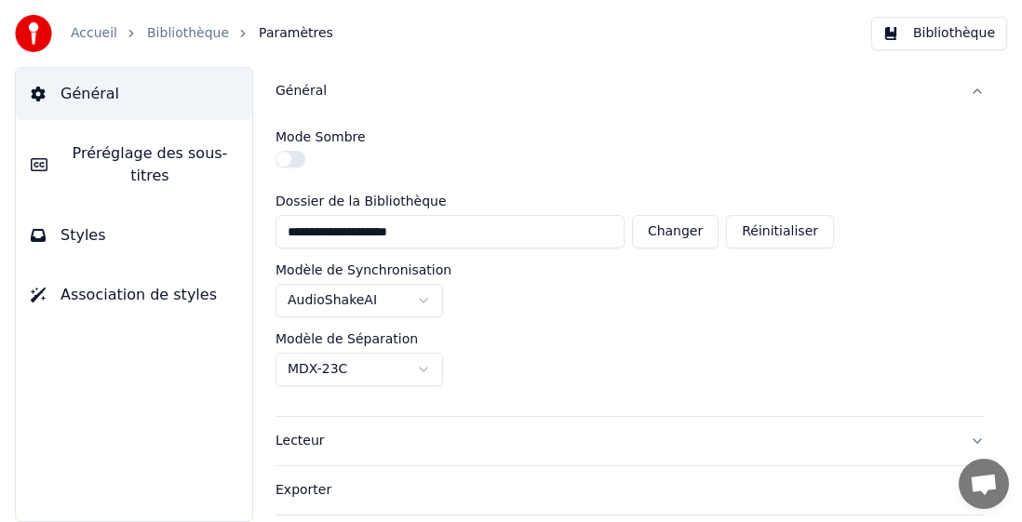
click at [297, 94] on div "Général" at bounding box center [614, 91] width 679 height 19
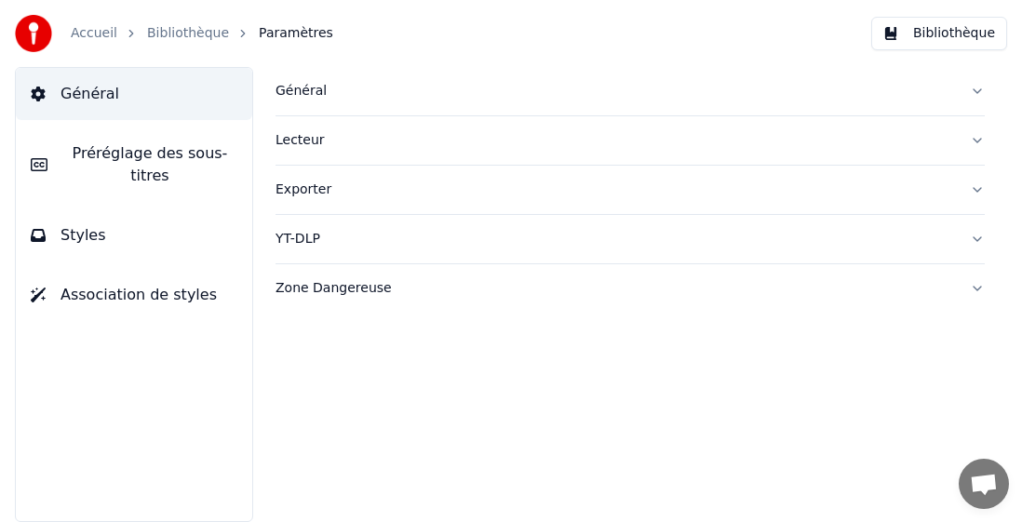
click at [297, 94] on div "Général" at bounding box center [614, 91] width 679 height 19
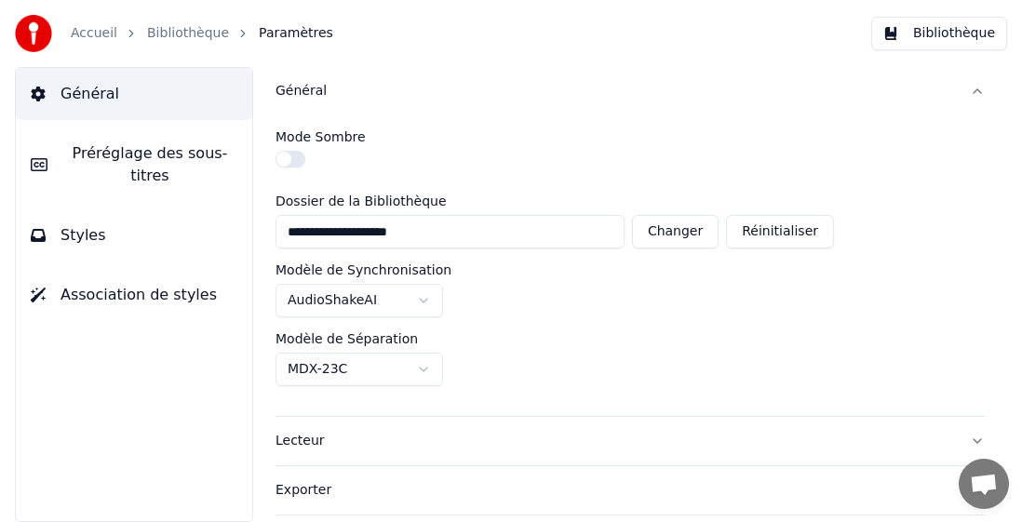
click at [101, 34] on link "Accueil" at bounding box center [94, 33] width 47 height 19
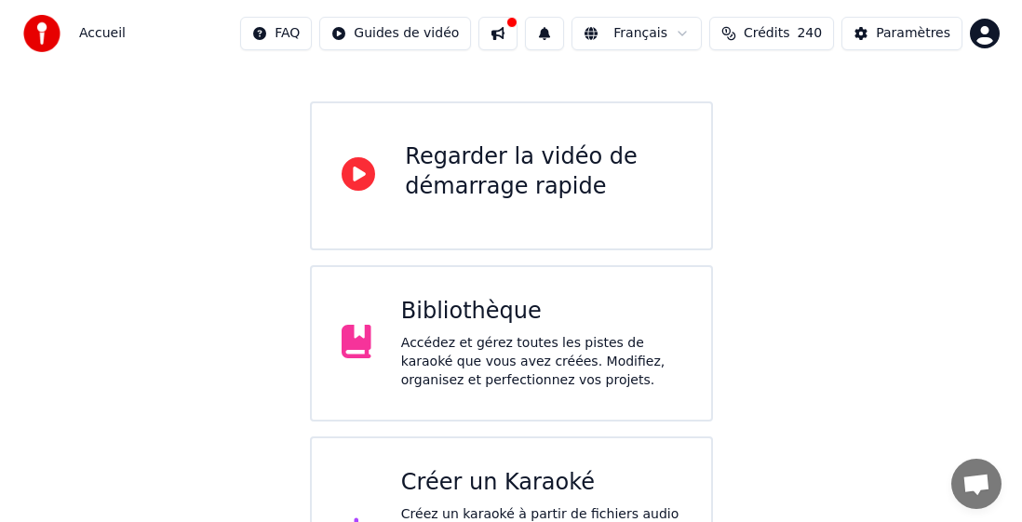
scroll to position [226, 0]
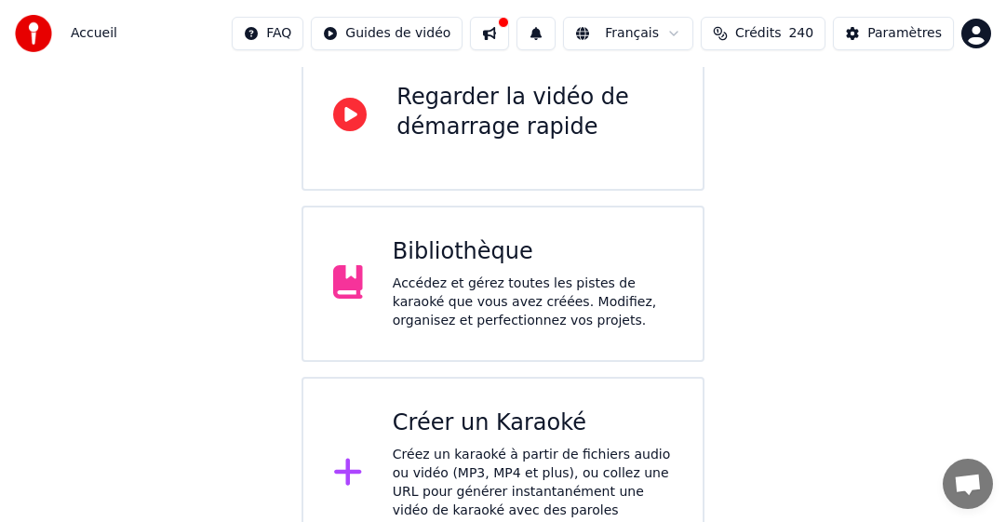
click at [457, 446] on div "Créez un karaoké à partir de fichiers audio ou vidéo (MP3, MP4 et plus), ou col…" at bounding box center [533, 492] width 280 height 93
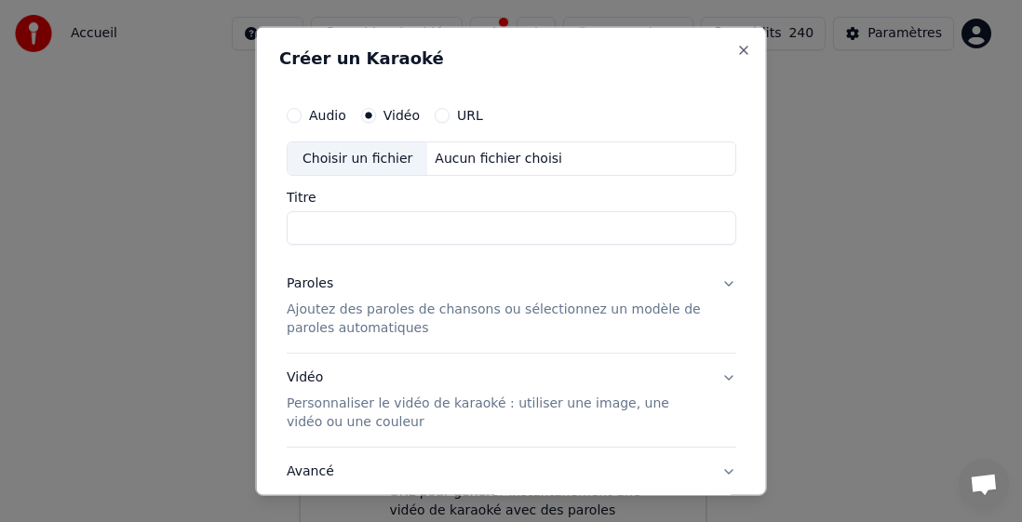
click at [360, 168] on div "Choisir un fichier" at bounding box center [358, 158] width 140 height 34
drag, startPoint x: 395, startPoint y: 228, endPoint x: 488, endPoint y: 232, distance: 93.1
click at [488, 232] on input "**********" at bounding box center [511, 228] width 449 height 34
type input "**********"
drag, startPoint x: 345, startPoint y: 328, endPoint x: 342, endPoint y: 339, distance: 11.8
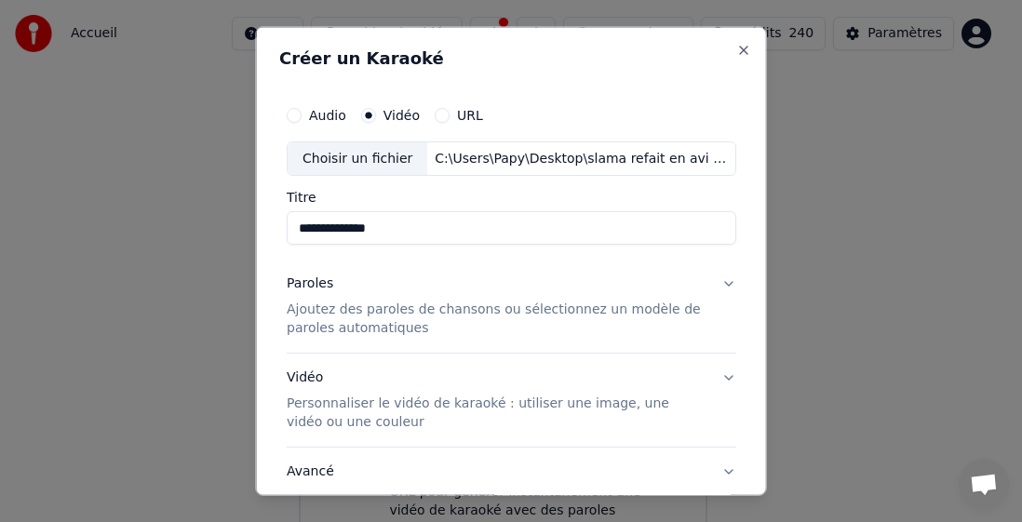
click at [344, 334] on p "Ajoutez des paroles de chansons ou sélectionnez un modèle de paroles automatiqu…" at bounding box center [497, 319] width 420 height 37
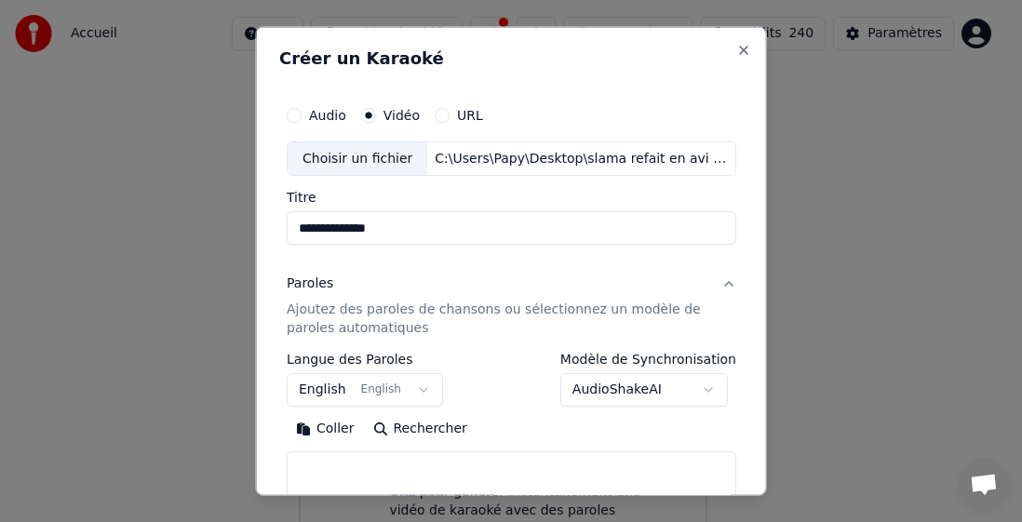
click at [329, 361] on label "Langue des Paroles" at bounding box center [365, 359] width 156 height 13
click at [325, 387] on button "English English" at bounding box center [365, 390] width 156 height 34
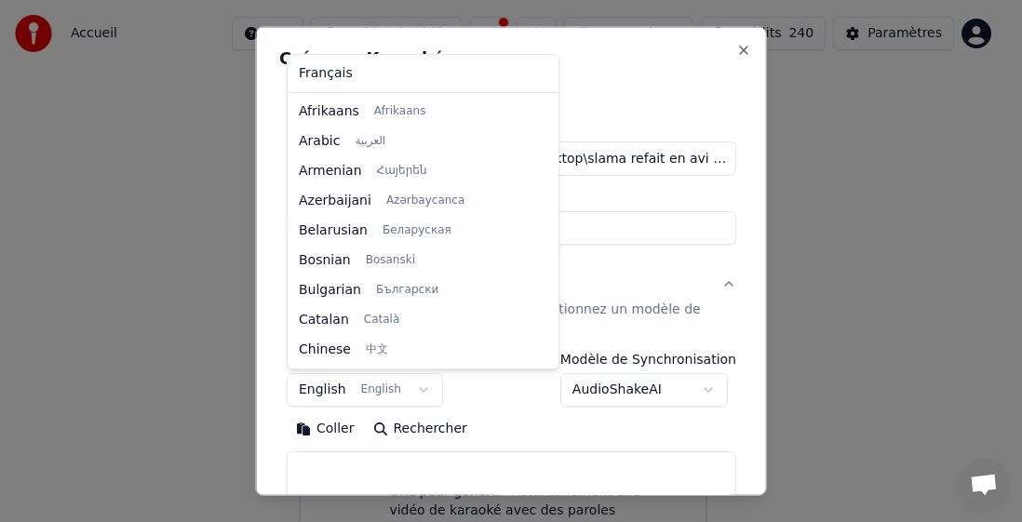
scroll to position [149, 0]
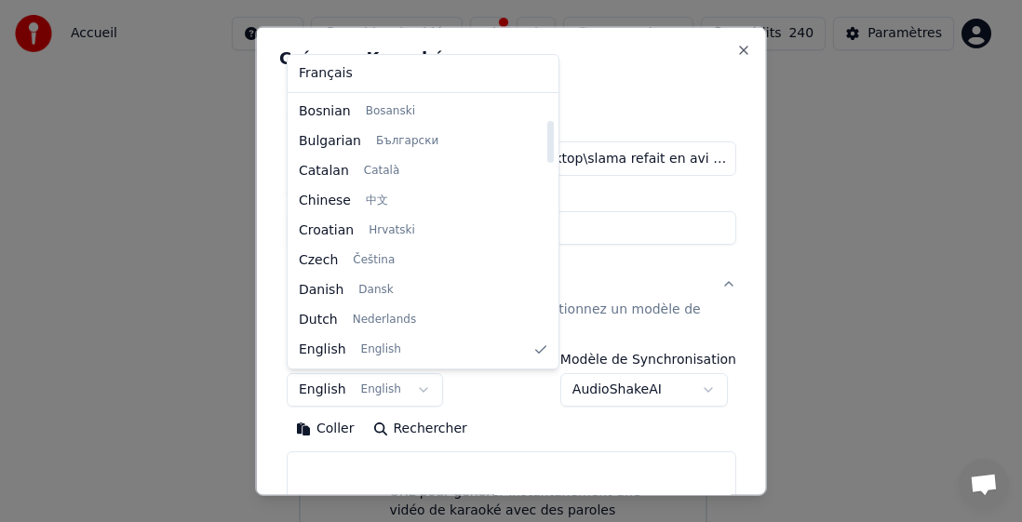
select select "**"
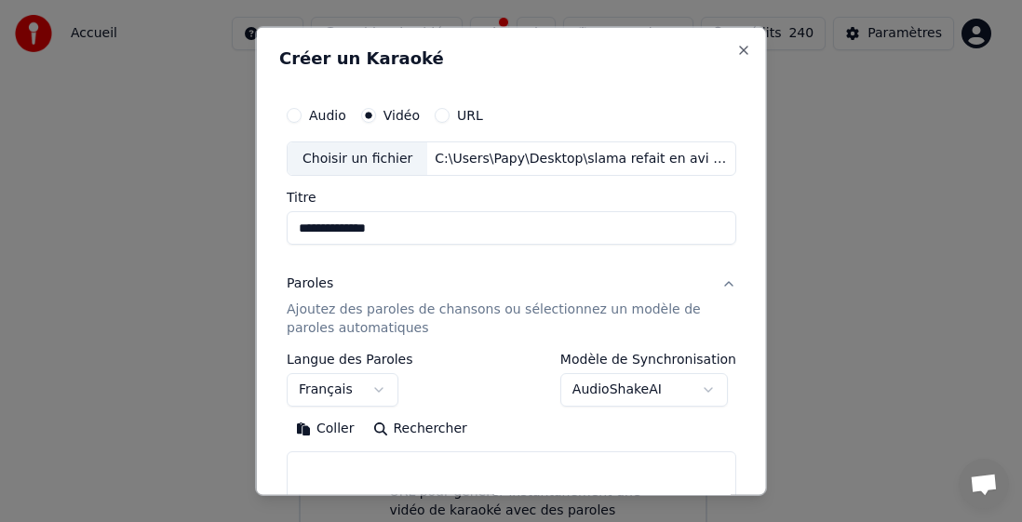
click at [335, 423] on button "Coller" at bounding box center [325, 429] width 77 height 30
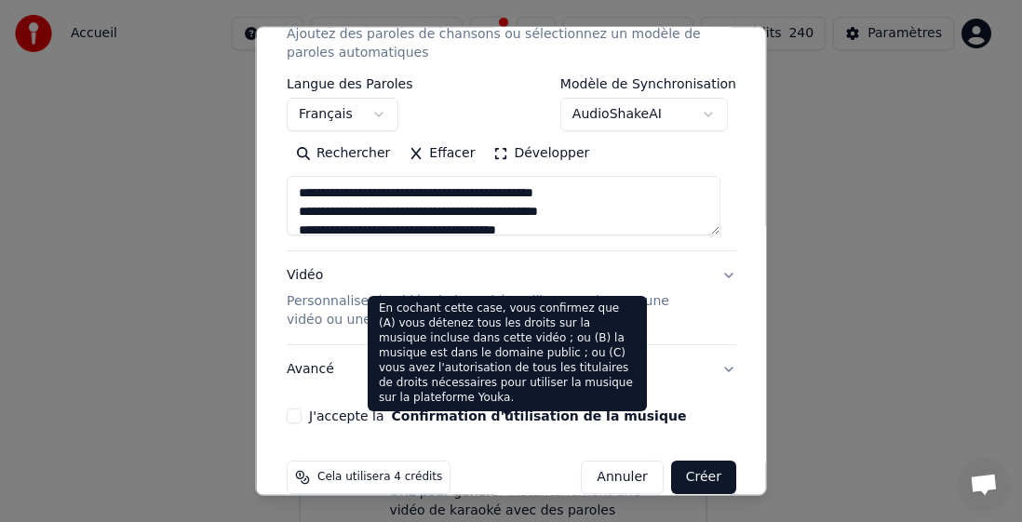
scroll to position [279, 0]
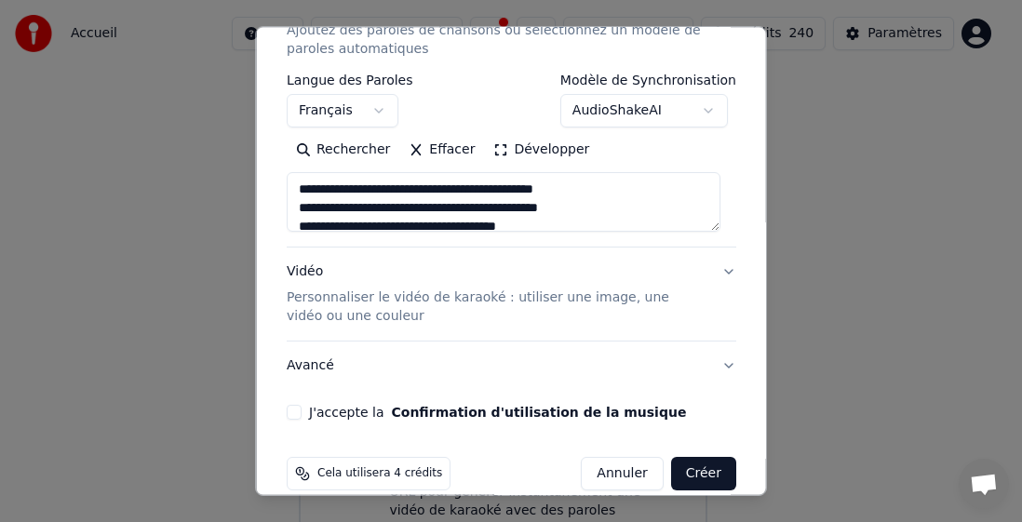
type textarea "**********"
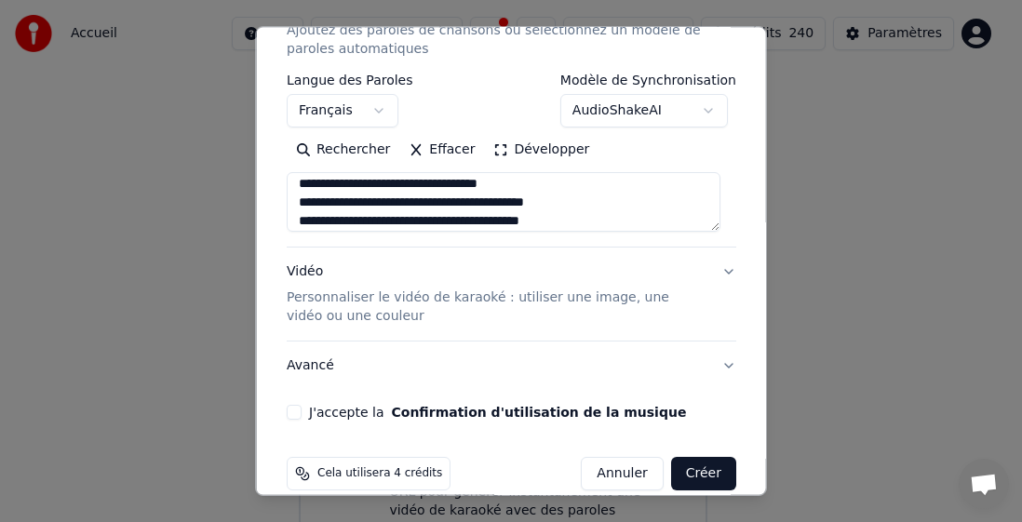
scroll to position [186, 0]
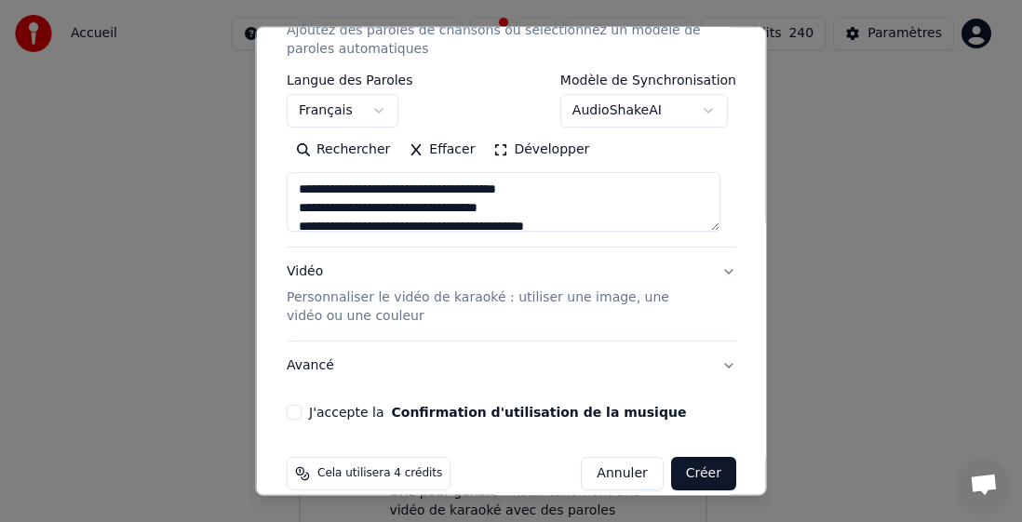
click at [448, 149] on button "Effacer" at bounding box center [441, 150] width 85 height 30
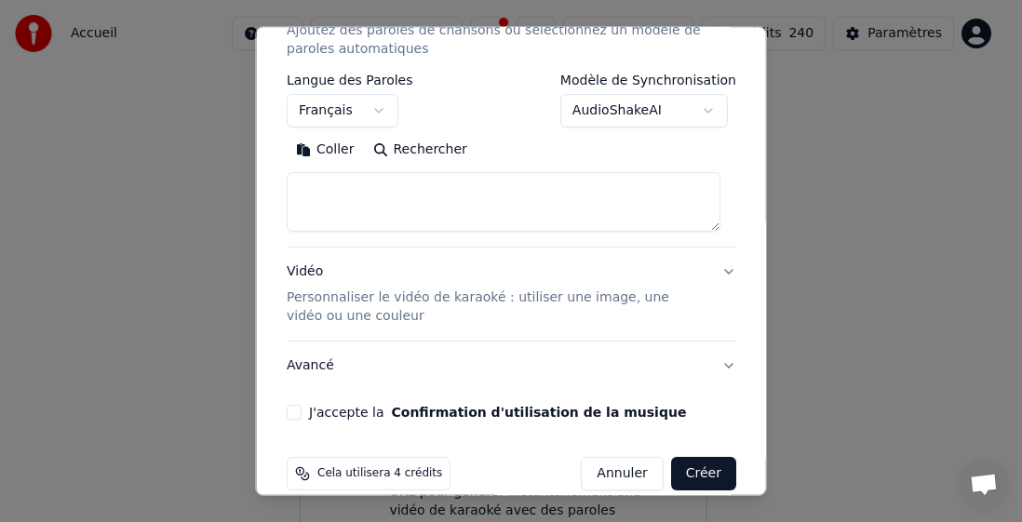
scroll to position [0, 0]
click at [333, 154] on button "Coller" at bounding box center [325, 150] width 77 height 30
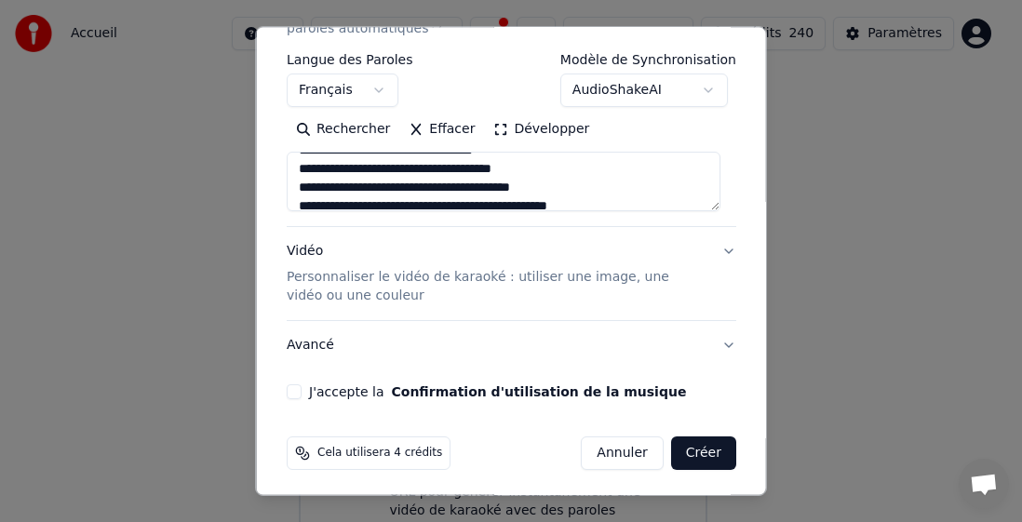
scroll to position [304, 0]
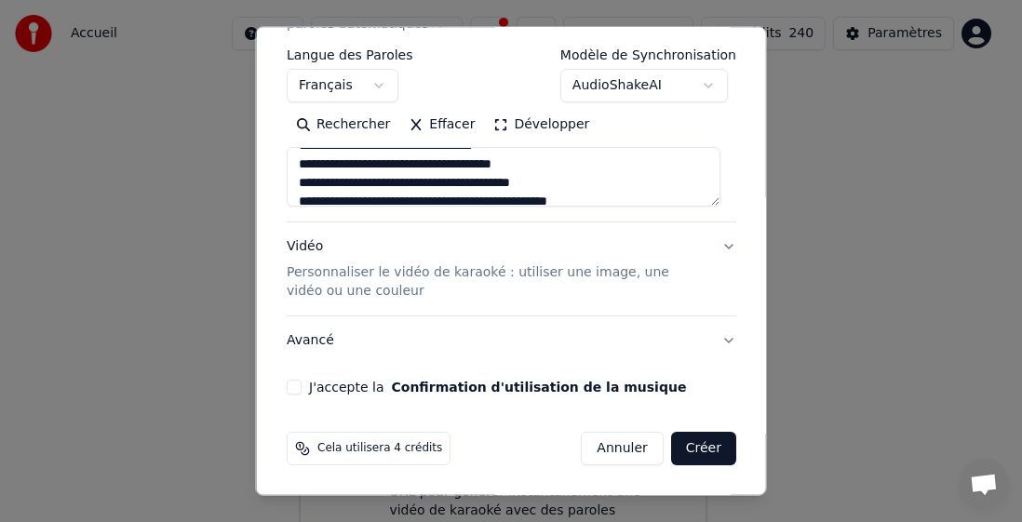
click at [299, 388] on button "J'accepte la Confirmation d'utilisation de la musique" at bounding box center [294, 387] width 15 height 15
click at [686, 447] on button "Créer" at bounding box center [702, 449] width 65 height 34
type textarea "**********"
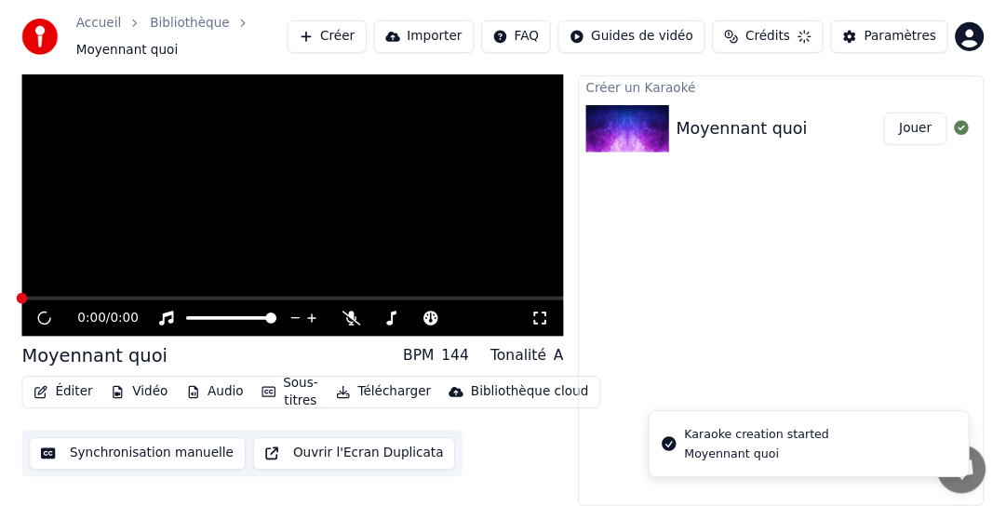
scroll to position [43, 0]
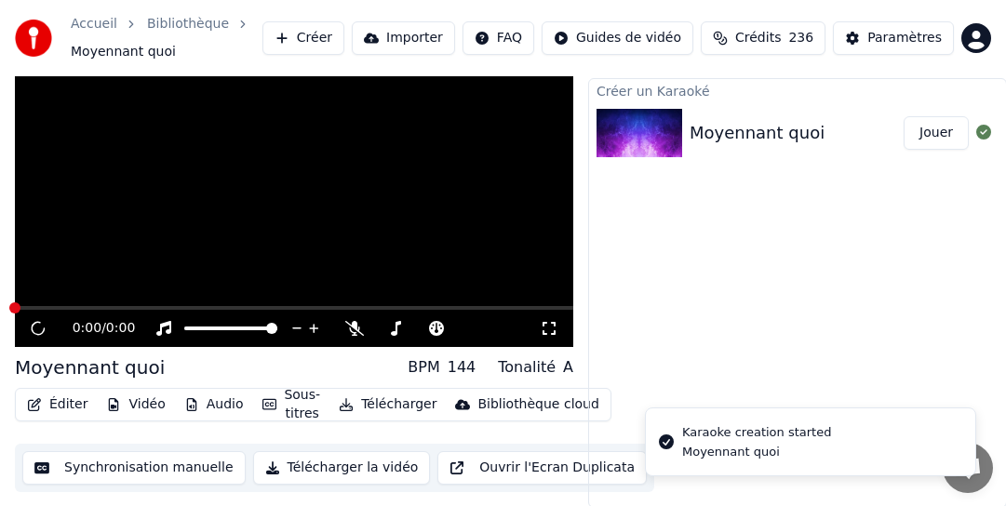
click at [378, 470] on button "Télécharger la vidéo" at bounding box center [342, 468] width 178 height 34
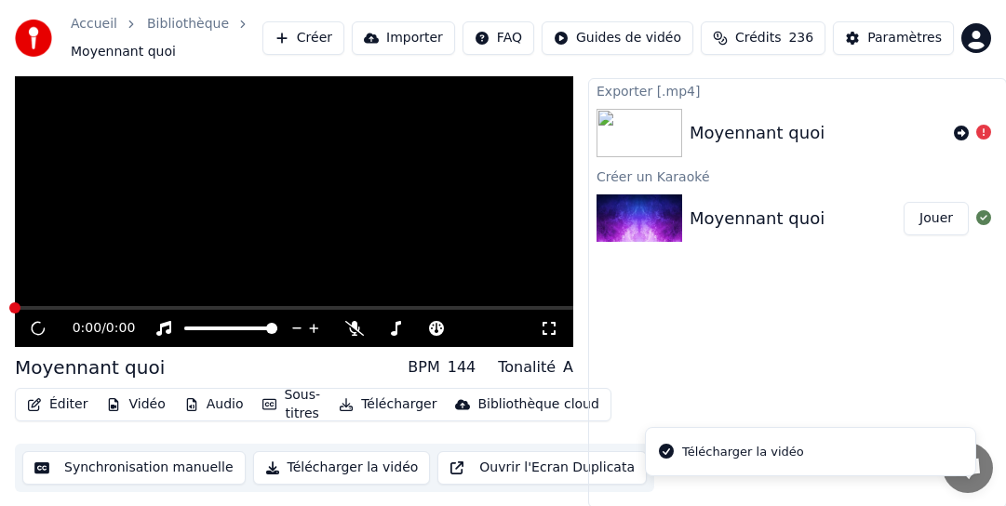
click at [378, 470] on button "Télécharger la vidéo" at bounding box center [342, 468] width 178 height 34
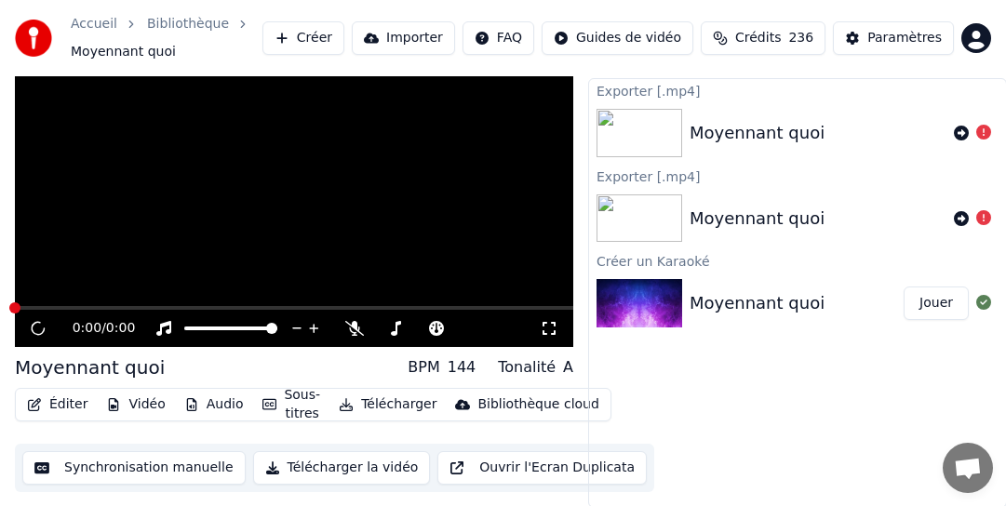
click at [942, 304] on button "Jouer" at bounding box center [936, 304] width 65 height 34
click at [672, 305] on img at bounding box center [640, 303] width 86 height 48
click at [958, 137] on icon at bounding box center [961, 133] width 15 height 15
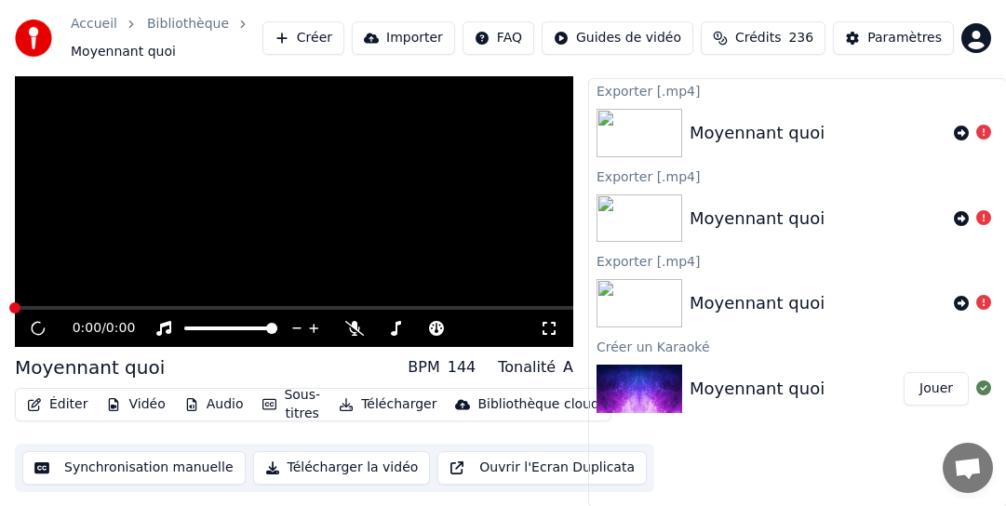
click at [637, 401] on img at bounding box center [640, 389] width 86 height 48
click at [909, 41] on div "Paramètres" at bounding box center [904, 38] width 74 height 19
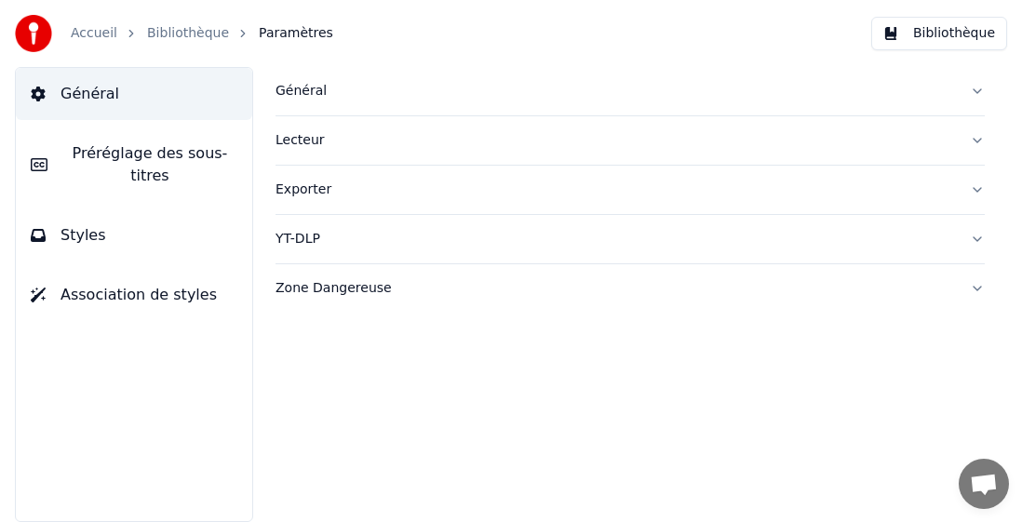
click at [343, 282] on div "Zone Dangereuse" at bounding box center [614, 288] width 679 height 19
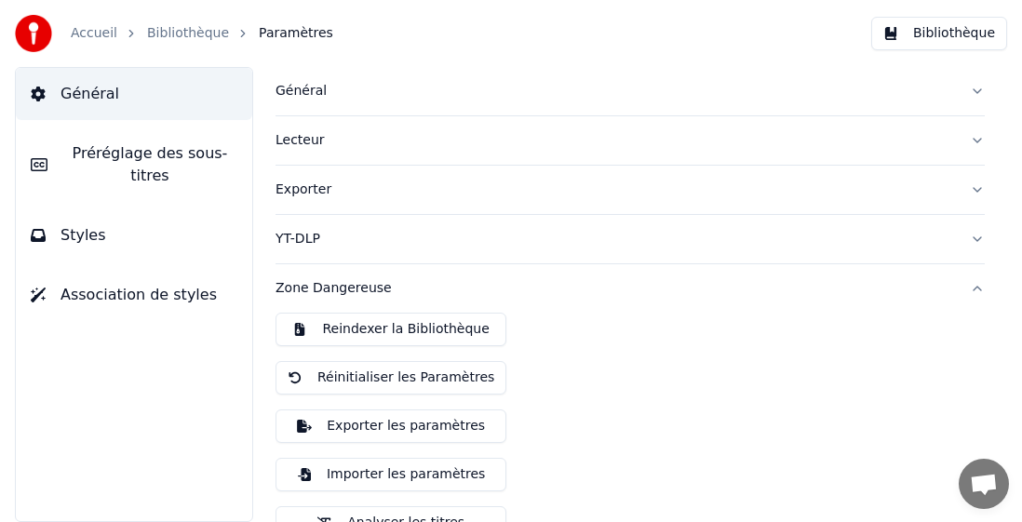
click at [369, 325] on button "Reindexer la Bibliothèque" at bounding box center [390, 330] width 231 height 34
click at [116, 35] on div "Accueil" at bounding box center [104, 33] width 67 height 19
click at [101, 34] on link "Accueil" at bounding box center [94, 33] width 47 height 19
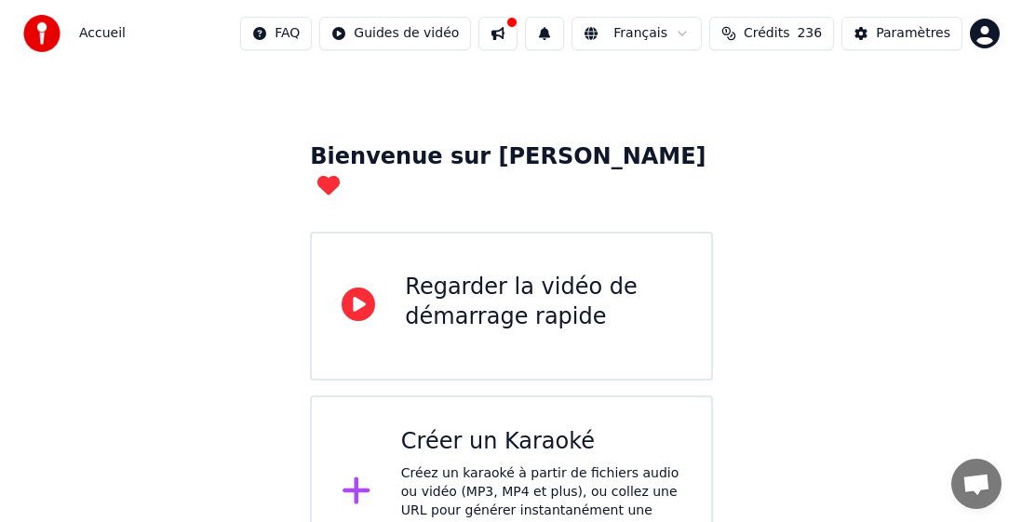
scroll to position [55, 0]
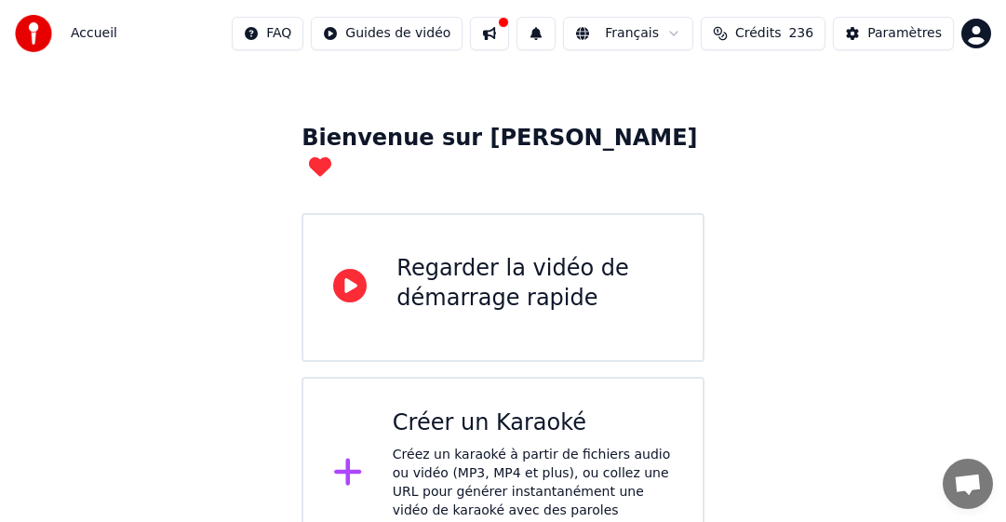
click at [490, 449] on div "Créez un karaoké à partir de fichiers audio ou vidéo (MP3, MP4 et plus), ou col…" at bounding box center [533, 492] width 280 height 93
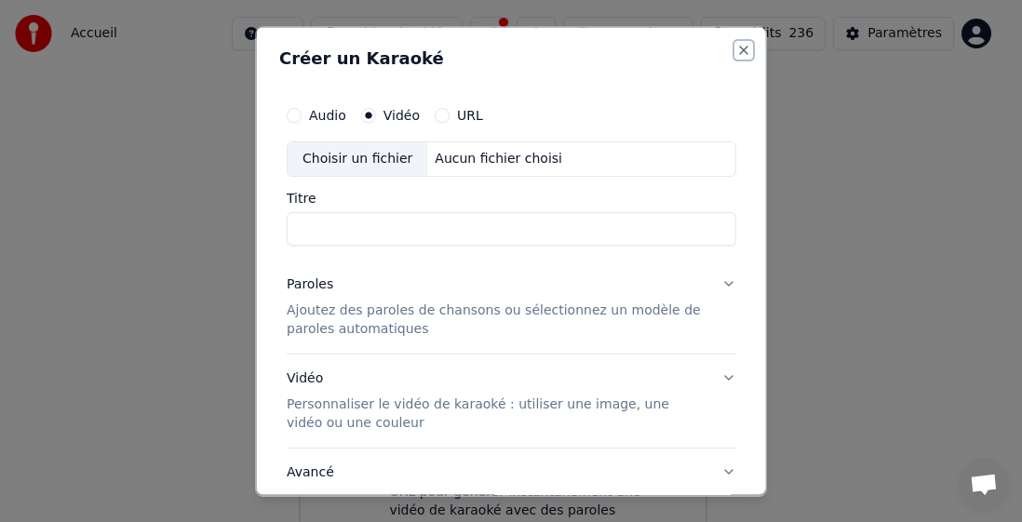
click at [736, 56] on button "Close" at bounding box center [743, 49] width 15 height 15
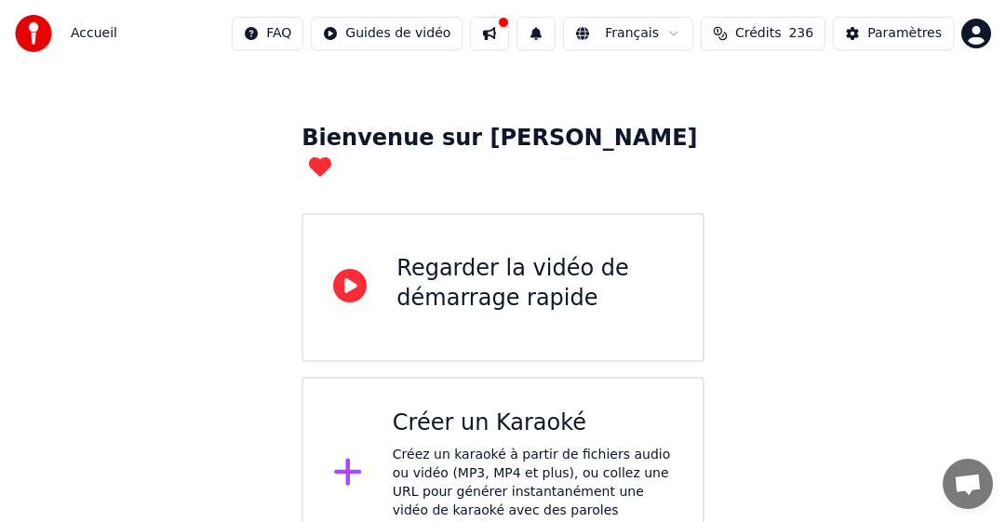
click at [549, 446] on div "Créez un karaoké à partir de fichiers audio ou vidéo (MP3, MP4 et plus), ou col…" at bounding box center [533, 492] width 280 height 93
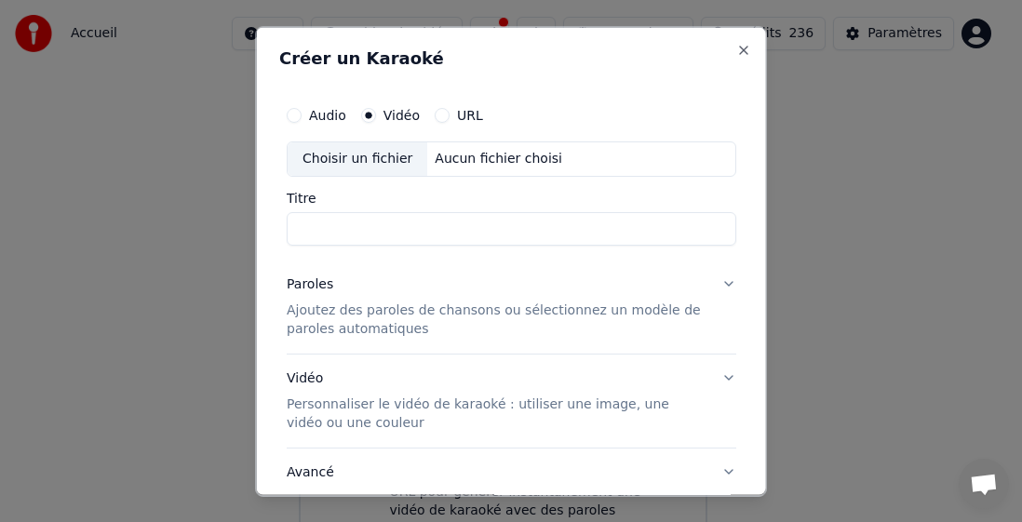
click at [324, 158] on div "Choisir un fichier" at bounding box center [358, 158] width 140 height 34
drag, startPoint x: 393, startPoint y: 228, endPoint x: 436, endPoint y: 228, distance: 42.8
click at [436, 228] on input "**********" at bounding box center [511, 228] width 449 height 34
type input "**********"
click at [369, 311] on p "Ajoutez des paroles de chansons ou sélectionnez un modèle de paroles automatiqu…" at bounding box center [497, 319] width 420 height 37
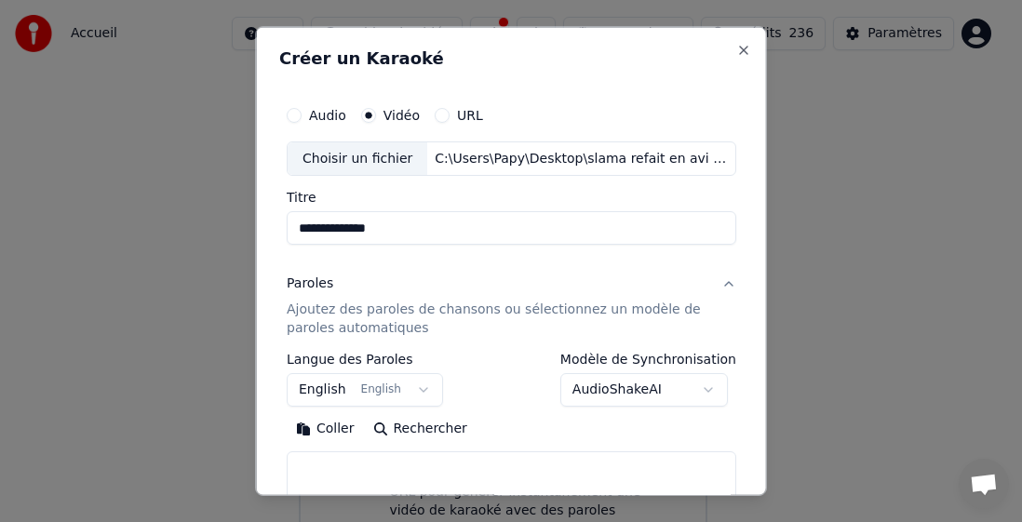
click at [326, 393] on button "English English" at bounding box center [365, 390] width 156 height 34
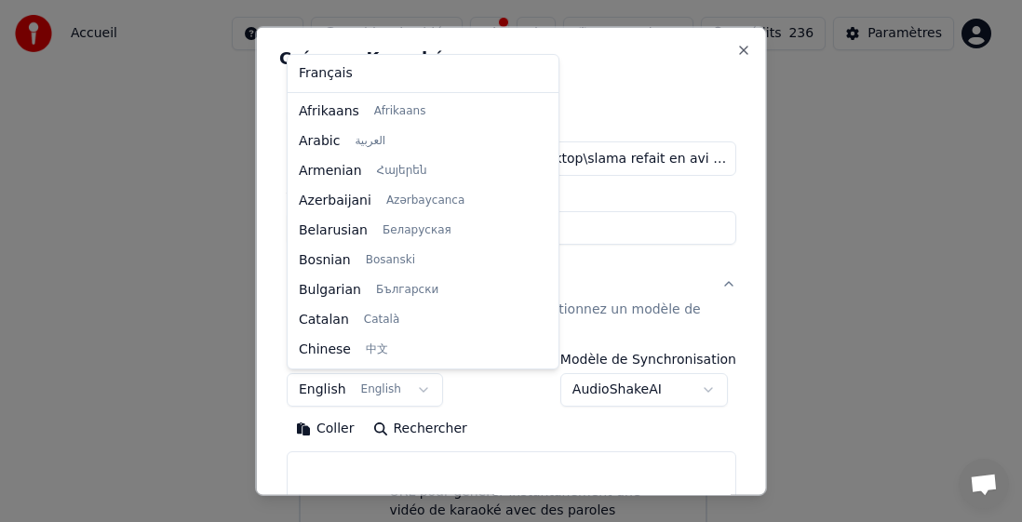
scroll to position [149, 0]
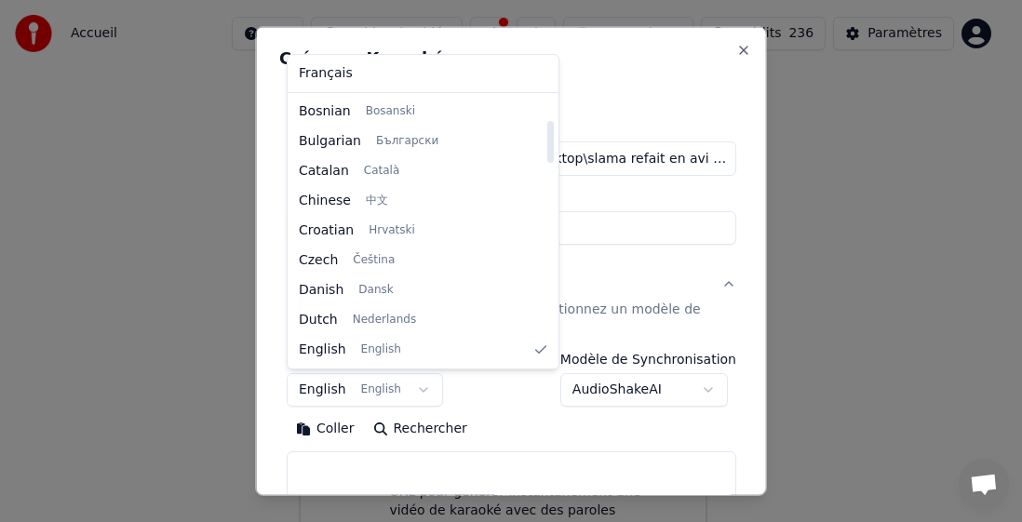
select select "**"
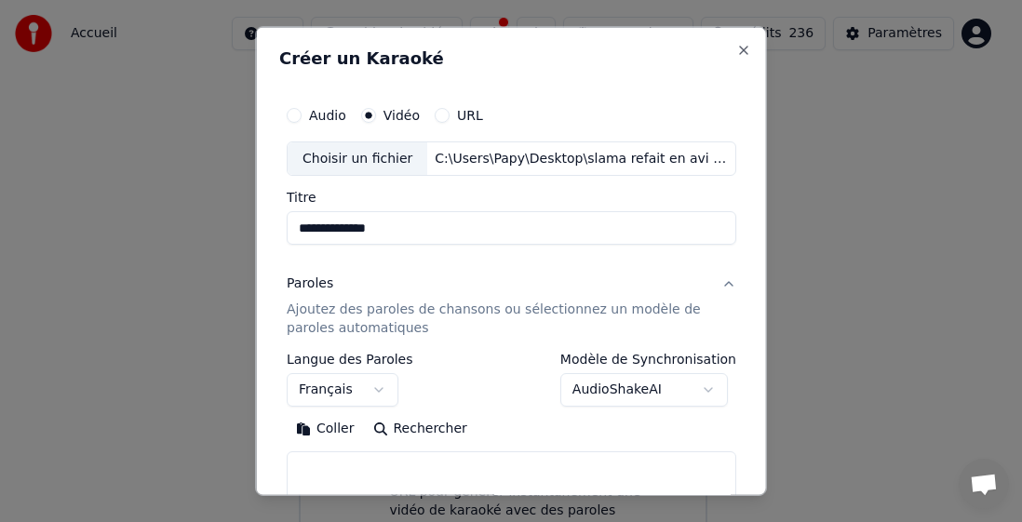
click at [336, 437] on button "Coller" at bounding box center [325, 429] width 77 height 30
click at [344, 431] on button "Coller" at bounding box center [325, 429] width 77 height 30
click at [341, 430] on button "Coller" at bounding box center [325, 429] width 77 height 30
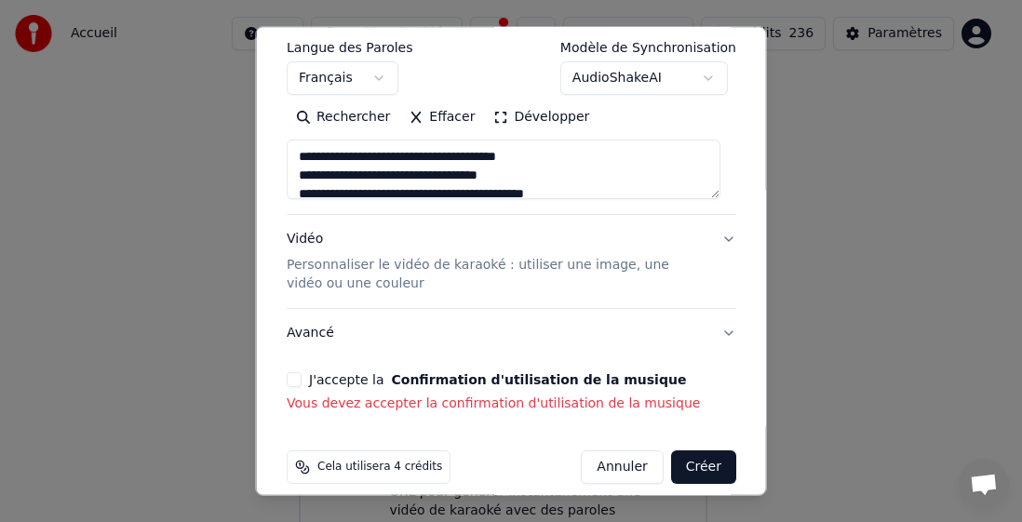
scroll to position [330, 0]
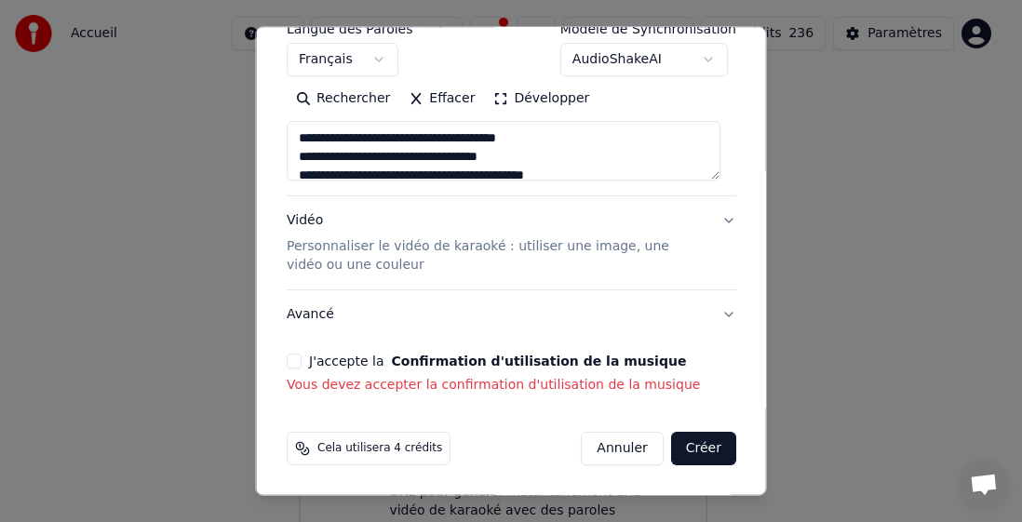
click at [285, 358] on div "**********" at bounding box center [511, 80] width 464 height 644
click at [296, 361] on button "J'accepte la Confirmation d'utilisation de la musique" at bounding box center [294, 361] width 15 height 15
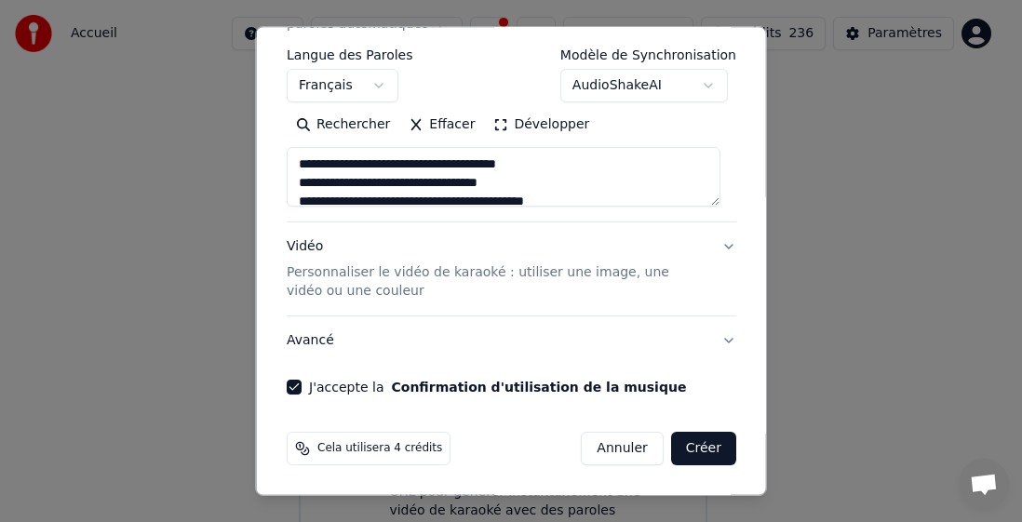
click at [681, 449] on button "Créer" at bounding box center [702, 449] width 65 height 34
type textarea "**********"
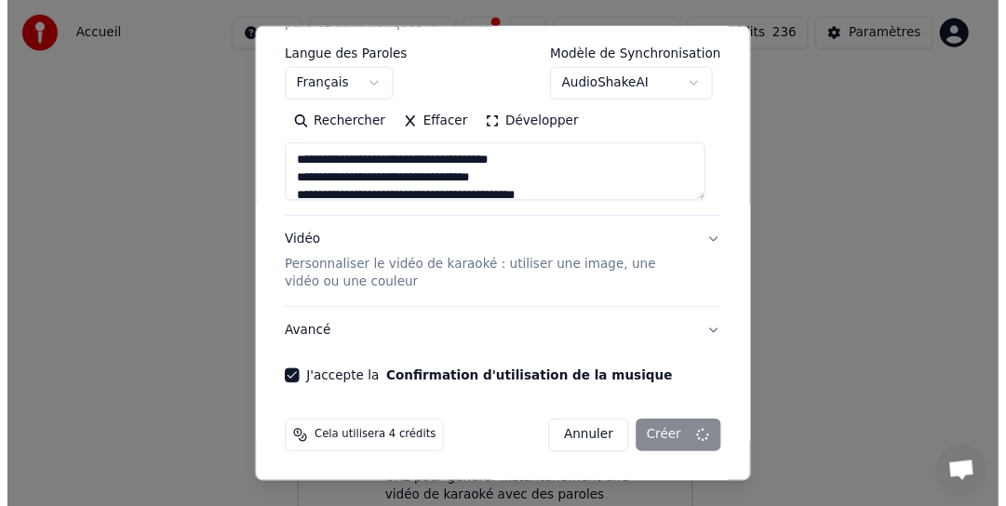
scroll to position [43, 0]
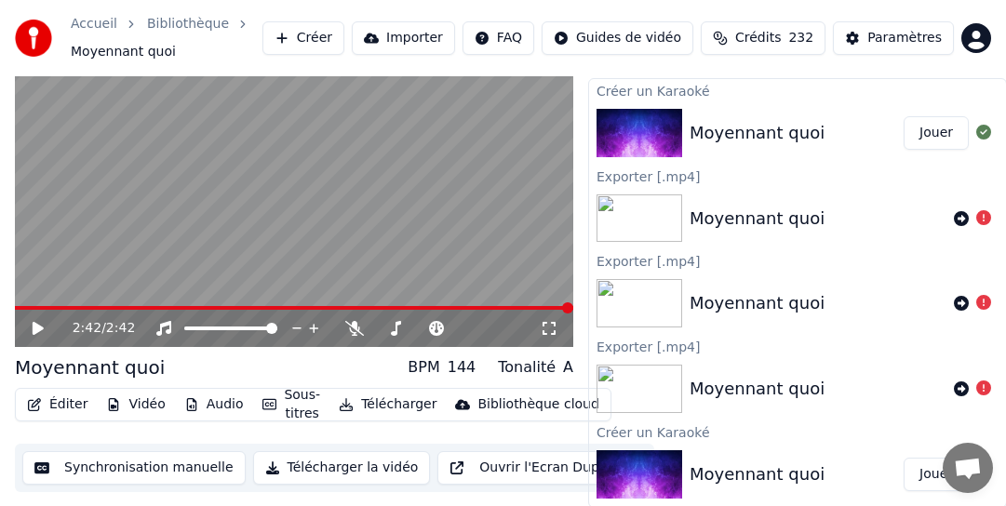
click at [380, 405] on button "Télécharger" at bounding box center [387, 405] width 113 height 26
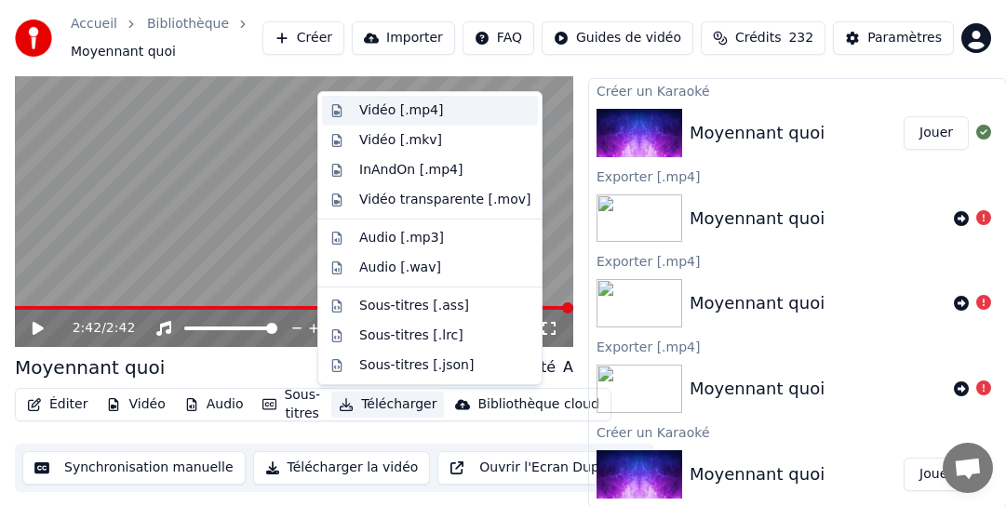
click at [414, 110] on div "Vidéo [.mp4]" at bounding box center [401, 110] width 84 height 19
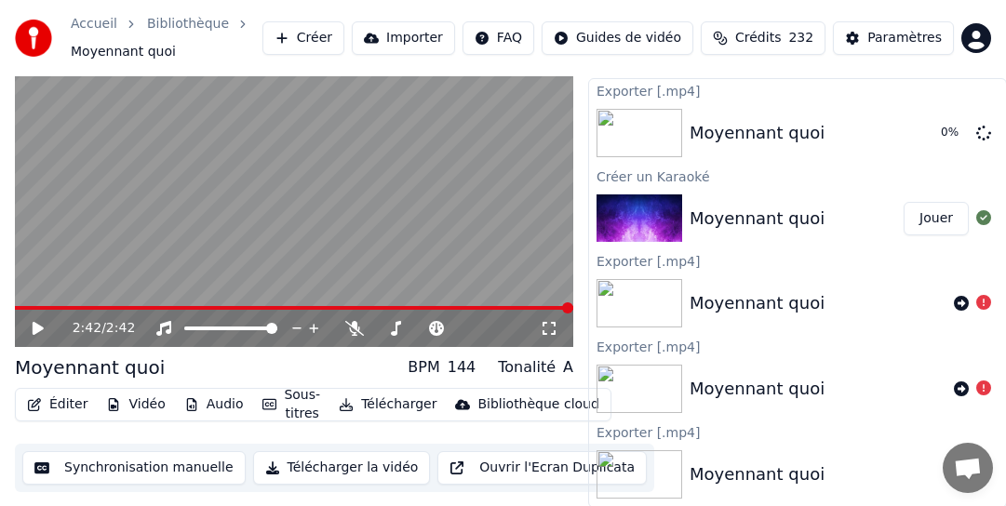
click at [34, 323] on icon at bounding box center [38, 328] width 11 height 13
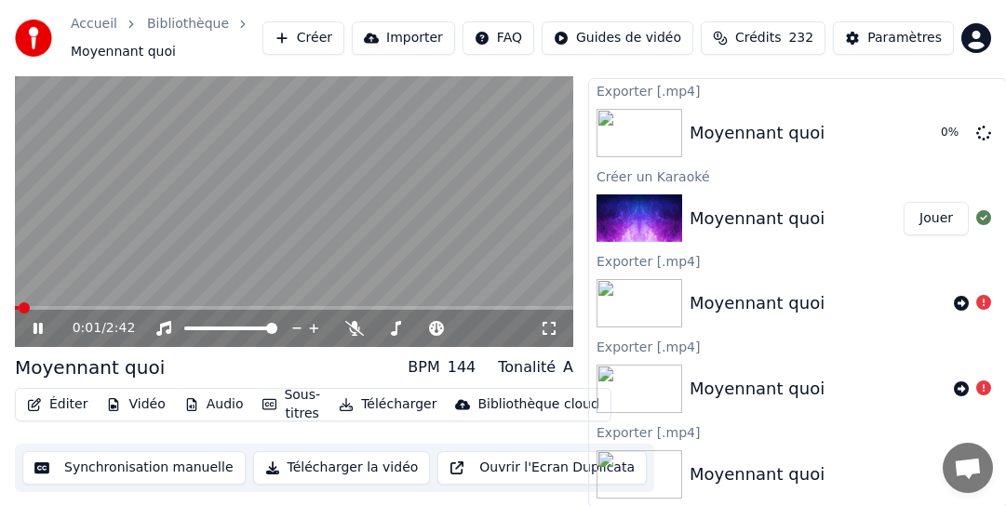
click at [40, 328] on icon at bounding box center [38, 328] width 9 height 11
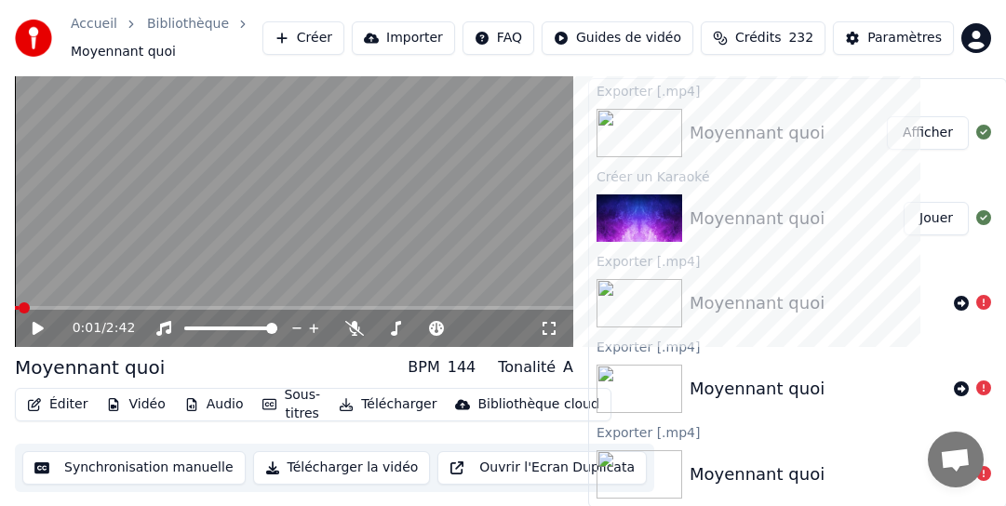
scroll to position [0, 0]
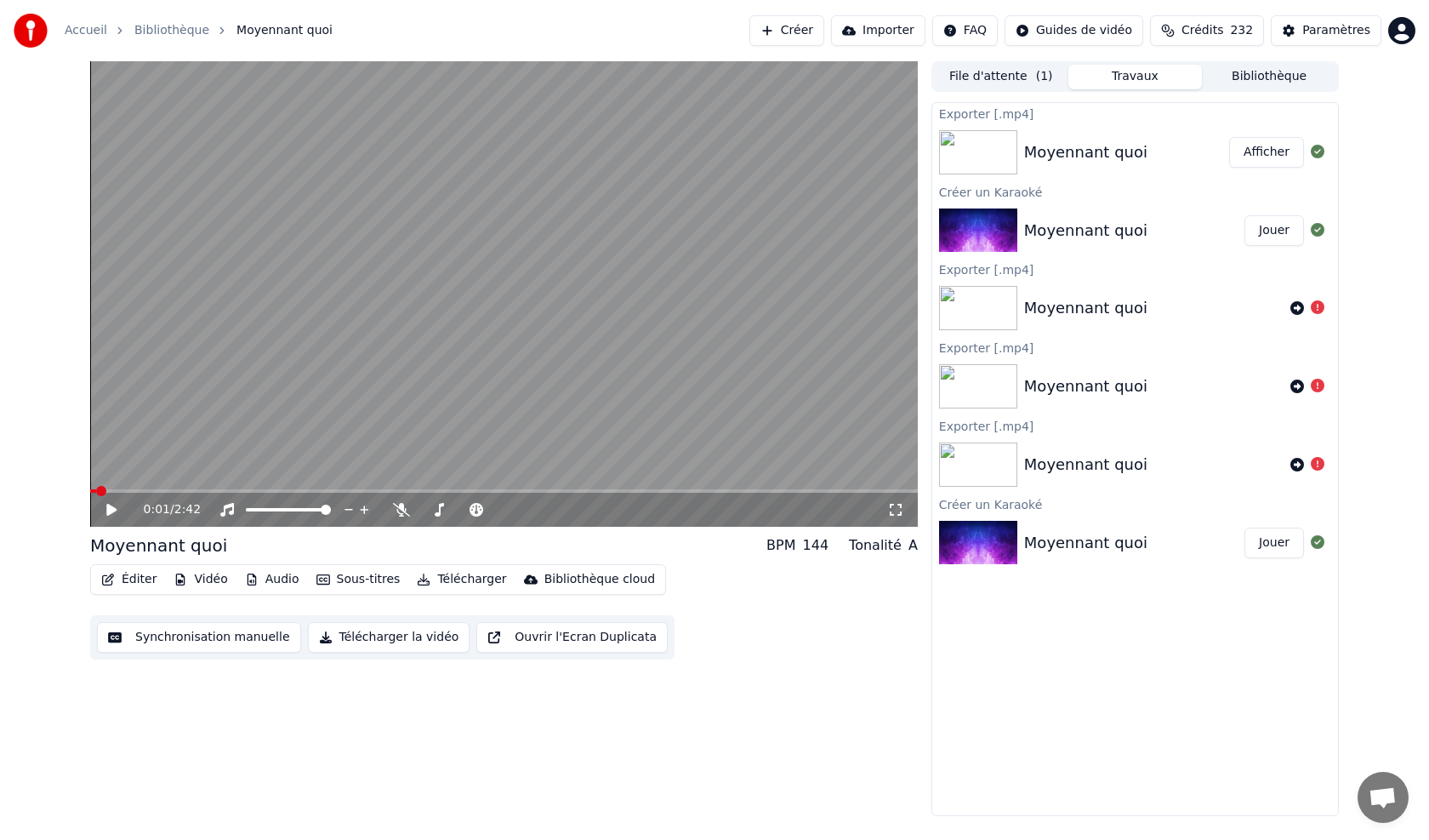
click at [1267, 81] on button "Bibliothèque" at bounding box center [1269, 77] width 134 height 25
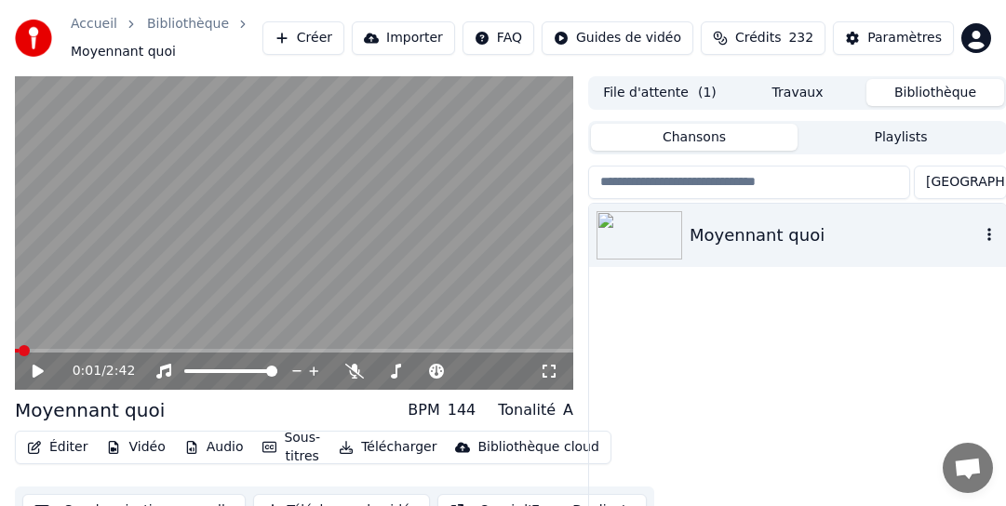
click at [988, 234] on icon "button" at bounding box center [989, 234] width 19 height 15
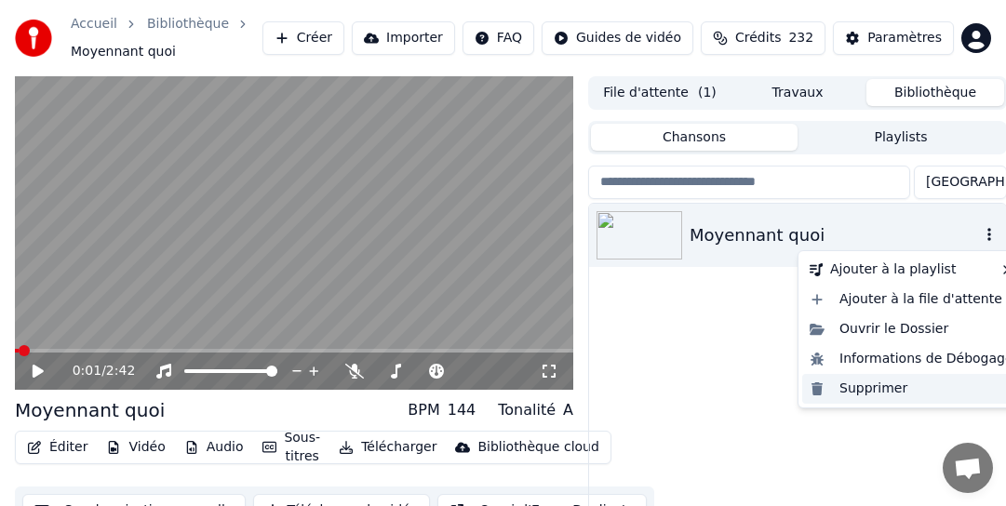
click at [879, 388] on div "Supprimer" at bounding box center [911, 389] width 219 height 30
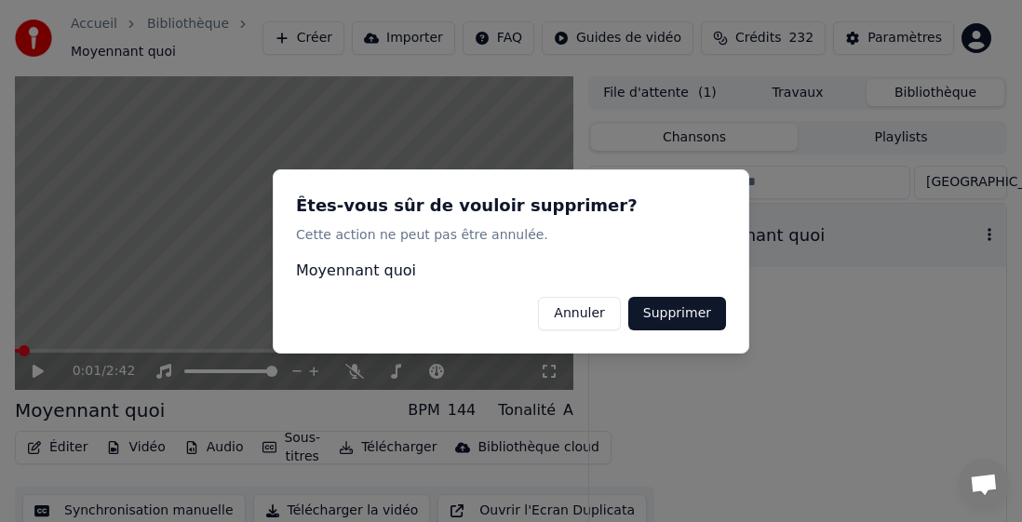
click at [688, 312] on button "Supprimer" at bounding box center [677, 313] width 98 height 34
